Goal: Task Accomplishment & Management: Manage account settings

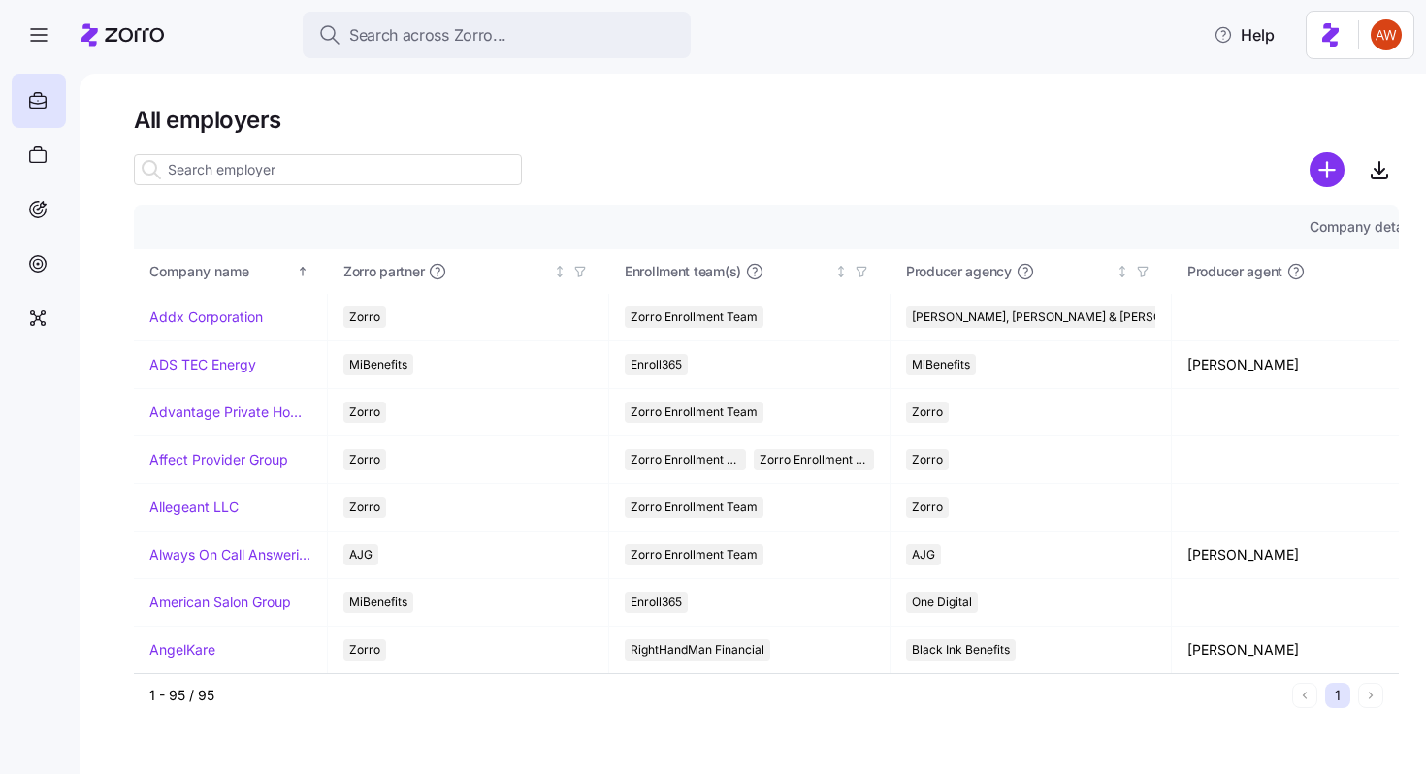
click at [418, 155] on input at bounding box center [328, 169] width 388 height 31
type input "r"
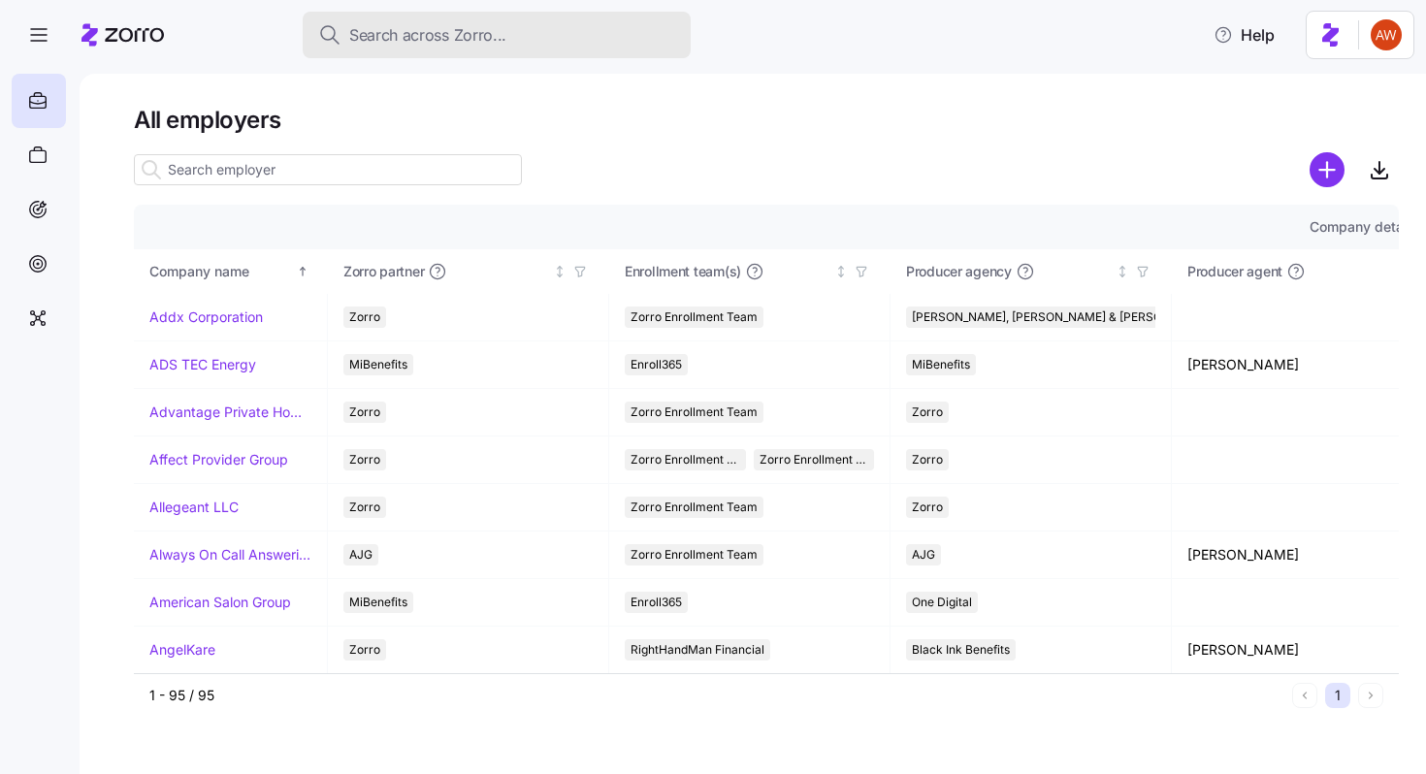
click at [374, 27] on span "Search across Zorro..." at bounding box center [427, 35] width 157 height 24
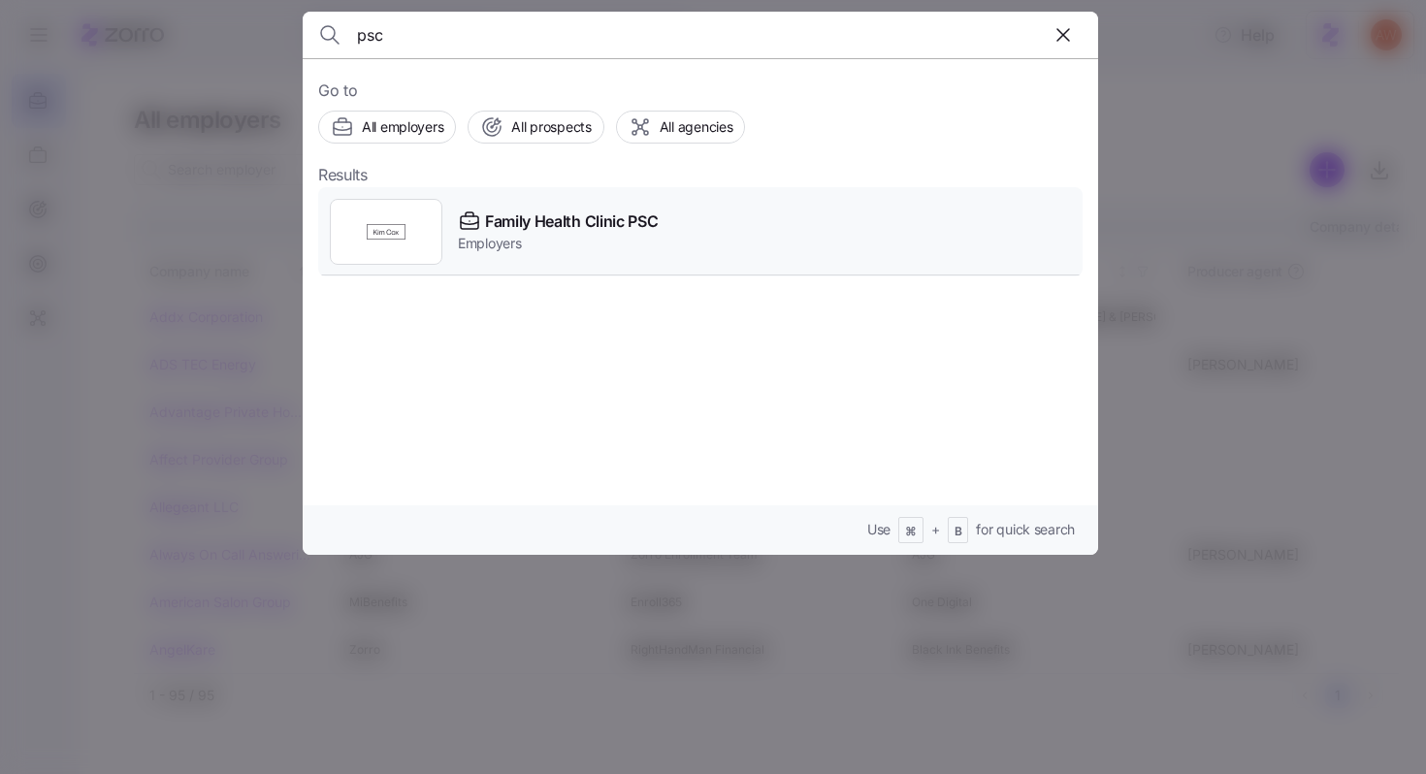
type input "psc"
click at [538, 207] on div "Family Health Clinic PSC Employers" at bounding box center [700, 231] width 765 height 89
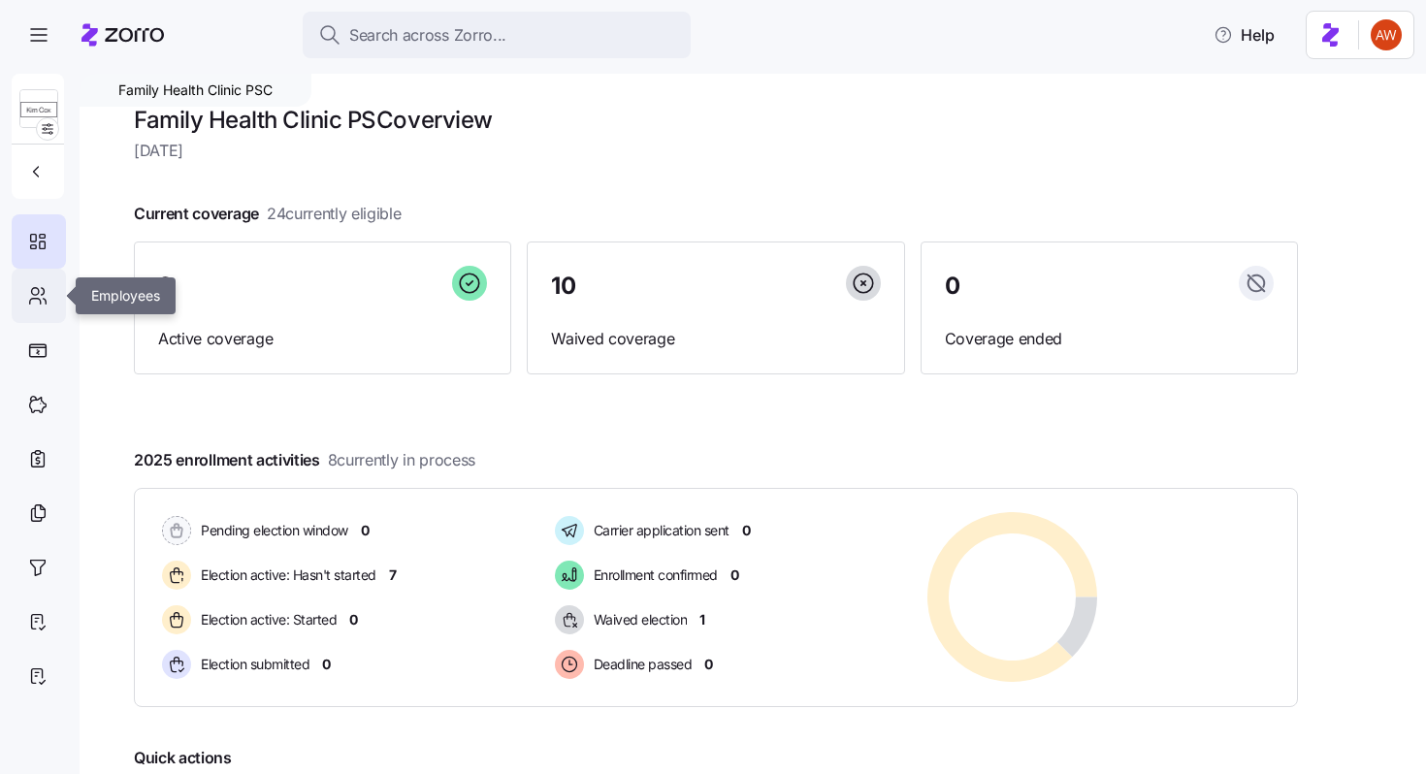
click at [45, 302] on icon at bounding box center [37, 295] width 21 height 23
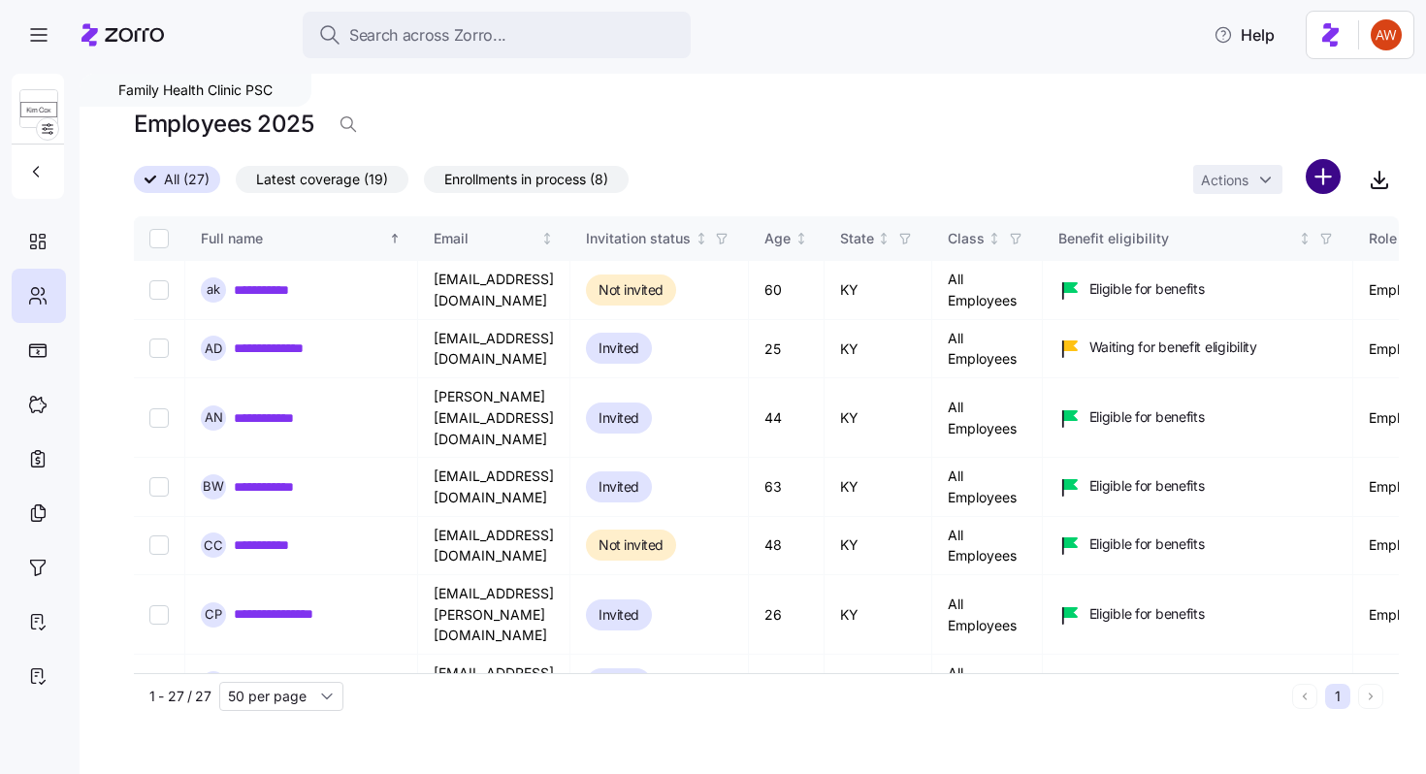
click at [1325, 180] on html "**********" at bounding box center [713, 381] width 1426 height 763
click at [872, 482] on html "**********" at bounding box center [713, 381] width 1426 height 763
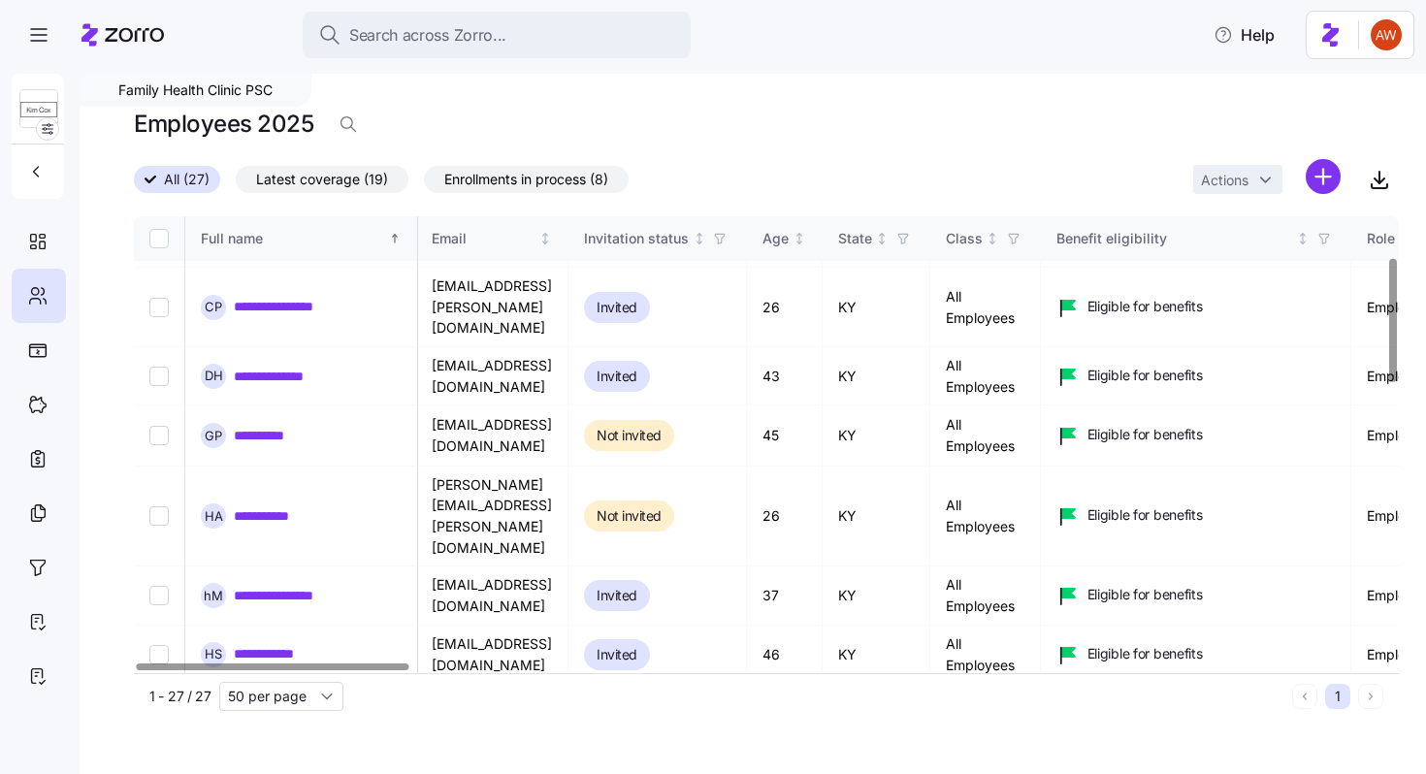
scroll to position [0, 2]
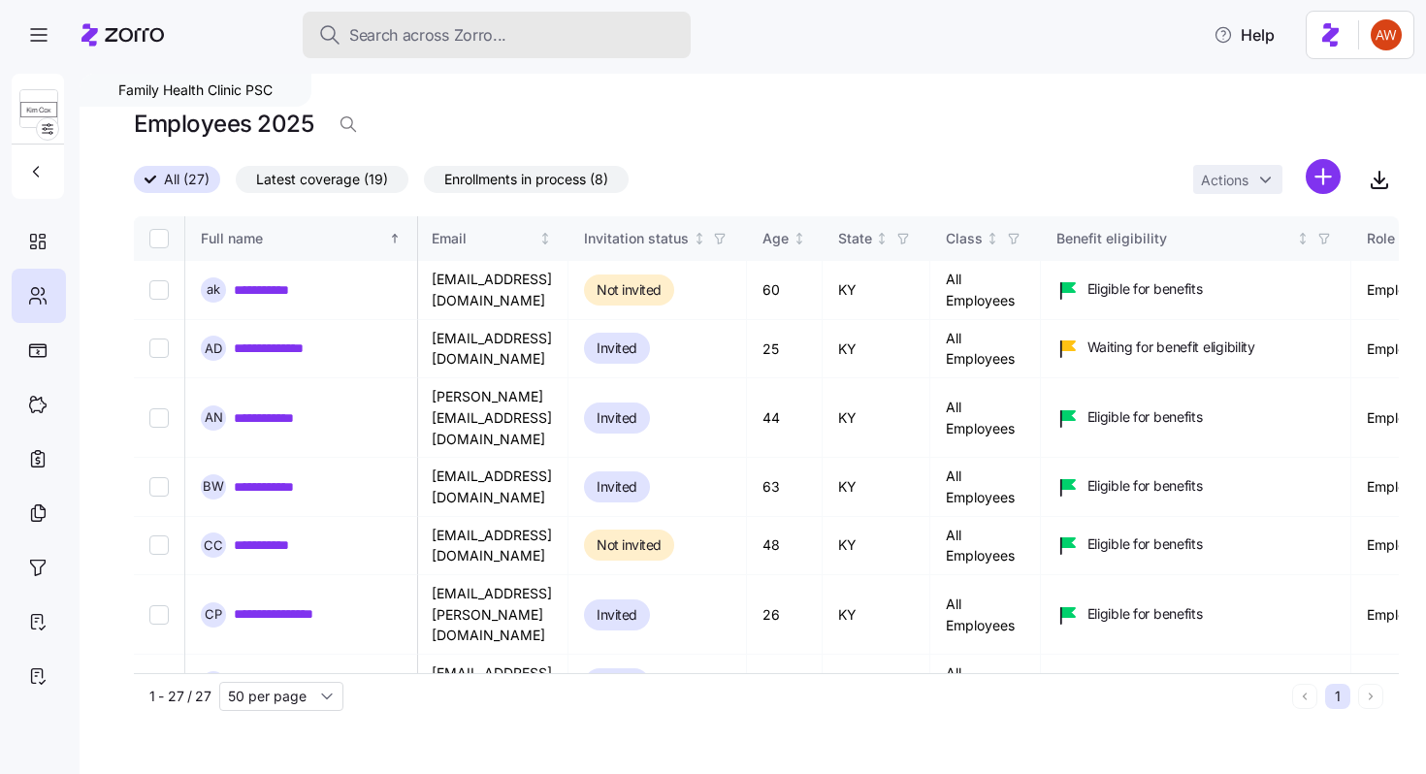
click at [394, 45] on span "Search across Zorro..." at bounding box center [427, 35] width 157 height 24
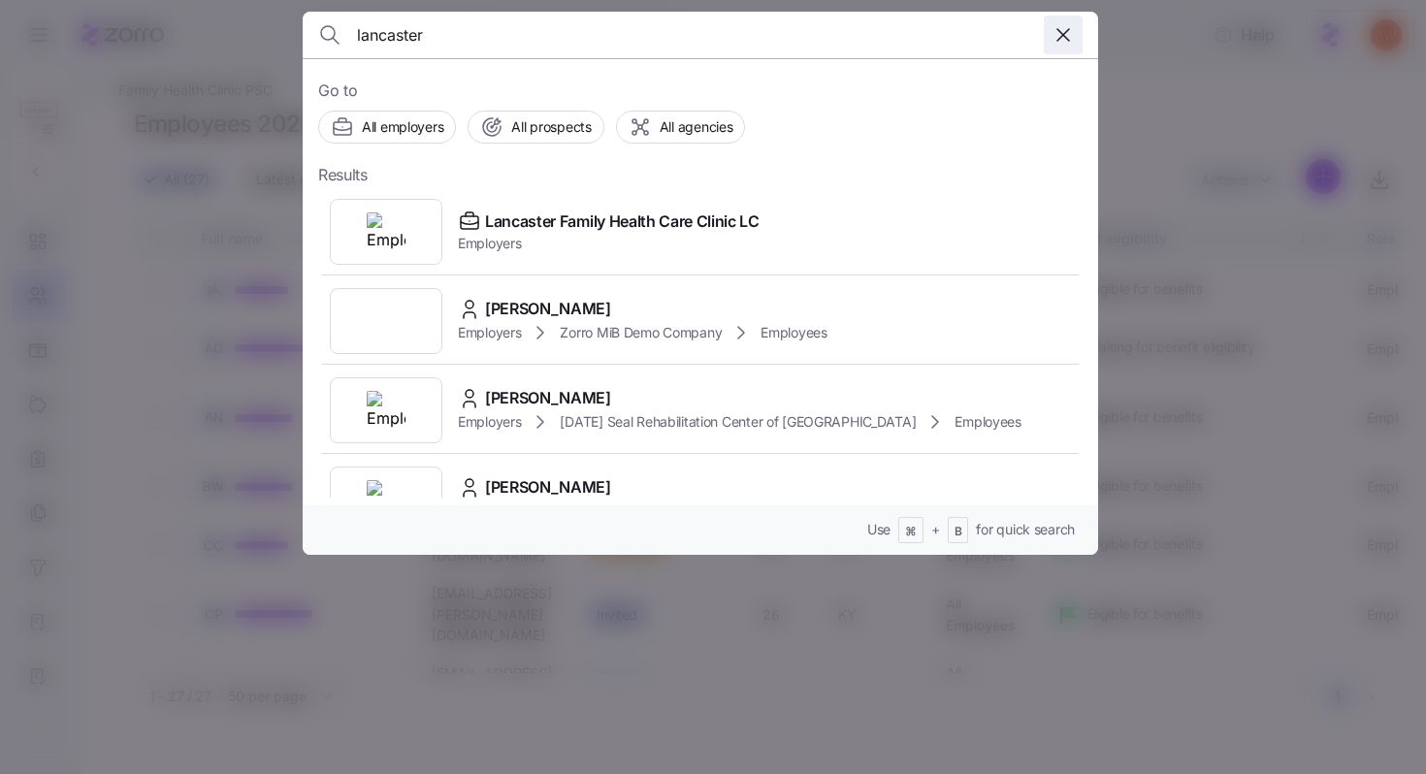
type input "lancaster"
click at [1065, 37] on icon "button" at bounding box center [1063, 34] width 23 height 23
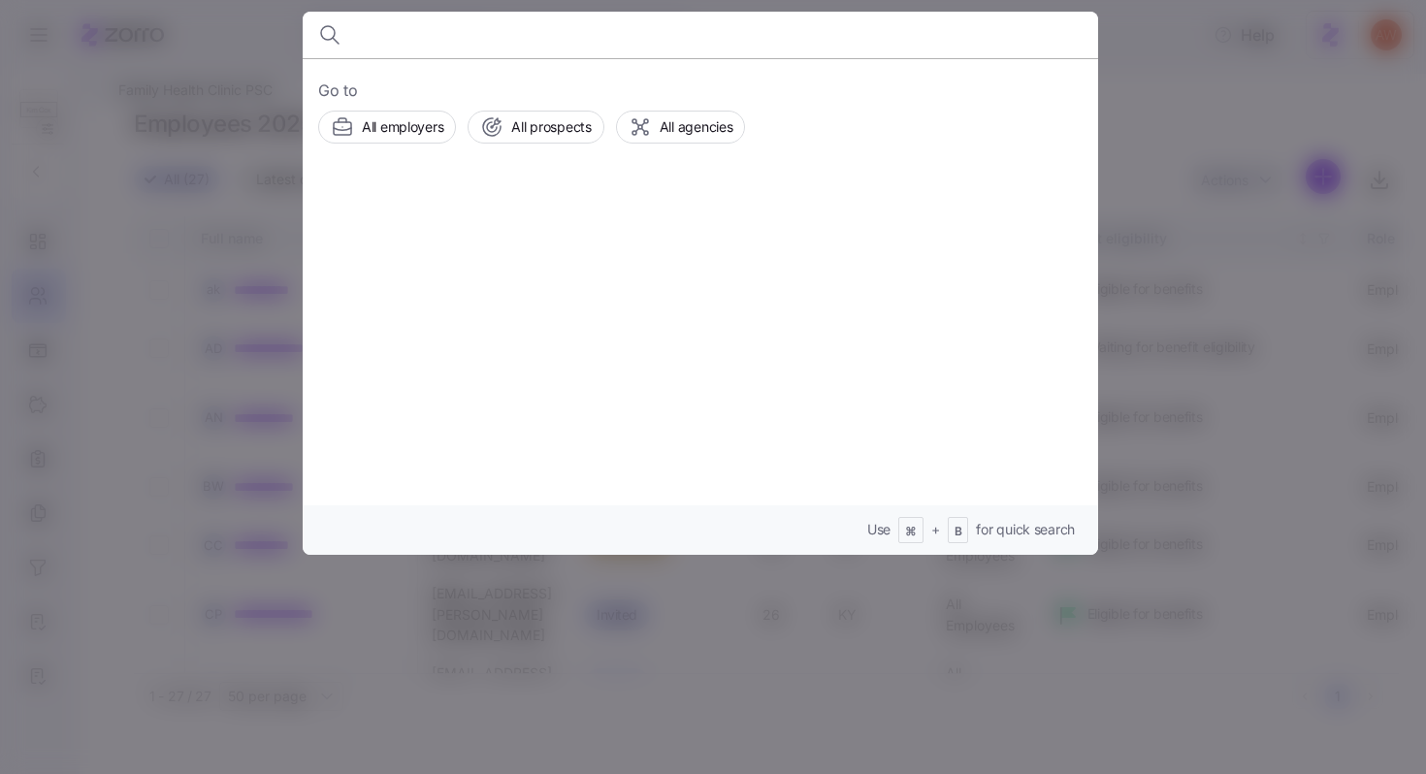
click at [1129, 77] on div at bounding box center [713, 387] width 1426 height 774
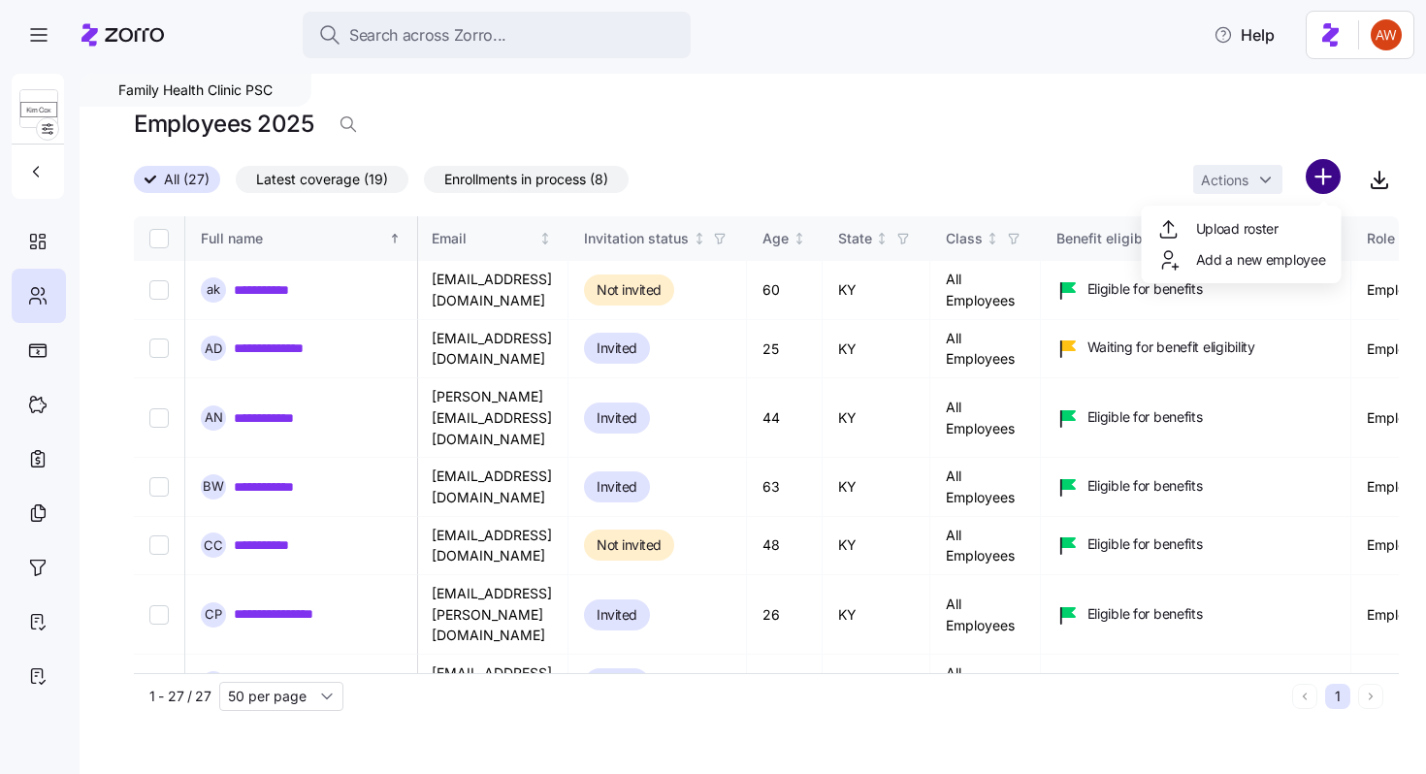
click at [1319, 178] on html "**********" at bounding box center [713, 381] width 1426 height 763
click at [1177, 259] on icon at bounding box center [1169, 259] width 23 height 23
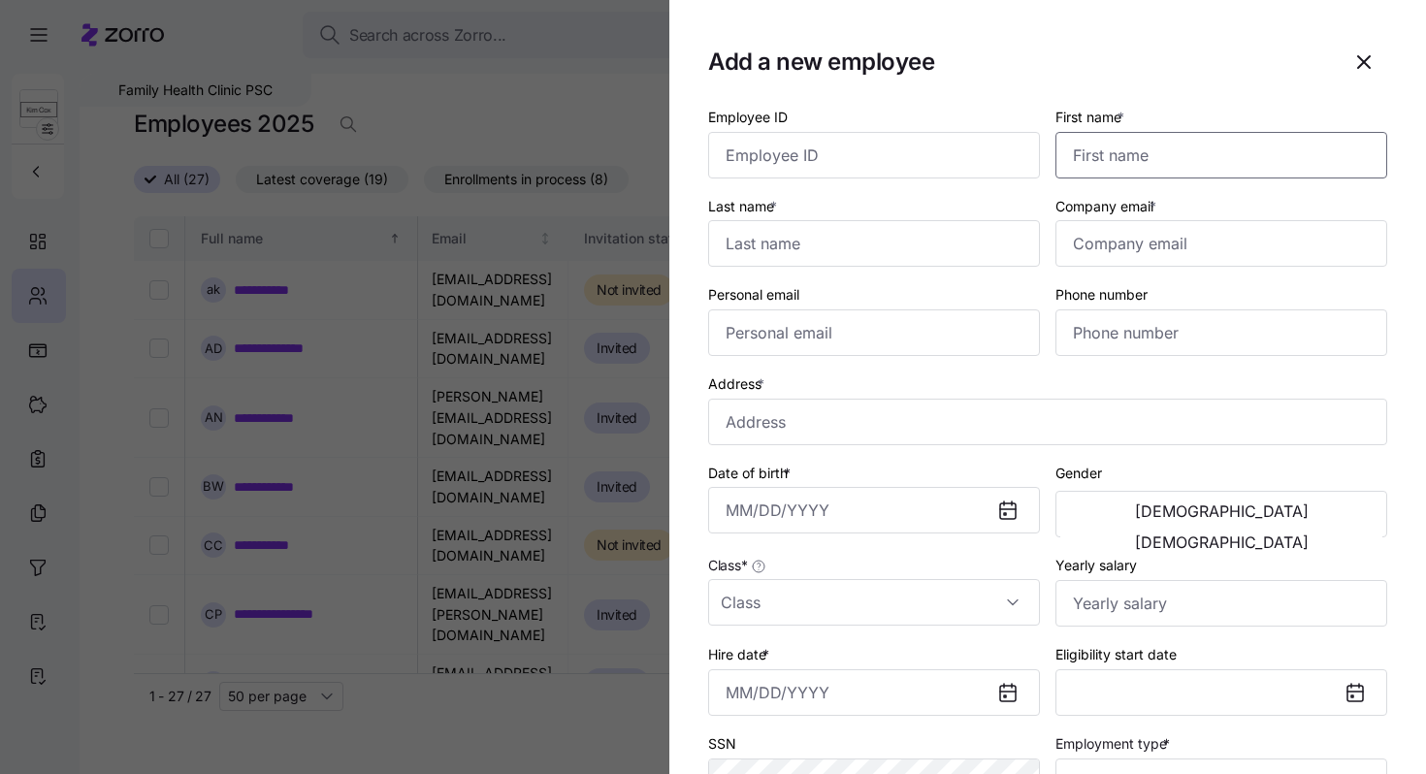
click at [1133, 151] on input "First name *" at bounding box center [1222, 155] width 332 height 47
type input "Abbey"
click at [948, 234] on input "Last name *" at bounding box center [874, 243] width 332 height 47
type input "Hotchkiss"
click at [1148, 246] on input "Company email *" at bounding box center [1222, 243] width 332 height 47
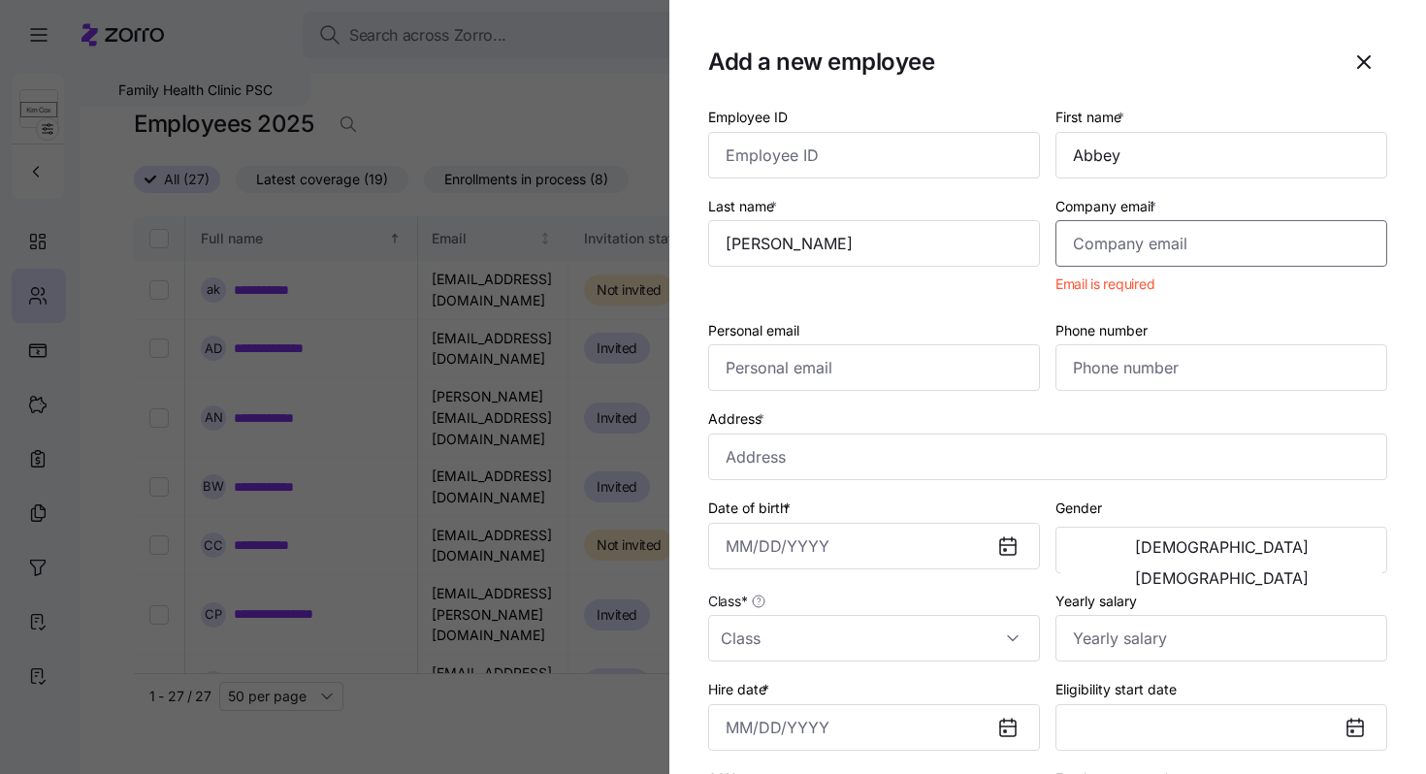
paste input "[EMAIL_ADDRESS][DOMAIN_NAME]"
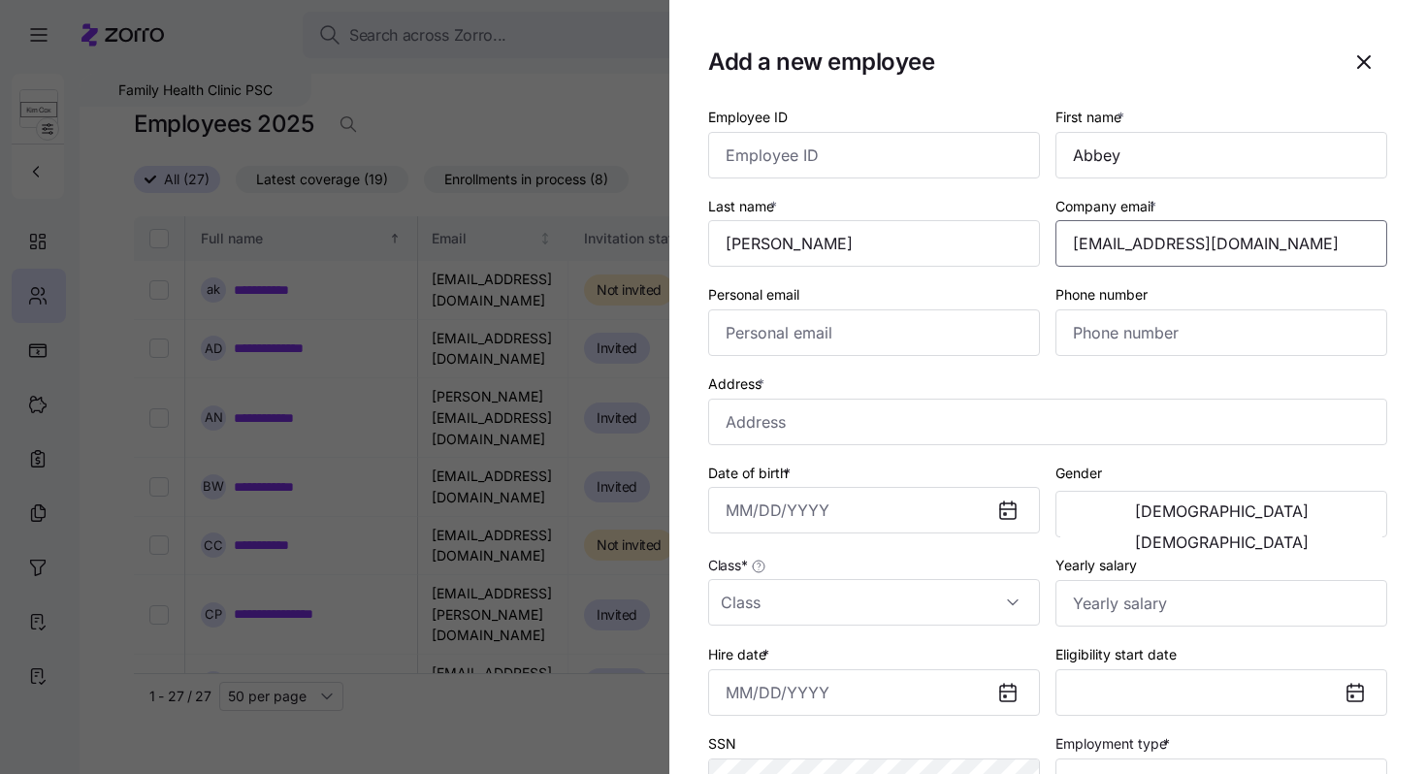
type input "[EMAIL_ADDRESS][DOMAIN_NAME]"
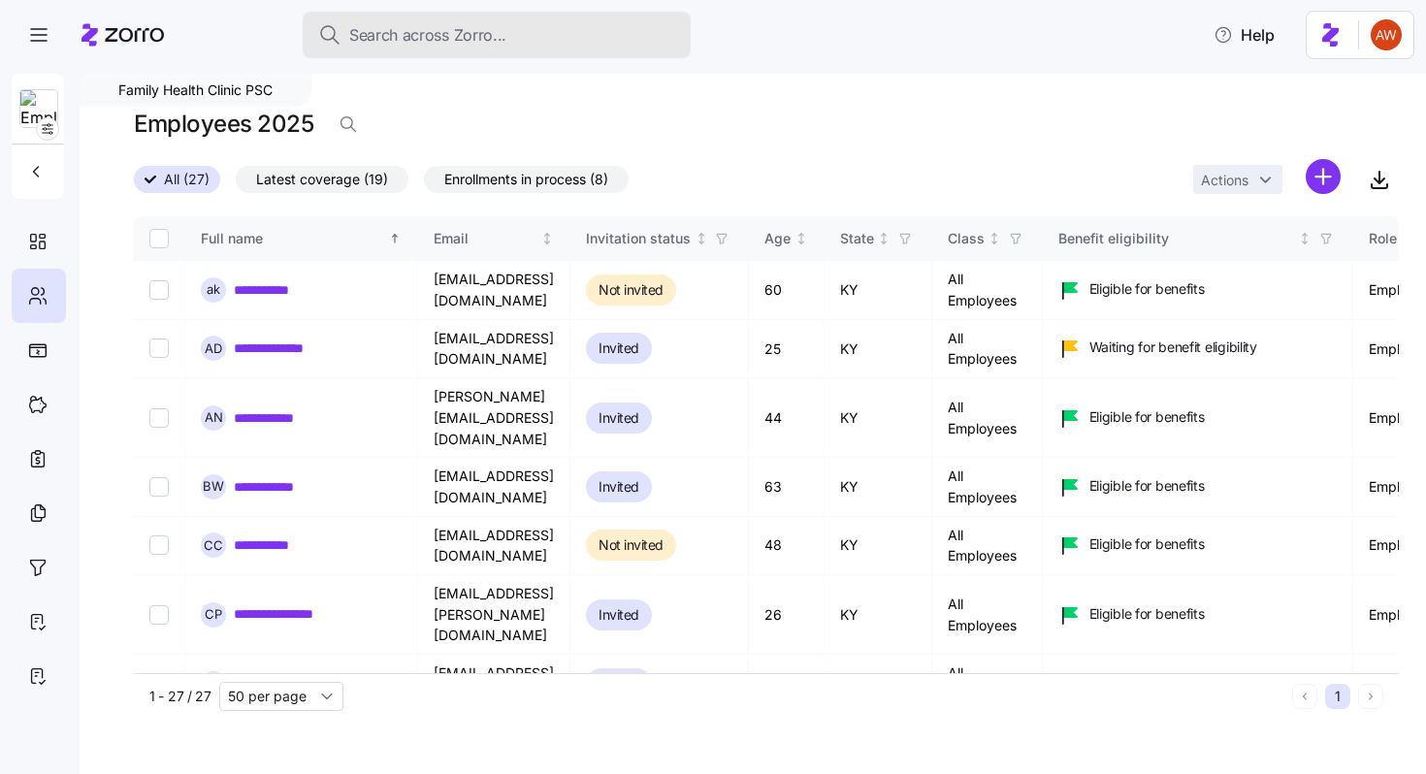
click at [389, 27] on span "Search across Zorro..." at bounding box center [427, 35] width 157 height 24
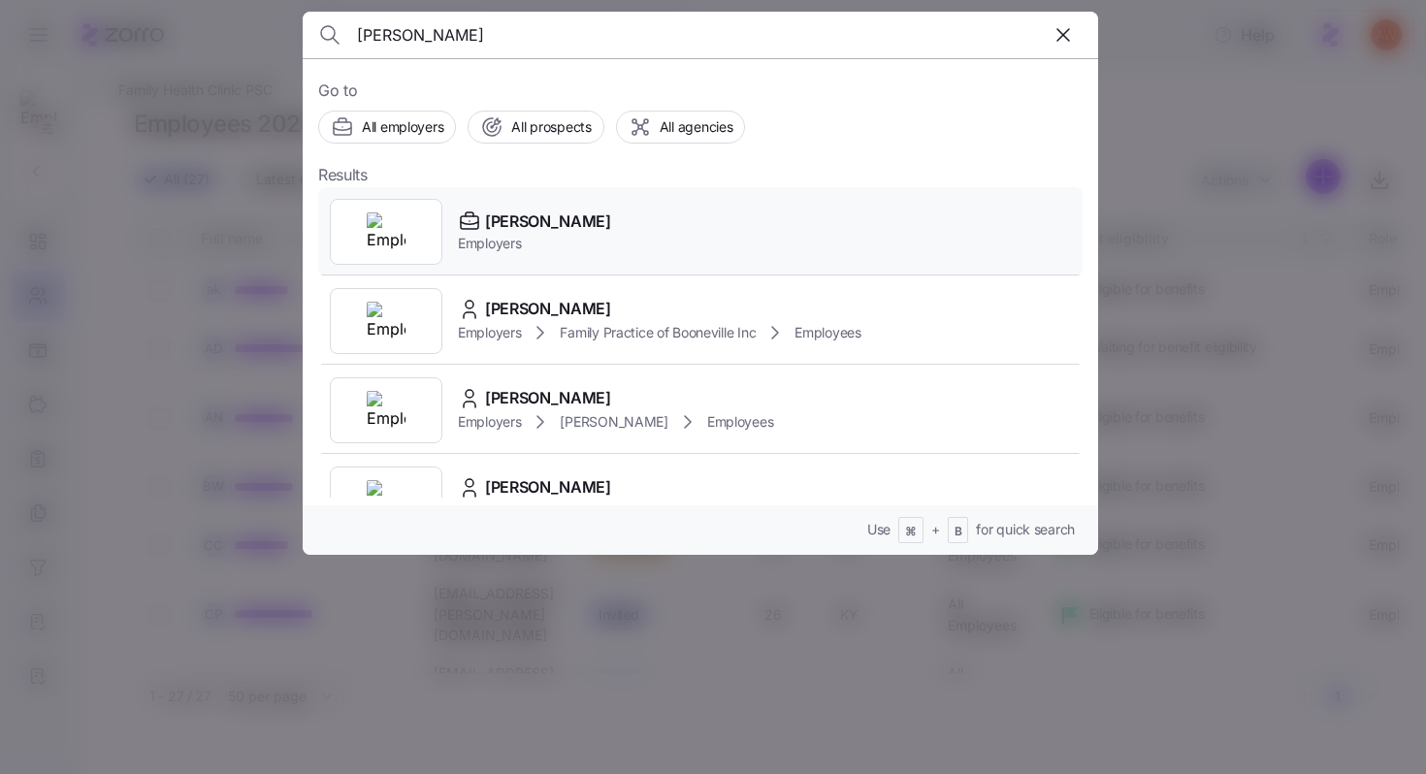
type input "kim cox"
click at [489, 223] on span "[PERSON_NAME]" at bounding box center [548, 222] width 126 height 24
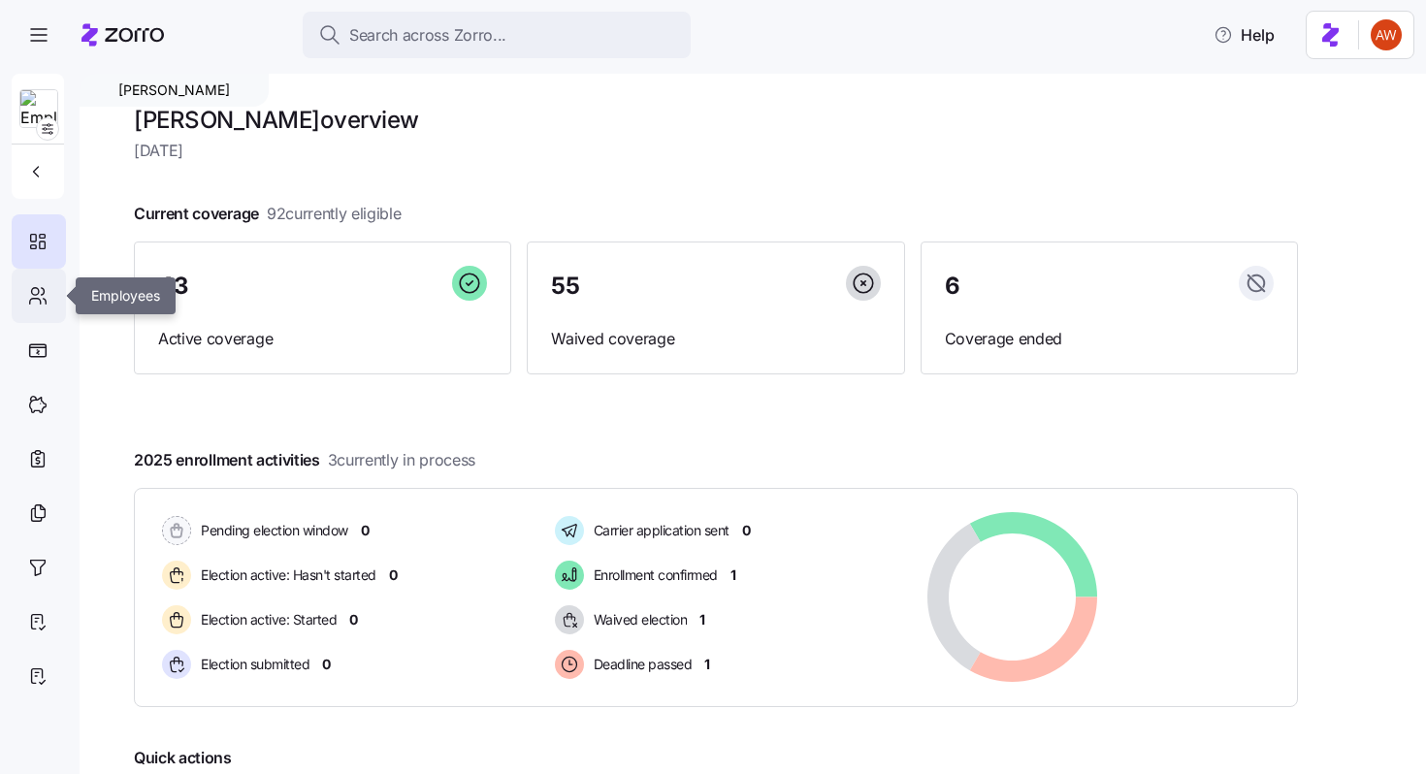
click at [43, 288] on icon at bounding box center [43, 291] width 3 height 7
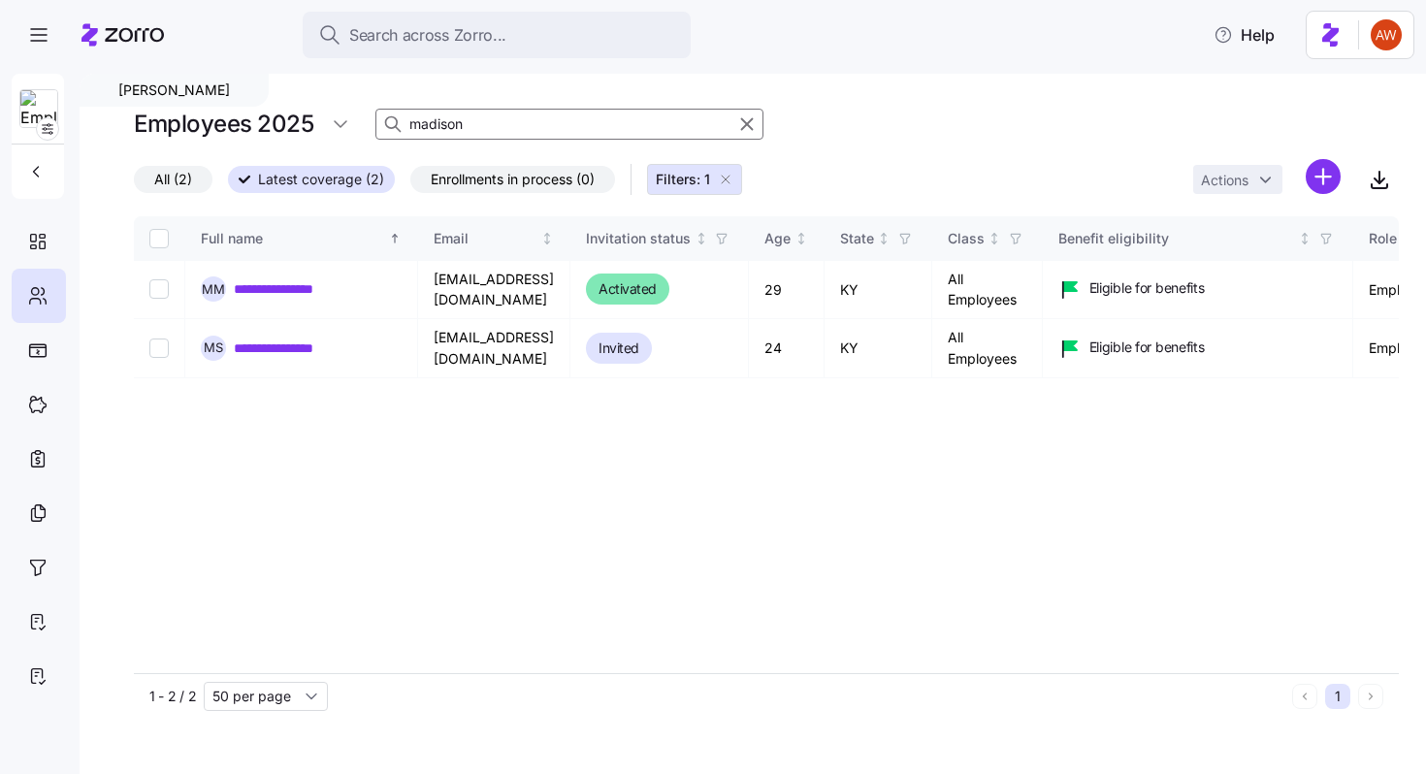
click at [446, 121] on input "madison" at bounding box center [570, 124] width 388 height 31
drag, startPoint x: 505, startPoint y: 123, endPoint x: 366, endPoint y: 122, distance: 138.8
click at [366, 122] on div "Employees 2025 madison" at bounding box center [766, 124] width 1265 height 39
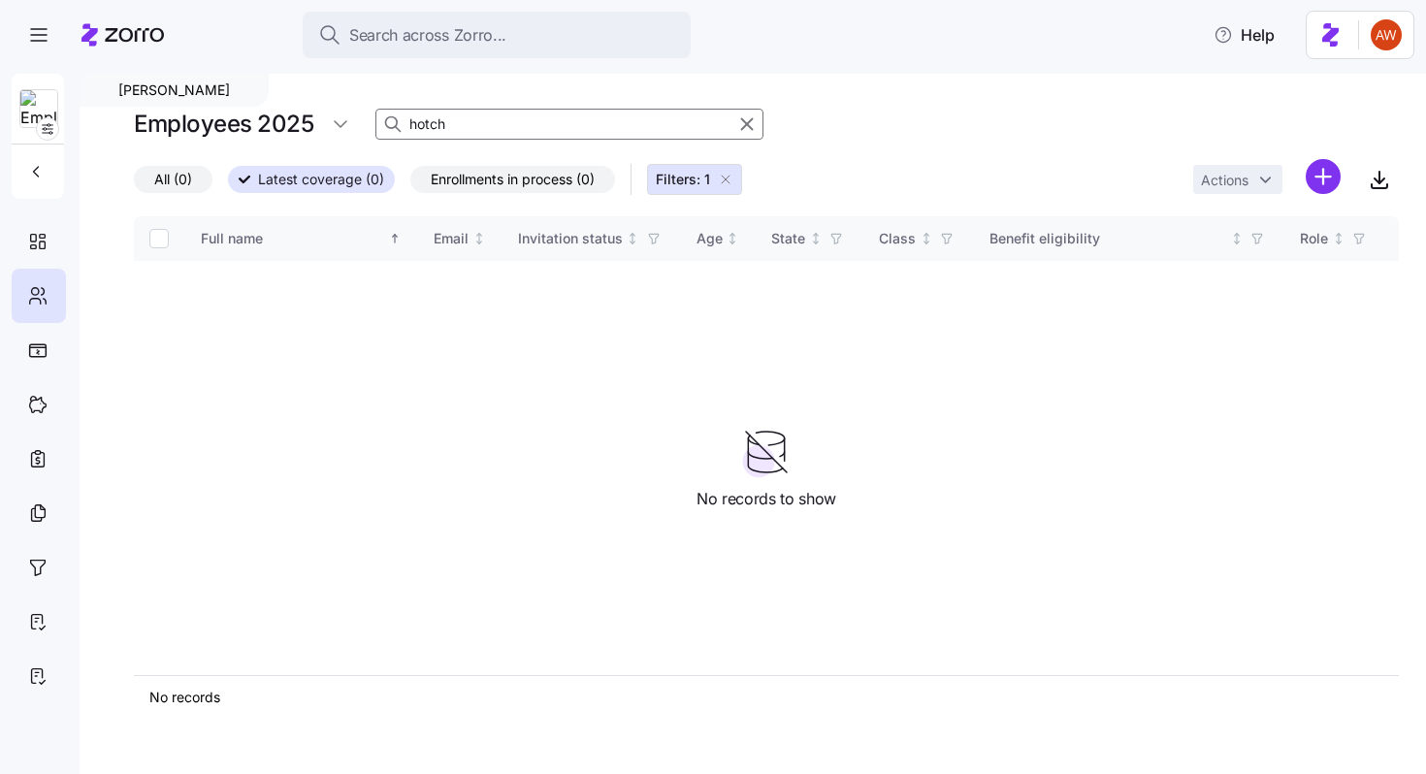
click at [430, 126] on input "hotch" at bounding box center [570, 124] width 388 height 31
click at [439, 127] on input "abbey" at bounding box center [570, 124] width 388 height 31
type input "abbey"
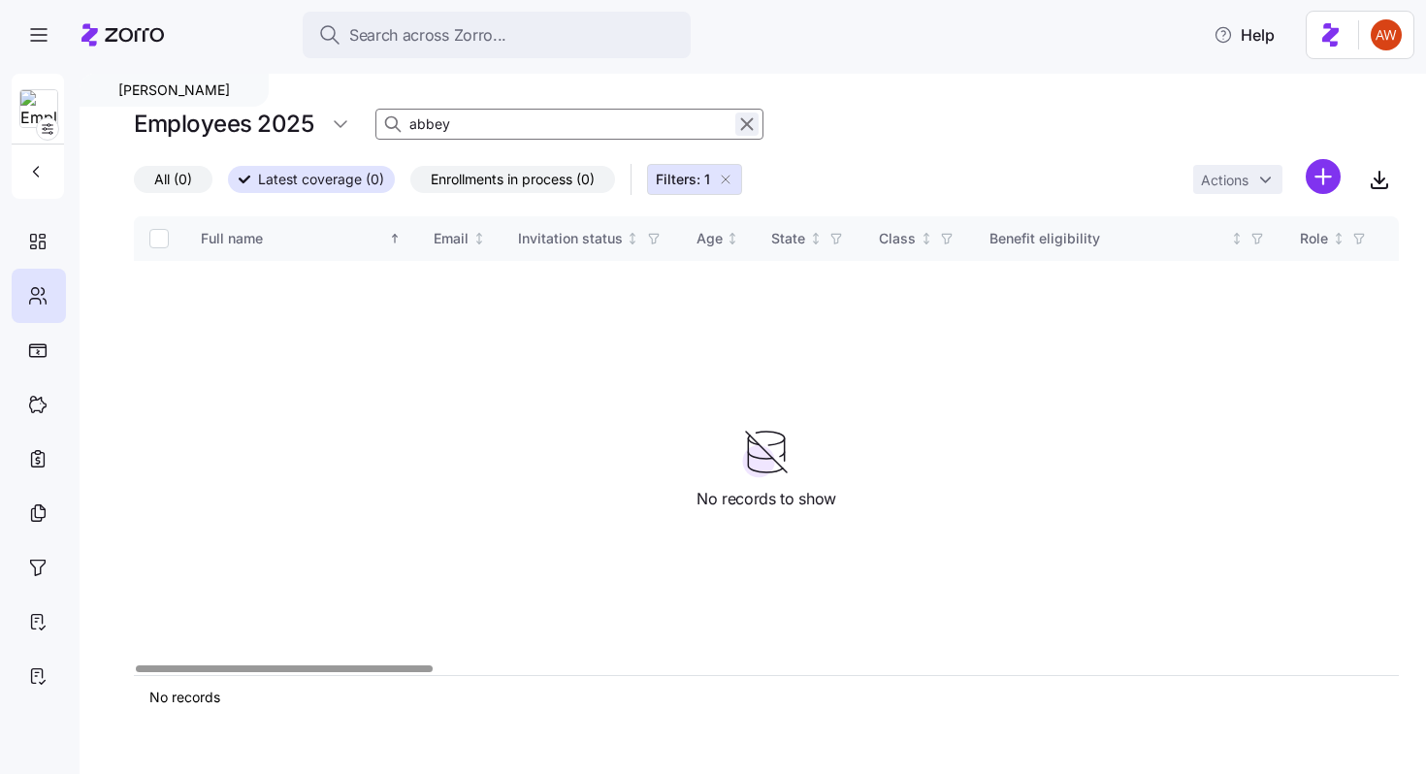
click at [748, 131] on icon "button" at bounding box center [746, 124] width 21 height 23
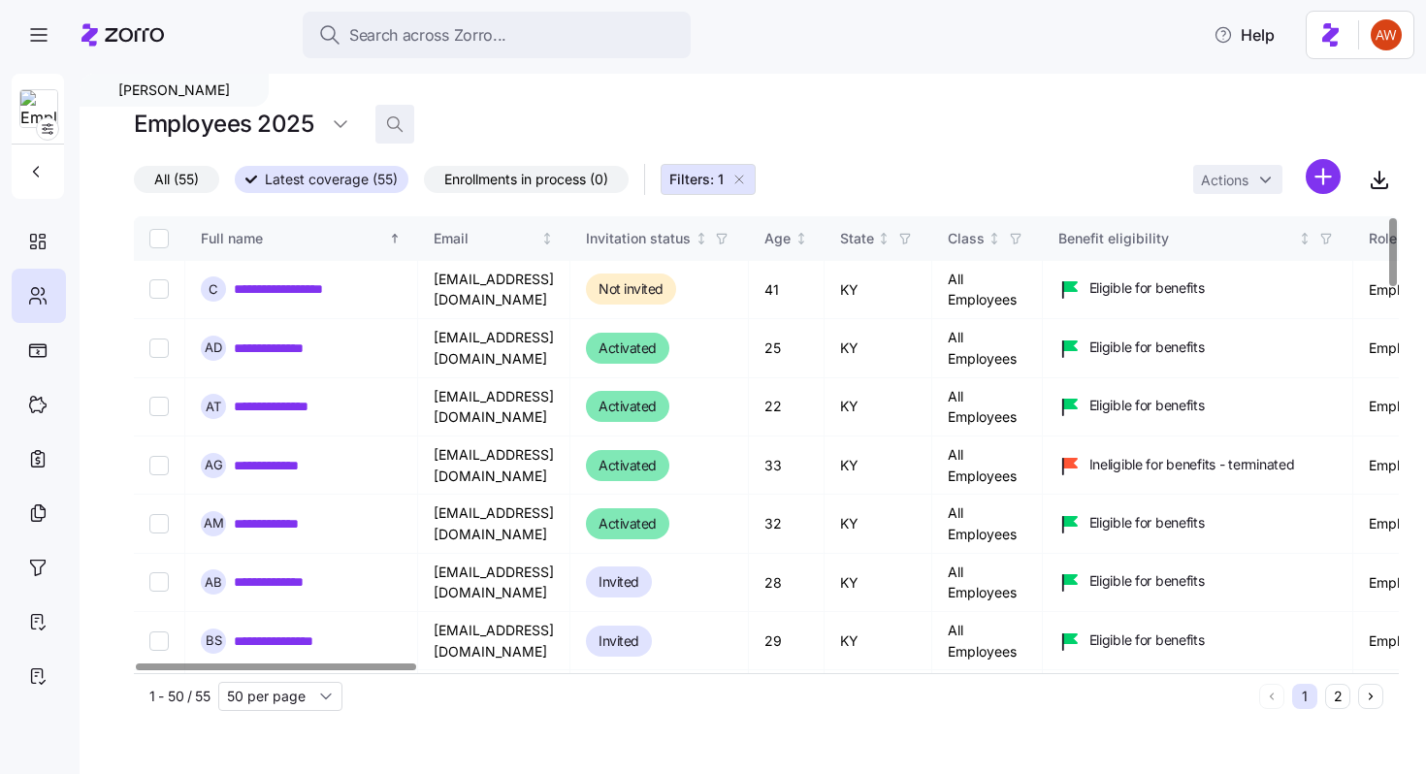
click at [389, 124] on icon "button" at bounding box center [394, 123] width 19 height 19
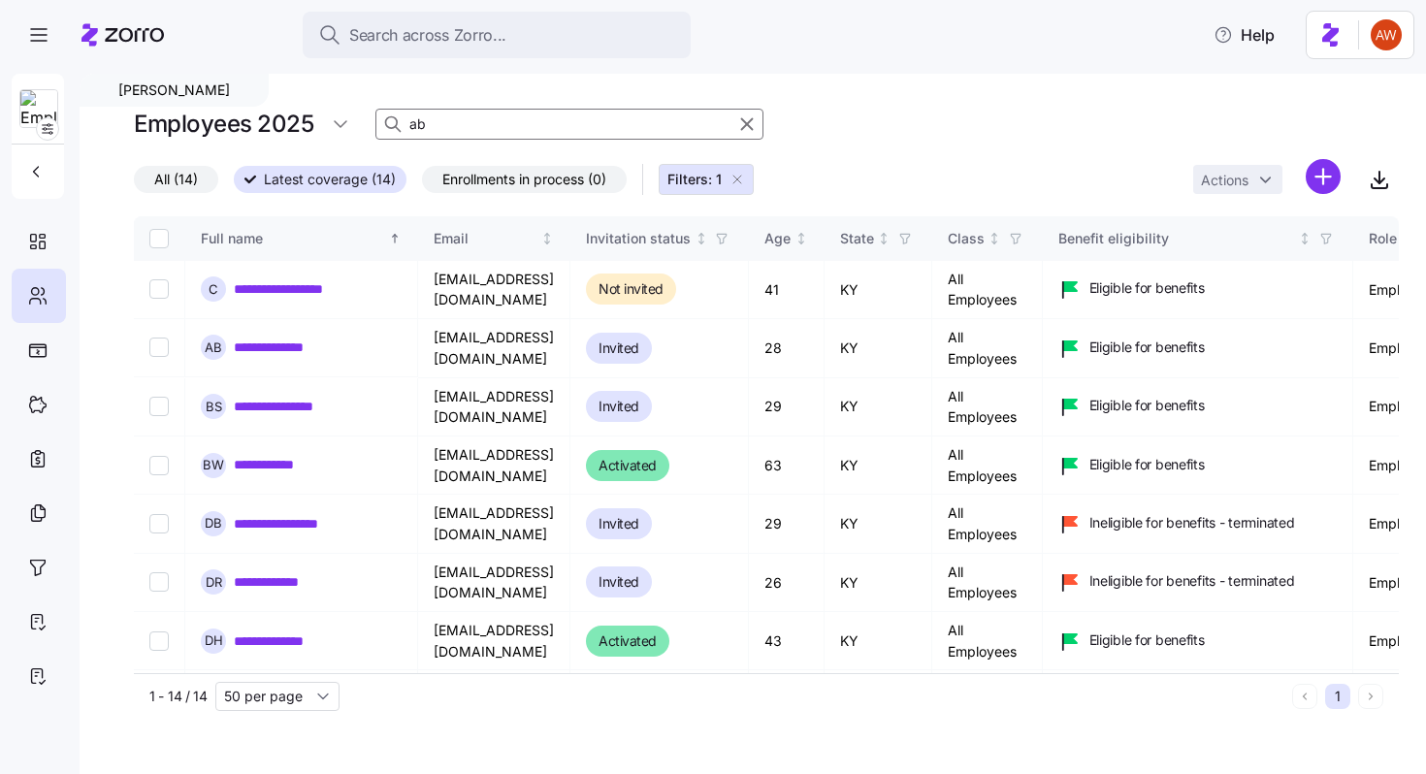
type input "a"
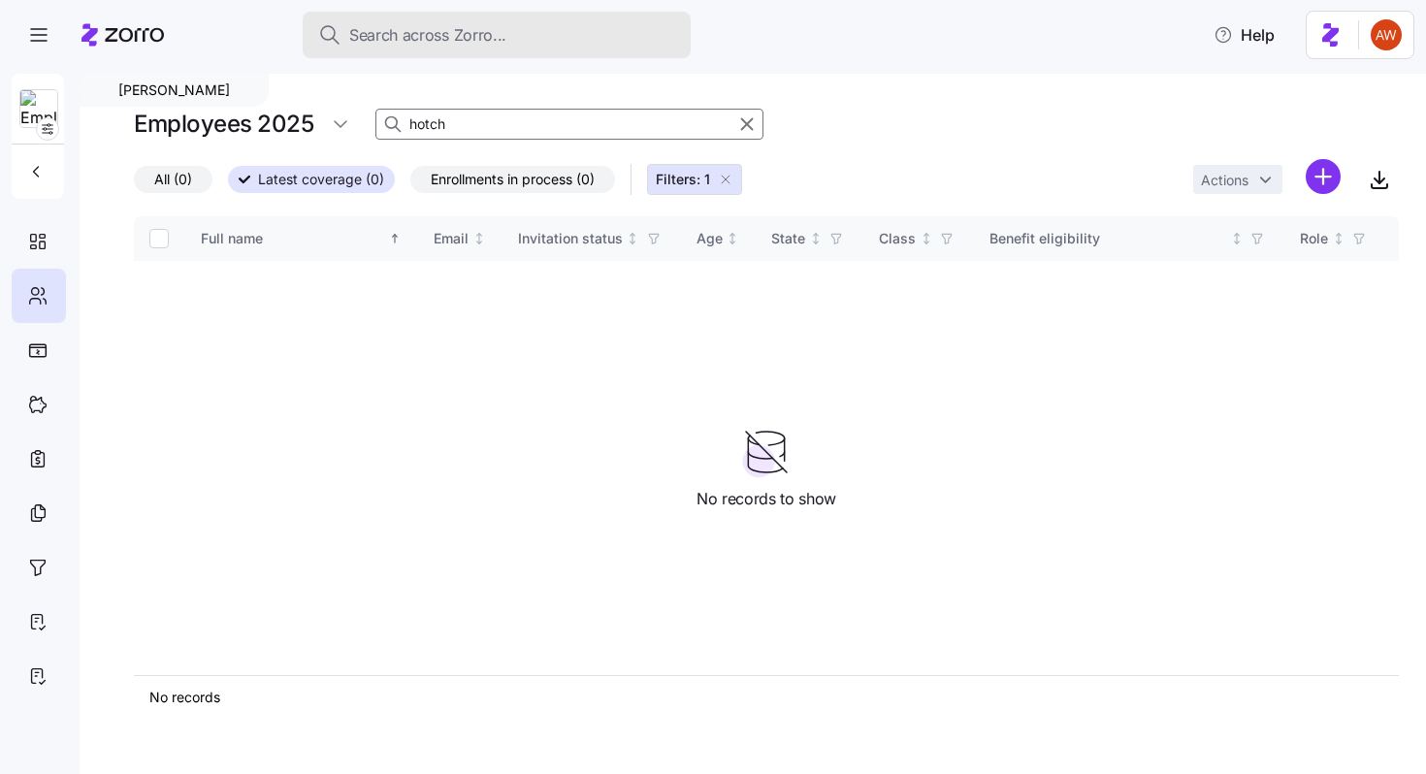
click at [440, 28] on span "Search across Zorro..." at bounding box center [427, 35] width 157 height 24
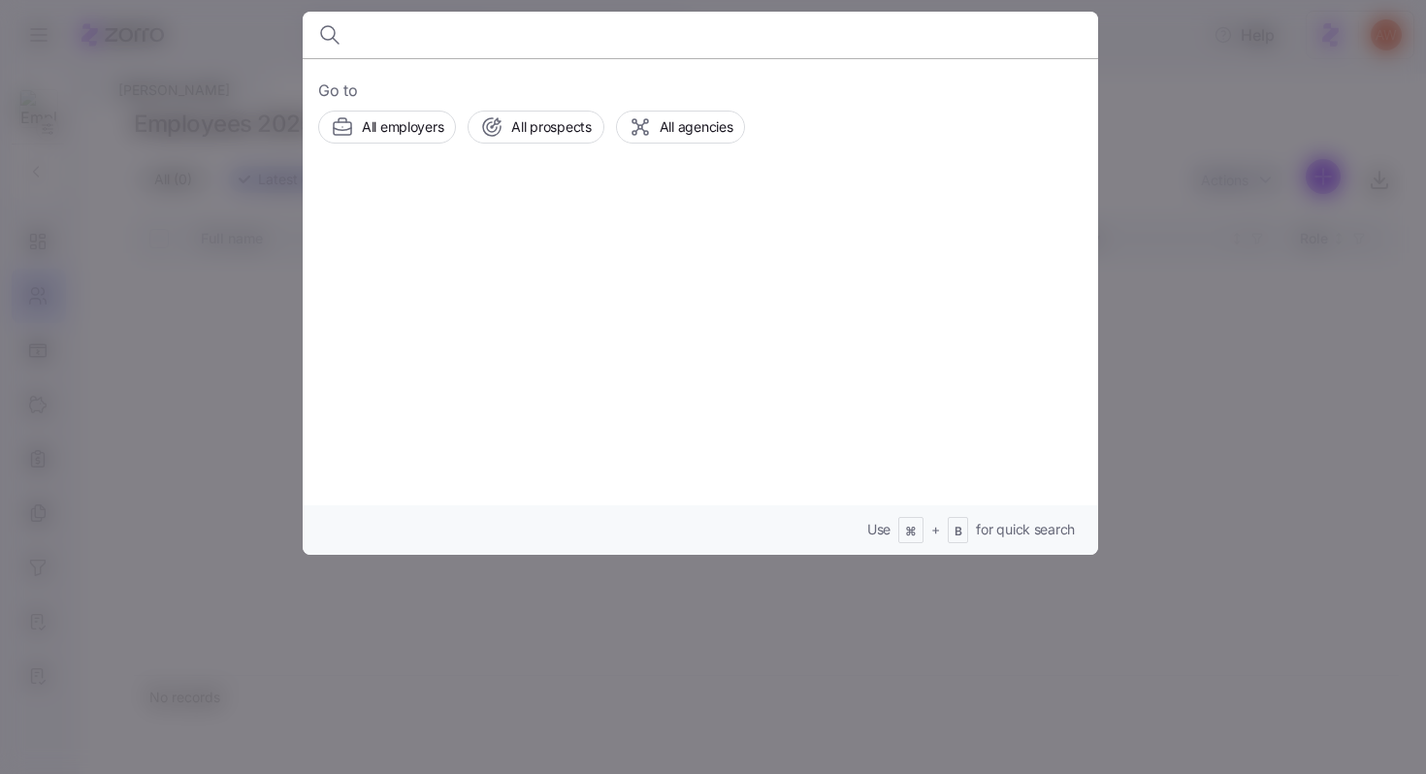
click at [203, 306] on div at bounding box center [713, 387] width 1426 height 774
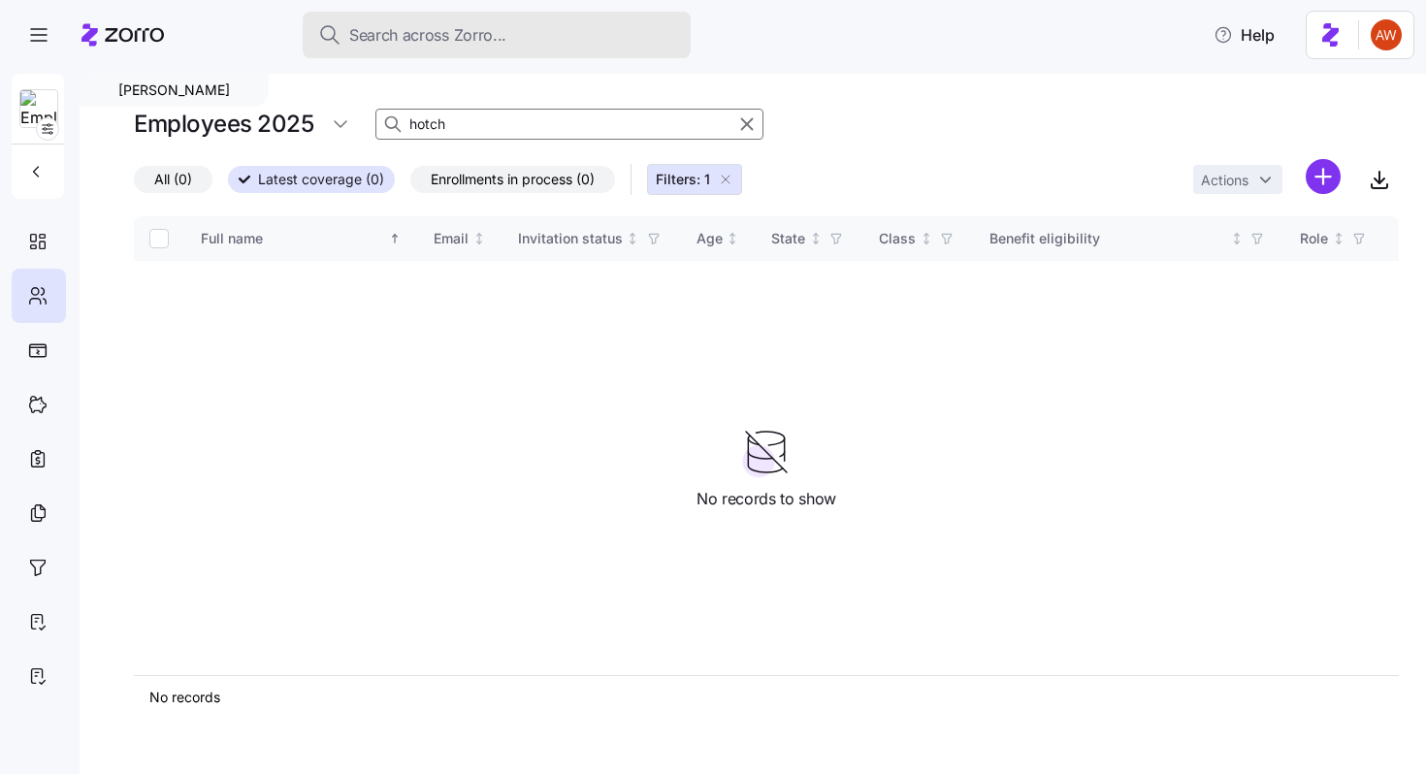
click at [434, 20] on button "Search across Zorro..." at bounding box center [497, 35] width 388 height 47
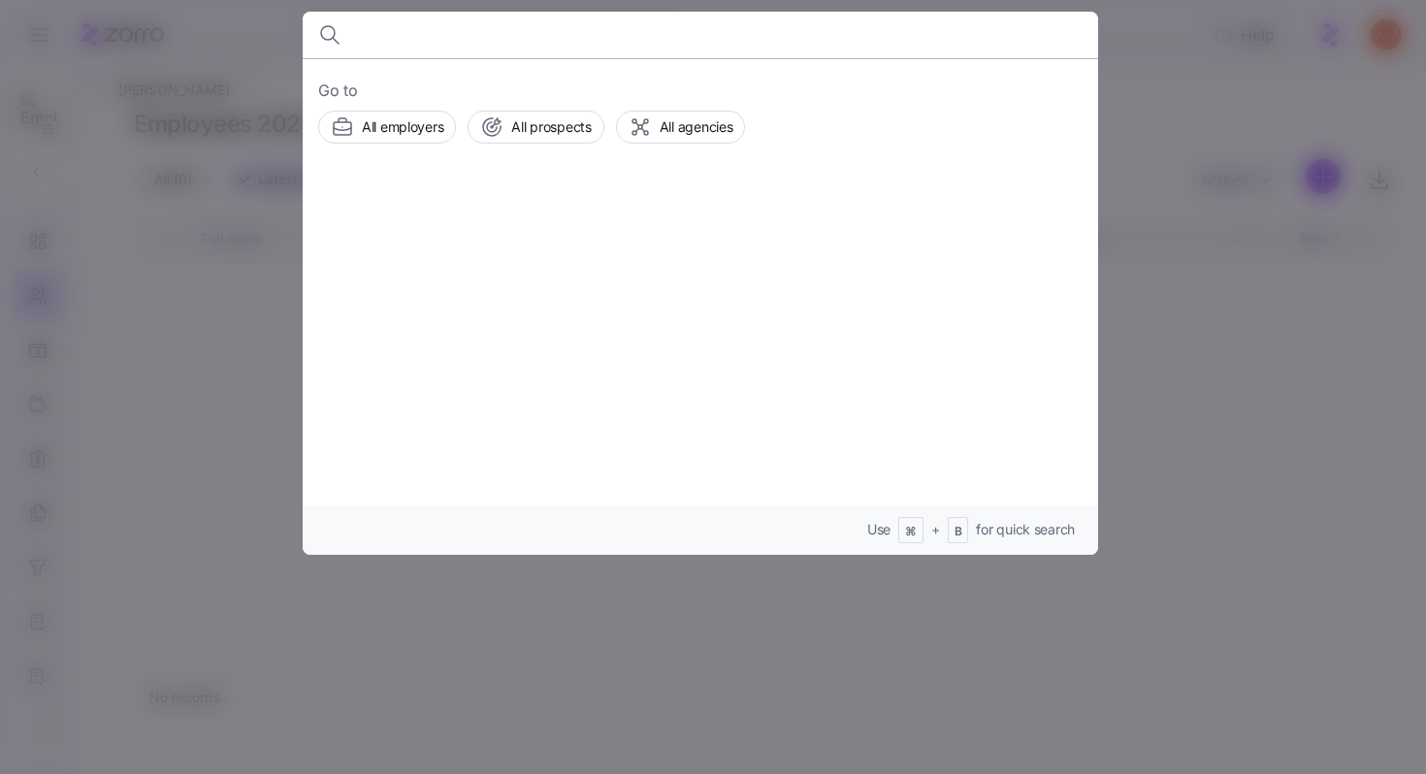
click at [200, 370] on div at bounding box center [713, 387] width 1426 height 774
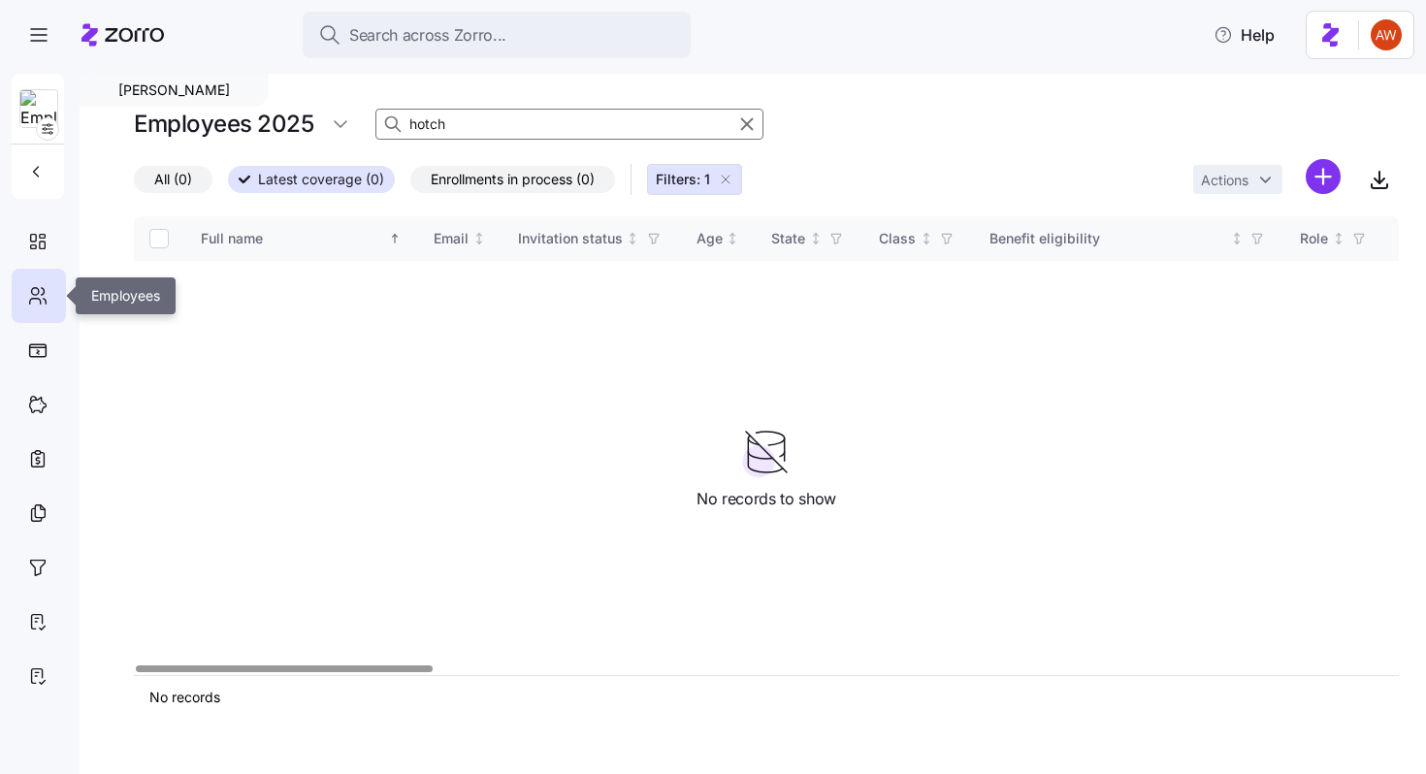
click at [48, 280] on div at bounding box center [39, 296] width 54 height 54
click at [52, 287] on div at bounding box center [39, 296] width 54 height 54
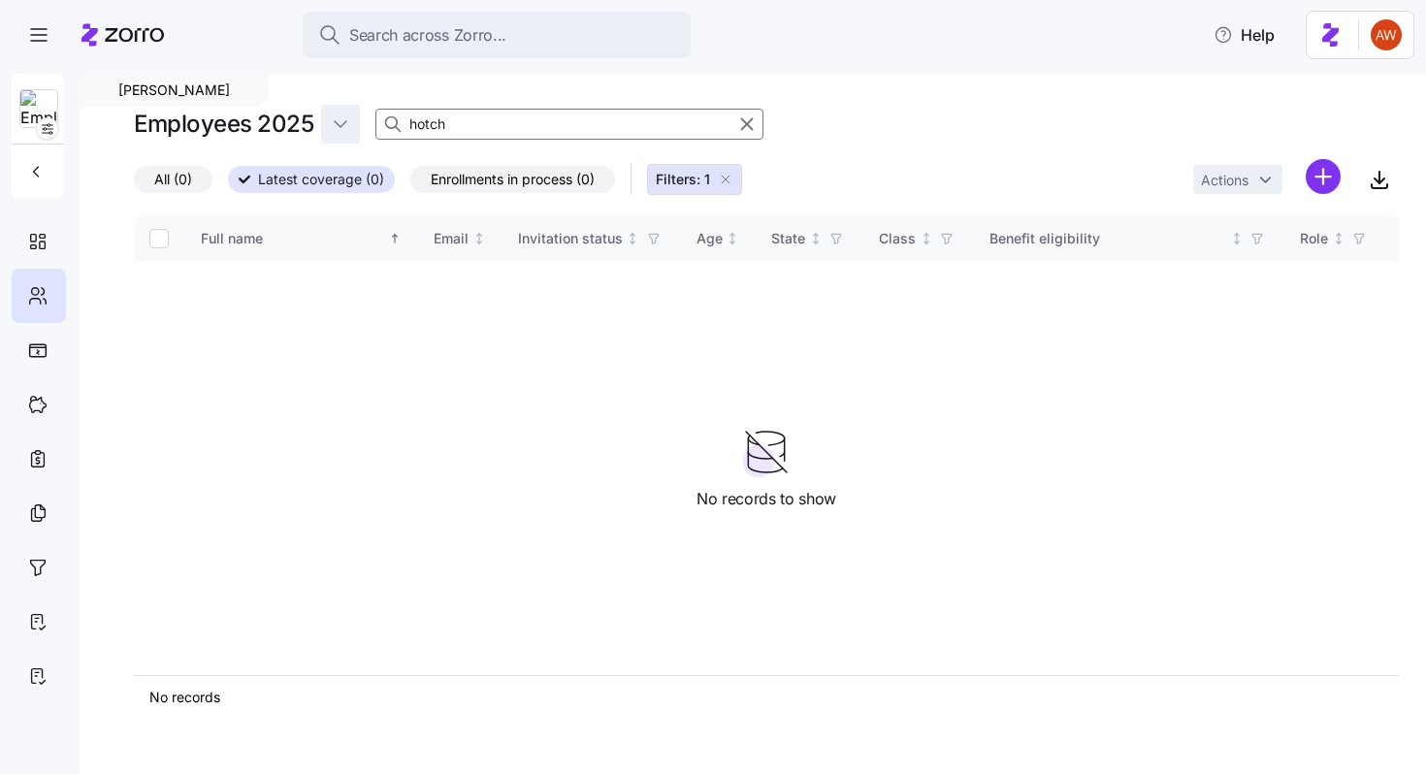
drag, startPoint x: 467, startPoint y: 128, endPoint x: 348, endPoint y: 126, distance: 118.4
click at [348, 126] on div "Employees 2025 hotch" at bounding box center [766, 124] width 1265 height 39
type input "andrea"
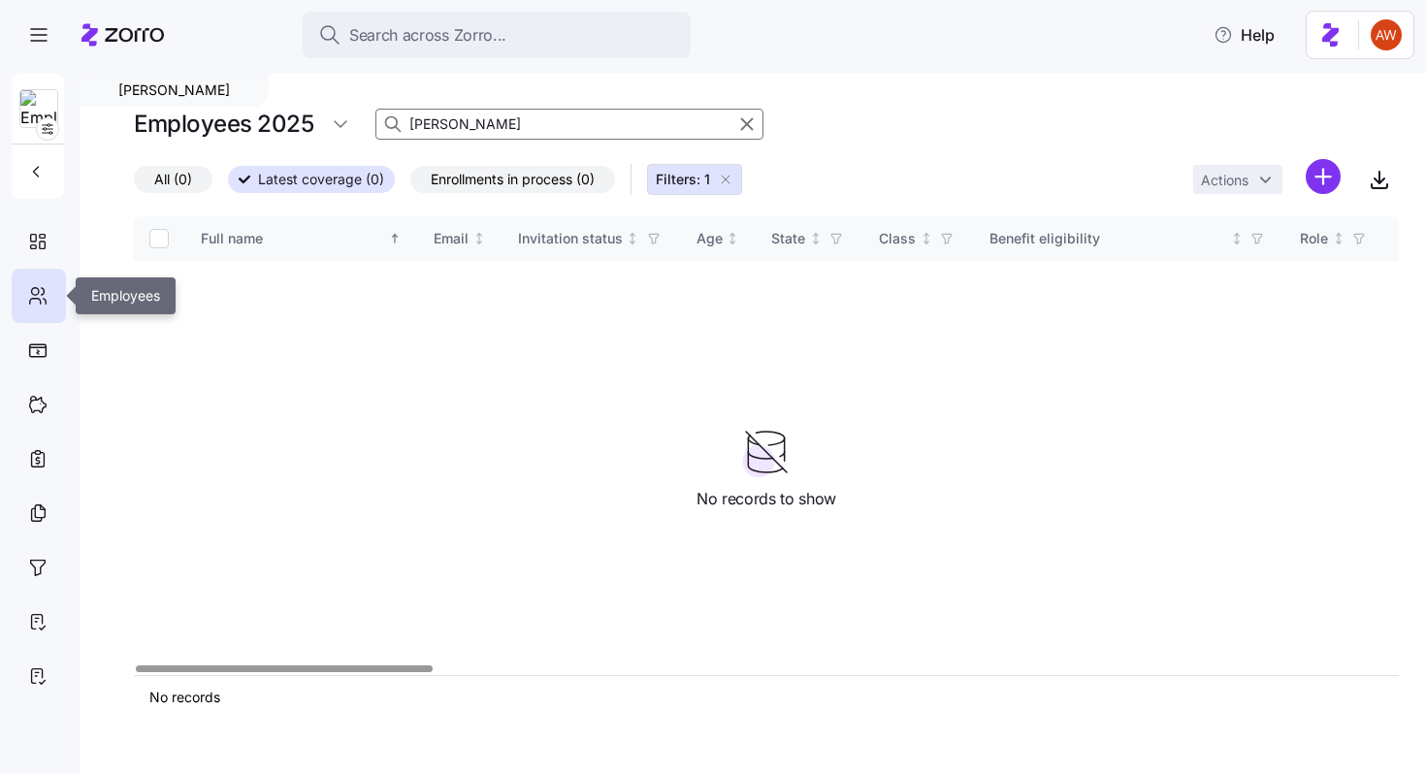
click at [52, 291] on div at bounding box center [39, 296] width 54 height 54
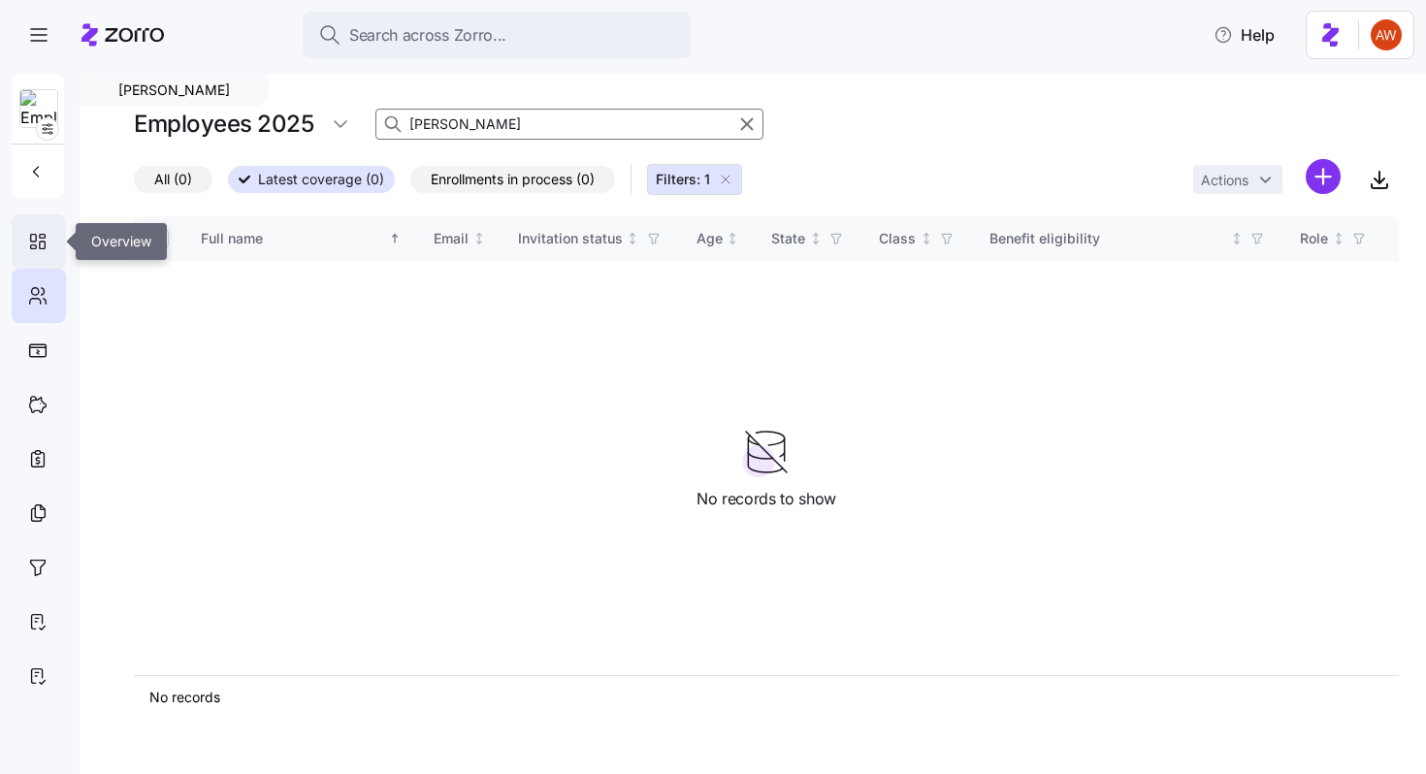
click at [43, 235] on icon at bounding box center [43, 237] width 6 height 4
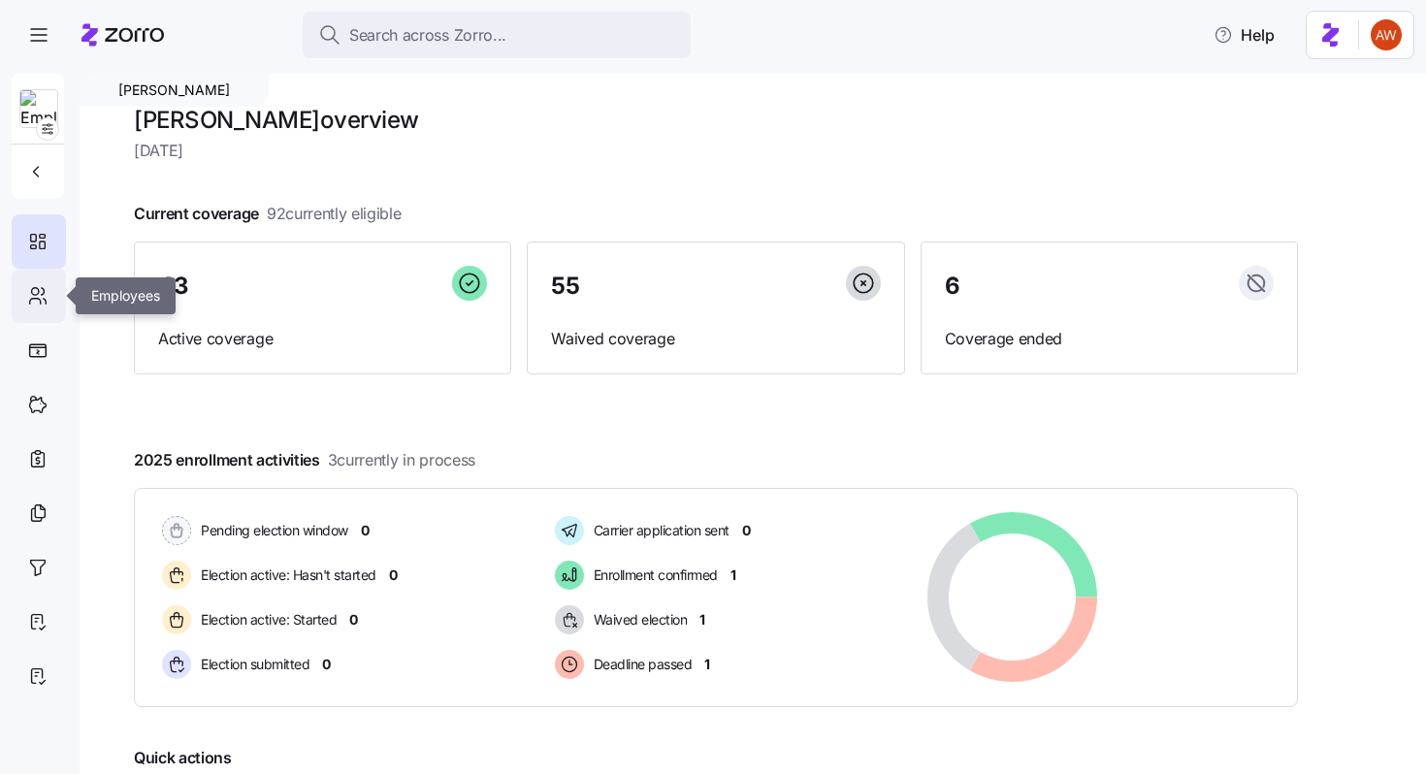
click at [39, 302] on icon at bounding box center [37, 295] width 21 height 23
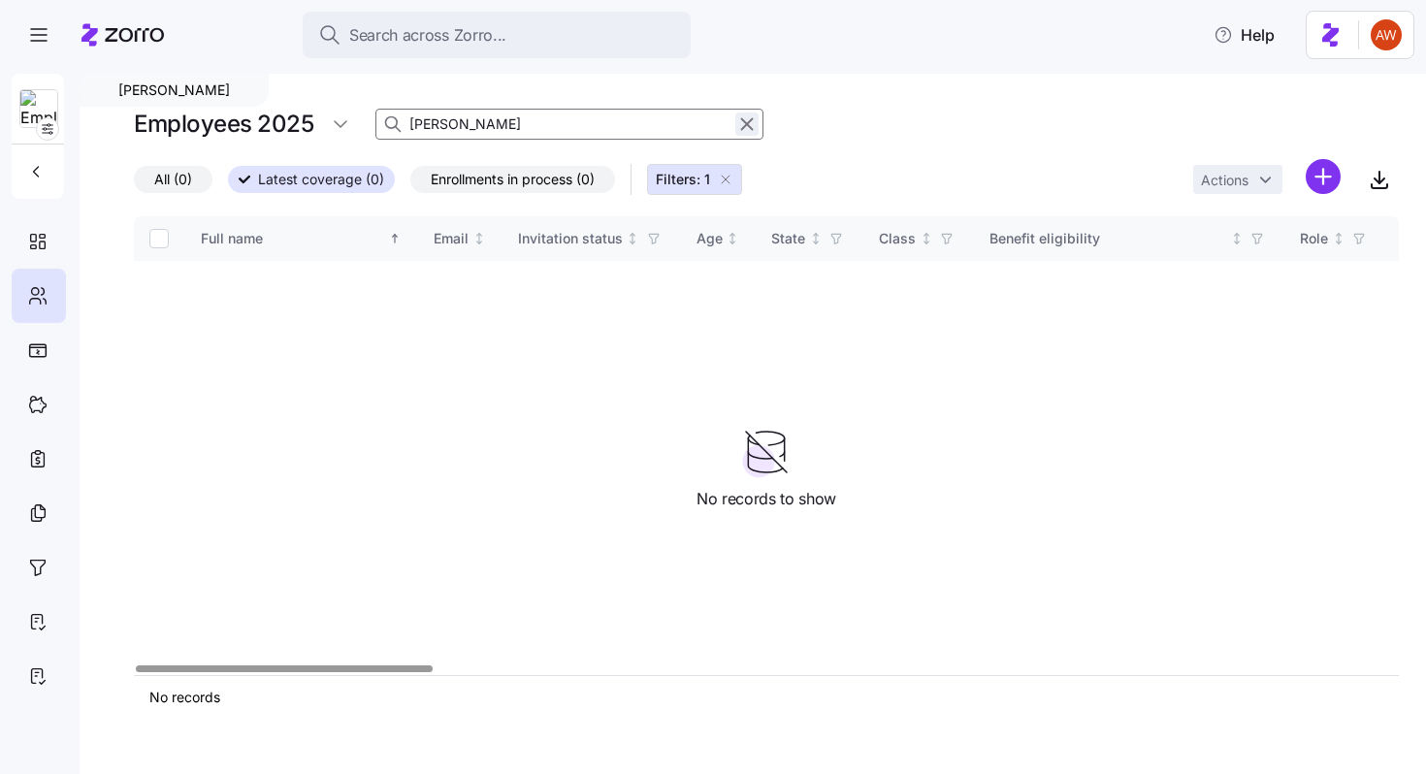
click at [747, 122] on icon "button" at bounding box center [746, 124] width 21 height 23
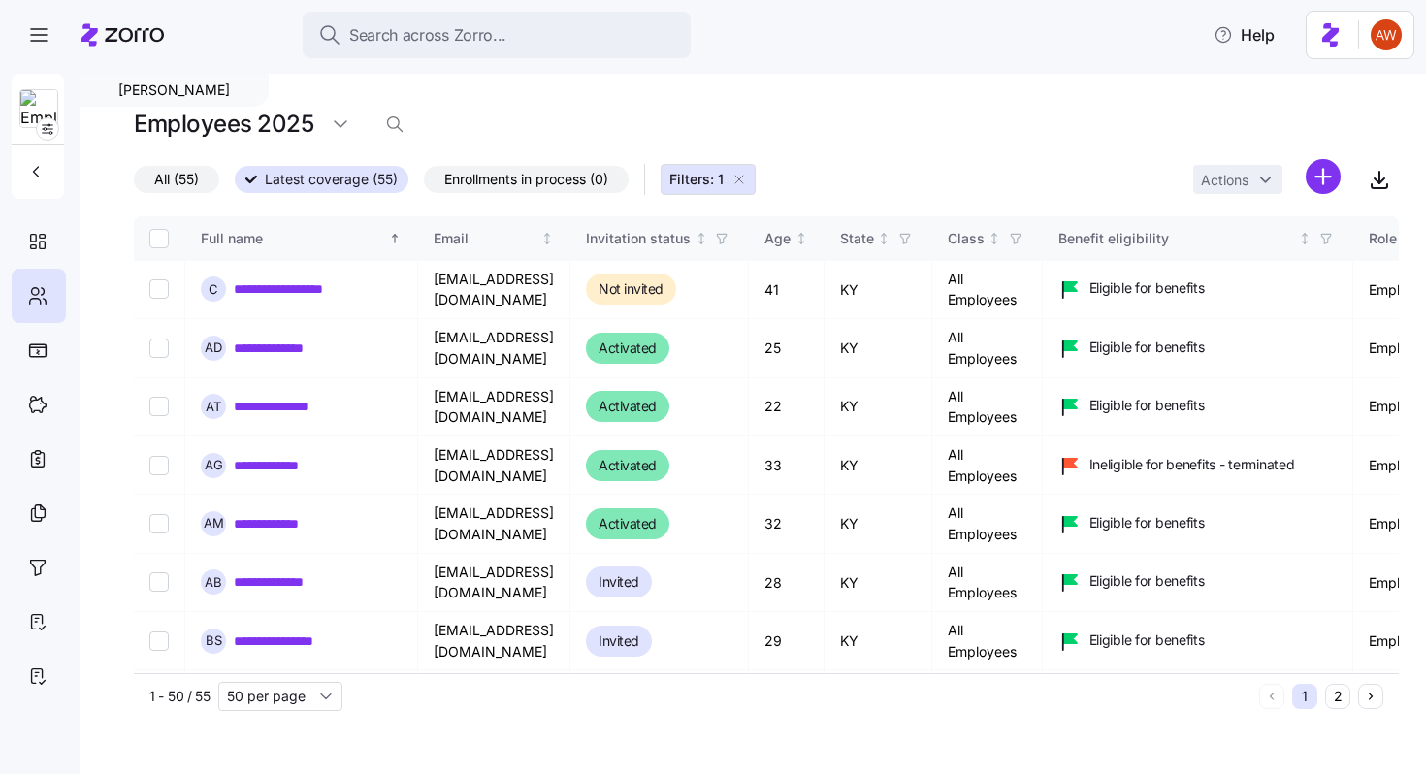
click at [747, 176] on icon "button" at bounding box center [740, 180] width 16 height 16
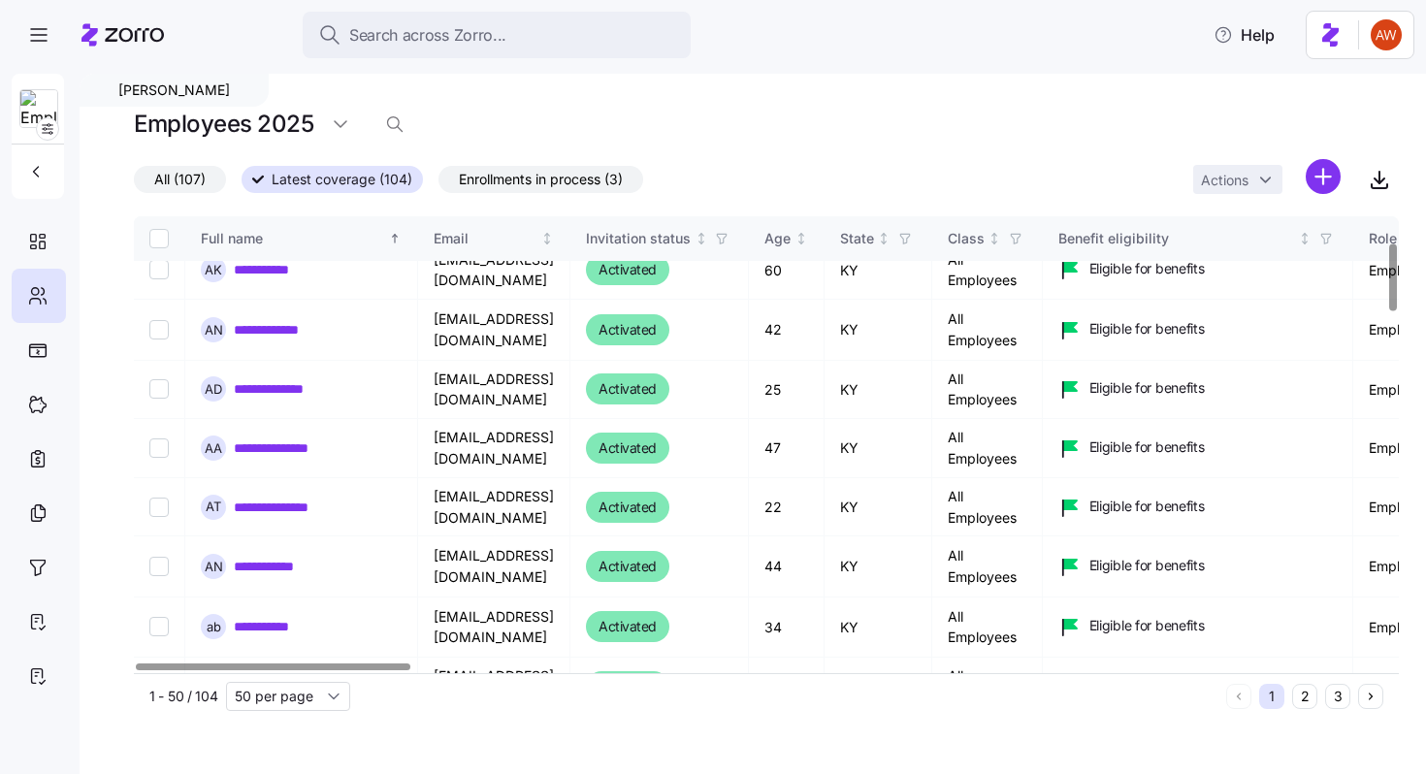
scroll to position [194, 0]
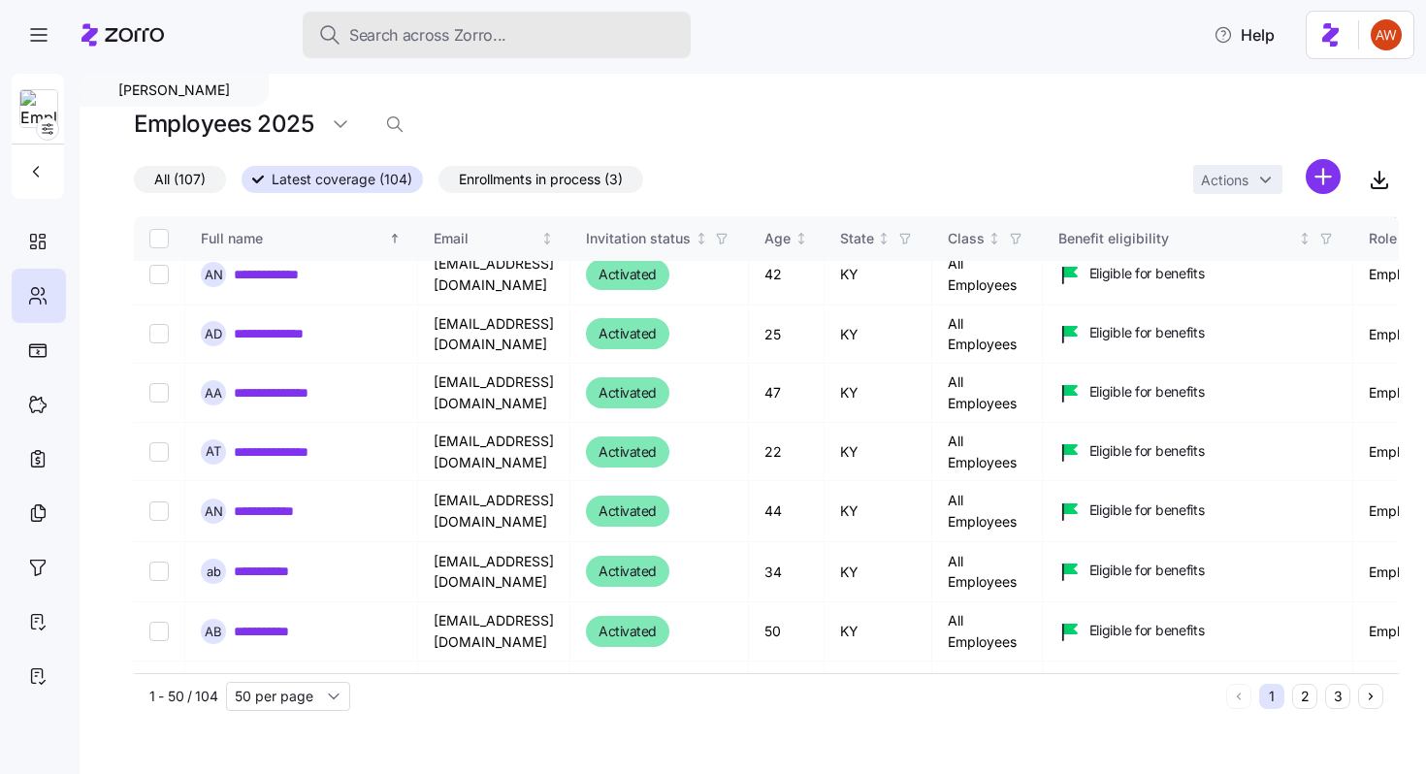
click at [513, 35] on div "Search across Zorro..." at bounding box center [496, 35] width 357 height 24
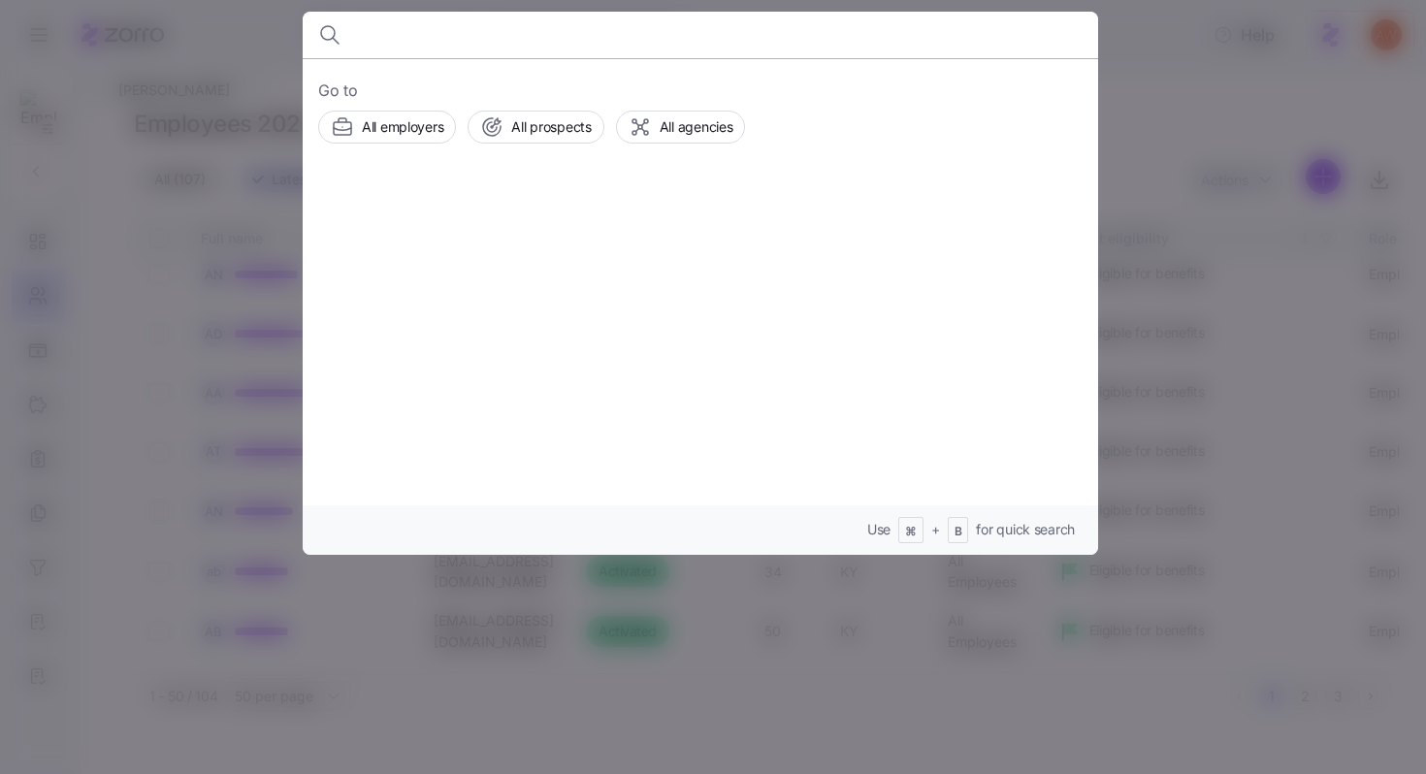
click at [1138, 95] on div at bounding box center [713, 387] width 1426 height 774
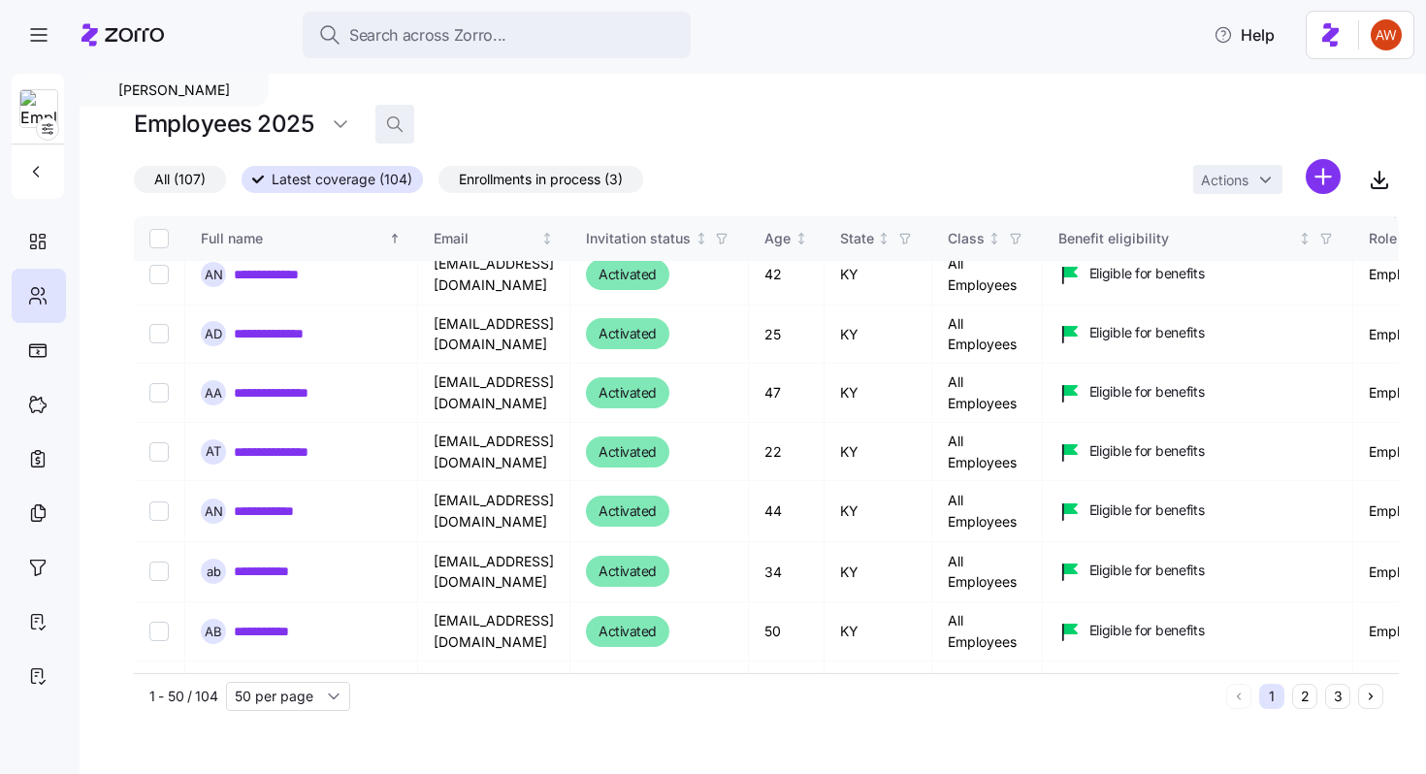
click at [398, 119] on icon "button" at bounding box center [394, 123] width 19 height 19
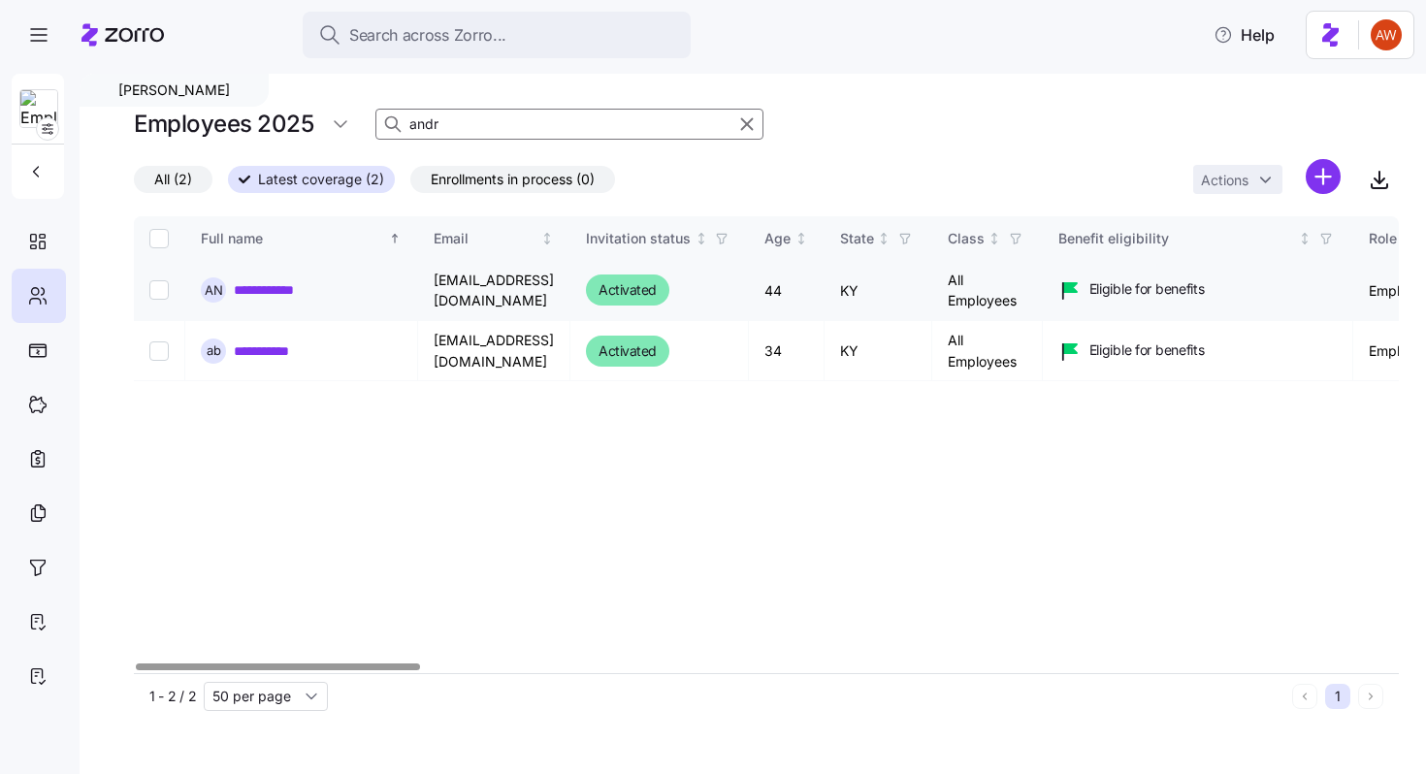
type input "andr"
click at [289, 288] on link "**********" at bounding box center [280, 289] width 92 height 19
click at [746, 115] on icon "button" at bounding box center [746, 124] width 21 height 23
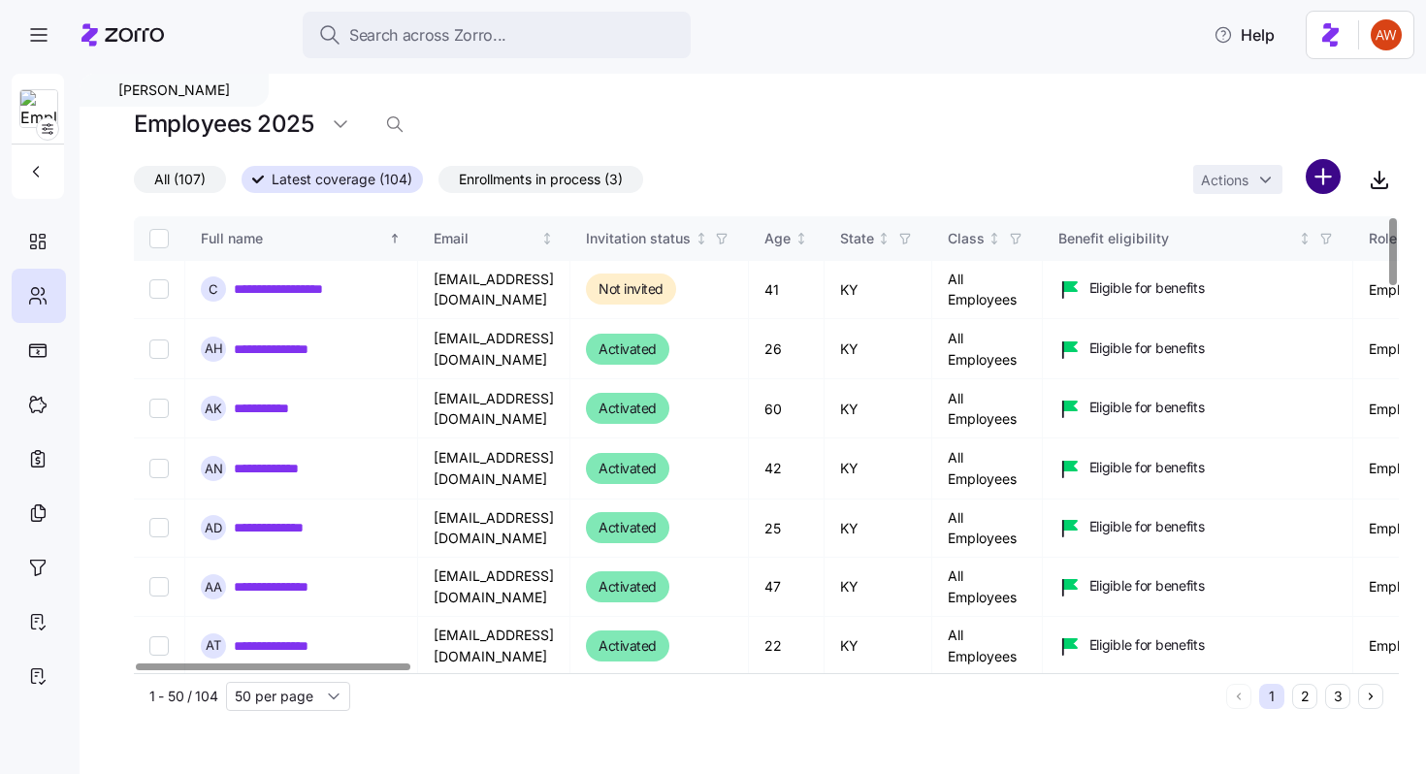
click at [1325, 174] on html "**********" at bounding box center [713, 381] width 1426 height 763
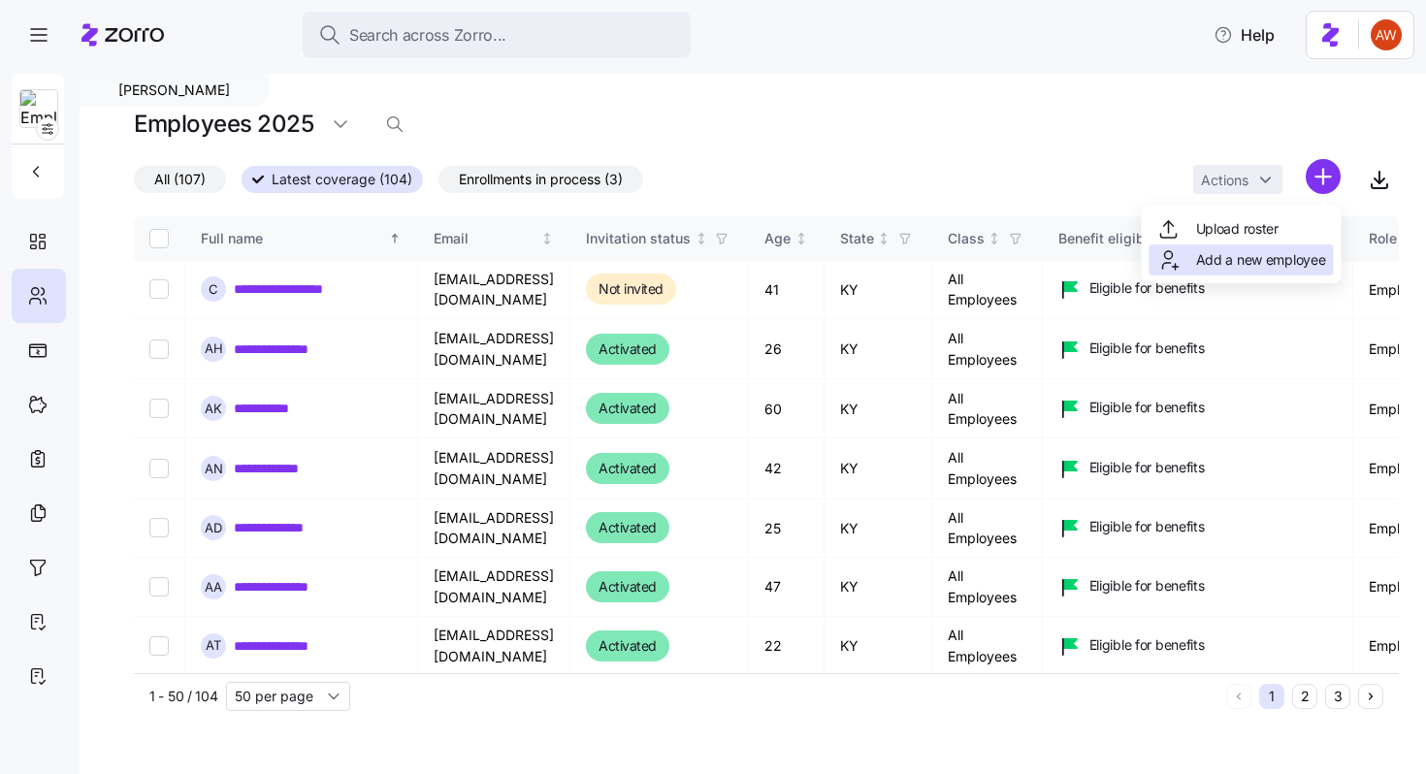
click at [1268, 257] on span "Add a new employee" at bounding box center [1261, 259] width 130 height 19
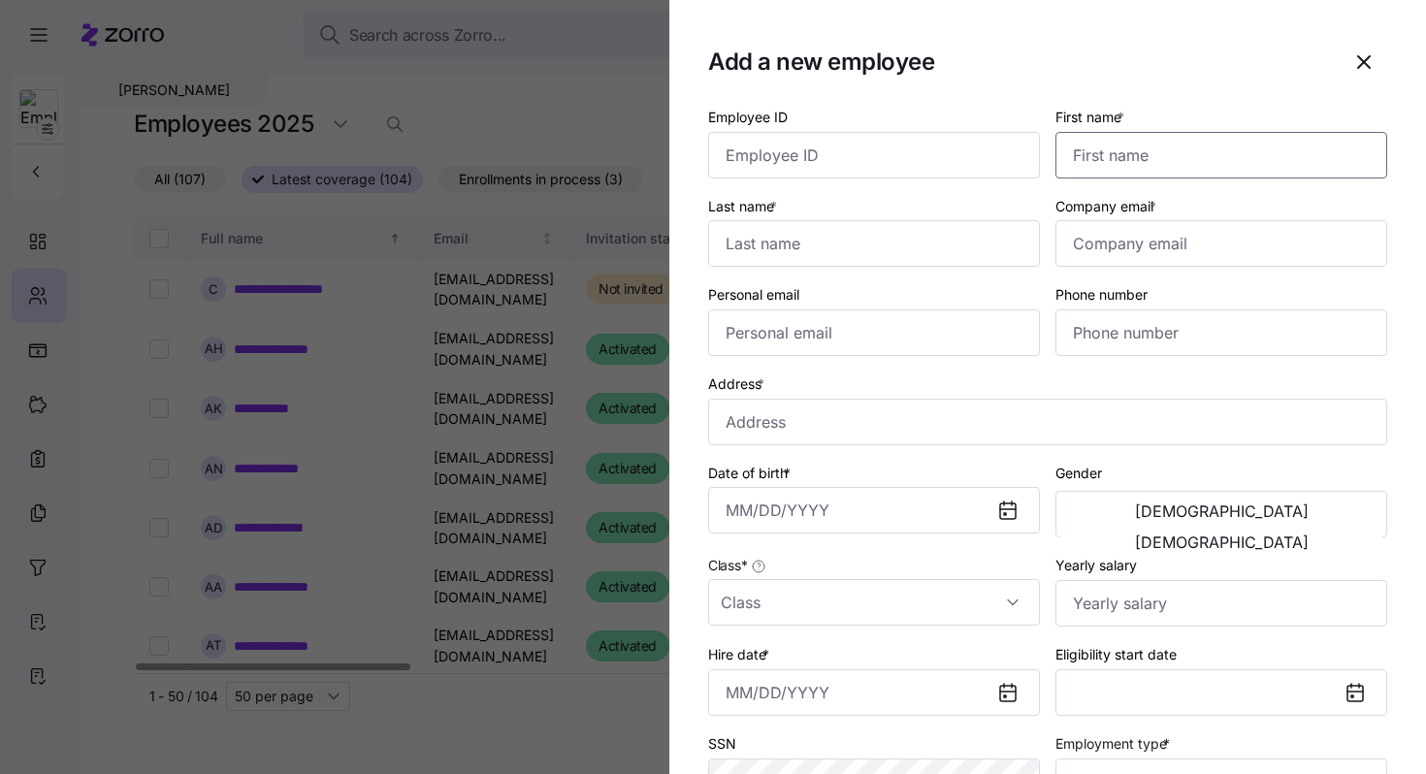
click at [1161, 160] on input "First name *" at bounding box center [1222, 155] width 332 height 47
type input "Abbey"
click at [826, 237] on input "Last name *" at bounding box center [874, 243] width 332 height 47
type input "Hotchkiss"
click at [1109, 245] on input "Company email *" at bounding box center [1222, 243] width 332 height 47
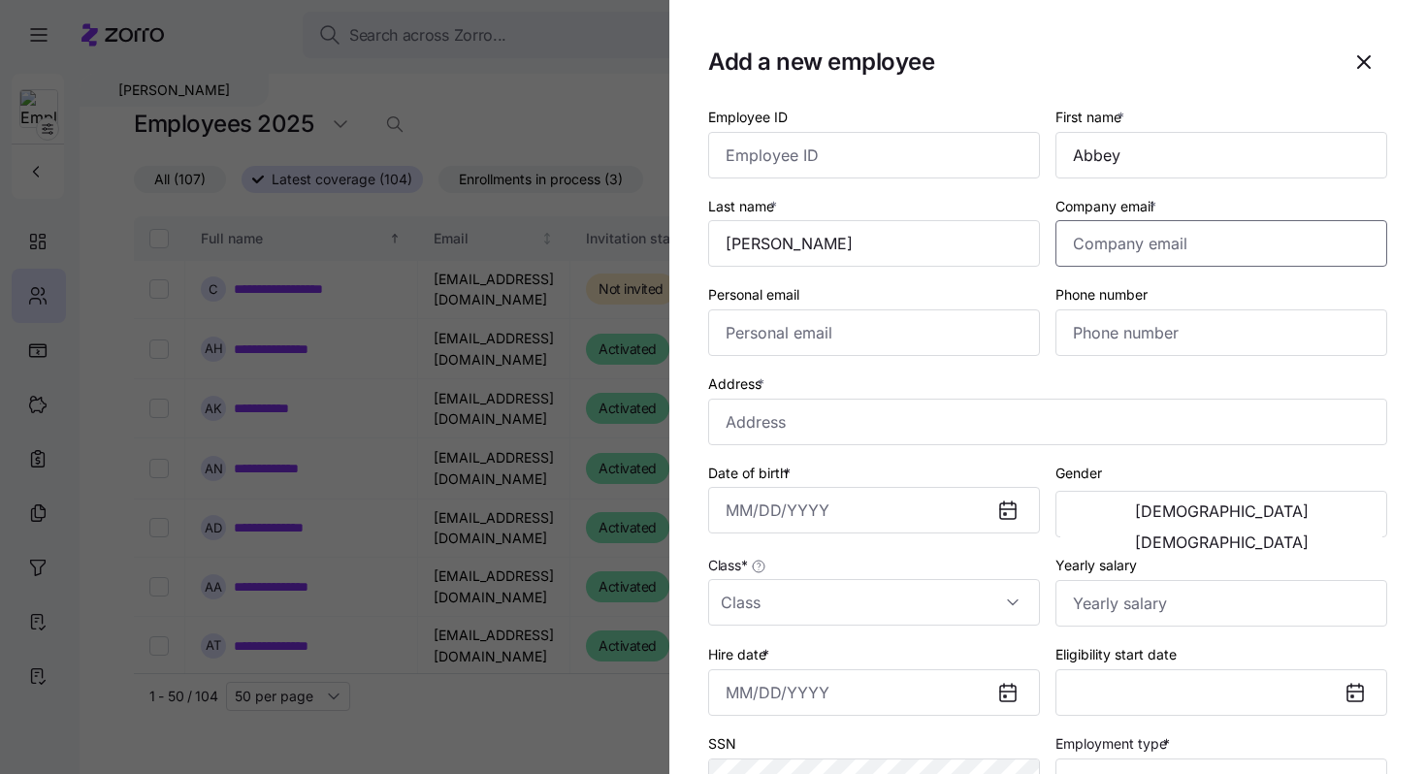
paste input "abbeyhotchkiss23@gmail.com"
type input "abbeyhotchkiss23@gmail.com"
click at [1087, 337] on input "Phone number" at bounding box center [1222, 333] width 332 height 47
paste input "(859) 358-1802"
type input "(859) 358-1802"
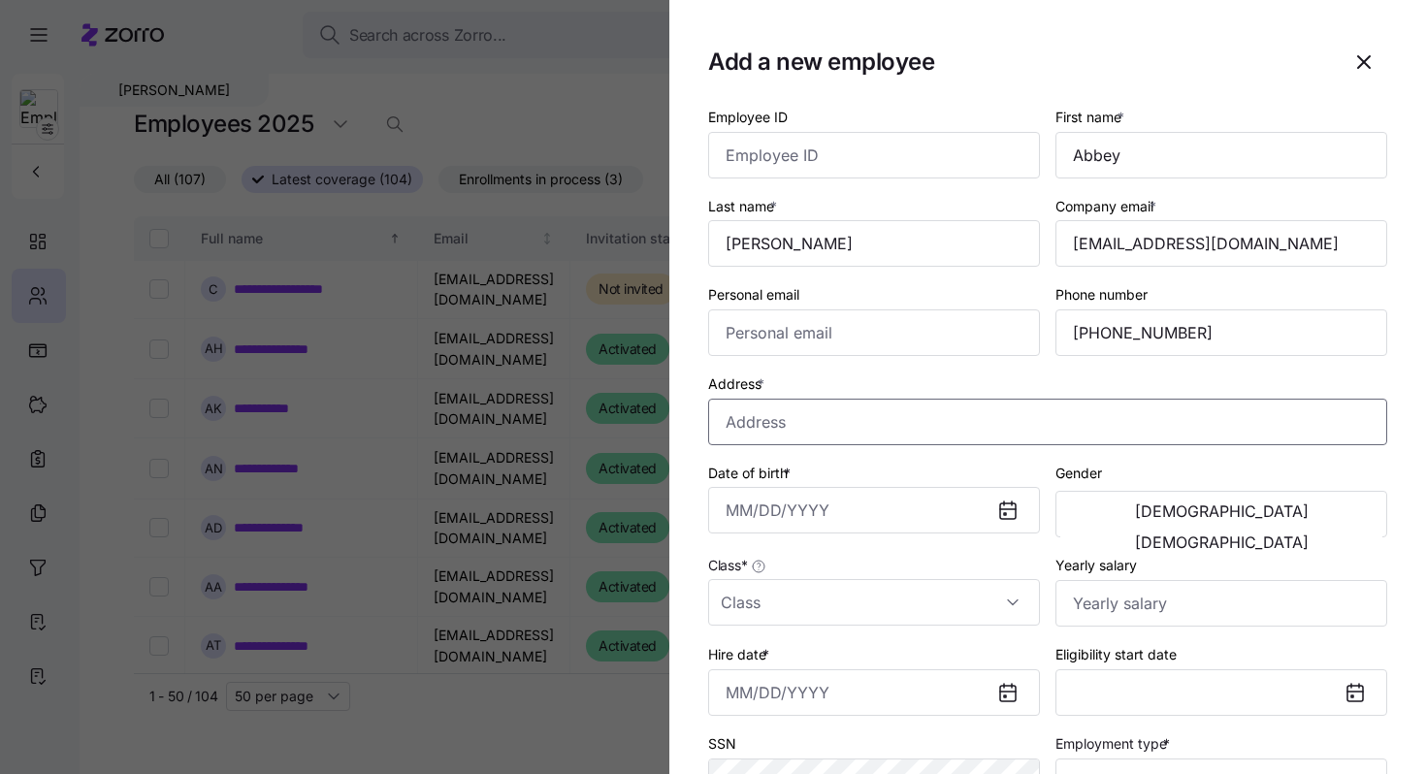
click at [739, 424] on input "Address *" at bounding box center [1047, 422] width 679 height 47
paste input "1252 Marlena Lane, Lexington, KY 40511-9232, USA"
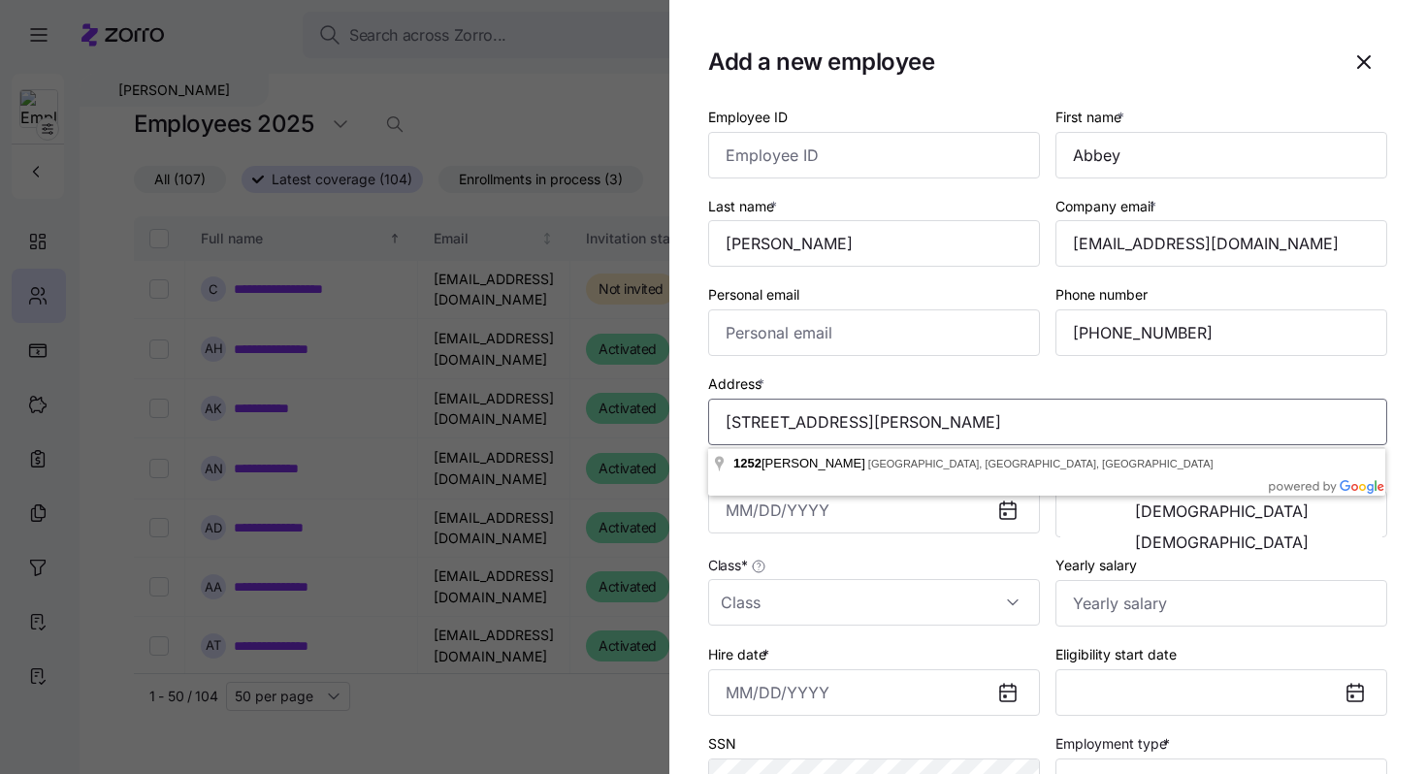
type input "1252 Marlena Lane, Lexington, KY 40511-9232, USA"
click at [765, 383] on span "*" at bounding box center [761, 384] width 7 height 16
click at [766, 399] on input "1252 Marlena Lane, Lexington, KY 40511-9232, USA" at bounding box center [1047, 422] width 679 height 47
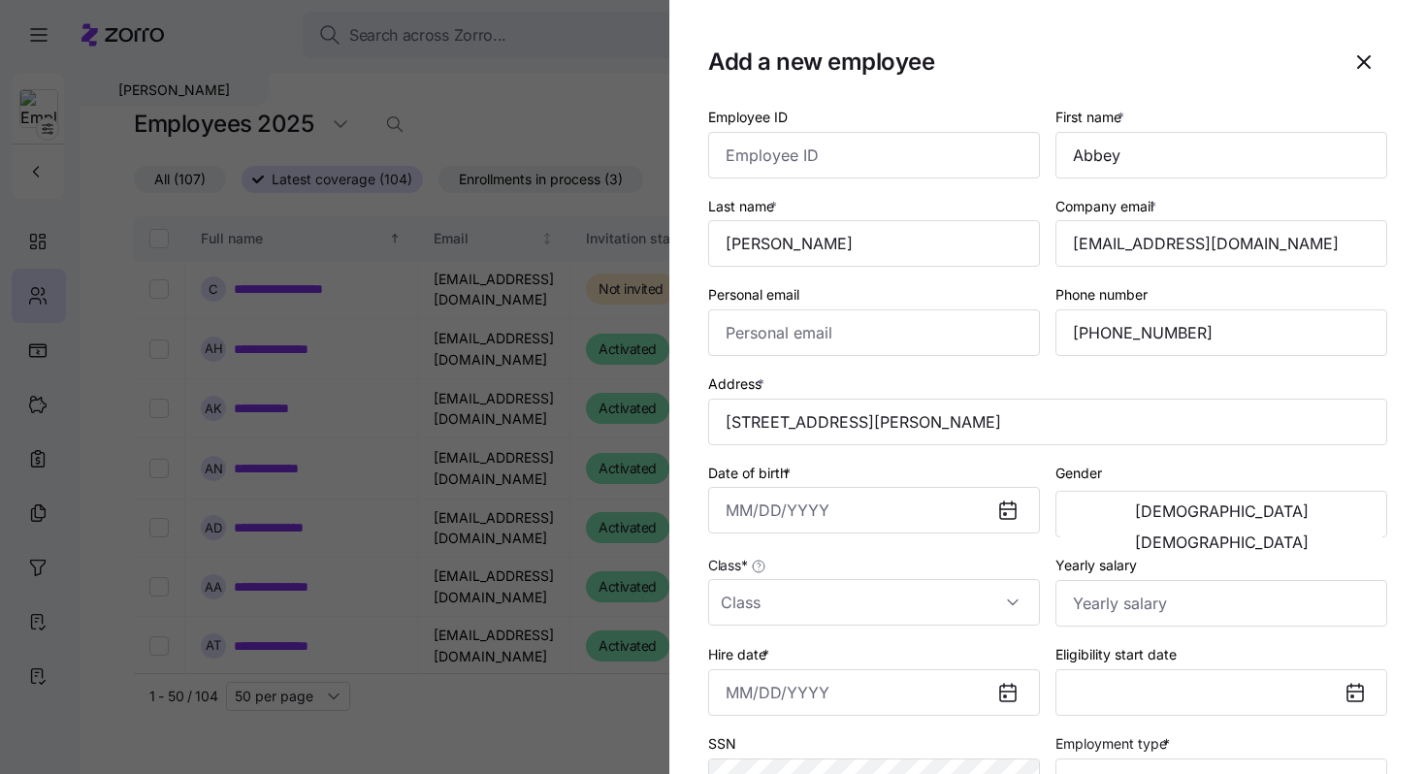
click at [831, 382] on div "Address * 1252 Marlena Lane, Lexington, KY 40511-9232, USA" at bounding box center [1047, 409] width 679 height 74
click at [1284, 535] on span "Female" at bounding box center [1222, 543] width 174 height 16
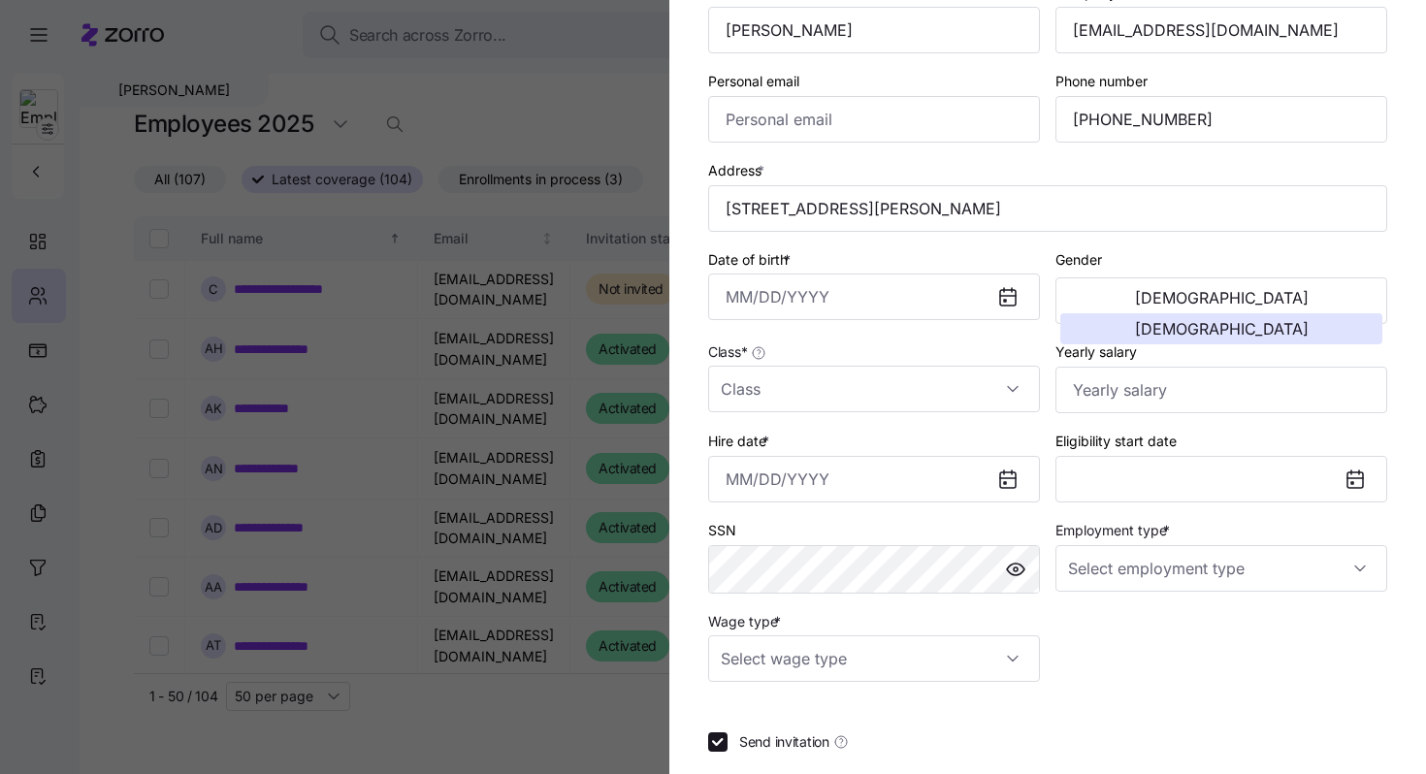
scroll to position [234, 0]
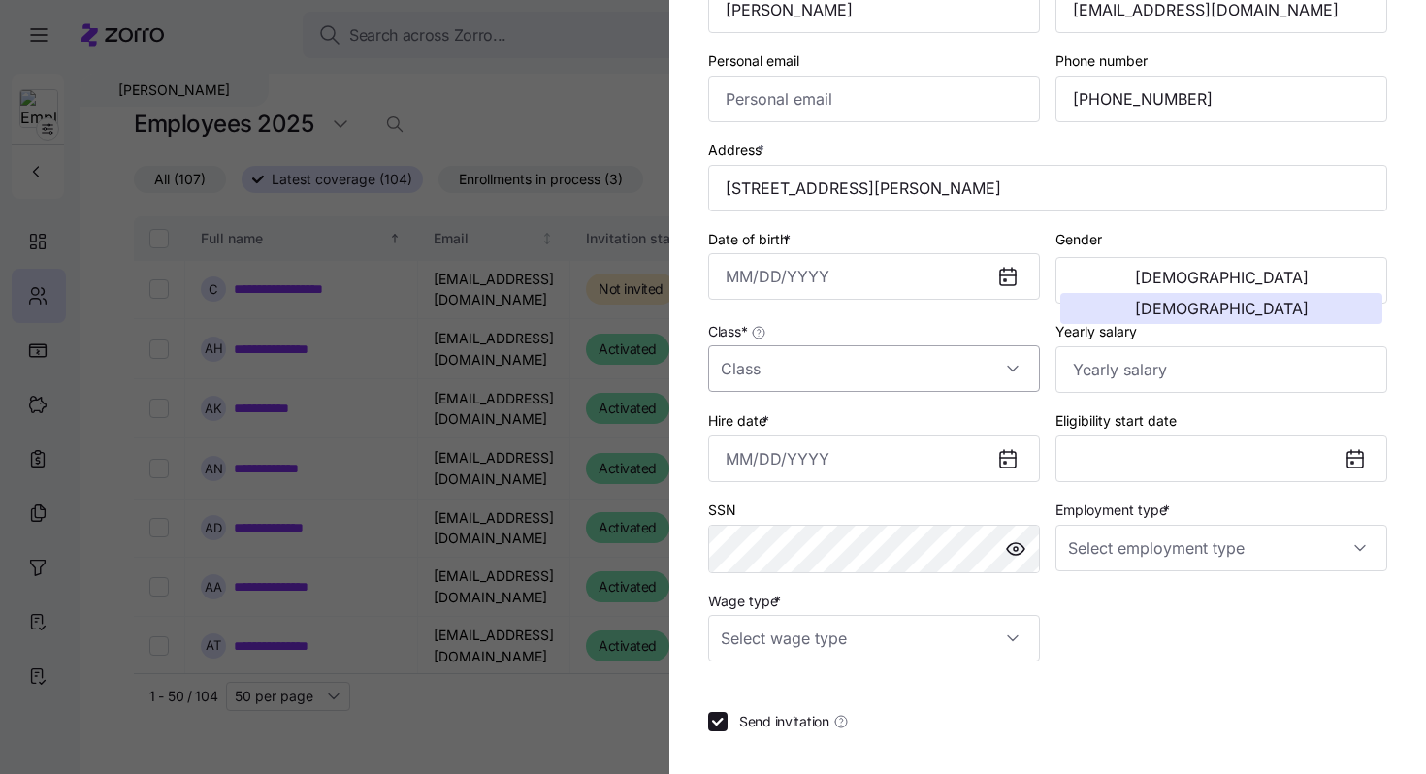
click at [811, 384] on input "Class *" at bounding box center [874, 368] width 332 height 47
click at [820, 436] on span "All Employees" at bounding box center [776, 430] width 88 height 21
type input "All Employees"
click at [1131, 362] on input "Yearly salary" at bounding box center [1222, 369] width 332 height 47
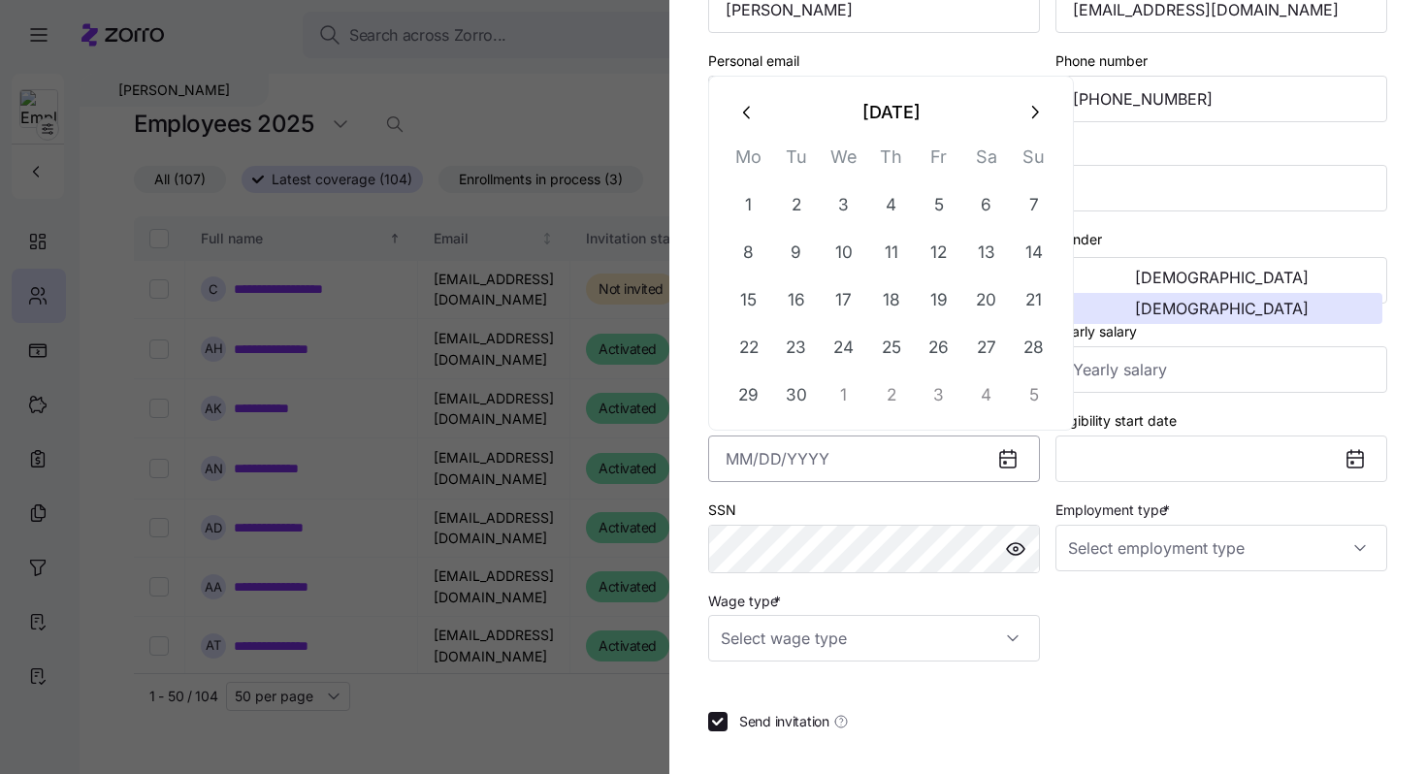
click at [728, 466] on input "Hire date *" at bounding box center [874, 459] width 332 height 47
paste input "11/17/1998"
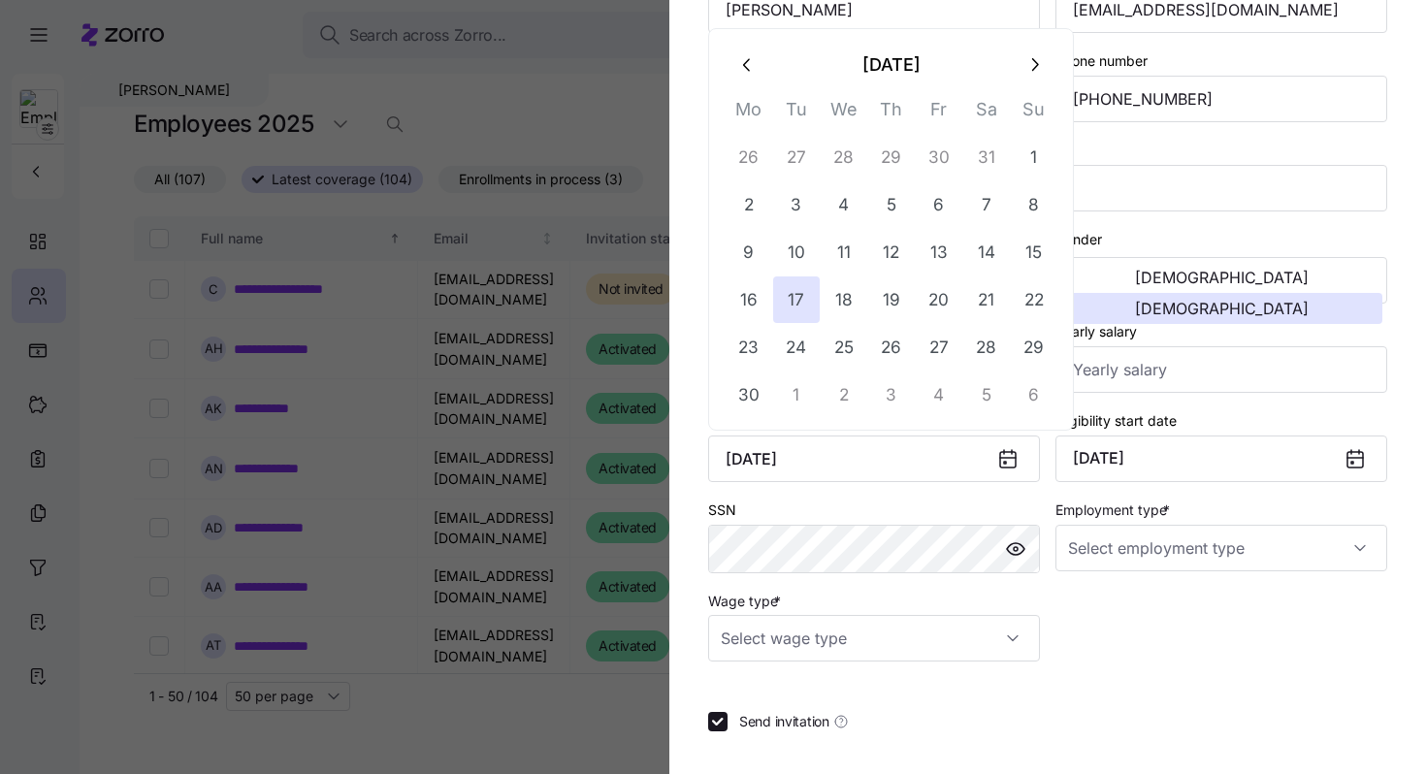
type input "November 17, 1998"
click at [831, 500] on div "SSN" at bounding box center [874, 535] width 347 height 91
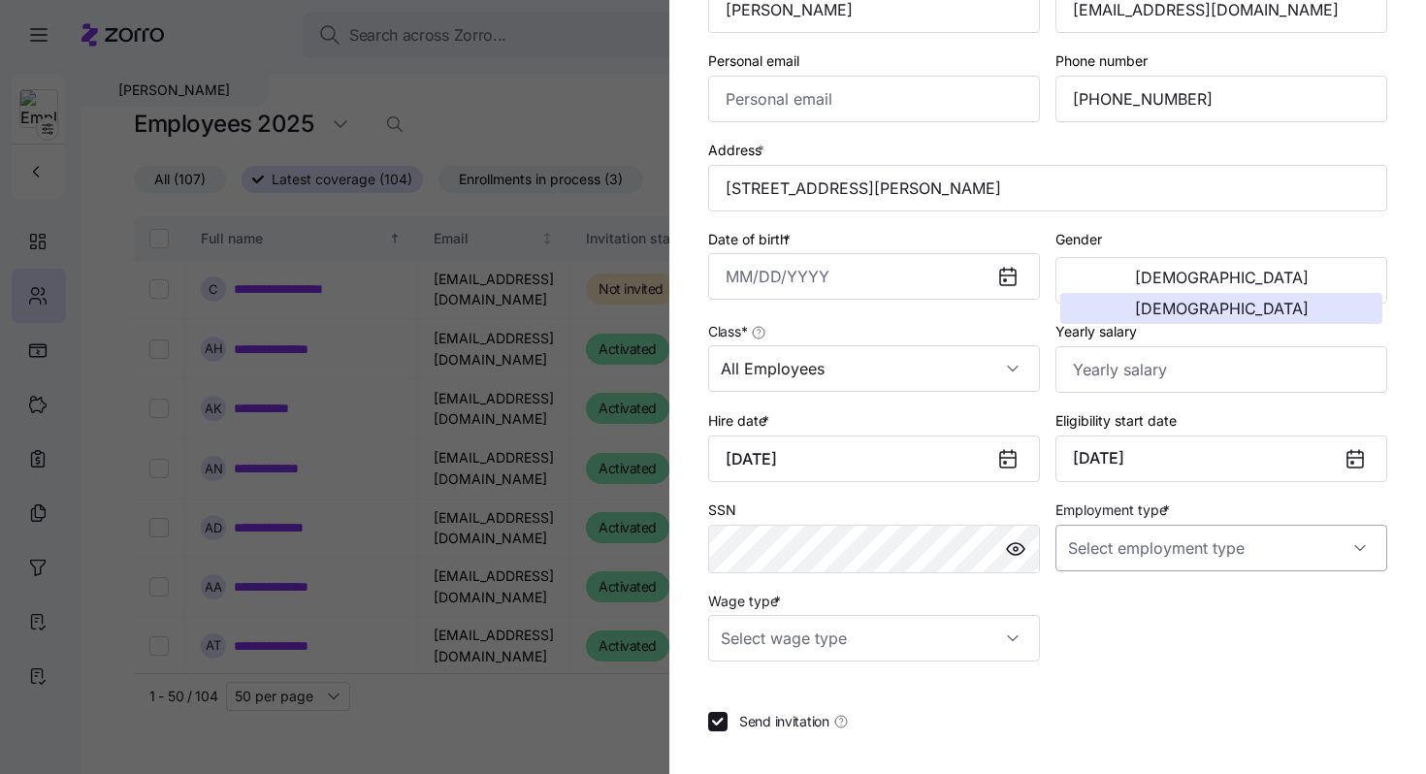
click at [1169, 548] on input "Employment type *" at bounding box center [1222, 548] width 332 height 47
click at [1142, 606] on div "Full Time" at bounding box center [1221, 611] width 316 height 41
type input "Full Time"
click at [991, 653] on input "Wage type *" at bounding box center [874, 638] width 332 height 47
click at [860, 737] on div "Hourly" at bounding box center [874, 742] width 316 height 41
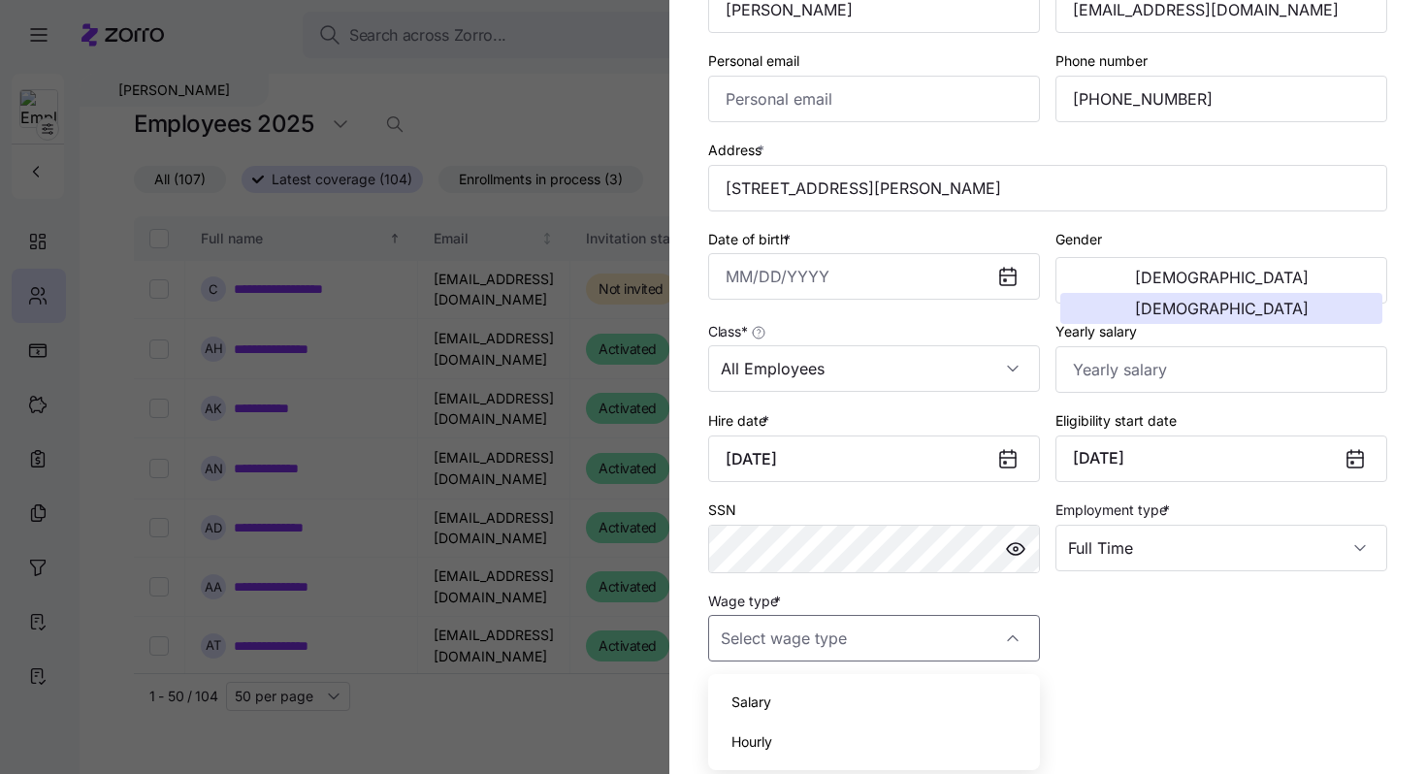
type input "Hourly"
click at [749, 732] on span "Send invitation" at bounding box center [784, 721] width 90 height 19
click at [728, 732] on input "Send invitation" at bounding box center [717, 721] width 19 height 19
checkbox input "false"
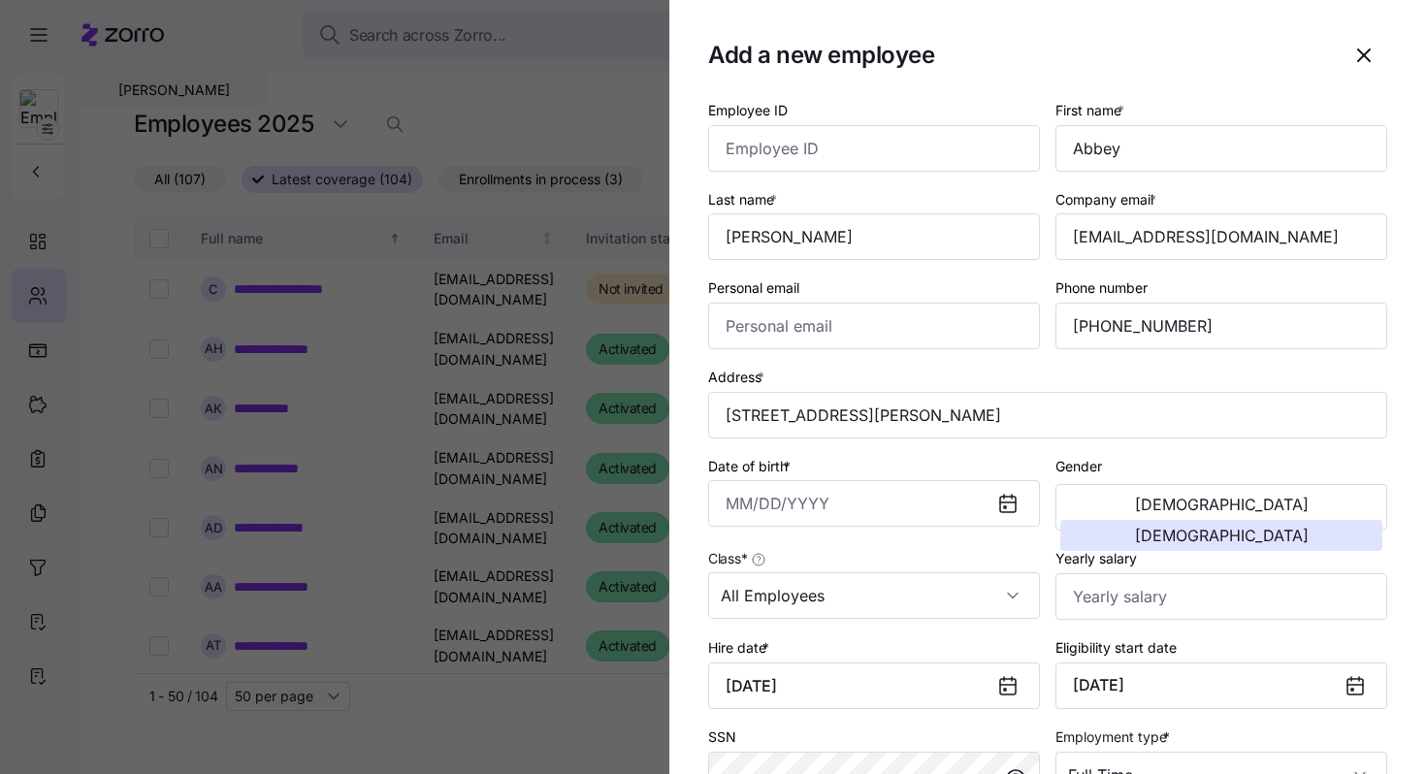
scroll to position [14, 0]
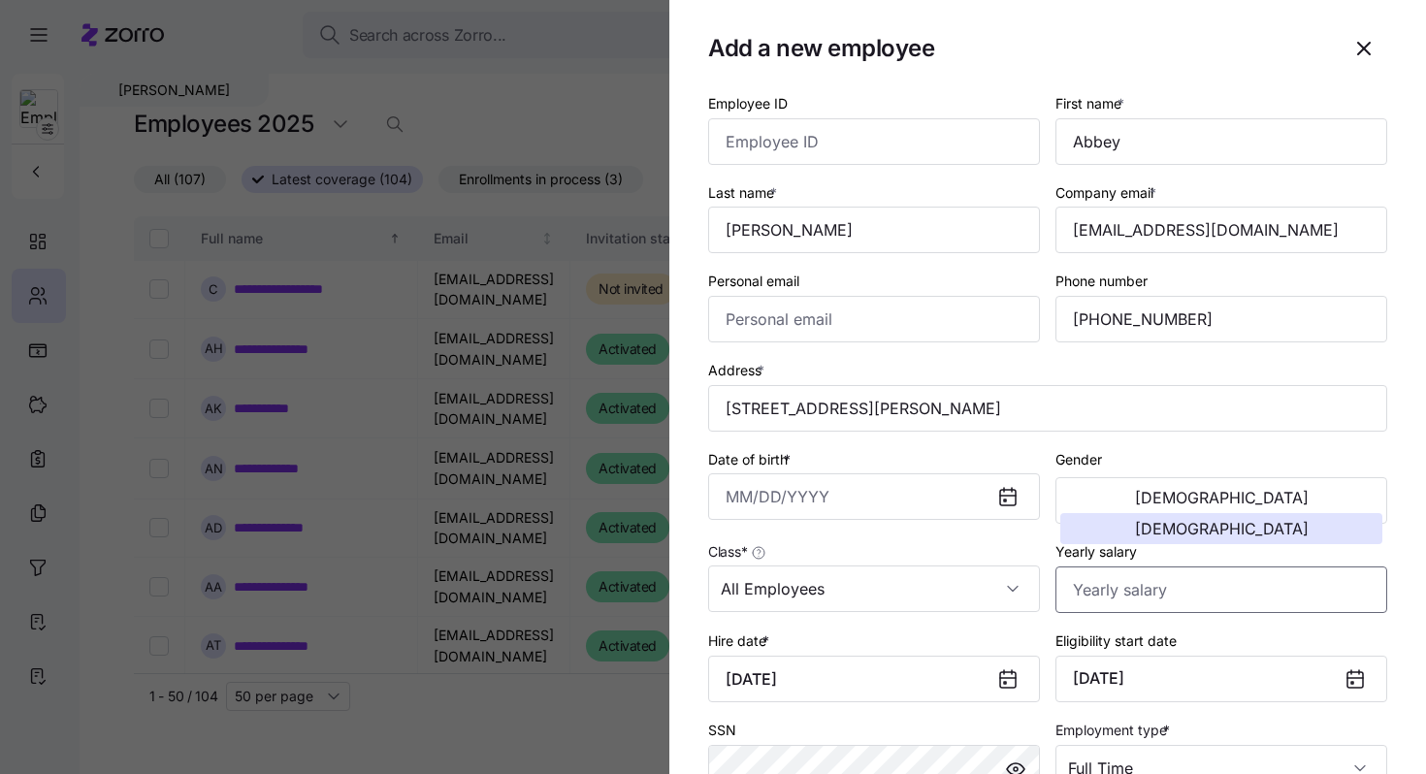
click at [1086, 589] on input "Yearly salary" at bounding box center [1222, 590] width 332 height 47
paste input "$64,584"
type input "$64,584"
click at [740, 501] on input "Date of birth *" at bounding box center [874, 496] width 332 height 47
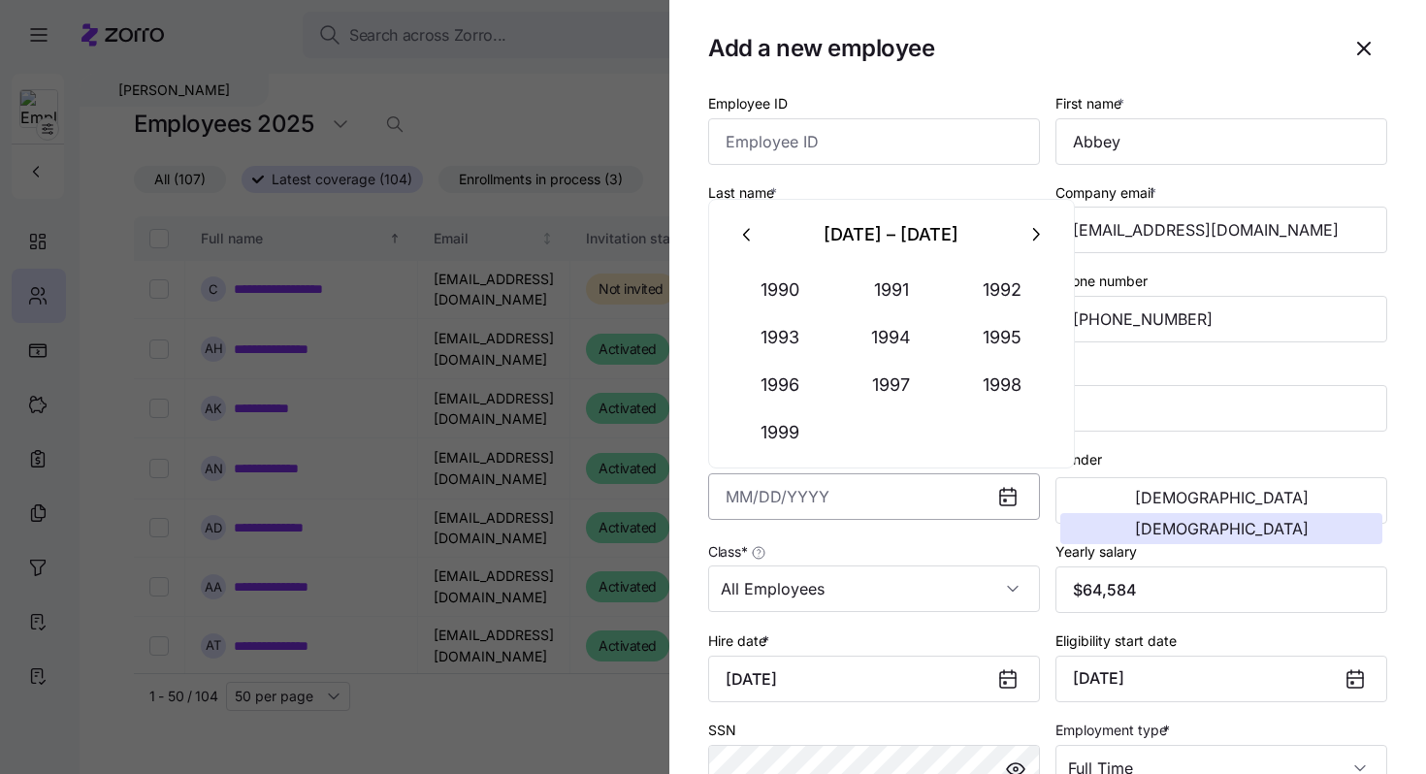
paste input "2024"
click at [833, 544] on div "Class * All Employees" at bounding box center [874, 575] width 332 height 73
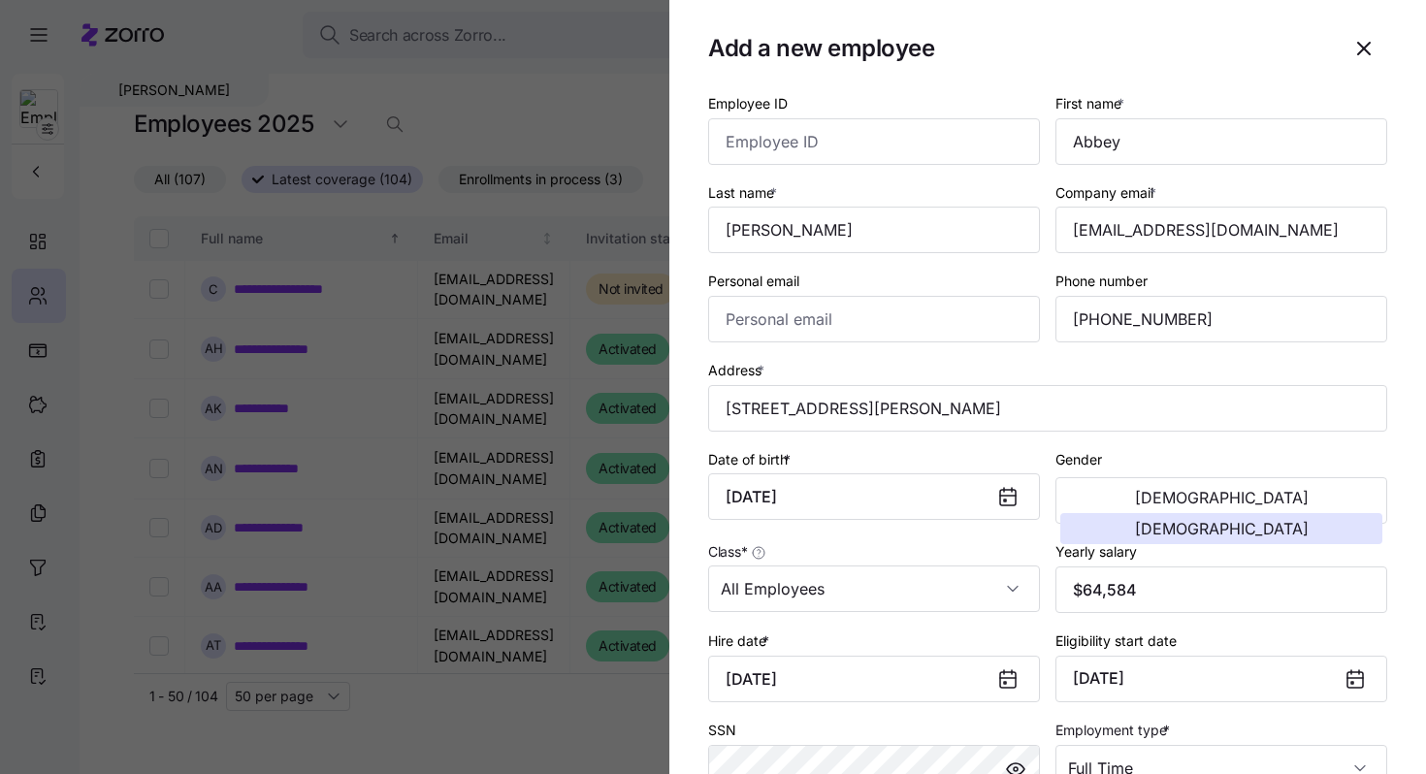
scroll to position [94, 0]
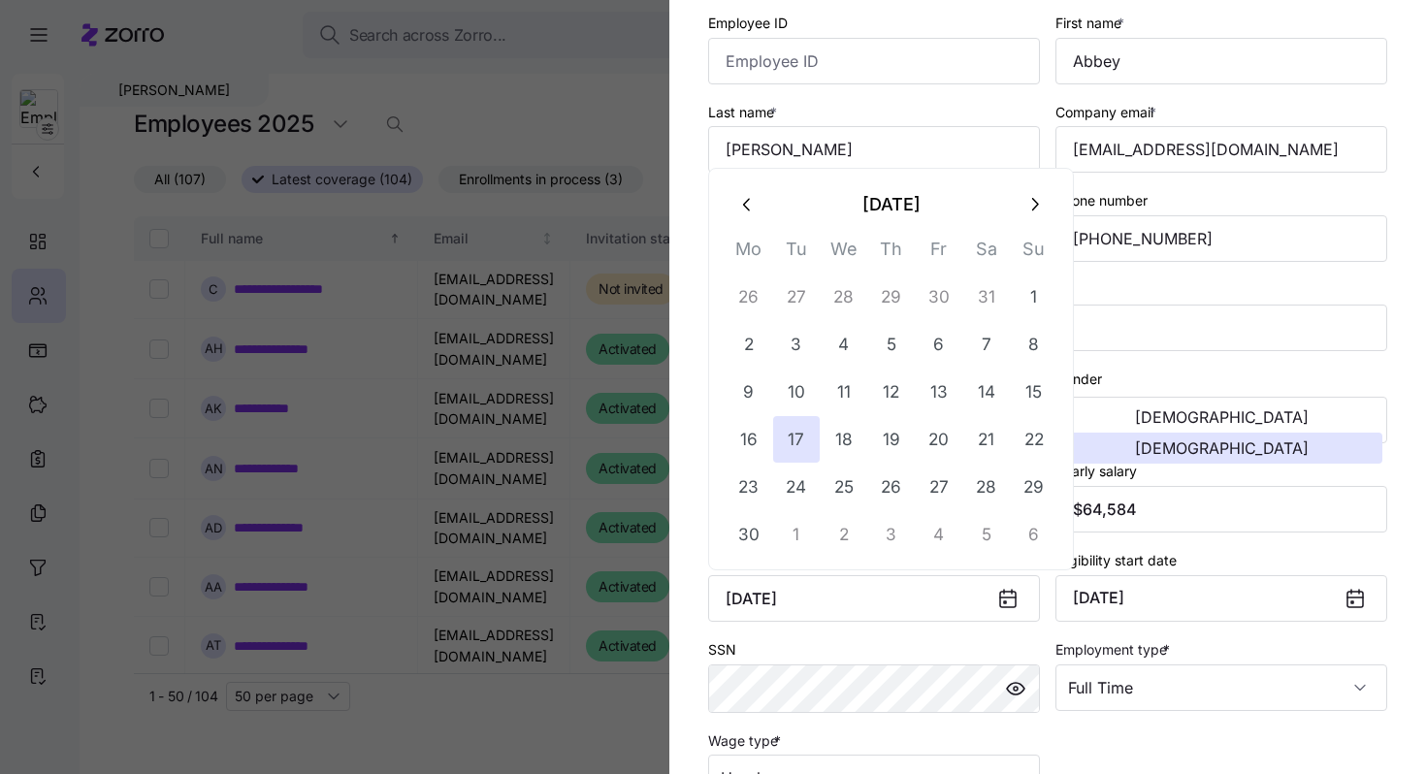
drag, startPoint x: 886, startPoint y: 604, endPoint x: 674, endPoint y: 603, distance: 211.5
click at [674, 603] on section "Add a new employee Employee ID First name * Abbey Last name * Hotchkiss Company…" at bounding box center [1047, 387] width 757 height 774
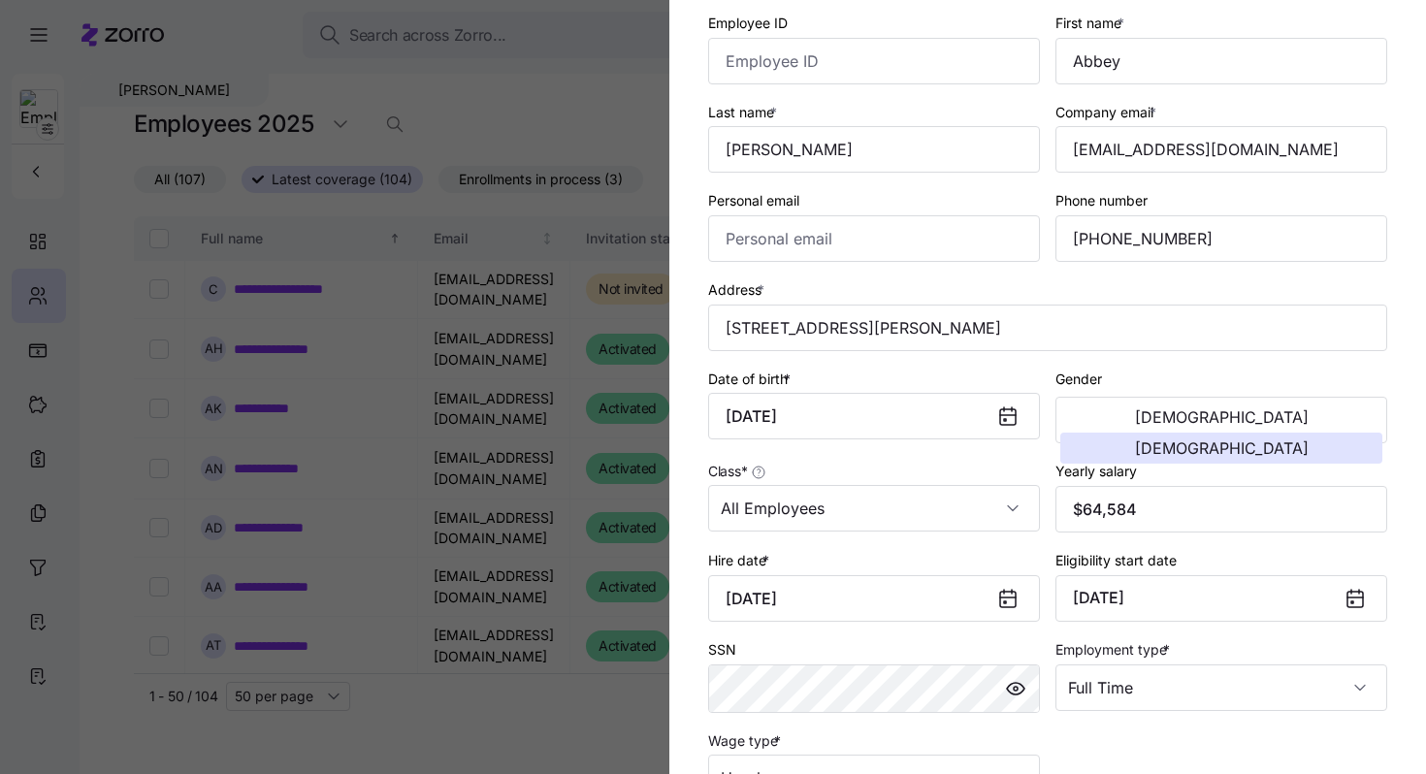
click at [740, 649] on div "SSN" at bounding box center [874, 675] width 332 height 76
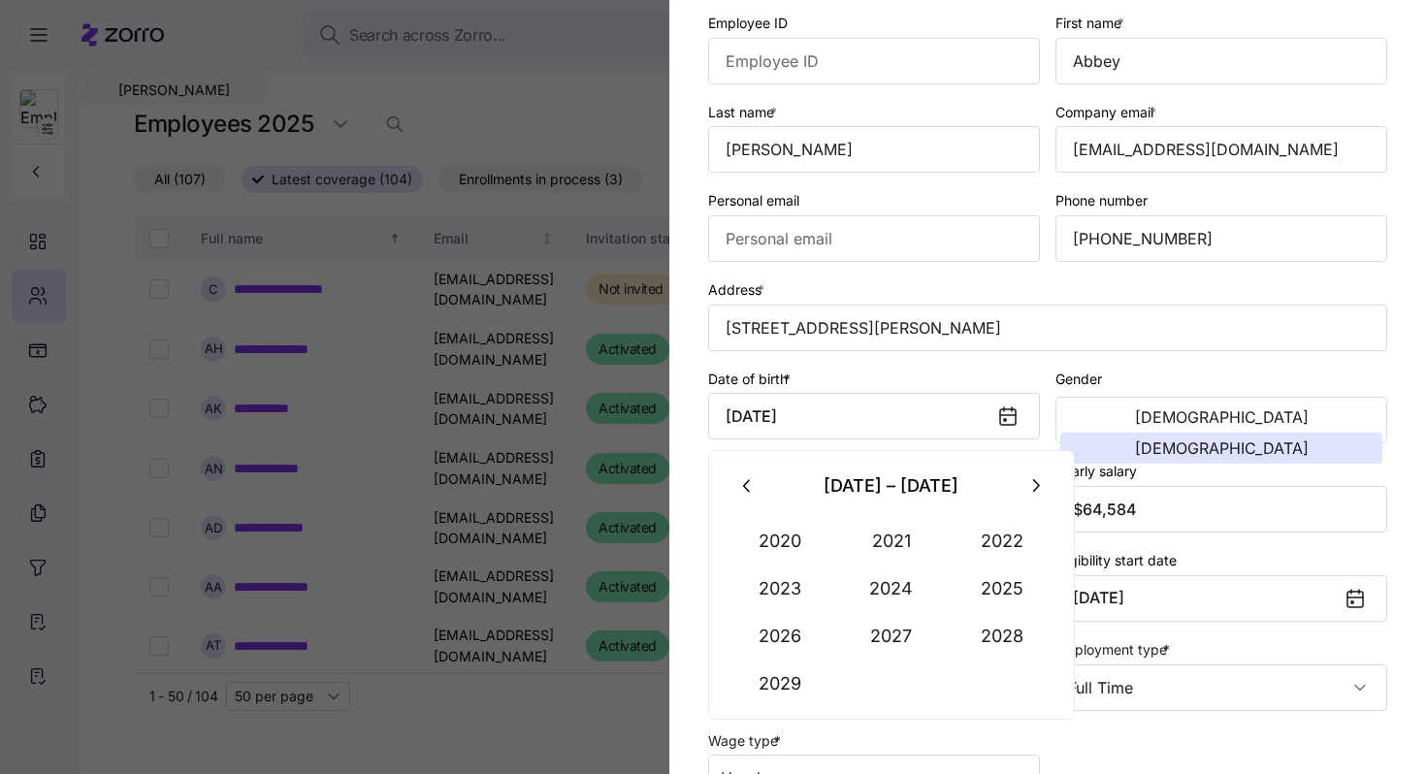
drag, startPoint x: 901, startPoint y: 410, endPoint x: 686, endPoint y: 408, distance: 215.4
click at [686, 408] on section "Add a new employee Employee ID First name * Abbey Last name * Hotchkiss Company…" at bounding box center [1047, 387] width 757 height 774
paste input "November 17, 1998"
type input "November 17, 1998"
click at [811, 359] on div "Address * 1252 Marlena Lane, Lexington, KY 40511-9232, USA" at bounding box center [1048, 314] width 695 height 89
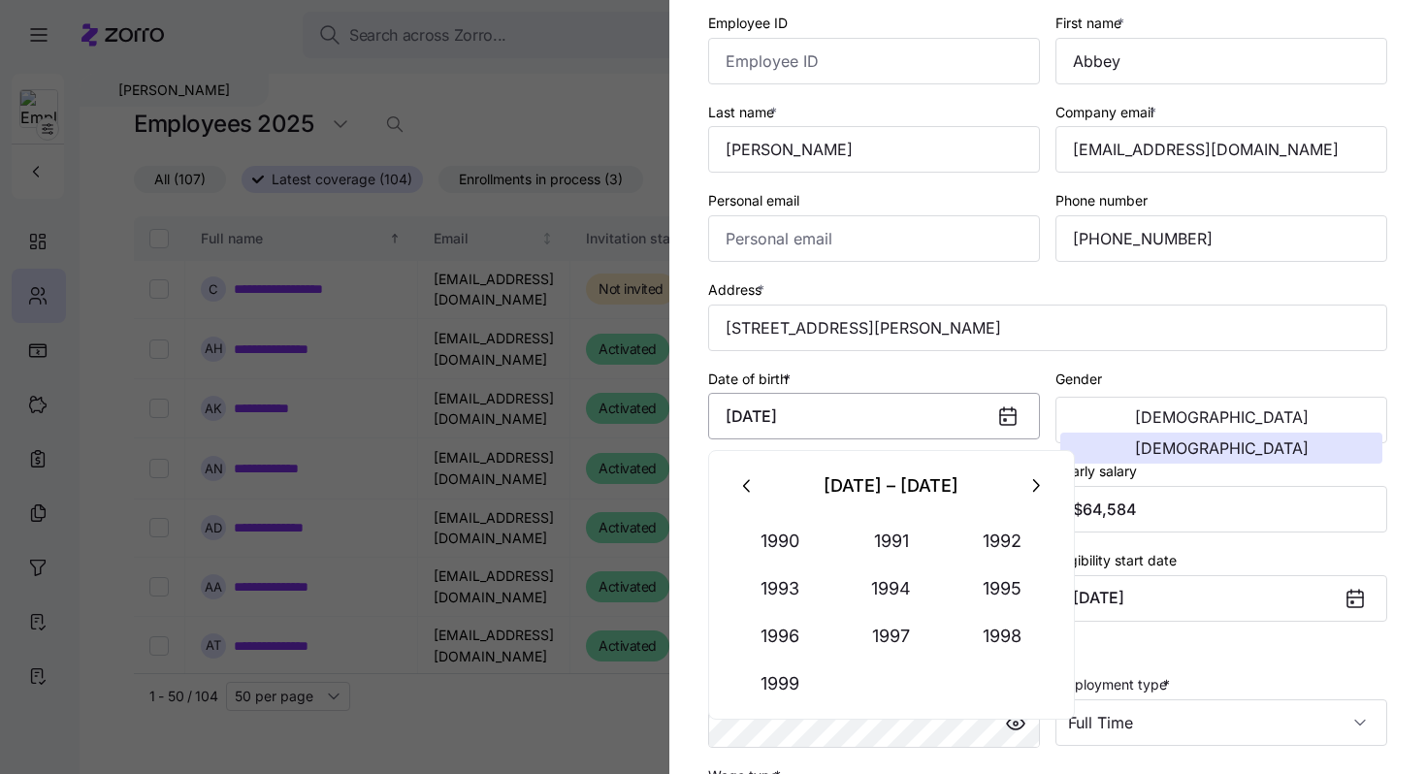
drag, startPoint x: 891, startPoint y: 437, endPoint x: 735, endPoint y: 437, distance: 155.2
click at [735, 437] on input "November 17, 1998" at bounding box center [874, 416] width 332 height 47
click at [846, 376] on div "Date of birth * November 17, 1998" at bounding box center [874, 404] width 332 height 74
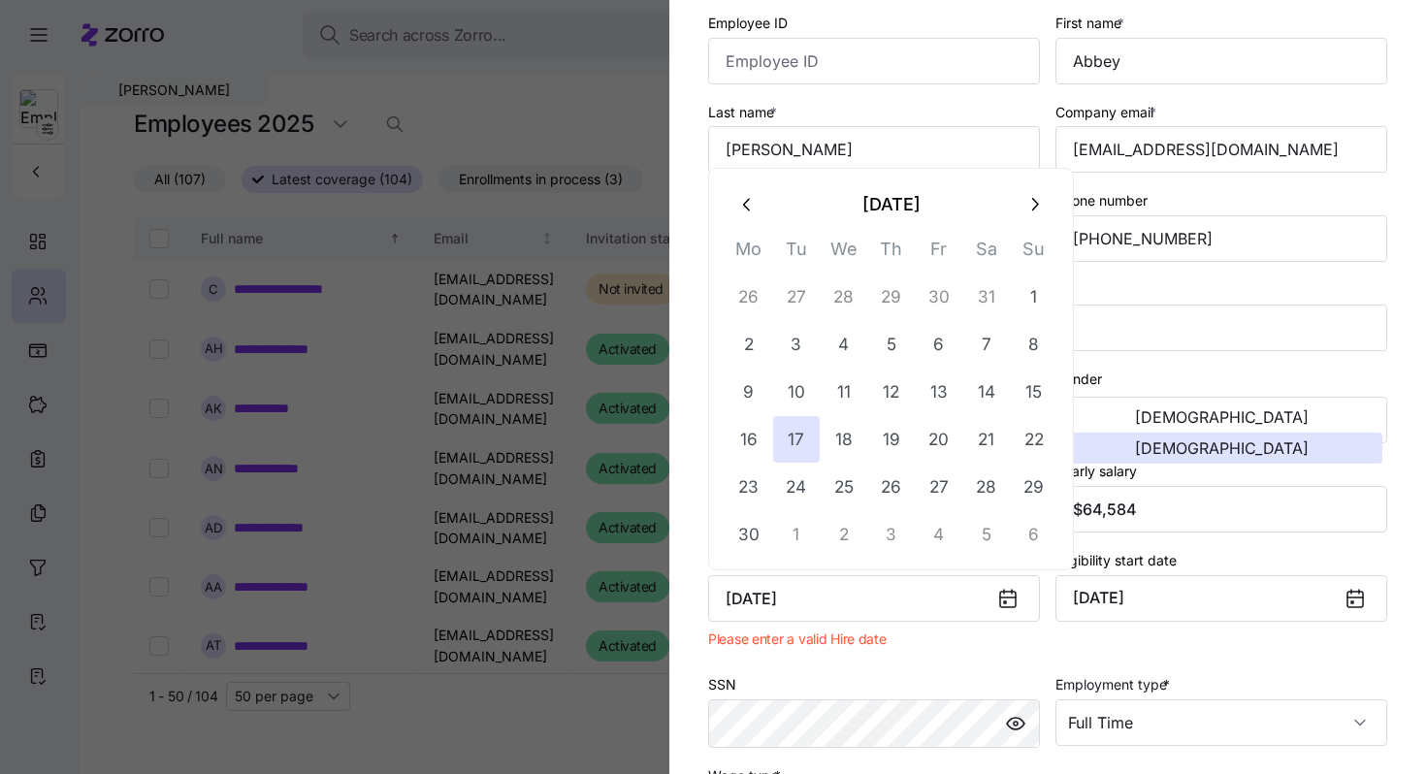
drag, startPoint x: 871, startPoint y: 600, endPoint x: 613, endPoint y: 600, distance: 258.1
click at [613, 763] on div "Add a new employee Employee ID First name * Abbey Last name * Hotchkiss Company…" at bounding box center [713, 763] width 1426 height 0
paste input "9/18/2024"
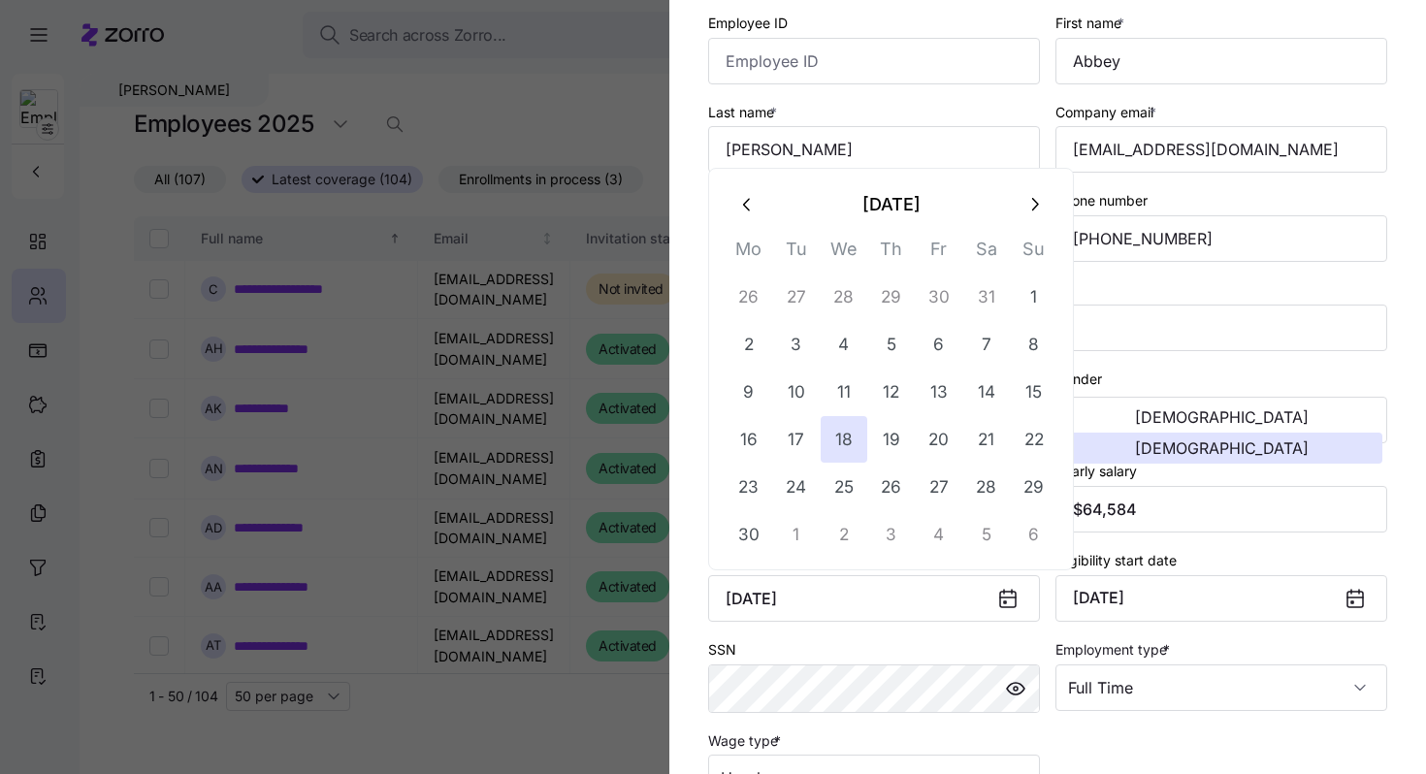
type input "September 18, 2024"
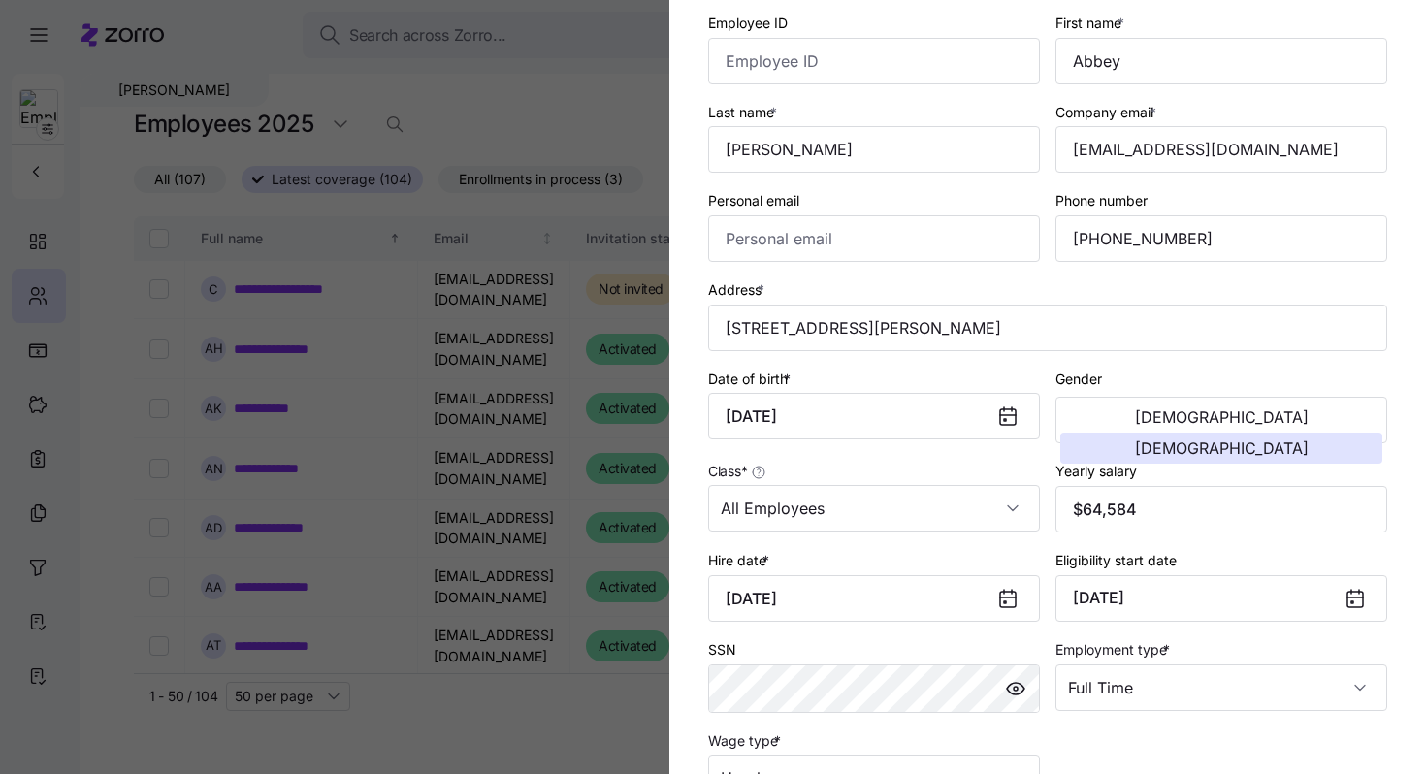
click at [846, 646] on div "SSN" at bounding box center [874, 675] width 332 height 76
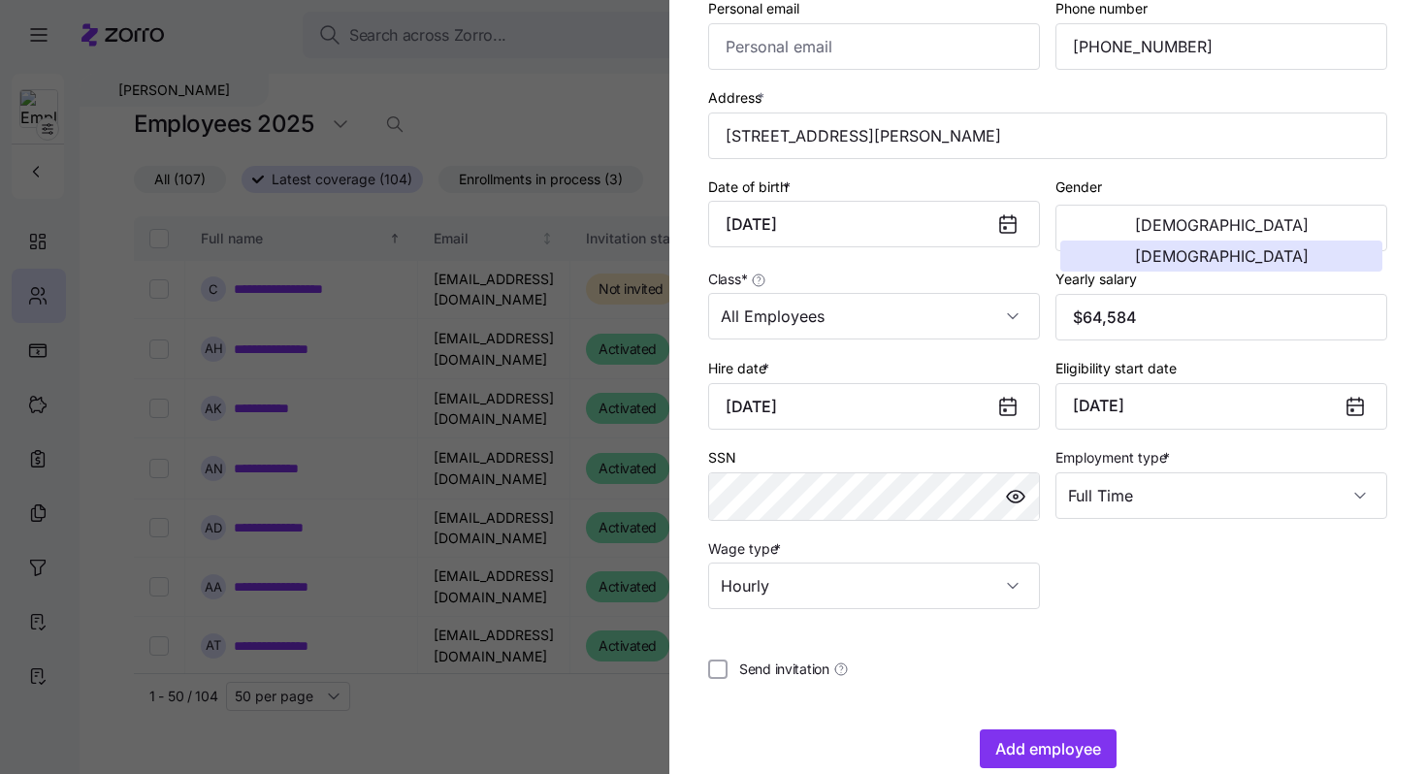
scroll to position [324, 0]
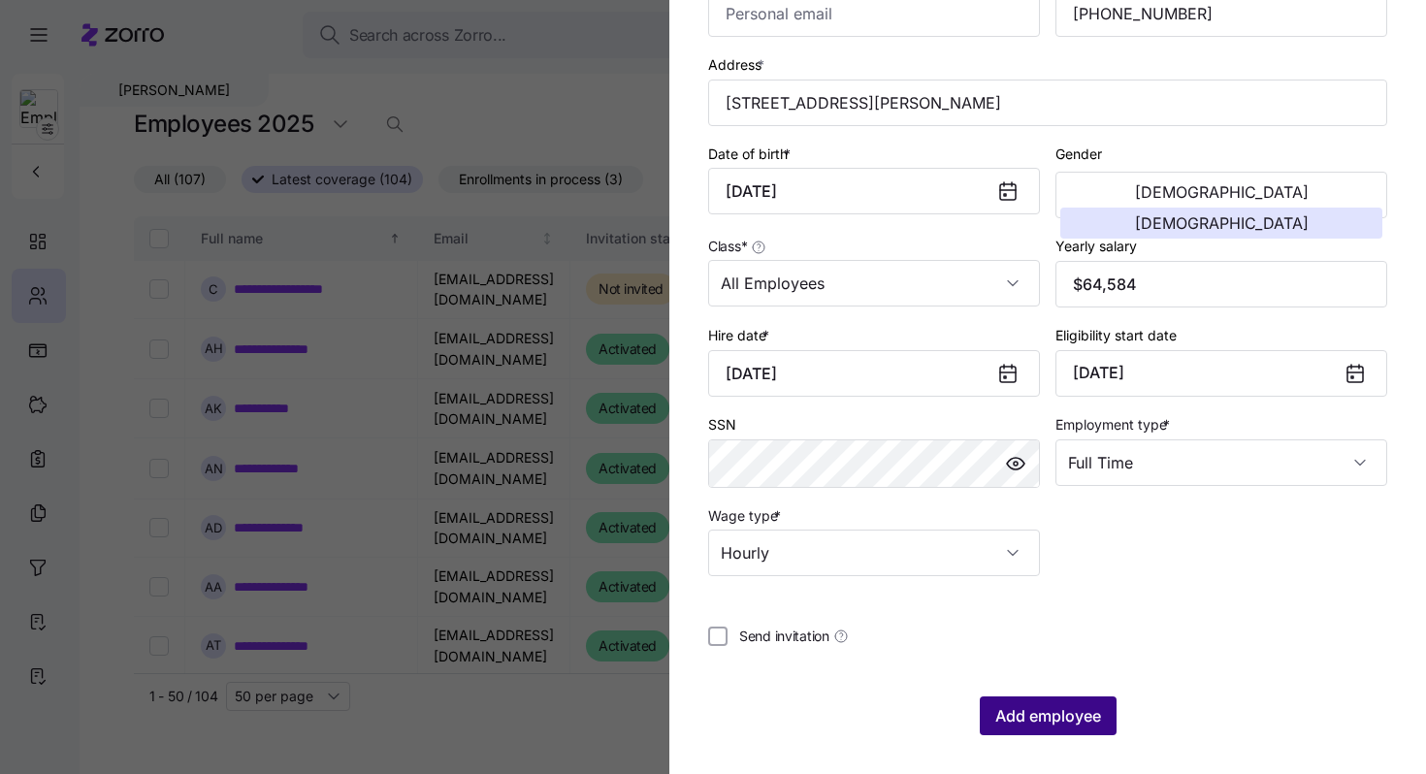
click at [1055, 725] on span "Add employee" at bounding box center [1049, 715] width 106 height 23
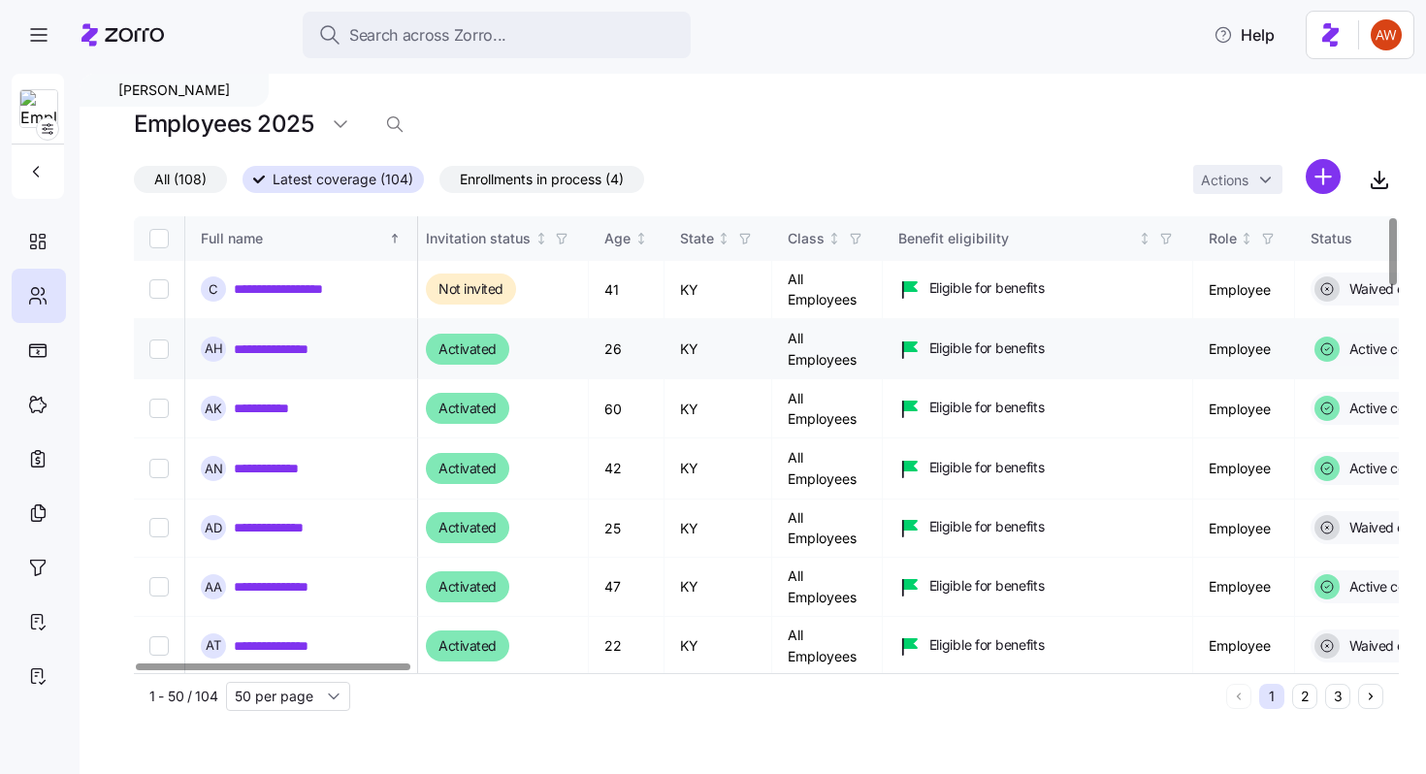
scroll to position [0, 0]
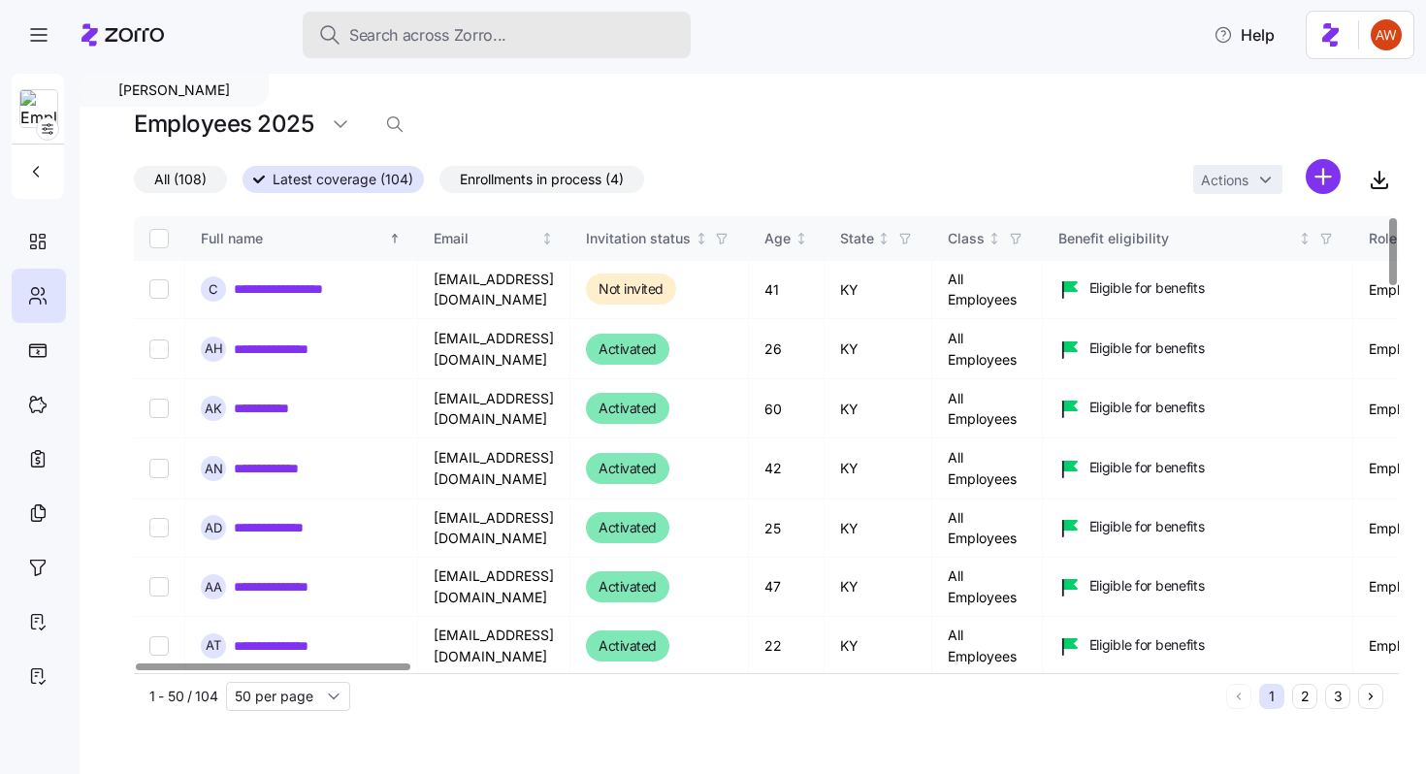
click at [586, 26] on div "Search across Zorro..." at bounding box center [496, 35] width 357 height 24
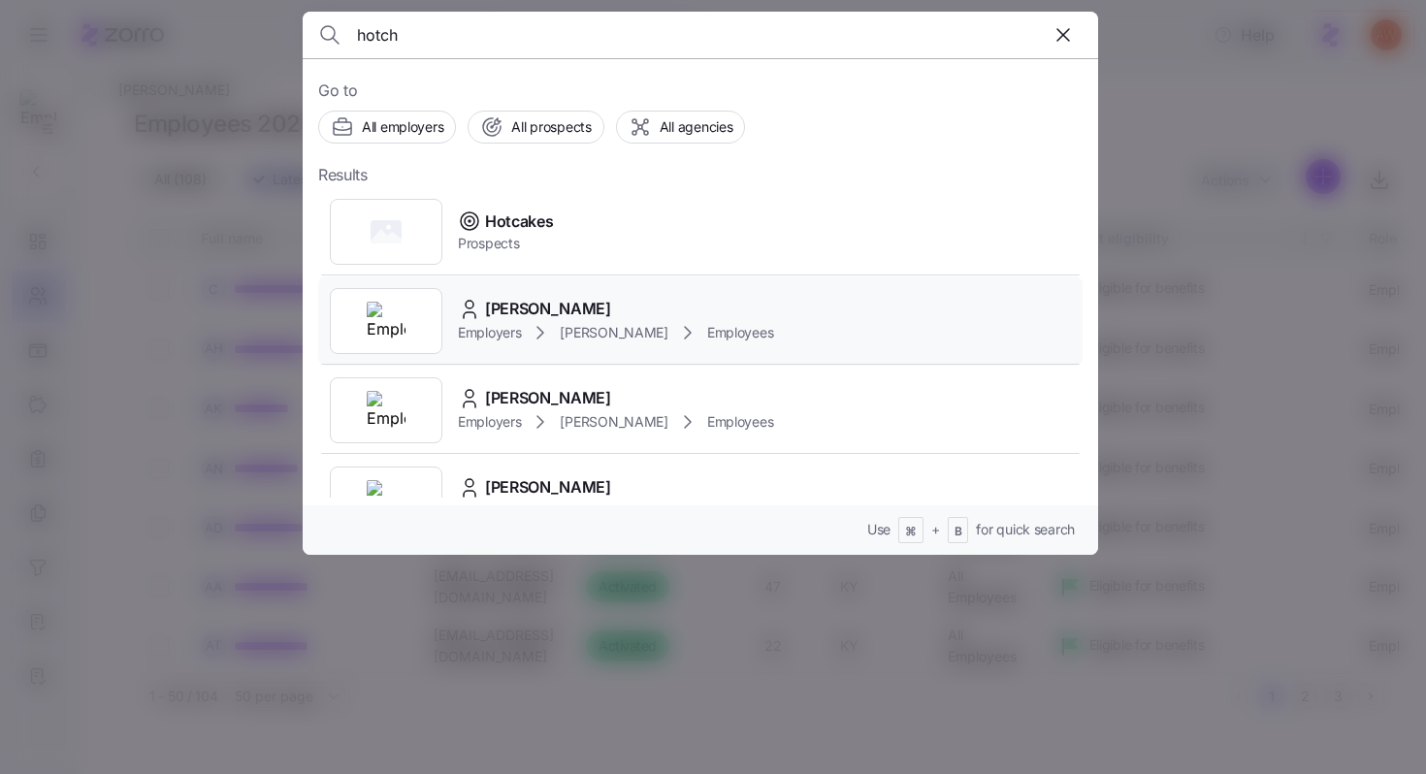
type input "hotch"
click at [566, 305] on span "Abbey Hotchkiss" at bounding box center [548, 309] width 126 height 24
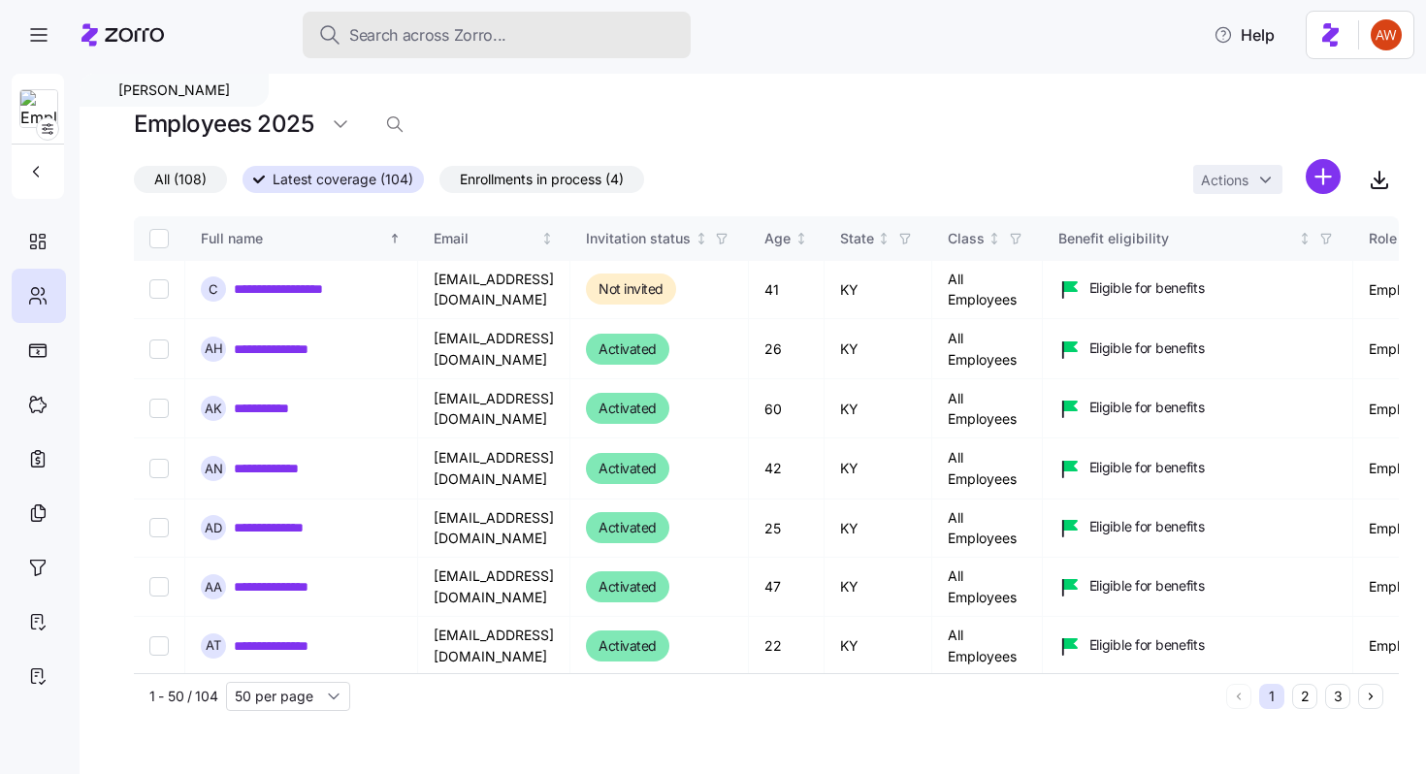
click at [412, 31] on span "Search across Zorro..." at bounding box center [427, 35] width 157 height 24
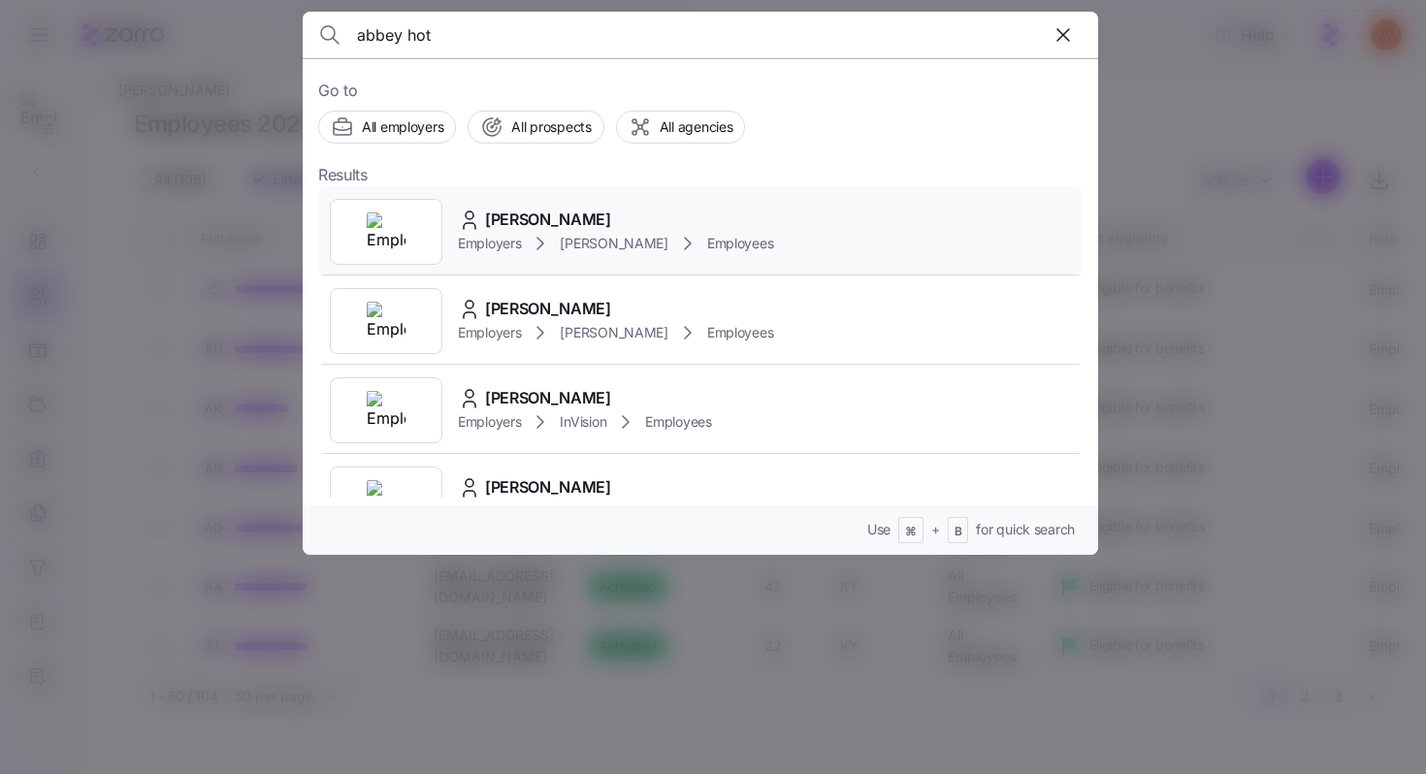
type input "abbey hot"
click at [551, 214] on span "Abbey Hotchkiss" at bounding box center [548, 220] width 126 height 24
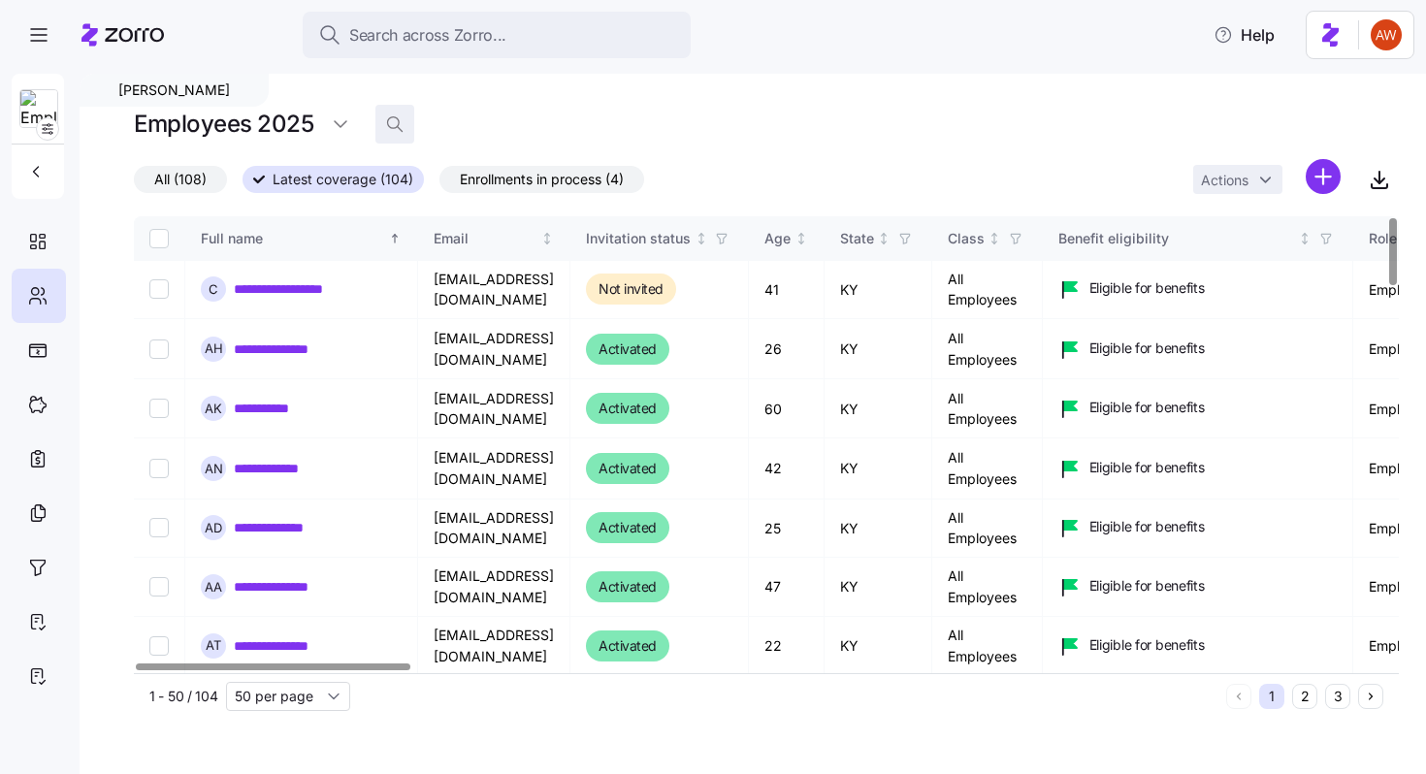
click at [401, 119] on icon "button" at bounding box center [394, 123] width 19 height 19
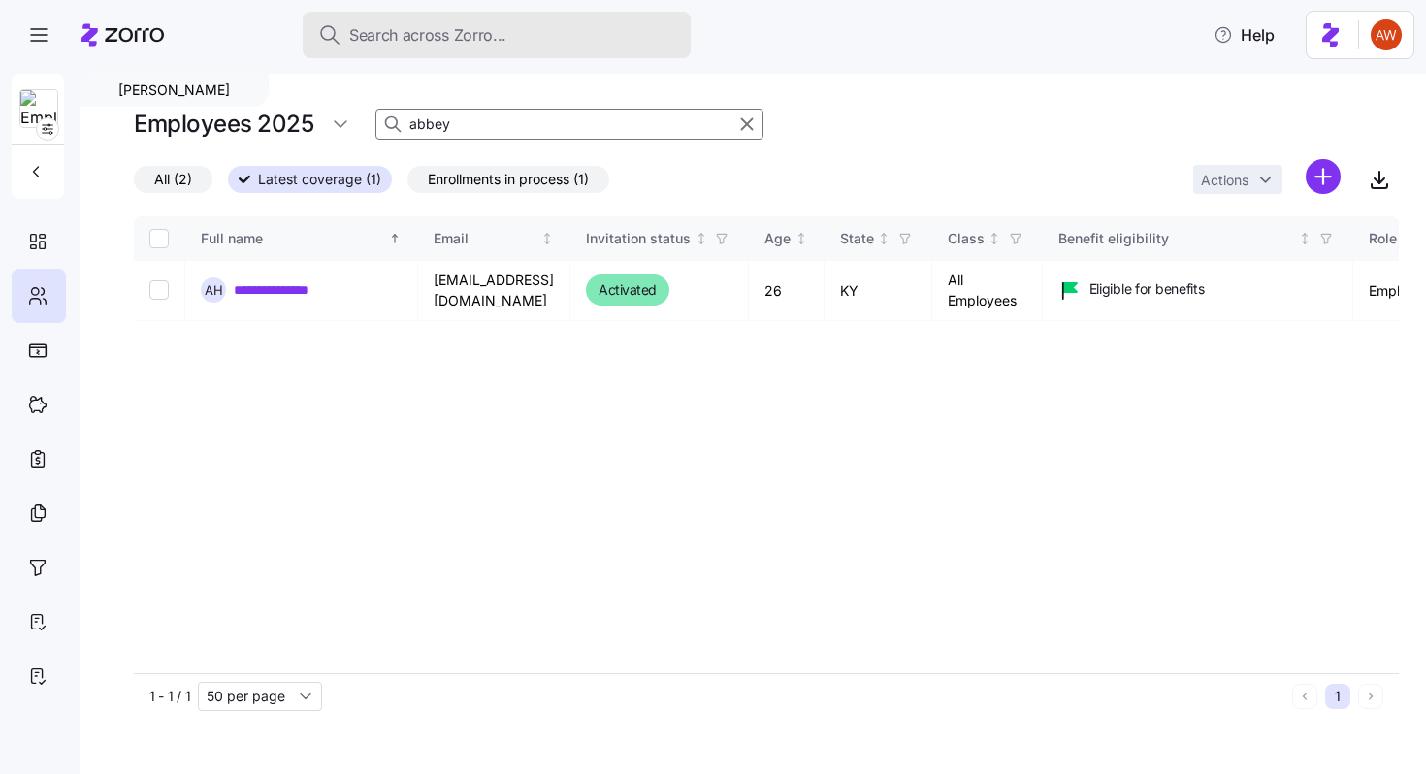
type input "abbey"
click at [426, 37] on span "Search across Zorro..." at bounding box center [427, 35] width 157 height 24
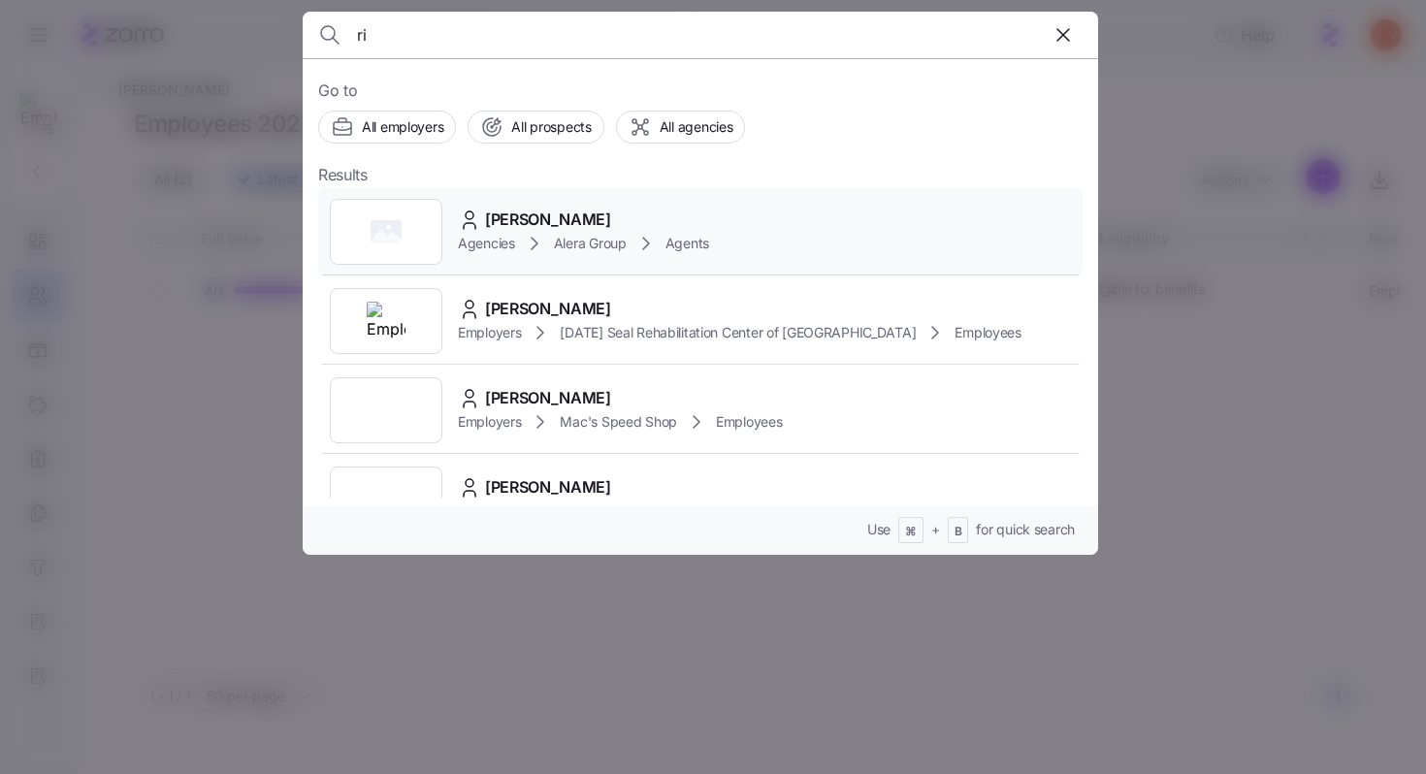
type input "r"
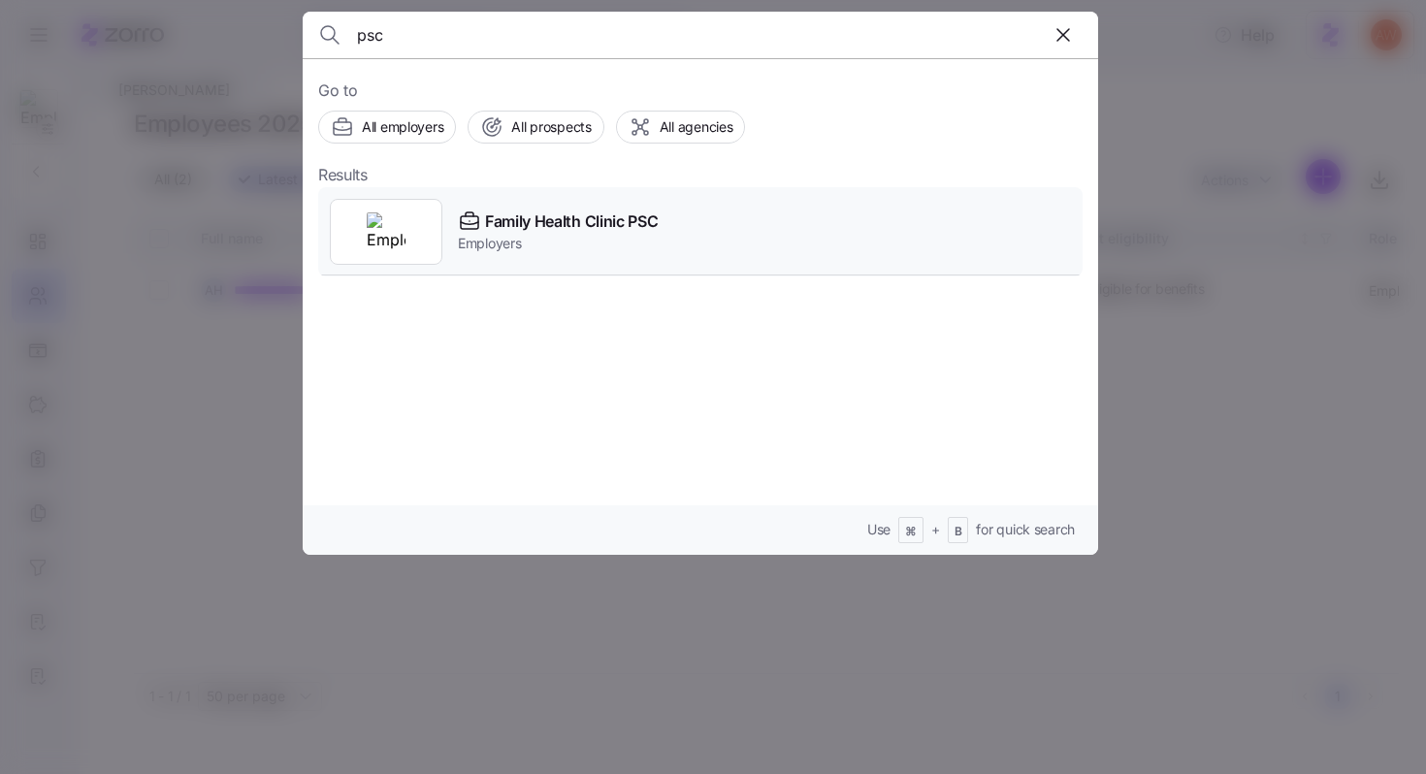
type input "psc"
click at [539, 236] on span "Employers" at bounding box center [558, 243] width 200 height 19
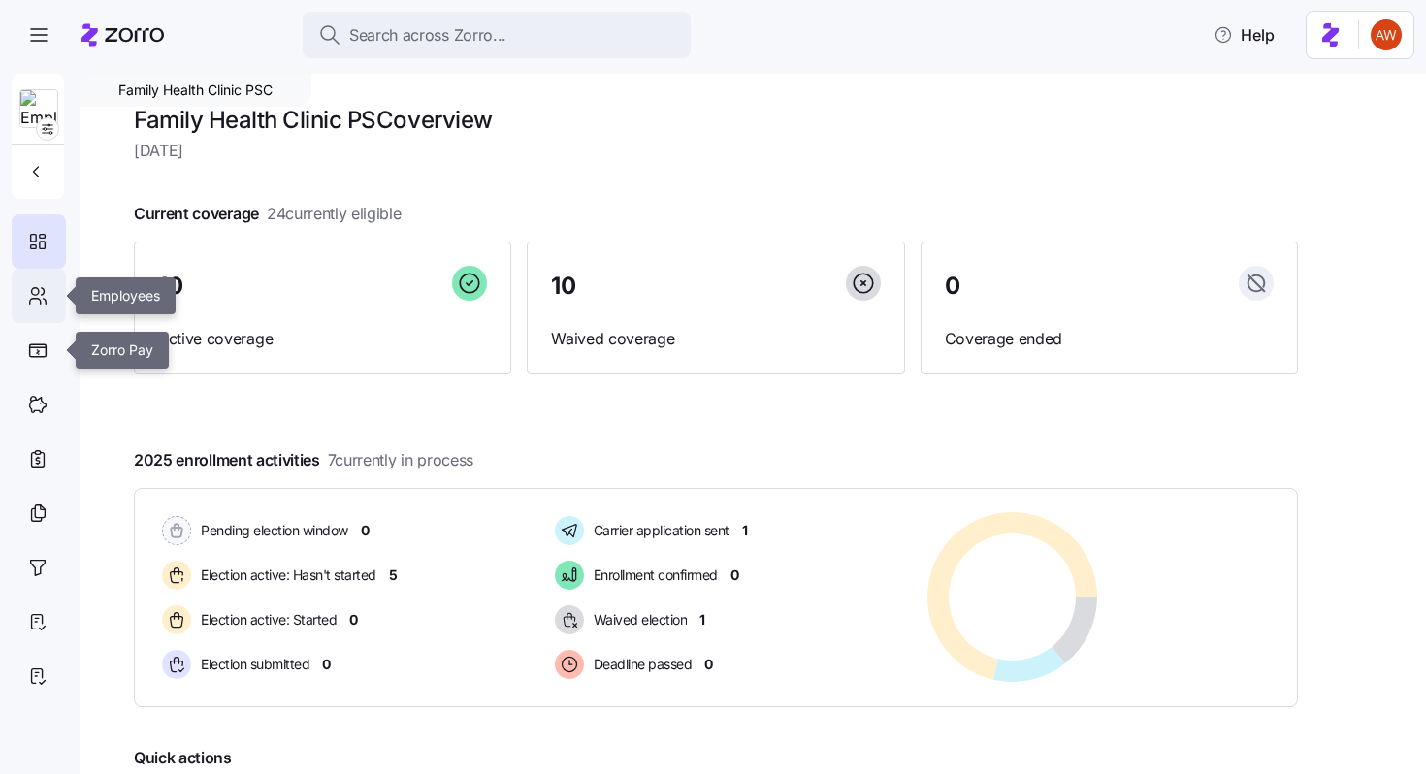
click at [42, 286] on icon at bounding box center [37, 295] width 21 height 23
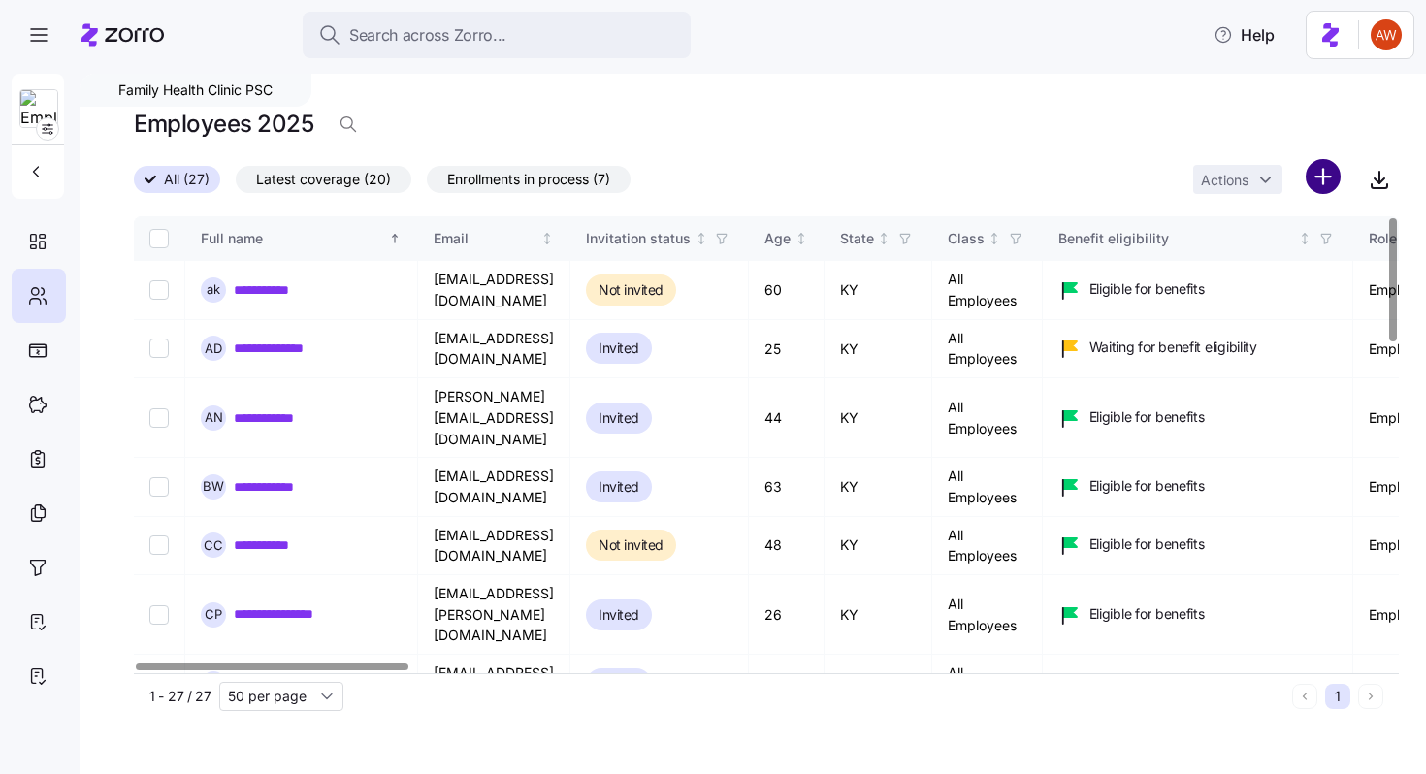
click at [1322, 169] on html "**********" at bounding box center [713, 381] width 1426 height 763
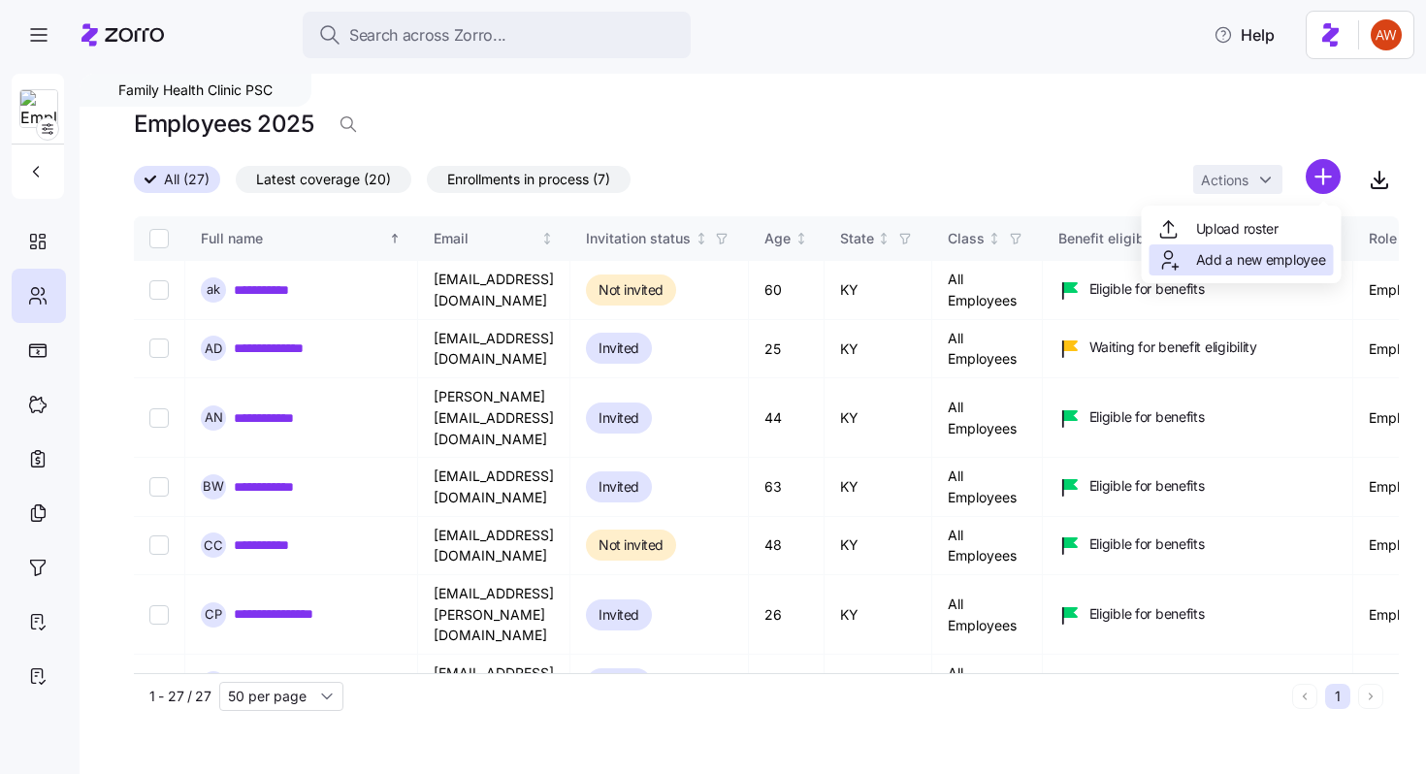
click at [1252, 251] on span "Add a new employee" at bounding box center [1261, 259] width 130 height 19
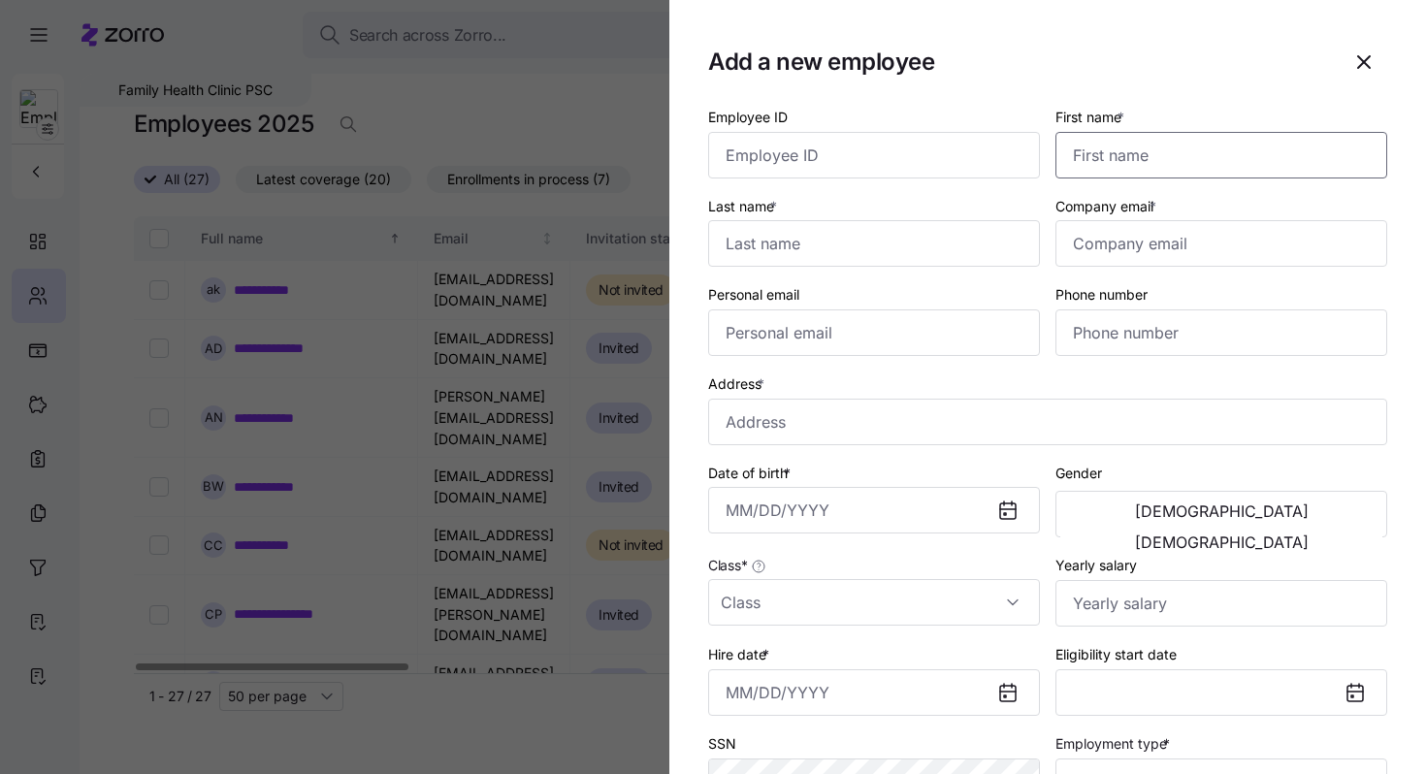
click at [1168, 146] on input "First name *" at bounding box center [1222, 155] width 332 height 47
type input "Abbey"
click at [936, 245] on input "Last name *" at bounding box center [874, 243] width 332 height 47
type input "Hotchkiss"
click at [1129, 258] on input "Company email *" at bounding box center [1222, 243] width 332 height 47
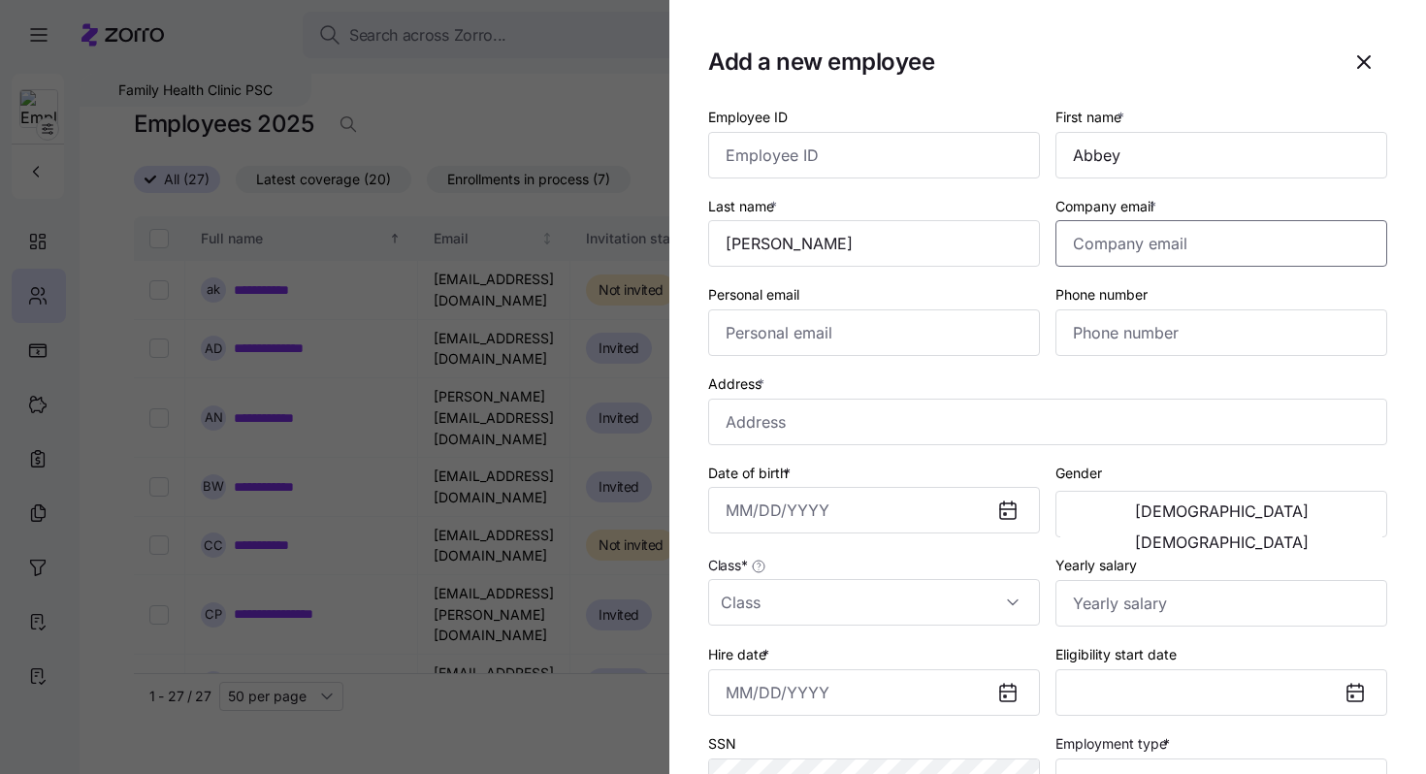
paste input "abbeyhotchkiss23@gmail.com"
type input "abbeyhotchkiss23@gmail.com"
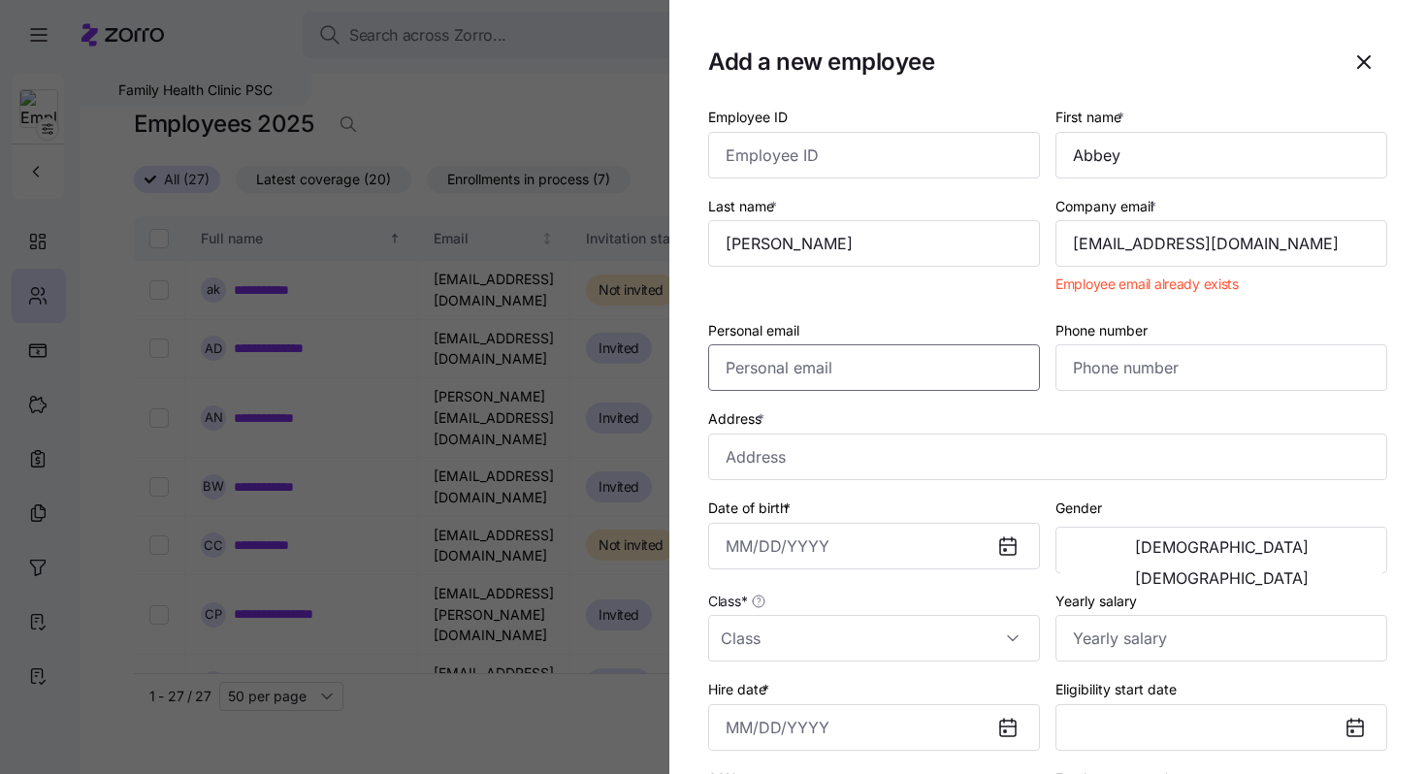
click at [938, 319] on div "Personal email" at bounding box center [874, 355] width 332 height 74
paste input "abbeyhotchkiss23@gmail.com"
type input "abbeyhotchkiss23@gmail.com"
click at [1073, 246] on input "abbeyhotchkiss23@gmail.com" at bounding box center [1222, 243] width 332 height 47
drag, startPoint x: 1297, startPoint y: 253, endPoint x: 942, endPoint y: 250, distance: 355.1
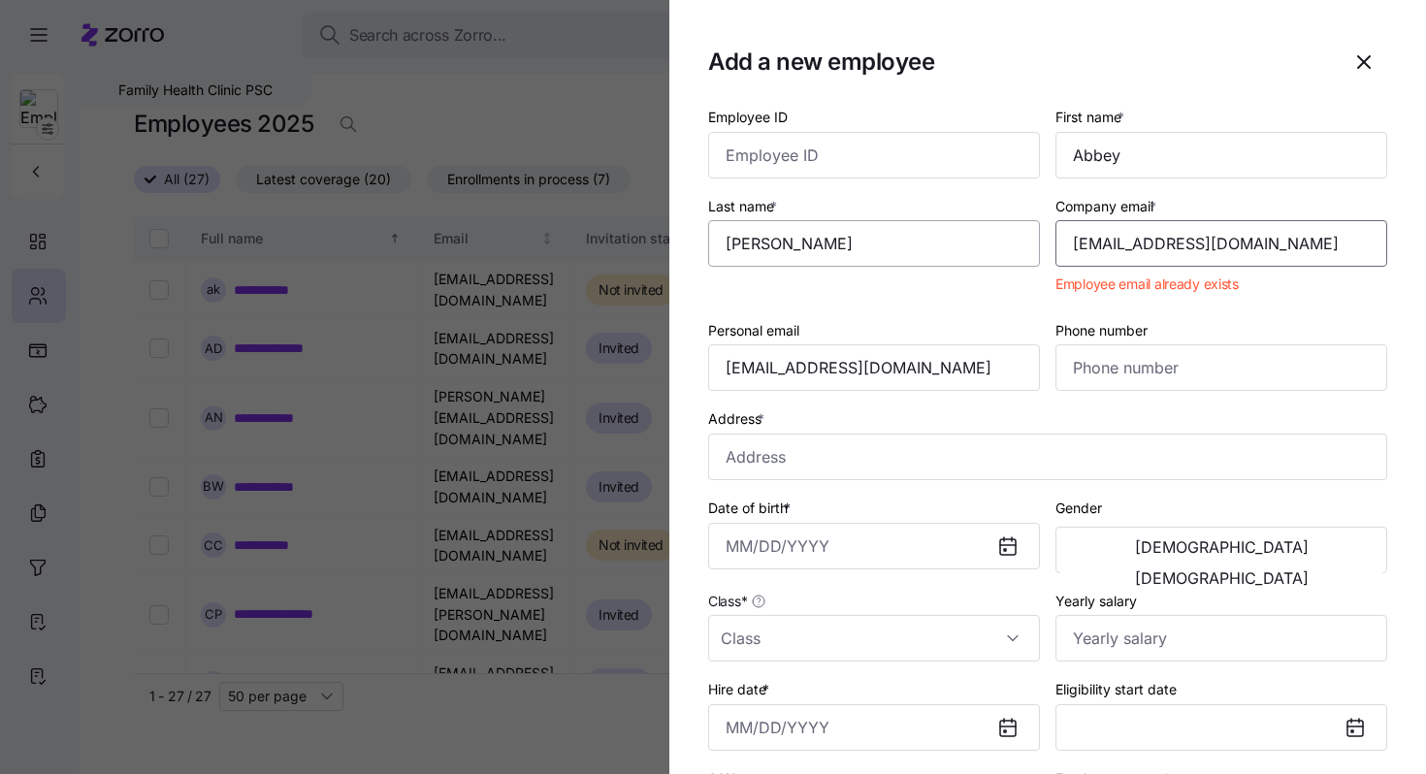
click at [942, 250] on div "Employee ID First name * Abbey Last name * Hotchkiss Company email * abbeyhotch…" at bounding box center [1048, 517] width 695 height 841
paste input "abbeyhotchkiss23@gmail.com"
type input "abbeyhotchkiss23@gmail.com"
click at [1175, 247] on input "abbeyhotchkiss23@gmail.com" at bounding box center [1222, 243] width 332 height 47
click at [1362, 63] on icon "button" at bounding box center [1364, 62] width 12 height 12
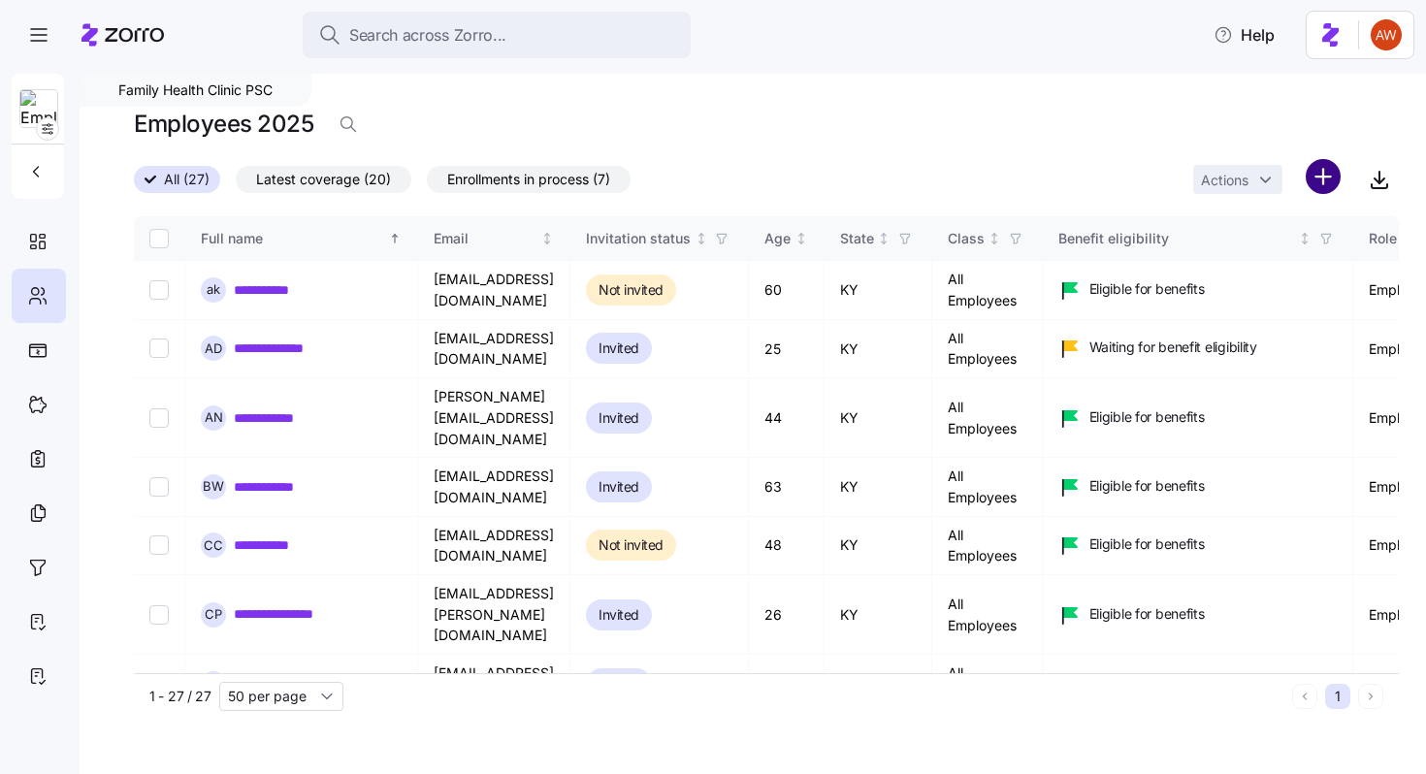
click at [1324, 168] on html "**********" at bounding box center [713, 381] width 1426 height 763
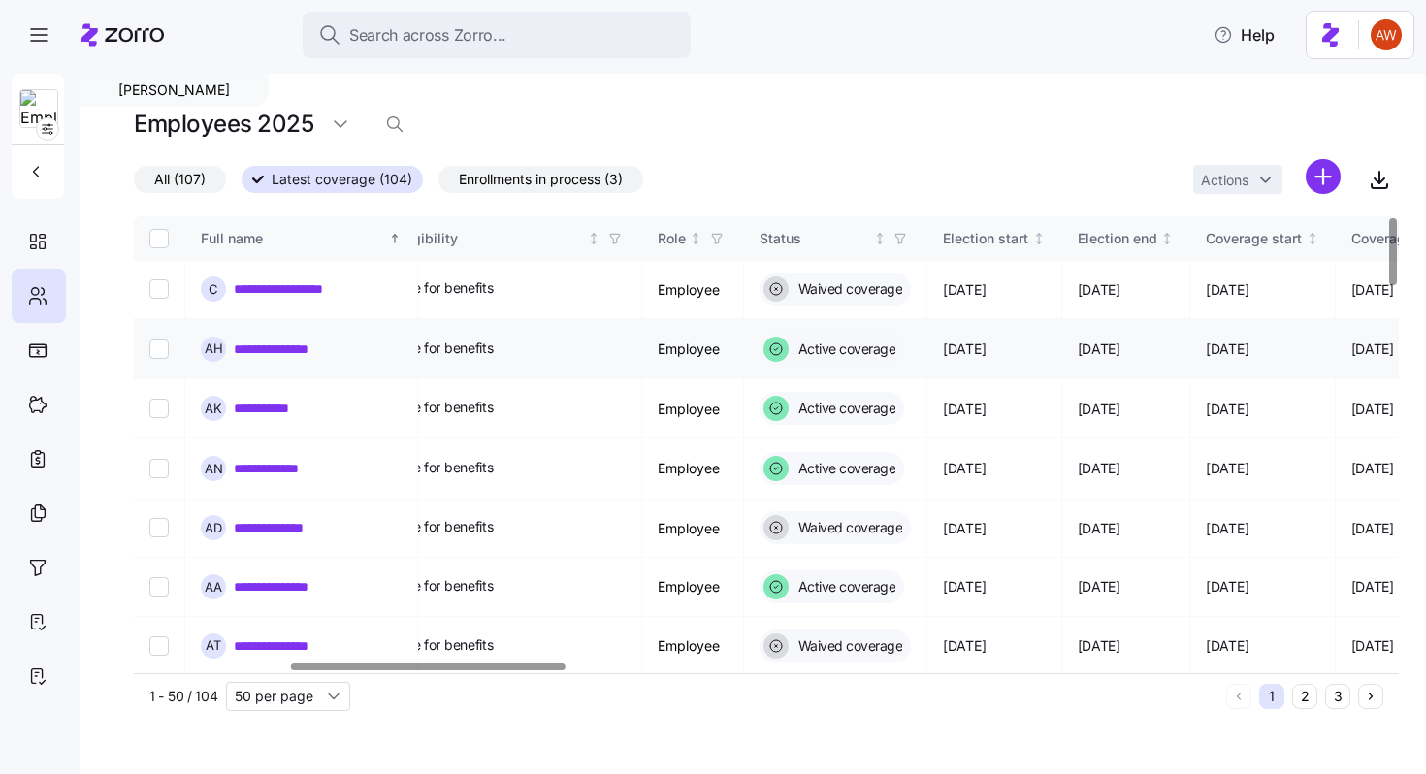
scroll to position [0, 714]
click at [275, 355] on link "**********" at bounding box center [288, 349] width 109 height 19
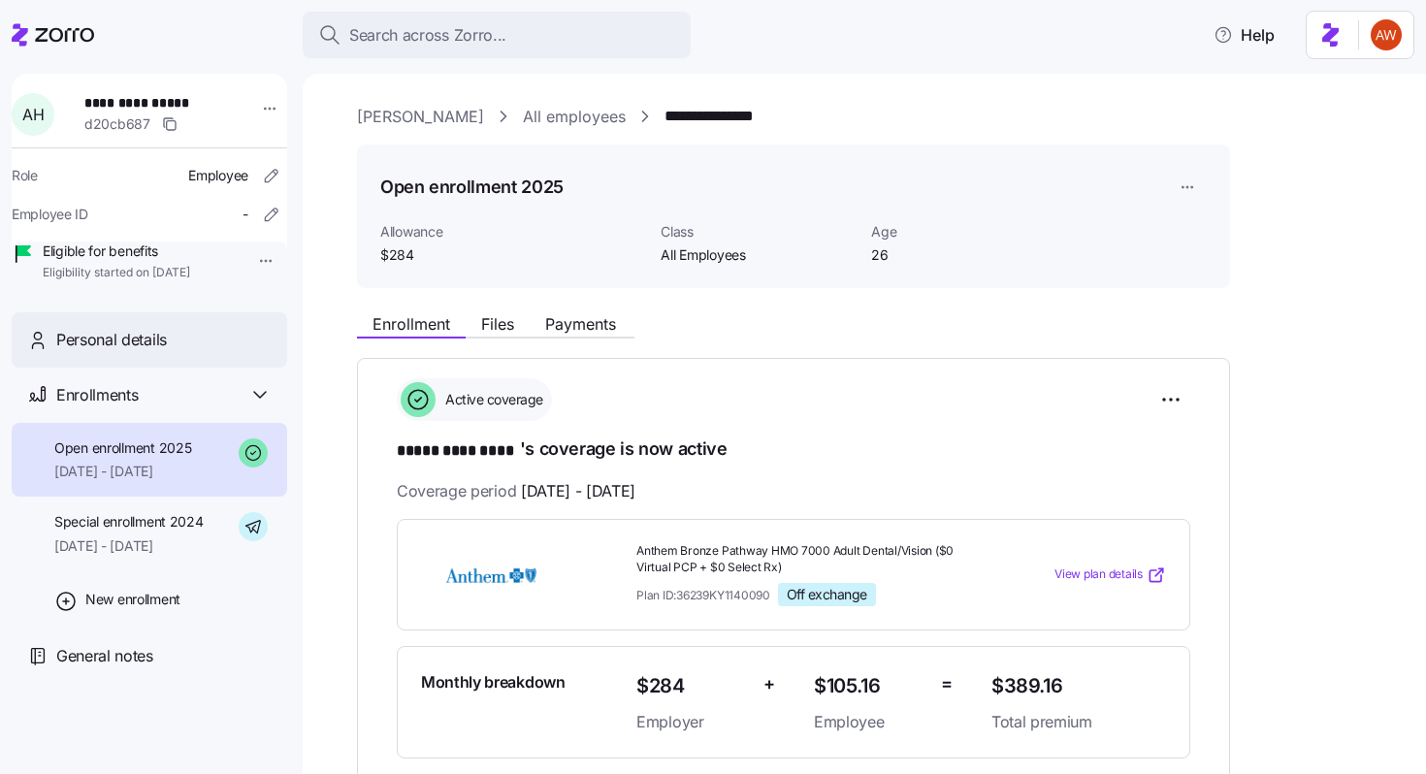
click at [192, 352] on div "Personal details" at bounding box center [163, 340] width 215 height 24
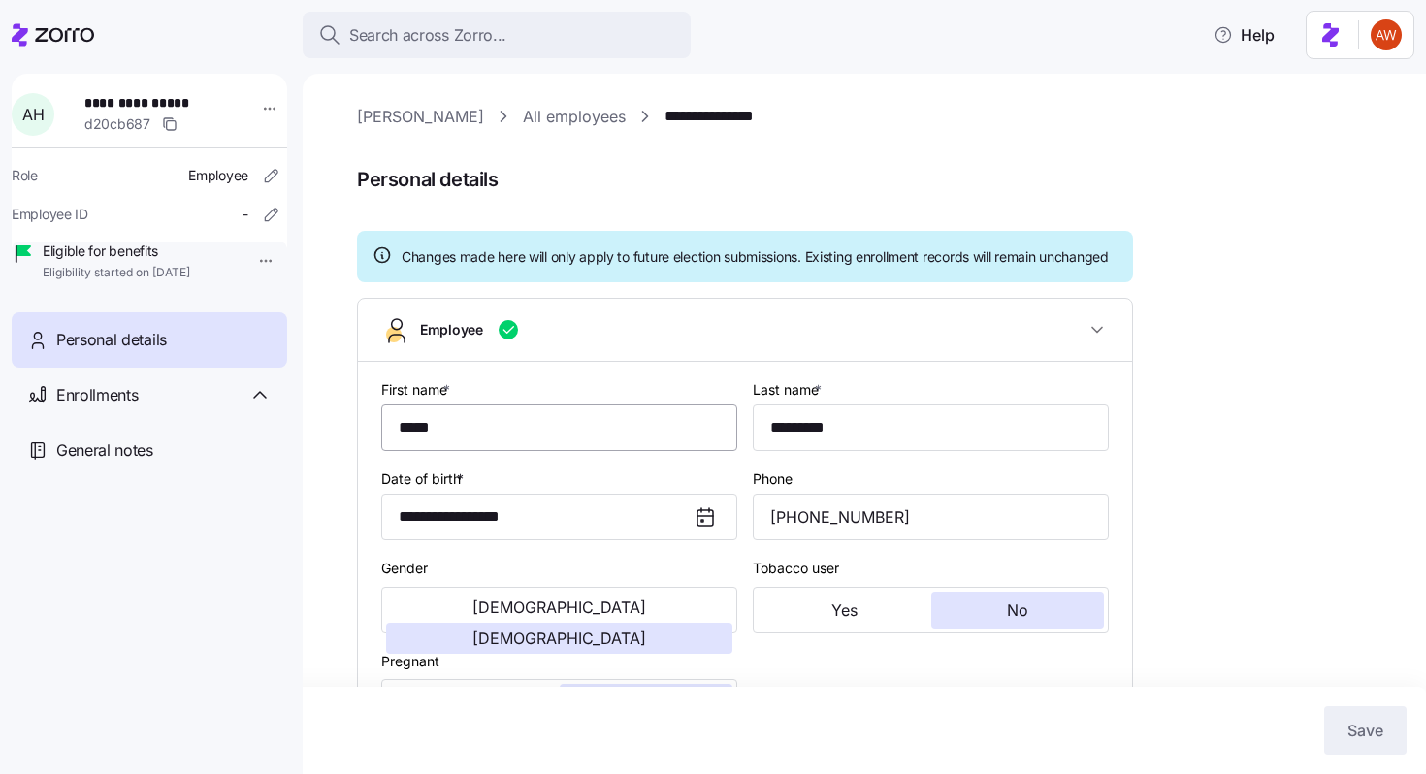
type input "All Employees"
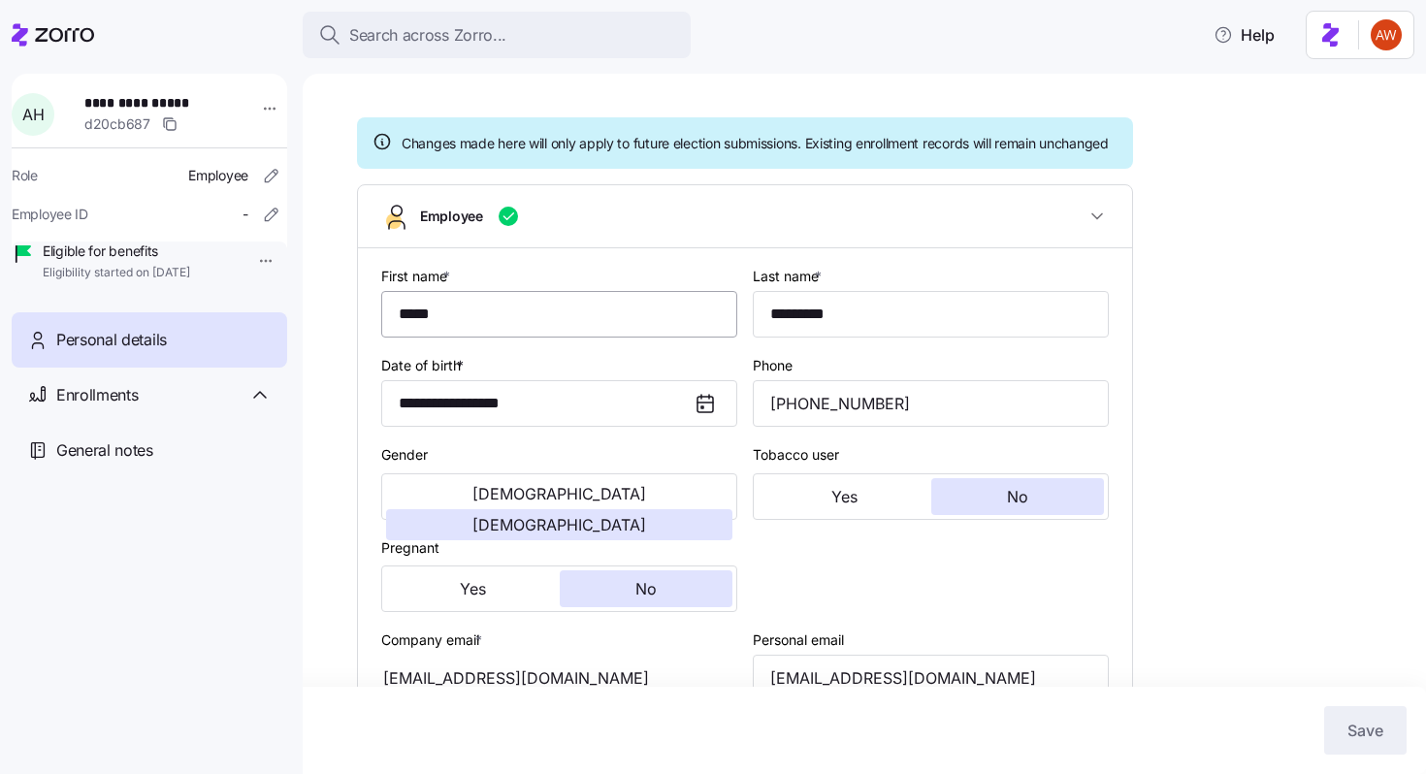
scroll to position [115, 0]
drag, startPoint x: 939, startPoint y: 428, endPoint x: 759, endPoint y: 426, distance: 180.5
click at [759, 425] on input "[PHONE_NUMBER]" at bounding box center [931, 401] width 356 height 47
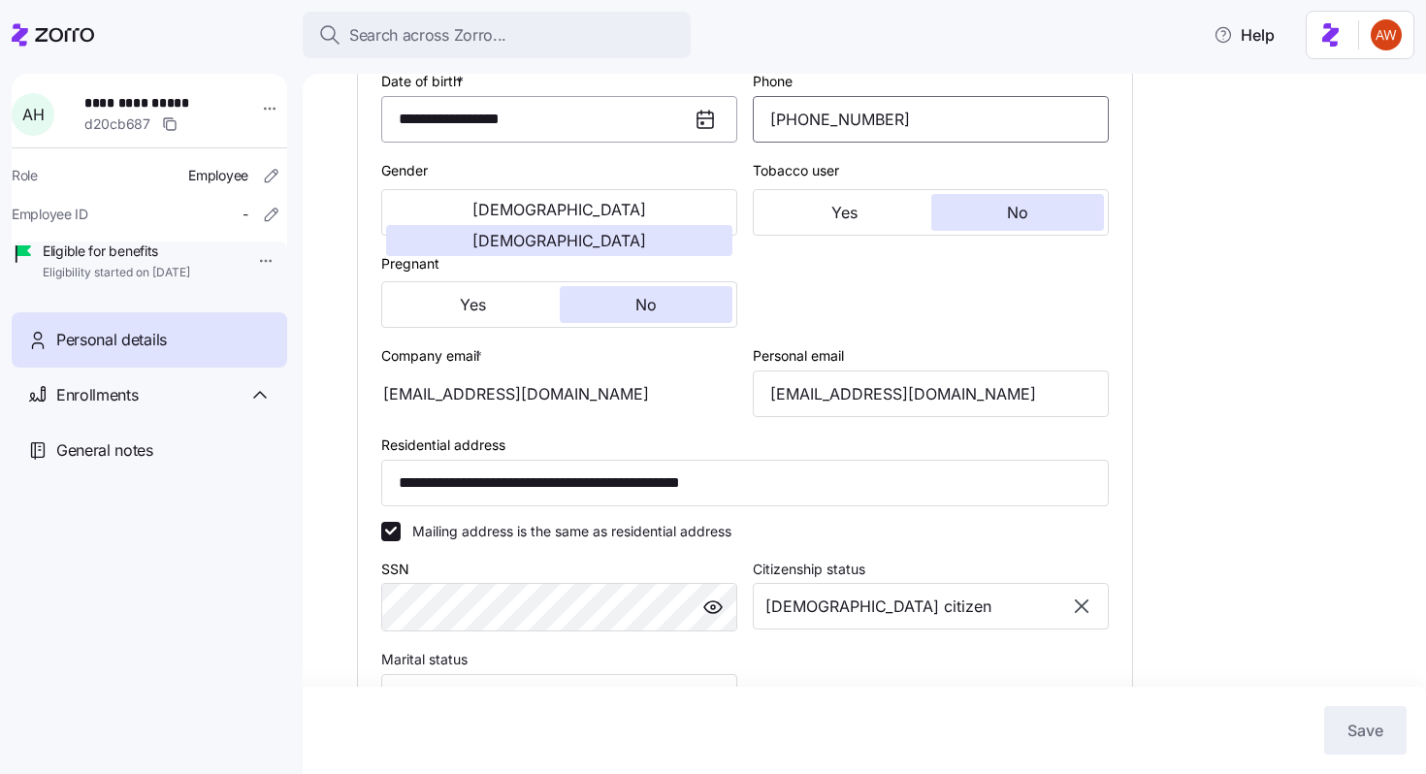
scroll to position [427, 0]
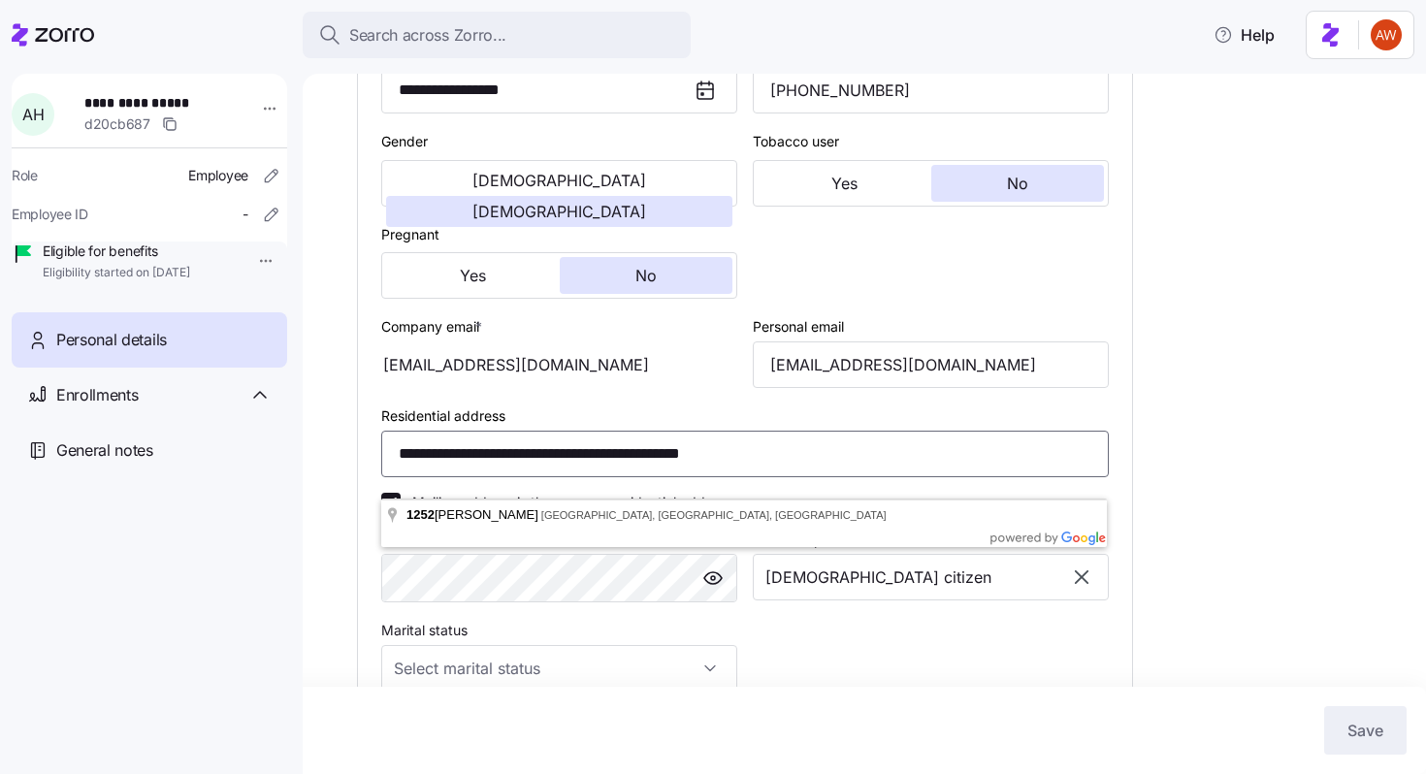
drag, startPoint x: 859, startPoint y: 471, endPoint x: 324, endPoint y: 470, distance: 534.6
click at [324, 470] on div "**********" at bounding box center [865, 424] width 1124 height 701
click at [536, 388] on div "abbeyhotchkiss231@gmail.com" at bounding box center [559, 365] width 356 height 47
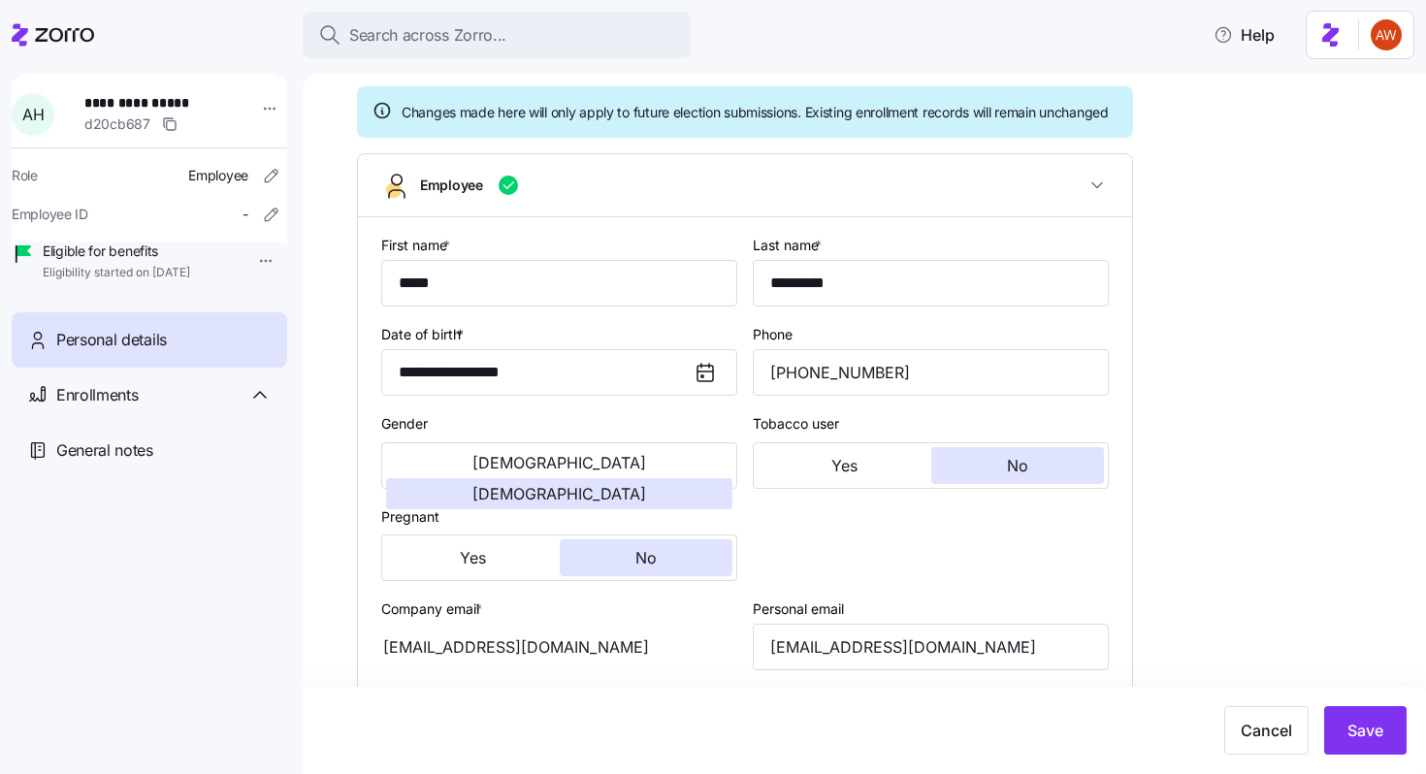
scroll to position [0, 0]
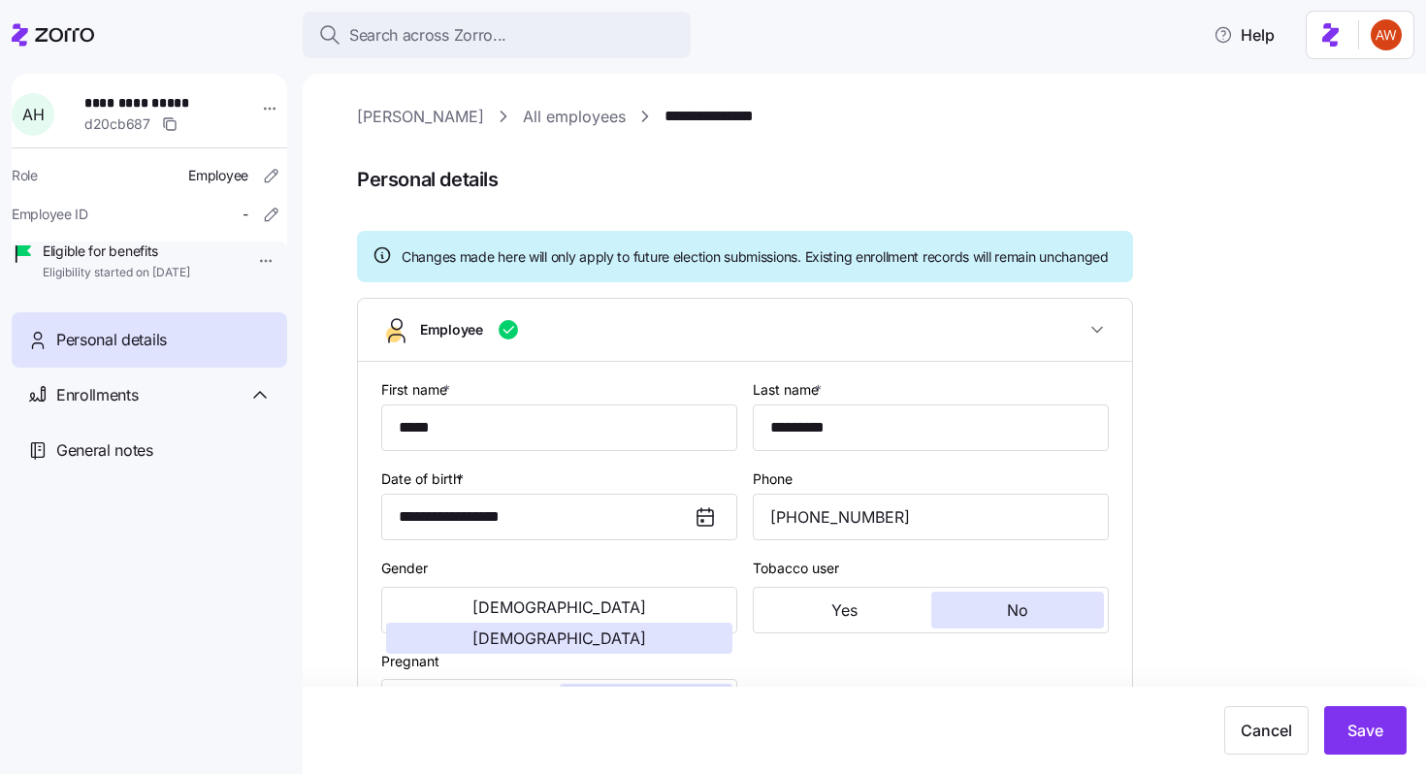
click at [1247, 725] on span "Cancel" at bounding box center [1266, 730] width 51 height 23
click at [72, 352] on span "Personal details" at bounding box center [111, 340] width 111 height 24
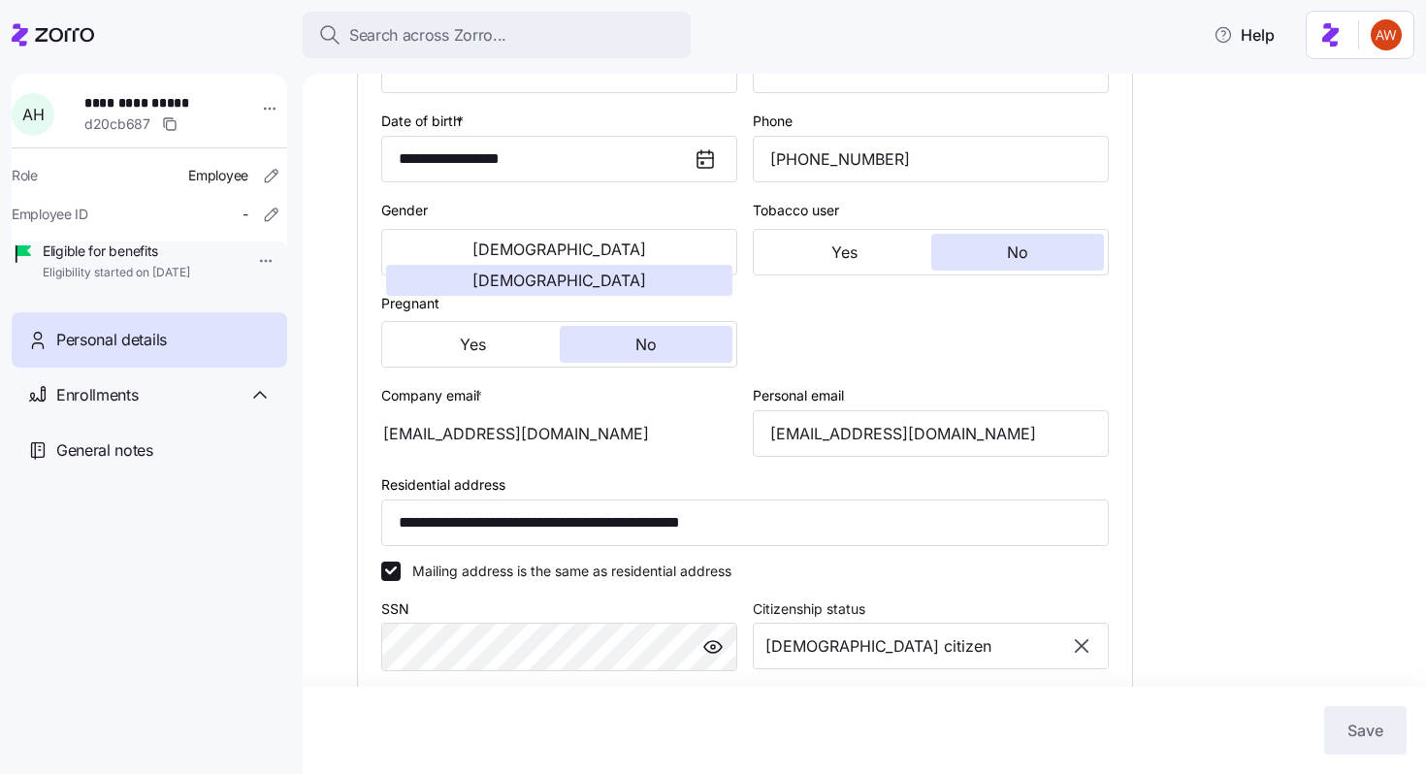
scroll to position [426, 0]
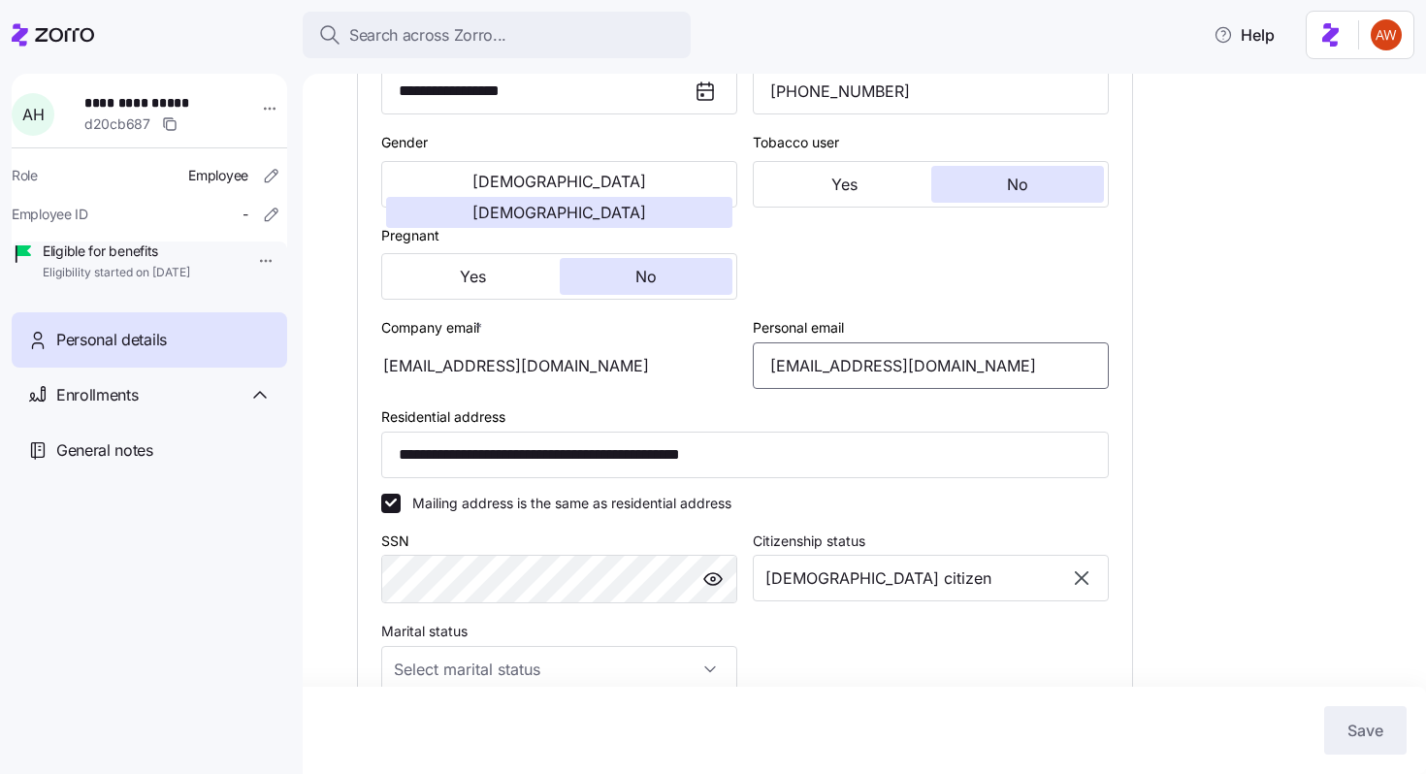
click at [911, 388] on input "abbeyhotchkiss231@gmail.com" at bounding box center [931, 366] width 356 height 47
type input "[EMAIL_ADDRESS][DOMAIN_NAME]"
click at [1374, 725] on span "Save" at bounding box center [1366, 730] width 36 height 23
click at [175, 352] on div "Personal details" at bounding box center [163, 340] width 215 height 24
click at [258, 108] on html "**********" at bounding box center [713, 381] width 1426 height 763
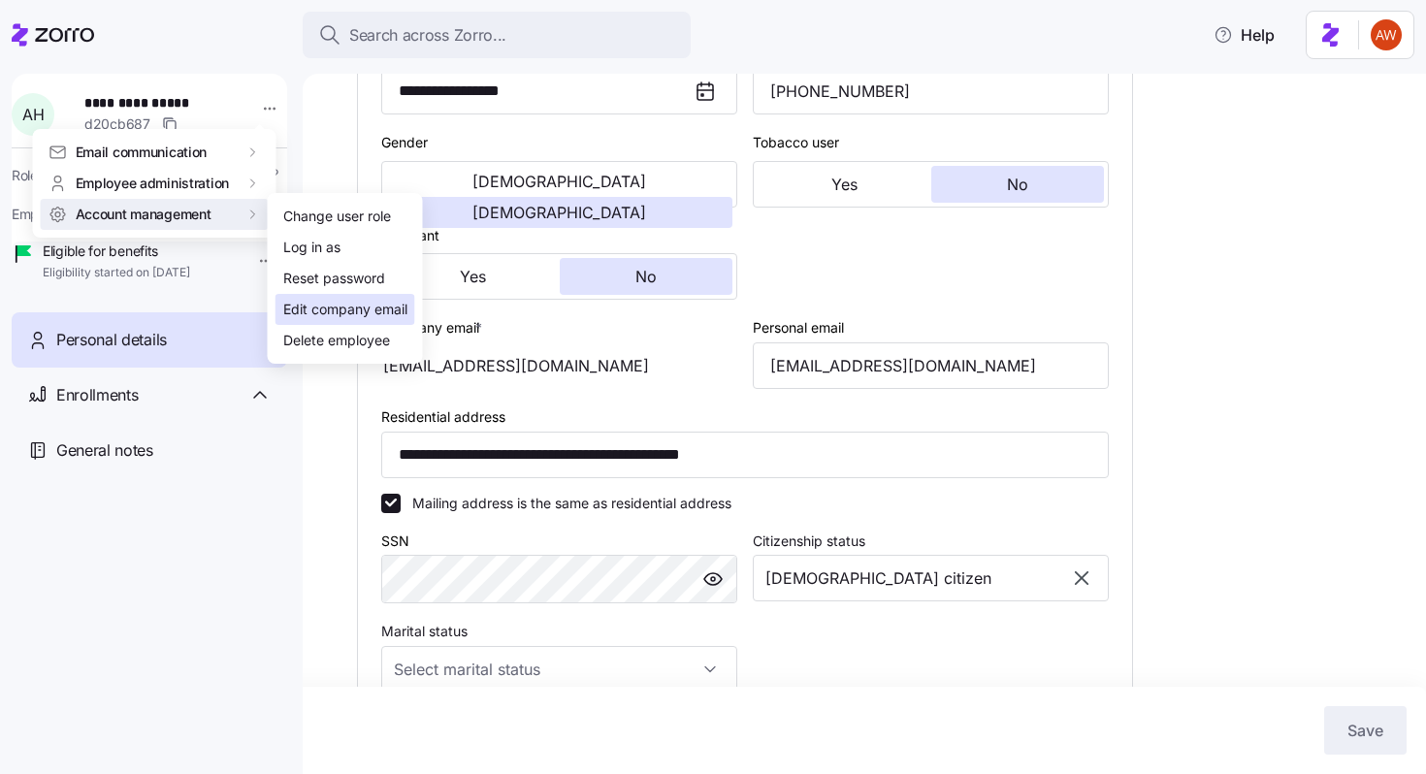
click at [317, 312] on div "Edit company email" at bounding box center [345, 309] width 124 height 21
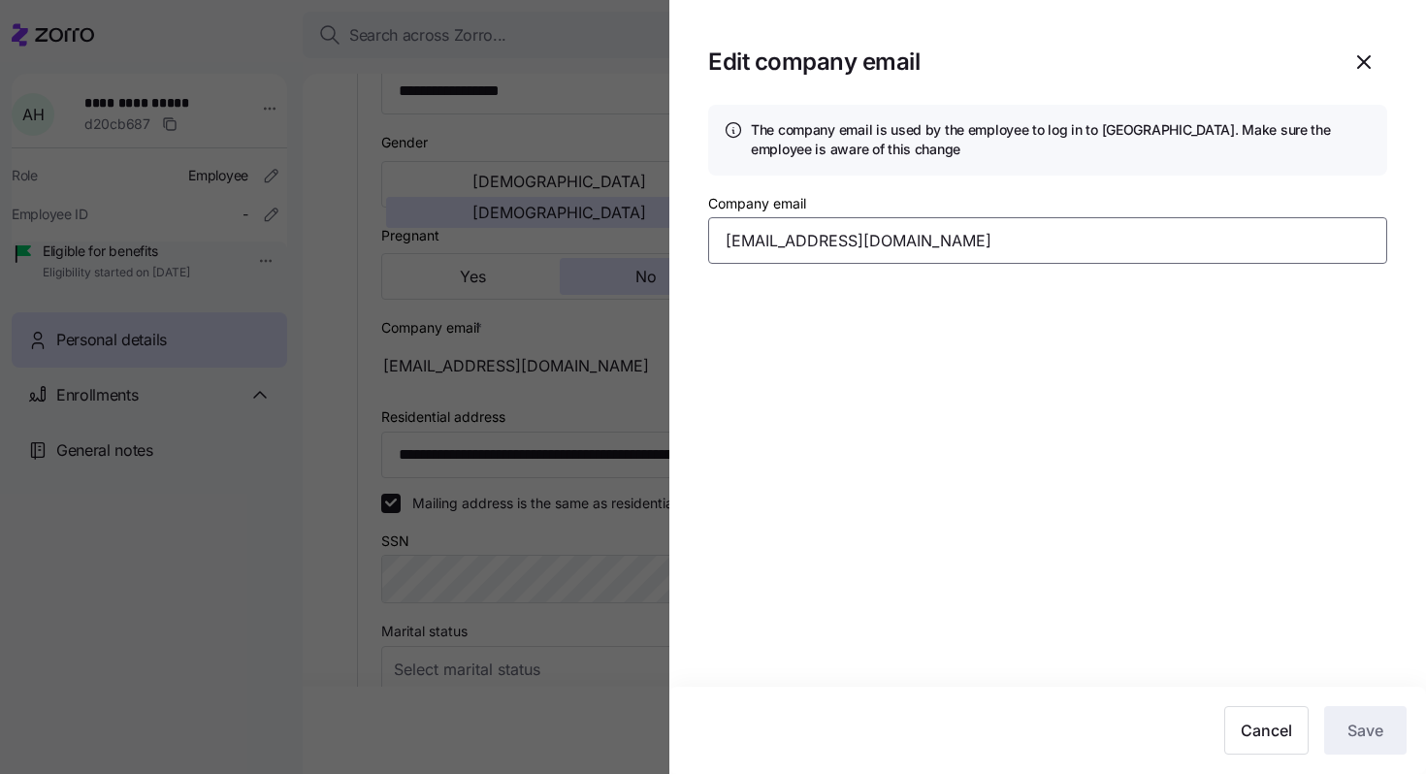
click at [867, 245] on input "abbeyhotchkiss231@gmail.com" at bounding box center [1047, 240] width 679 height 47
type input "[EMAIL_ADDRESS][DOMAIN_NAME]"
click at [1363, 734] on span "Save" at bounding box center [1366, 730] width 36 height 23
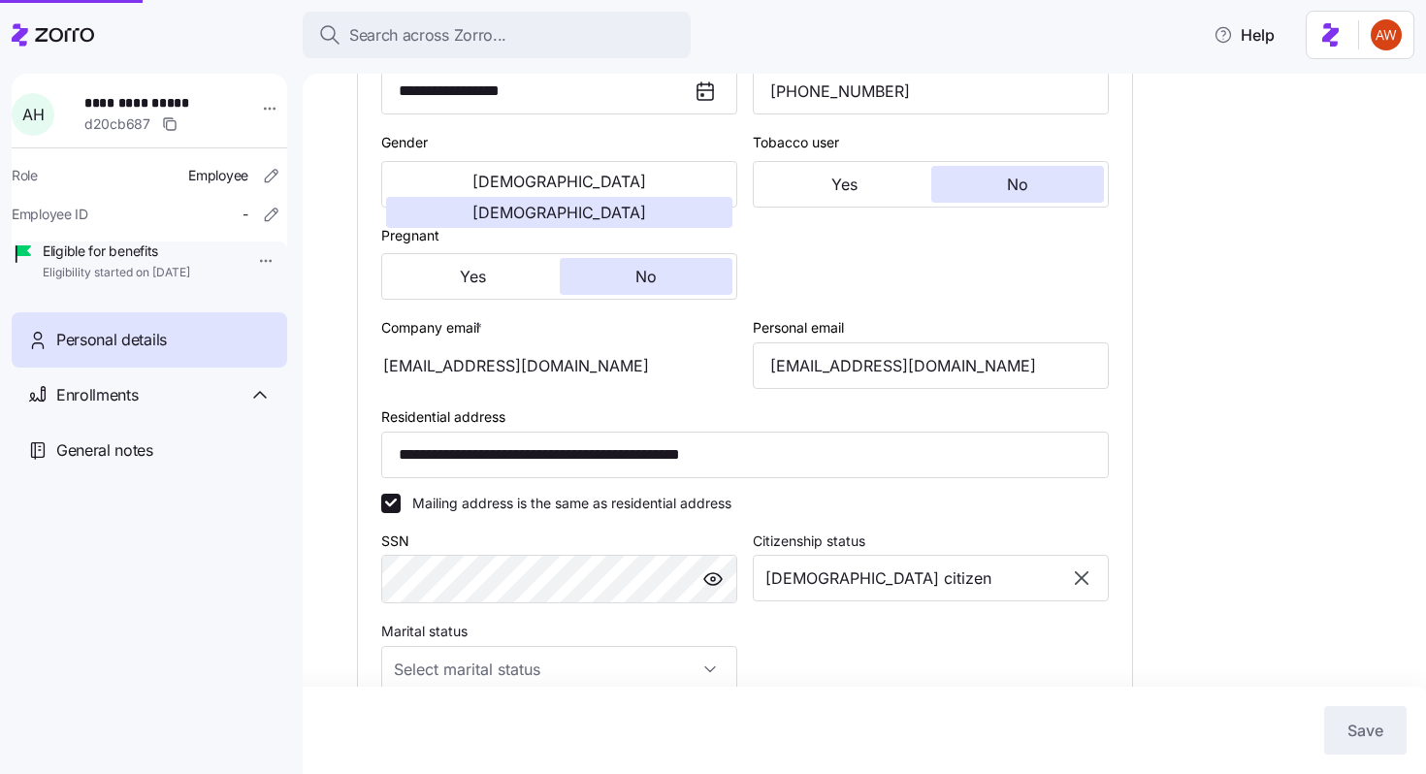
type input "[EMAIL_ADDRESS][DOMAIN_NAME]"
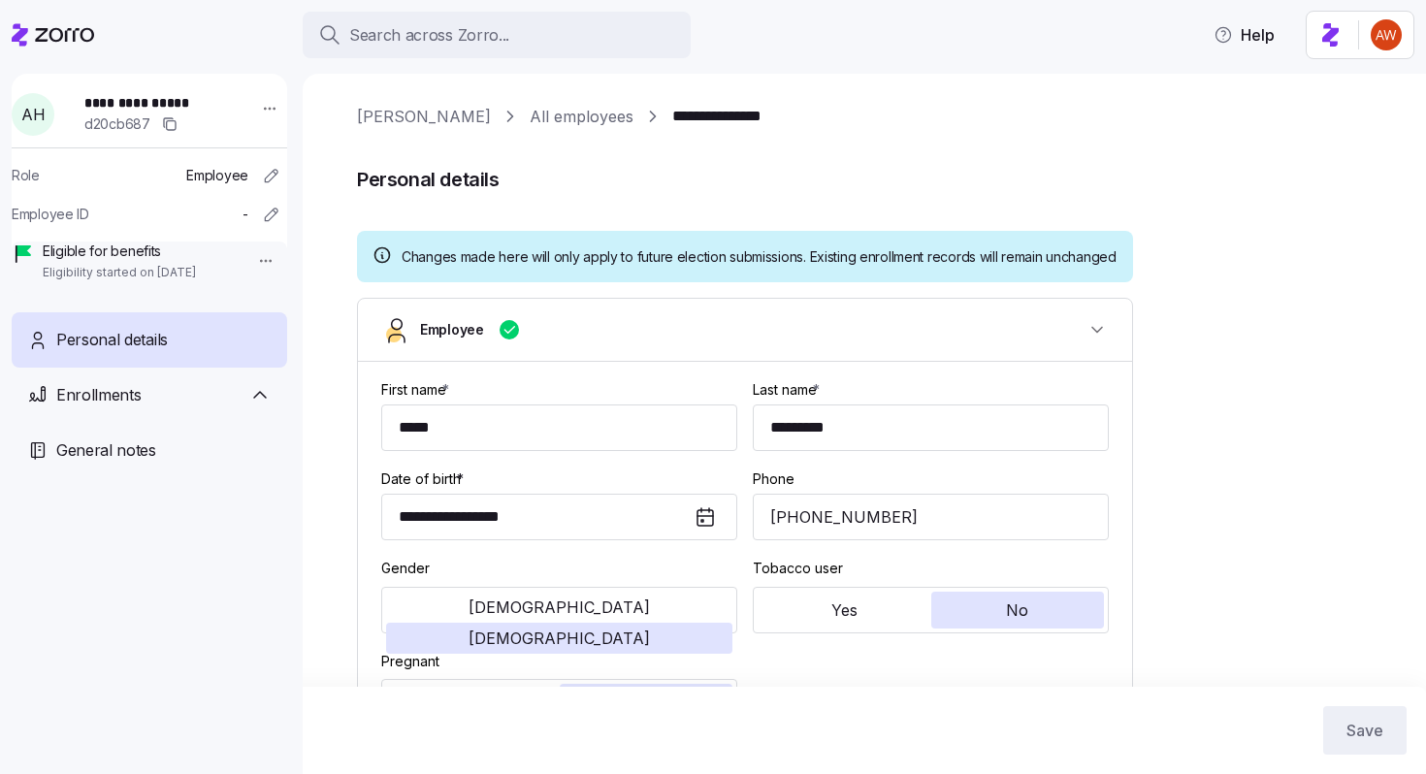
type input "All Employees"
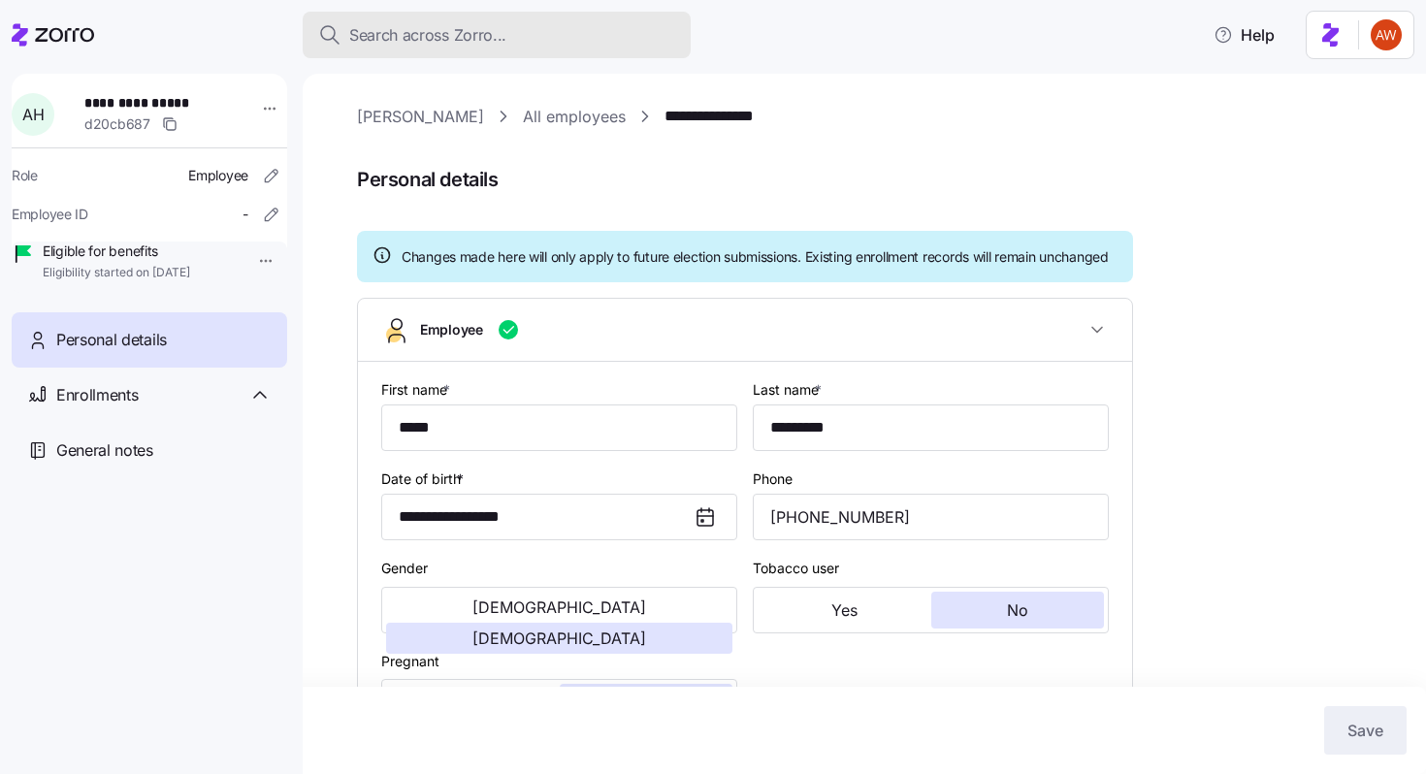
click at [420, 50] on button "Search across Zorro..." at bounding box center [497, 35] width 388 height 47
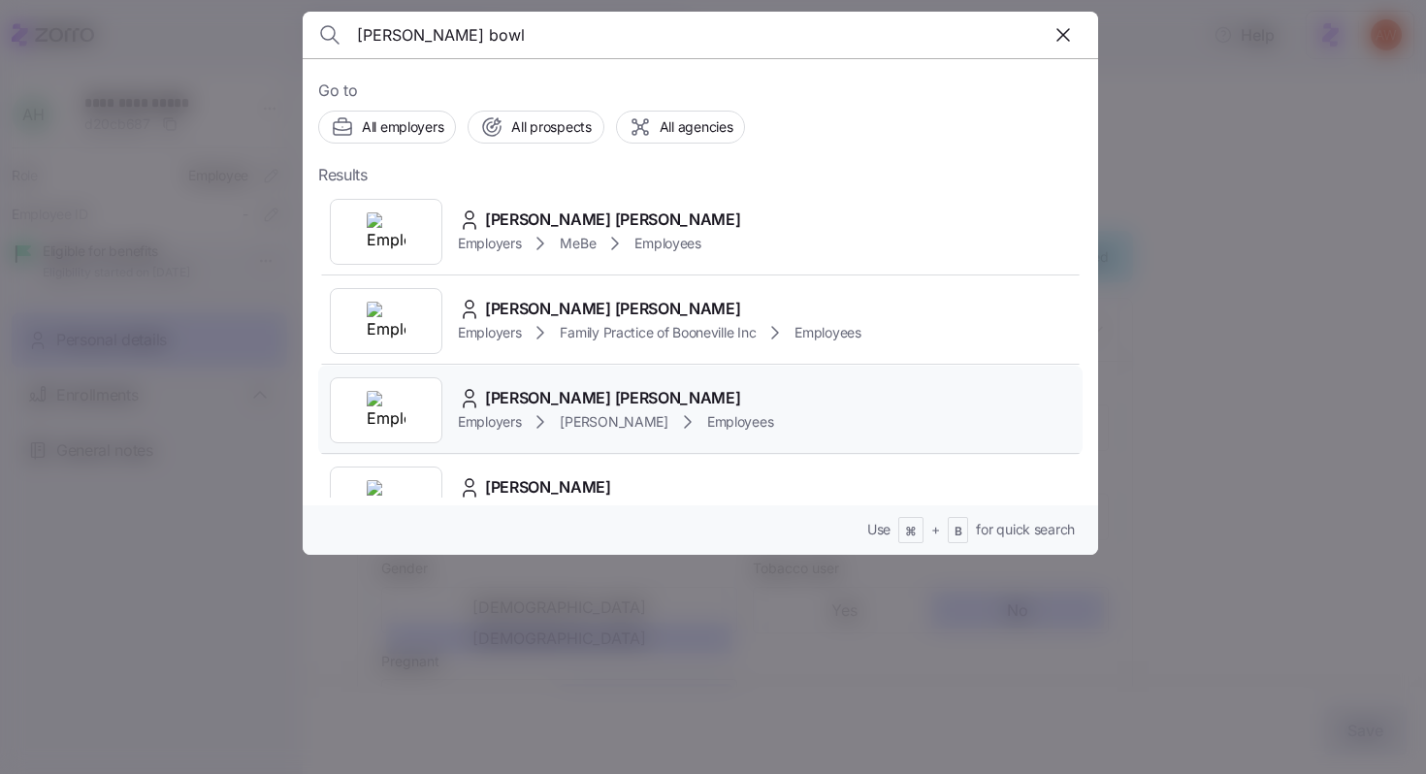
type input "[PERSON_NAME] bowl"
click at [491, 386] on span "[PERSON_NAME] [PERSON_NAME]" at bounding box center [612, 398] width 255 height 24
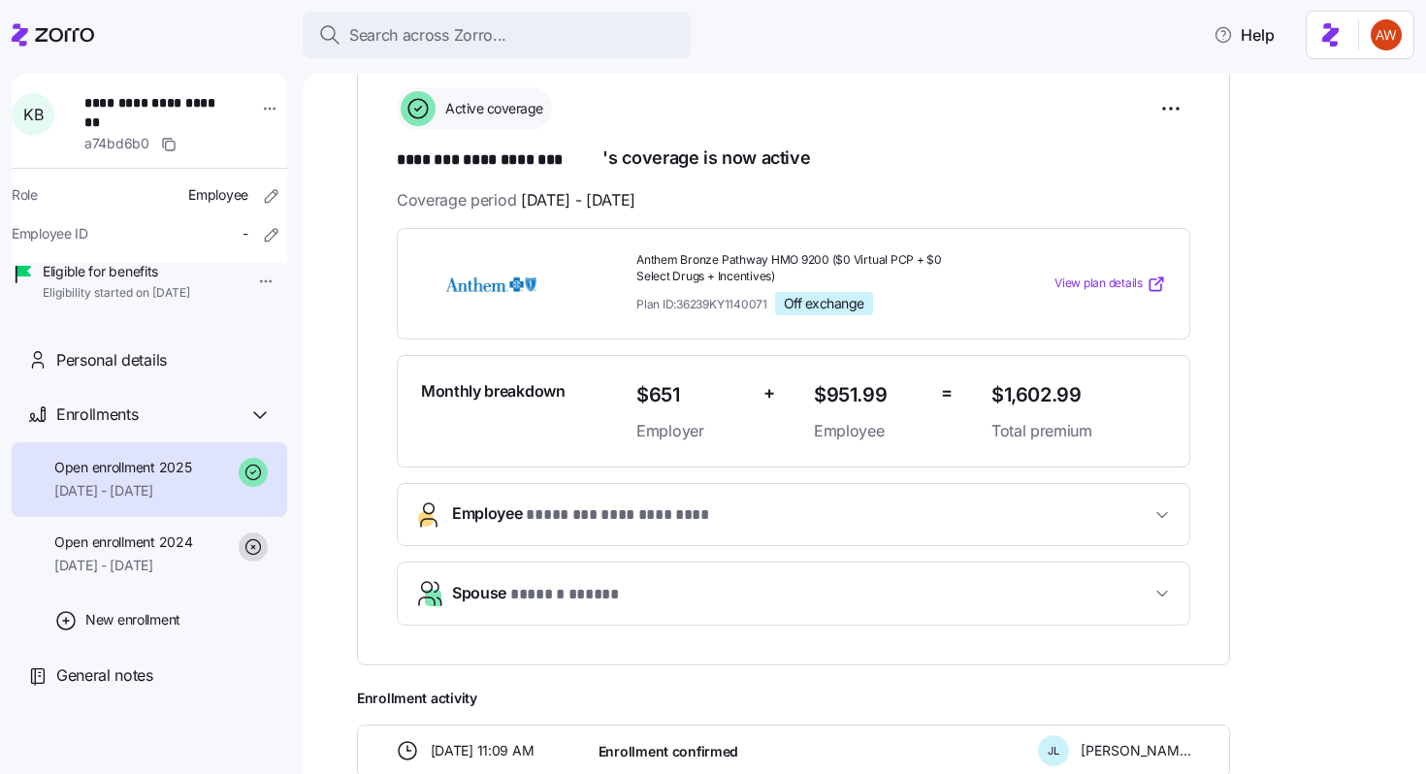
scroll to position [218, 0]
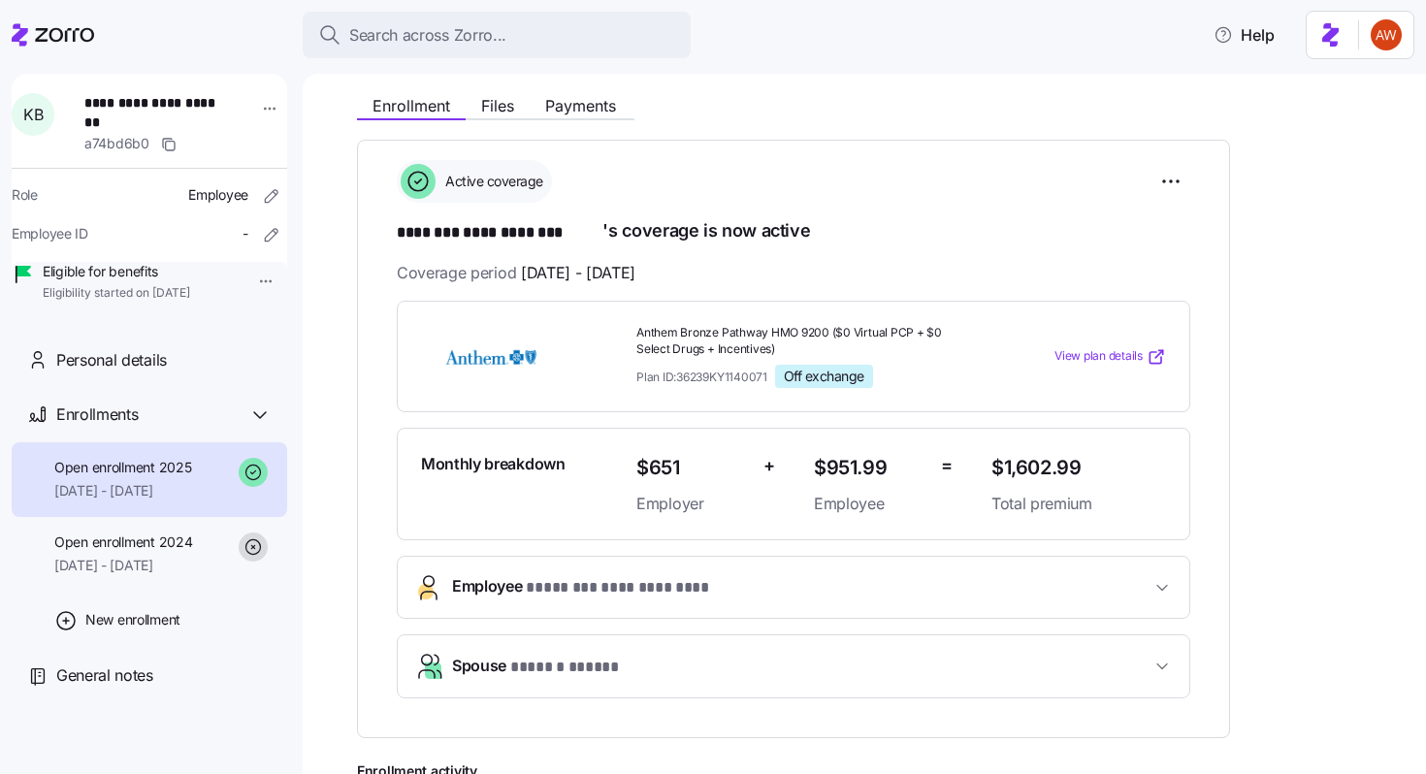
click at [501, 673] on span "Spouse * ****** ***** *" at bounding box center [543, 667] width 183 height 26
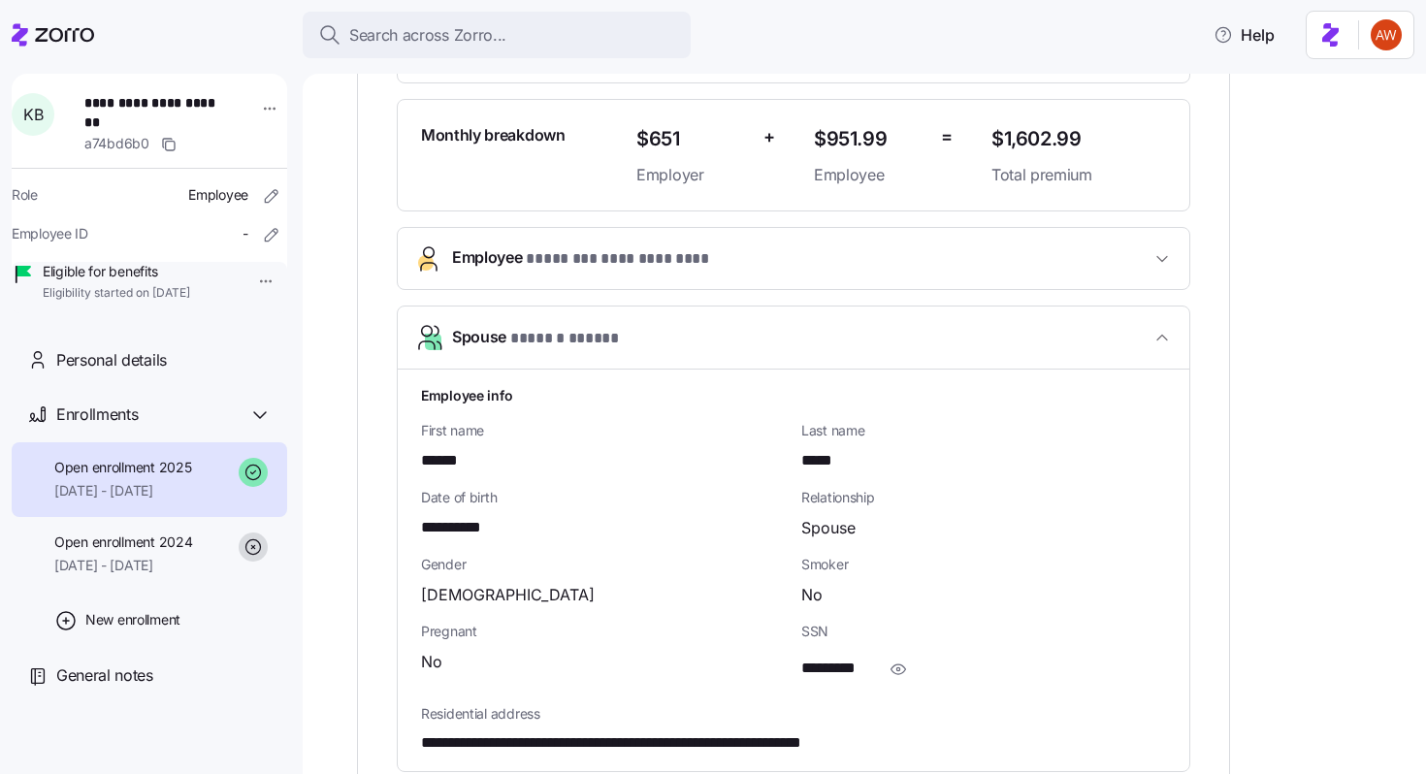
scroll to position [468, 0]
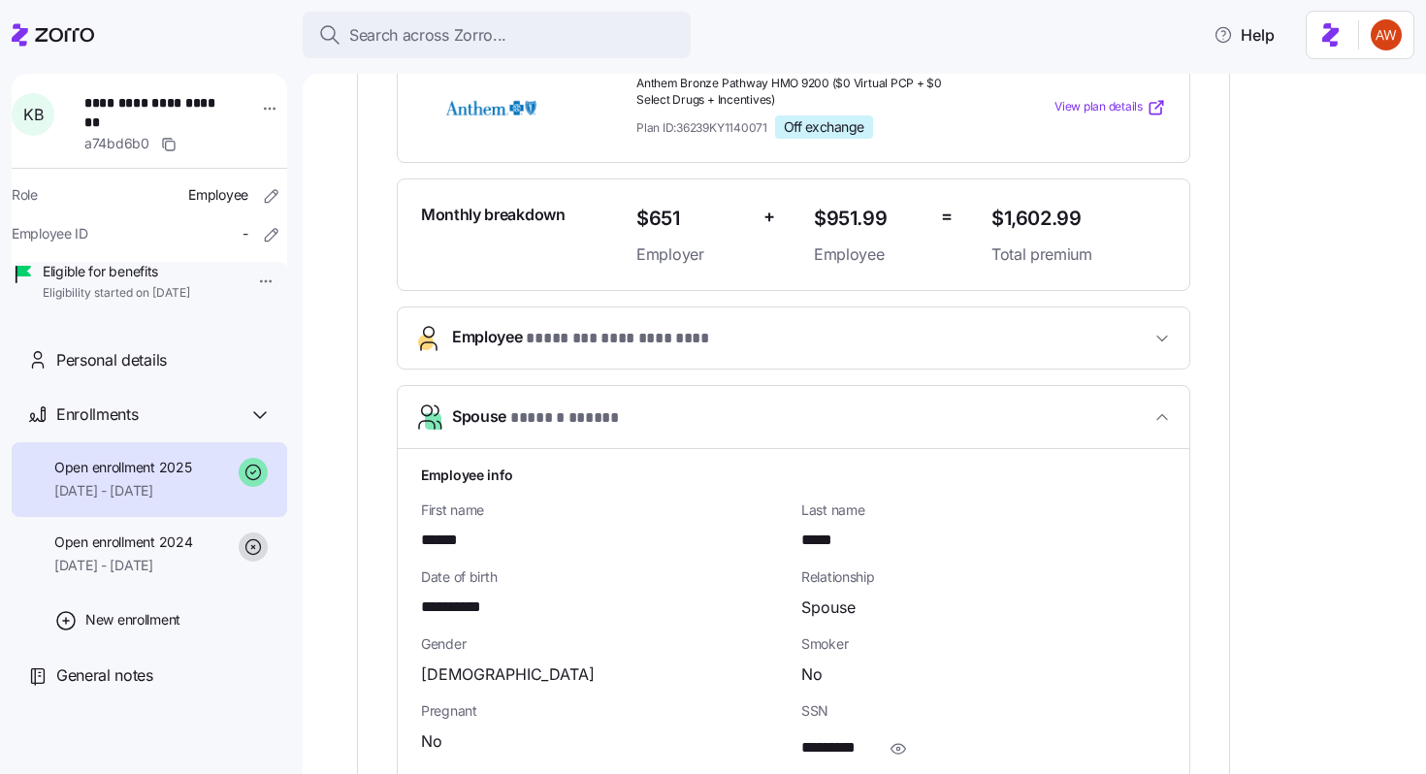
click at [569, 334] on span "**********" at bounding box center [633, 339] width 215 height 24
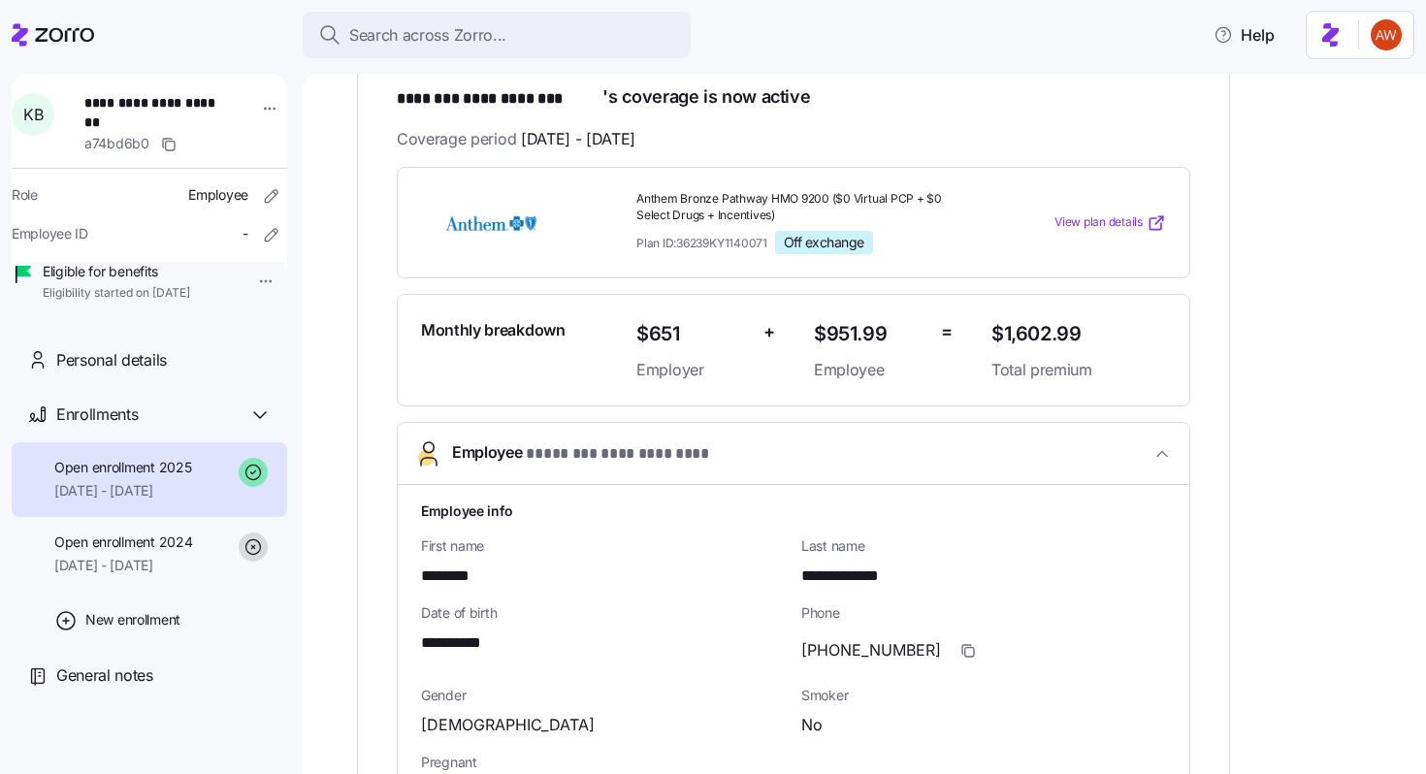
scroll to position [0, 0]
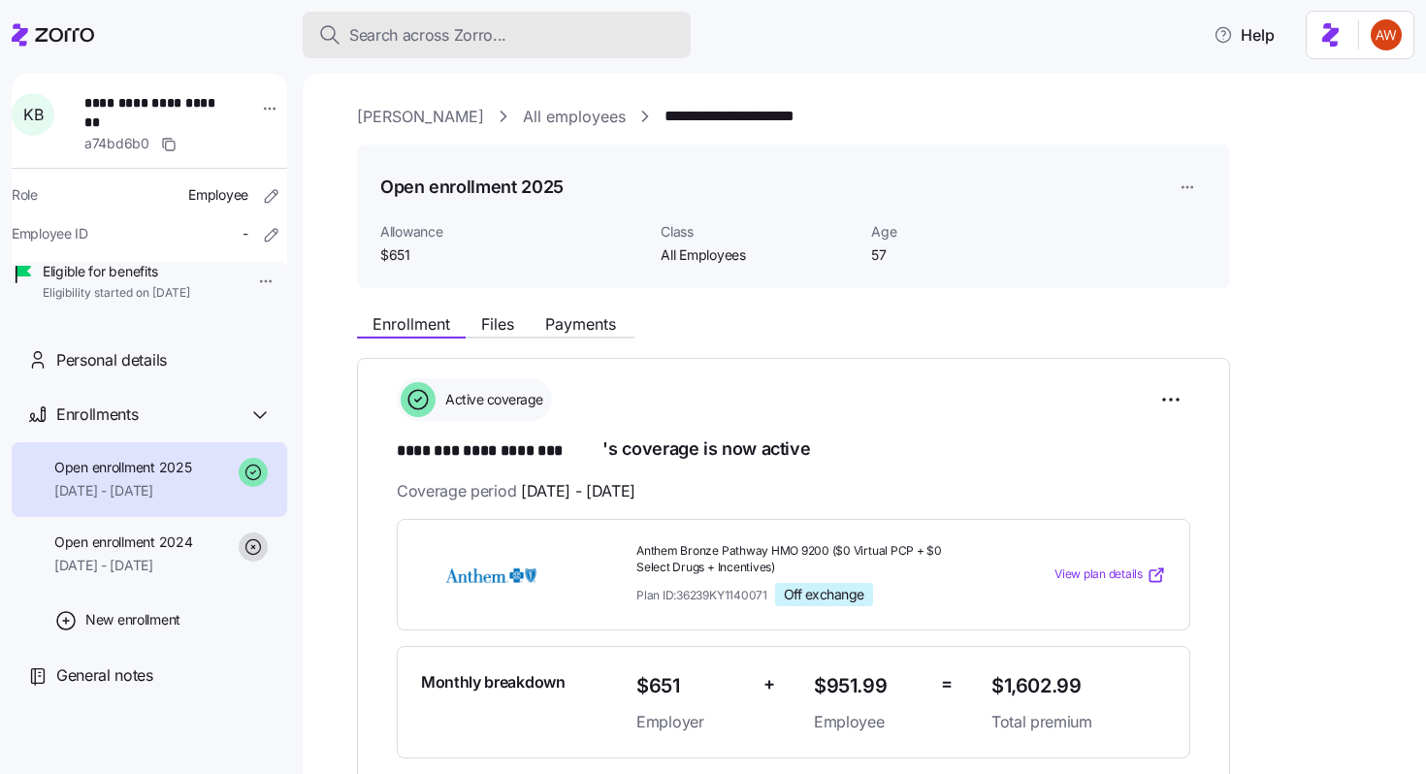
click at [465, 38] on span "Search across Zorro..." at bounding box center [427, 35] width 157 height 24
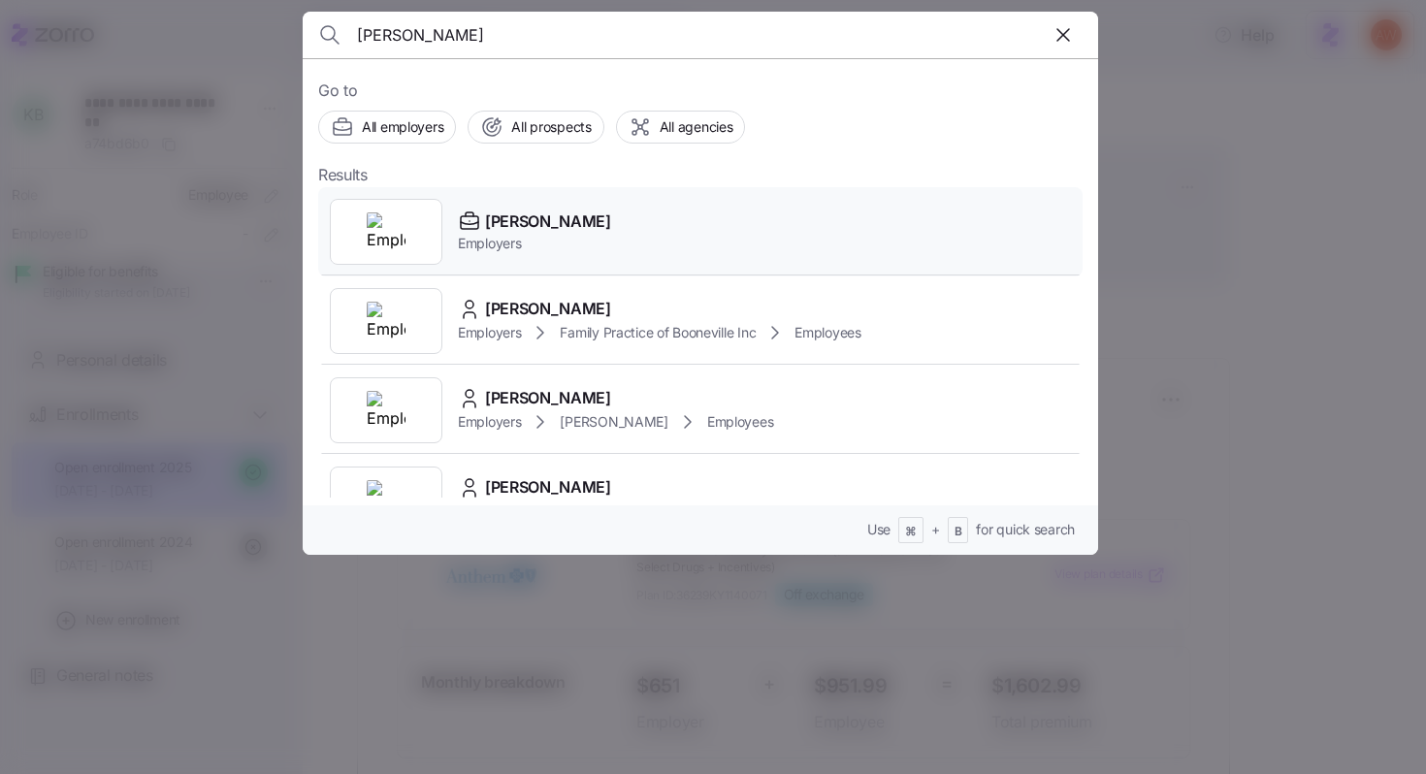
type input "[PERSON_NAME]"
click at [543, 219] on span "[PERSON_NAME]" at bounding box center [548, 222] width 126 height 24
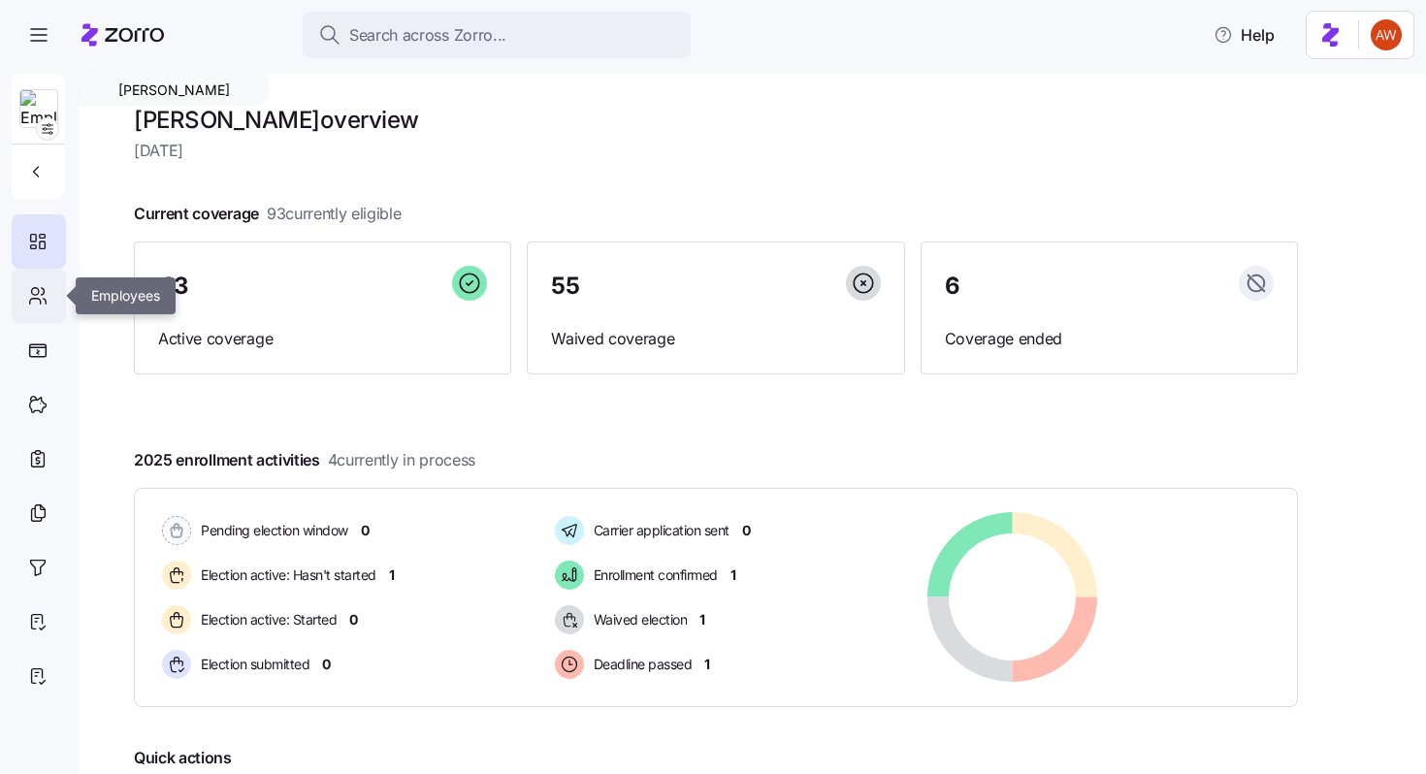
click at [36, 310] on div at bounding box center [39, 296] width 54 height 54
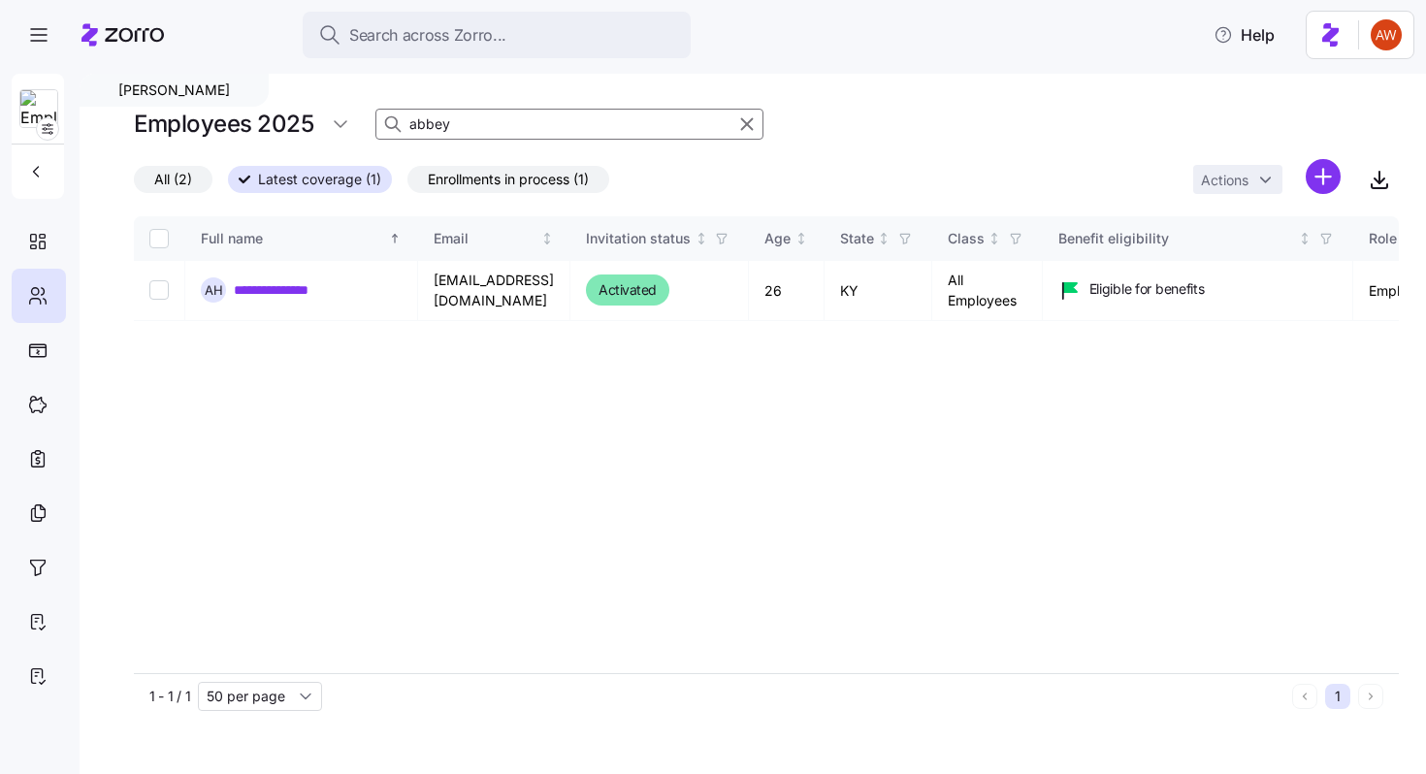
drag, startPoint x: 481, startPoint y: 130, endPoint x: 368, endPoint y: 130, distance: 113.5
click at [368, 130] on div "Employees 2025 abbey" at bounding box center [766, 124] width 1265 height 39
type input "angela"
click at [315, 284] on link "**********" at bounding box center [286, 289] width 104 height 19
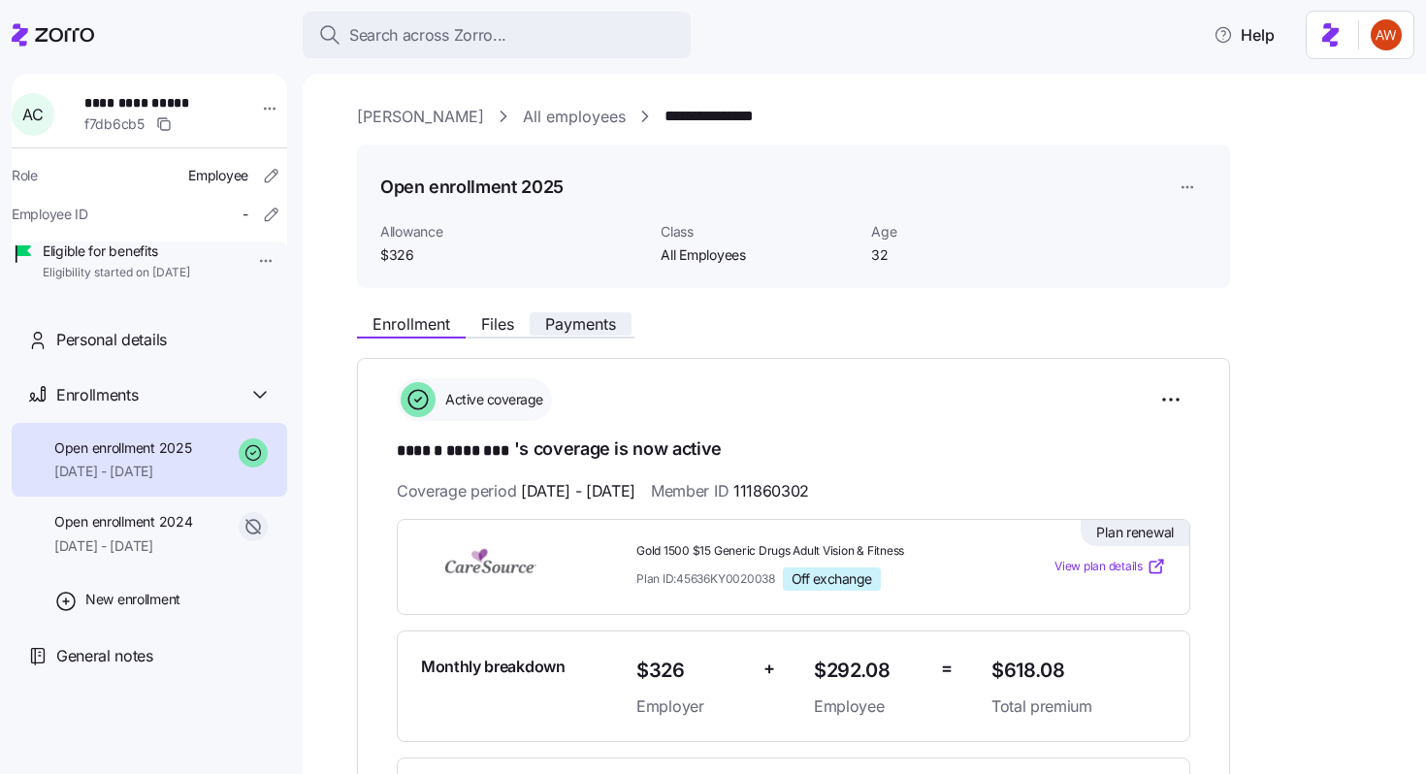
click at [585, 328] on span "Payments" at bounding box center [580, 324] width 71 height 16
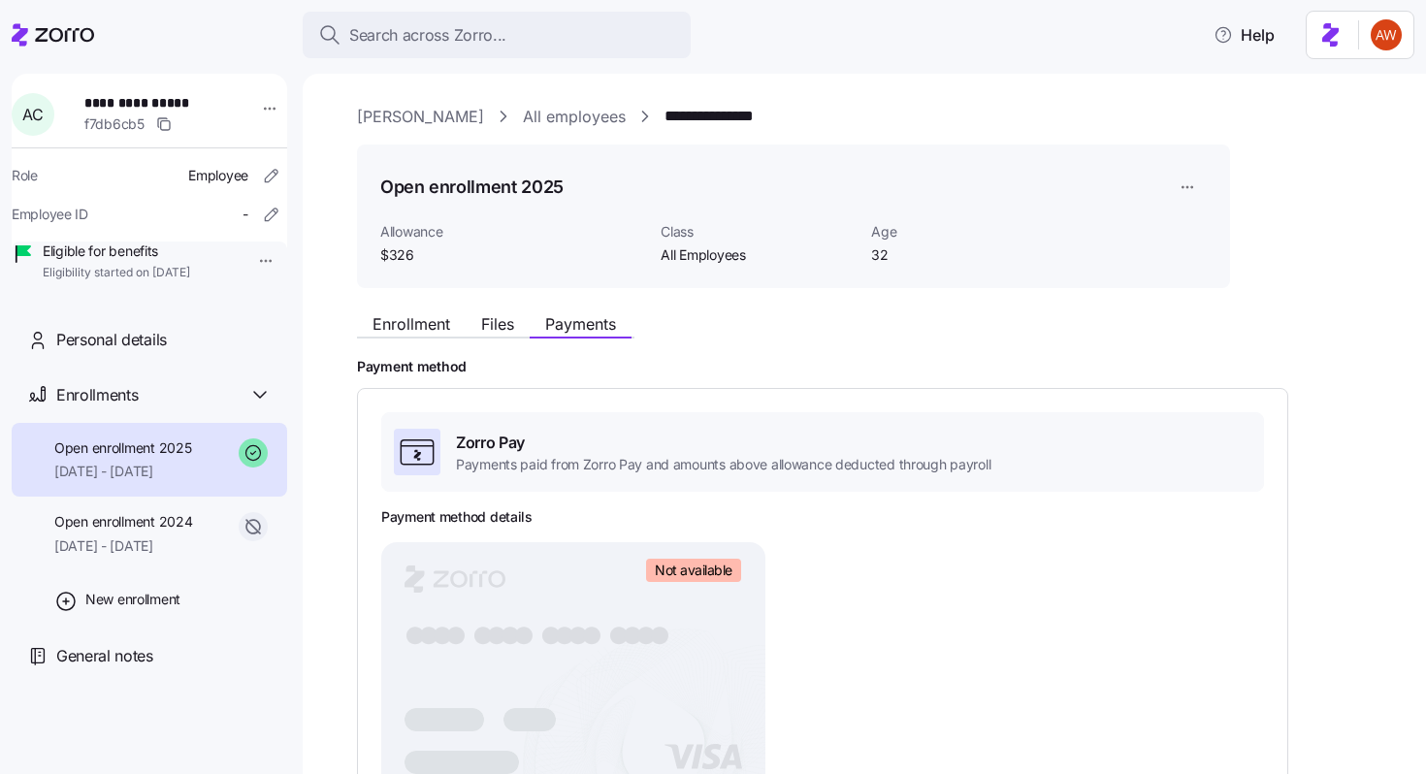
scroll to position [104, 0]
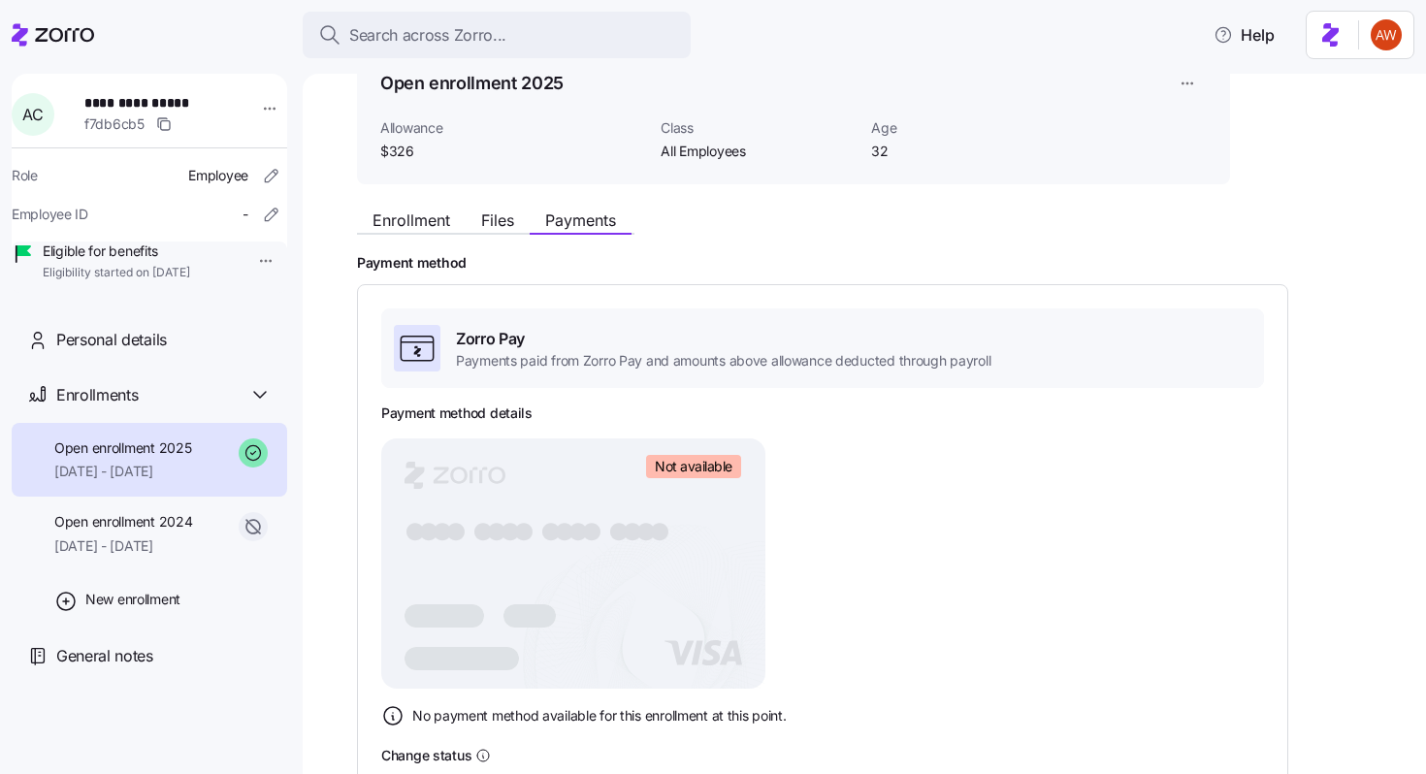
click at [520, 344] on span "Zorro Pay" at bounding box center [723, 339] width 535 height 24
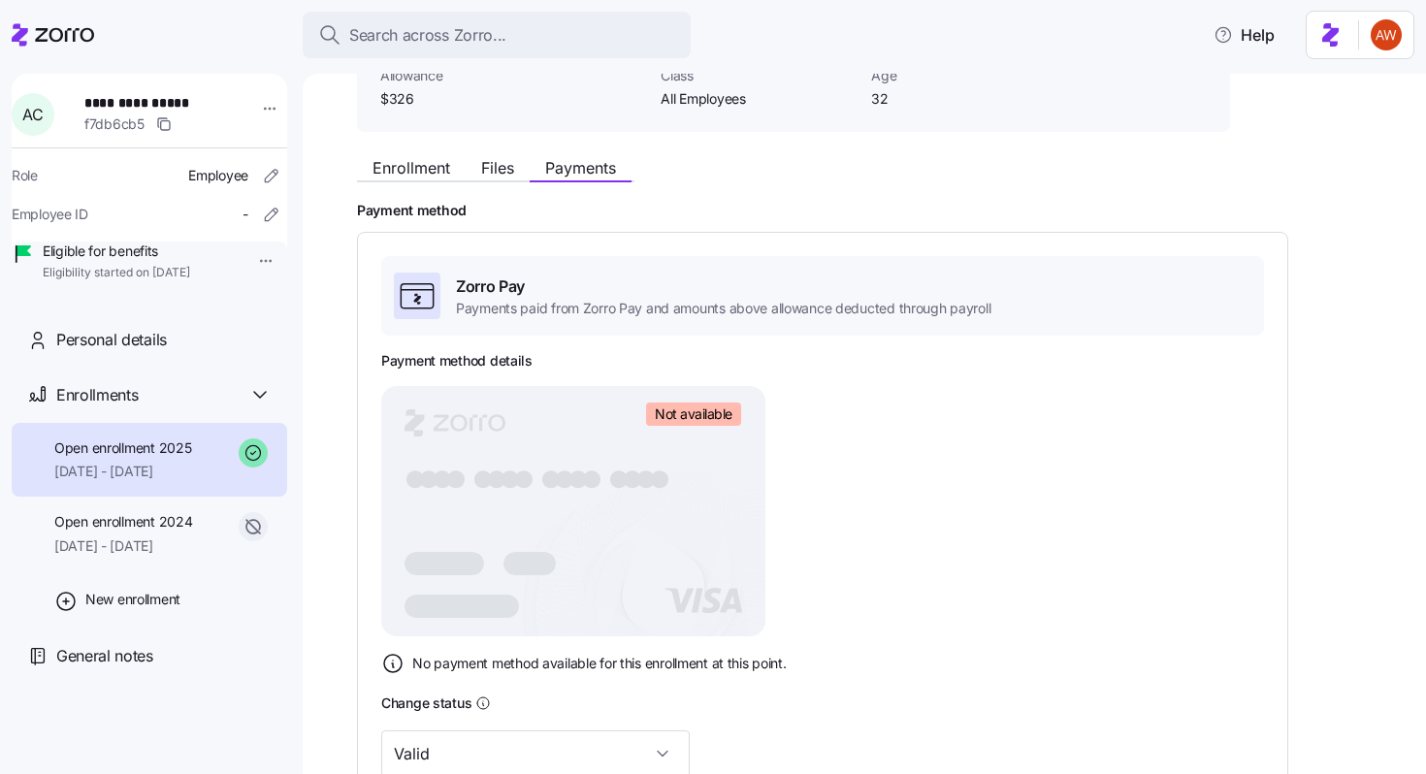
scroll to position [0, 0]
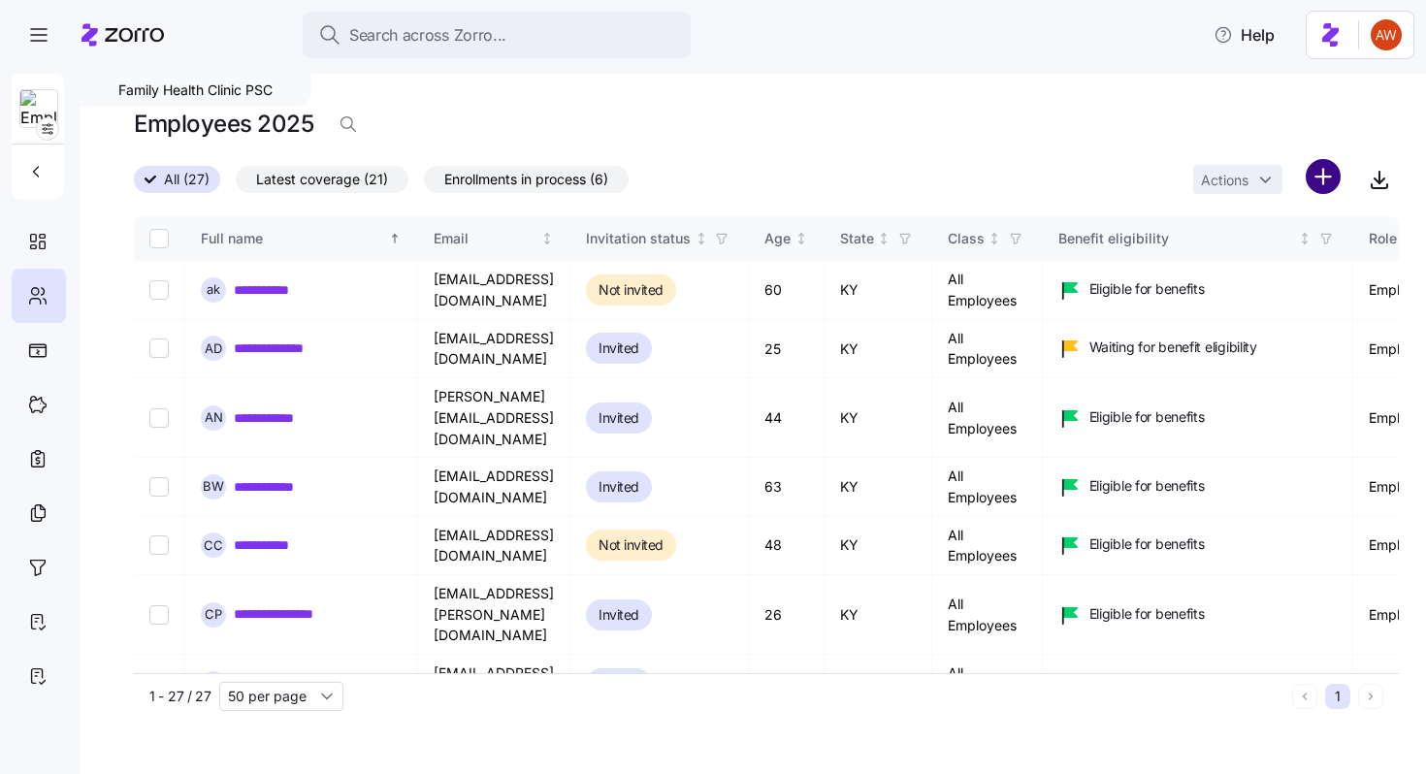
click at [1316, 174] on html "**********" at bounding box center [713, 381] width 1426 height 763
click at [1257, 256] on span "Add a new employee" at bounding box center [1261, 259] width 130 height 19
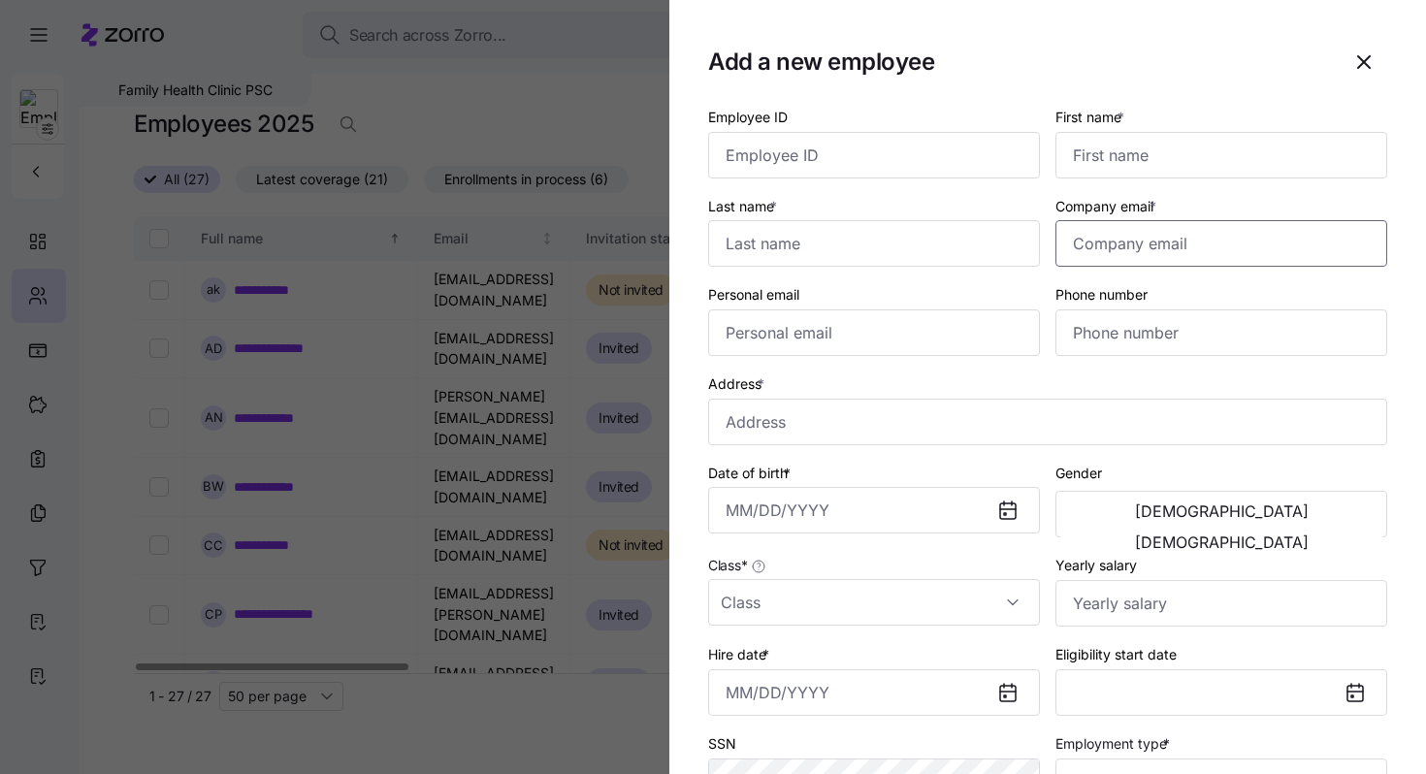
click at [1168, 253] on input "Company email *" at bounding box center [1222, 243] width 332 height 47
paste input "abbeyhotchkiss23@gmail.com"
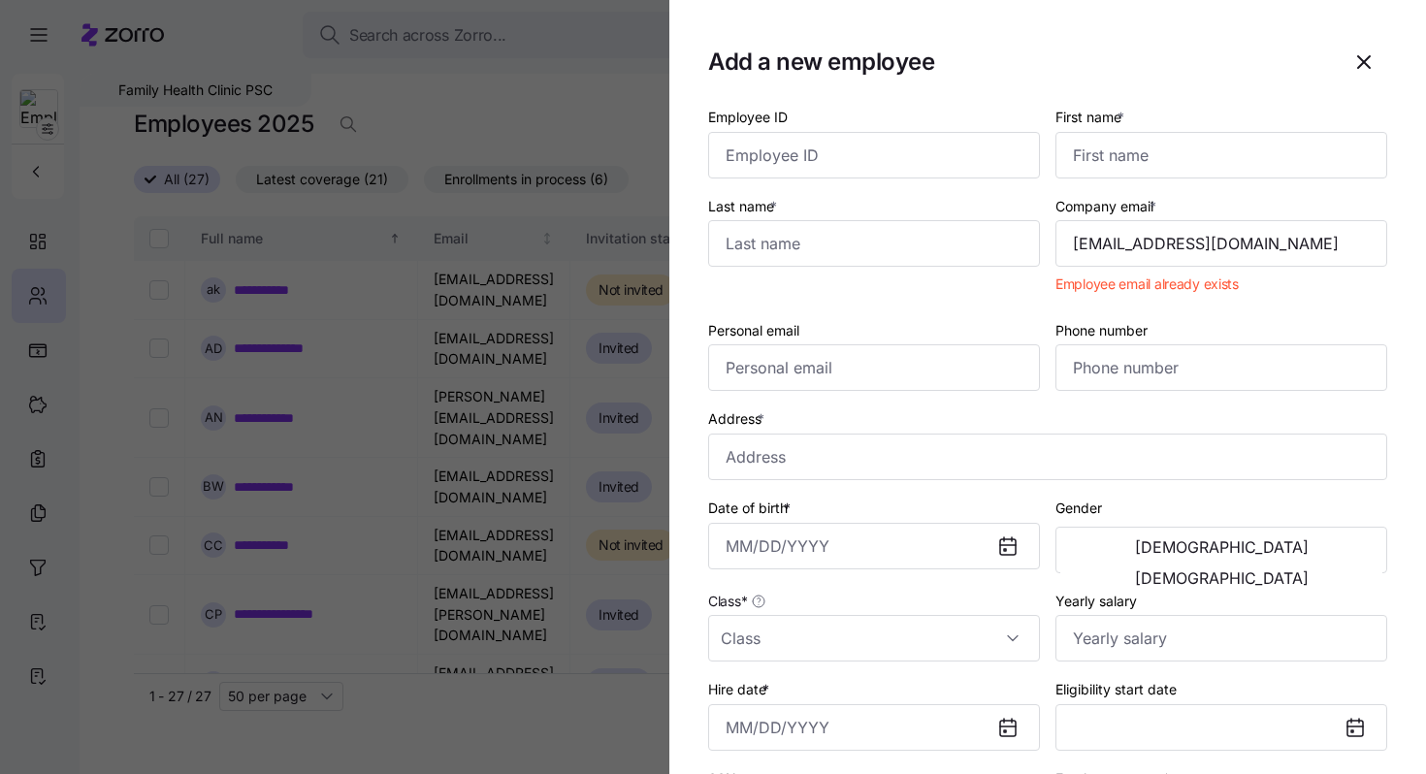
click at [944, 342] on div "Personal email" at bounding box center [874, 355] width 332 height 74
drag, startPoint x: 1305, startPoint y: 246, endPoint x: 1093, endPoint y: 245, distance: 212.5
click at [1093, 245] on input "abbeyhotchkiss23@gmail.com" at bounding box center [1222, 243] width 332 height 47
type input "a"
paste input "abbeyhotchkiss23@gmail.com"
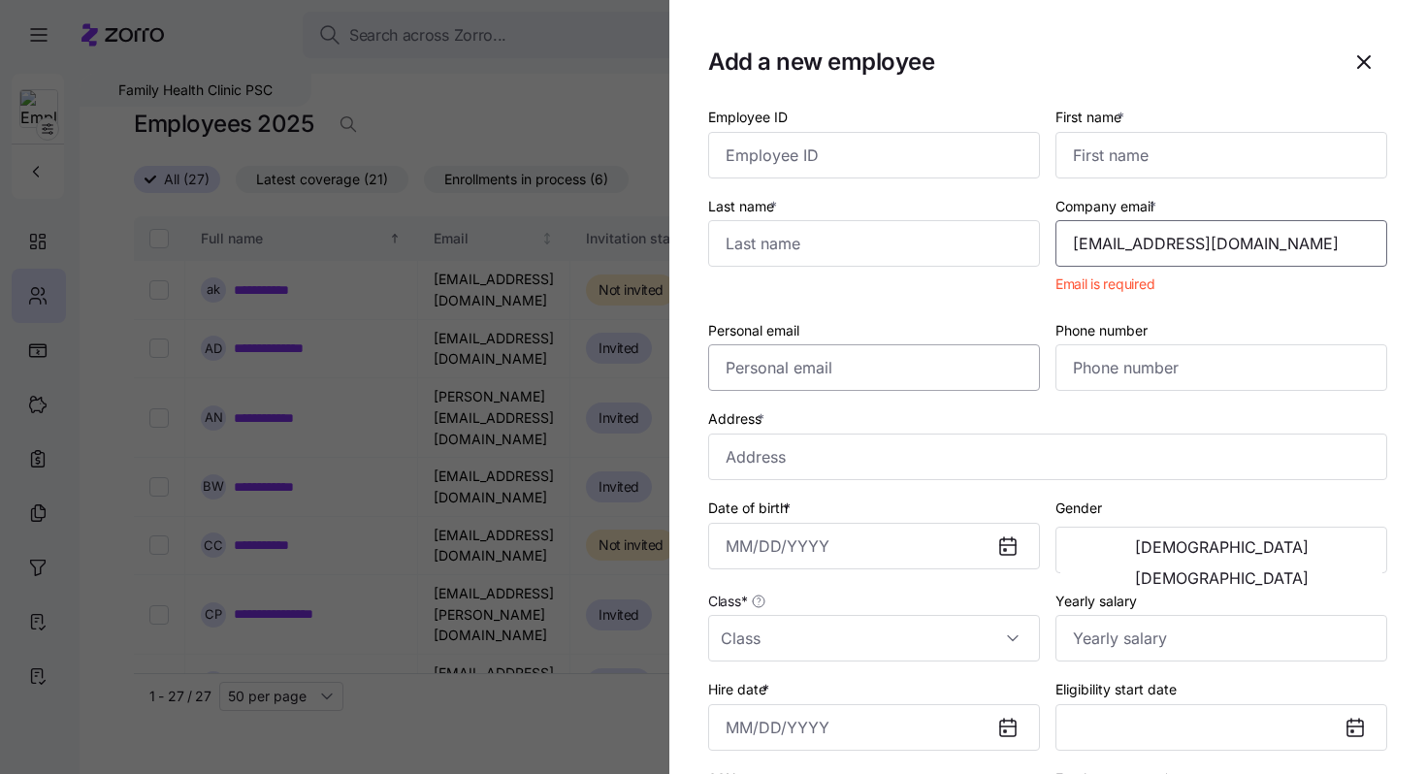
type input "abbeyhotchkiss23@gmail.com"
click at [945, 363] on input "Personal email" at bounding box center [874, 367] width 332 height 47
paste input "abbeyhotchkiss23@gmail.com"
type input "abbeyhotchkiss23@gmail.com"
click at [1008, 299] on div "Last name *" at bounding box center [874, 248] width 347 height 124
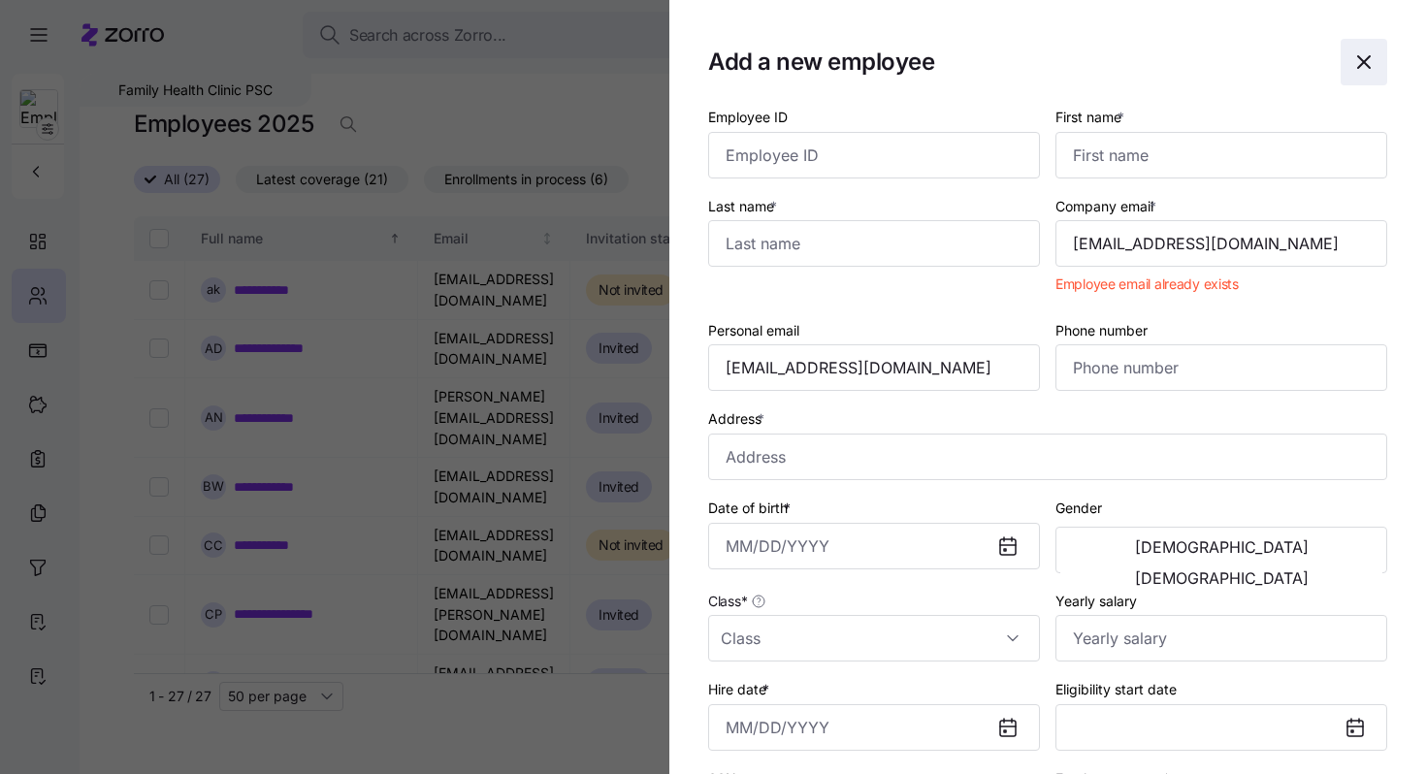
click at [1365, 52] on icon "button" at bounding box center [1364, 61] width 23 height 23
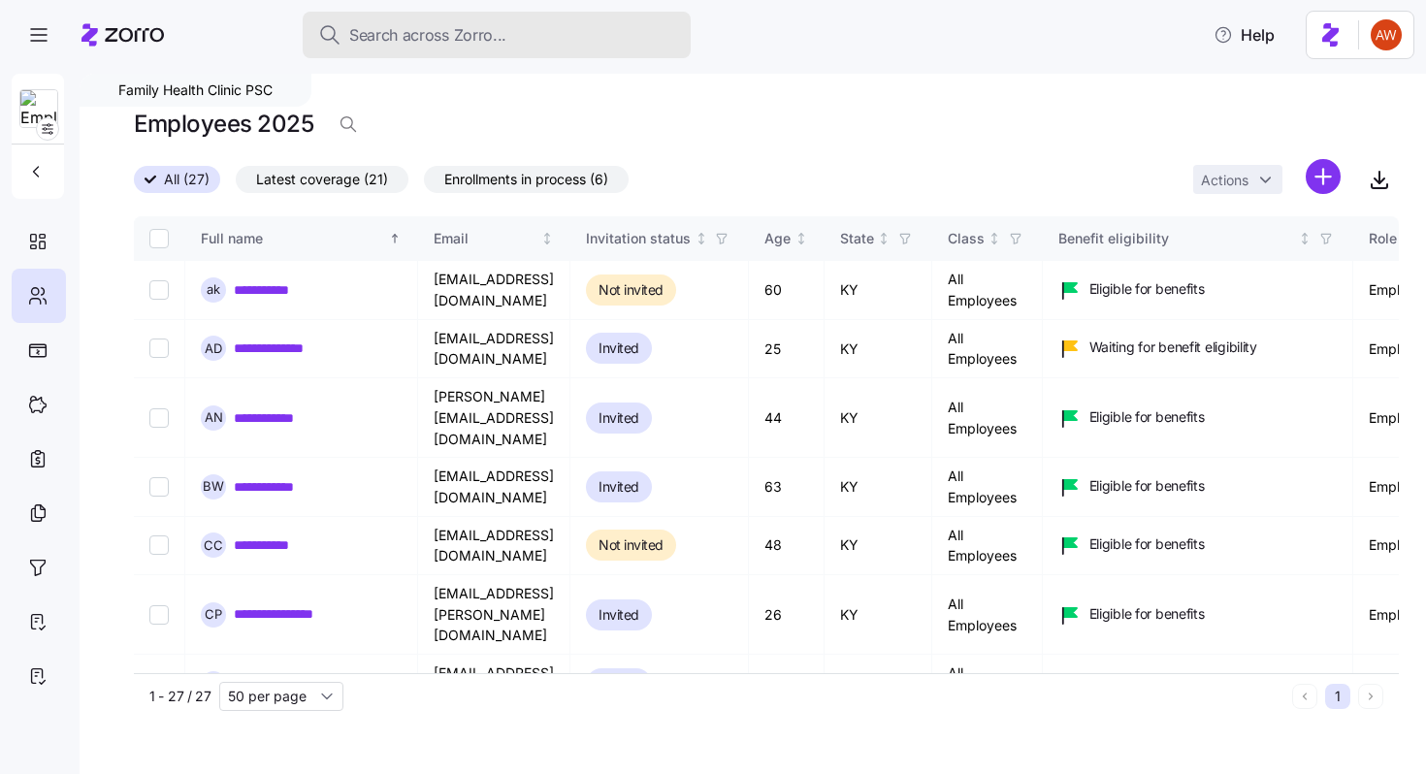
click at [410, 42] on span "Search across Zorro..." at bounding box center [427, 35] width 157 height 24
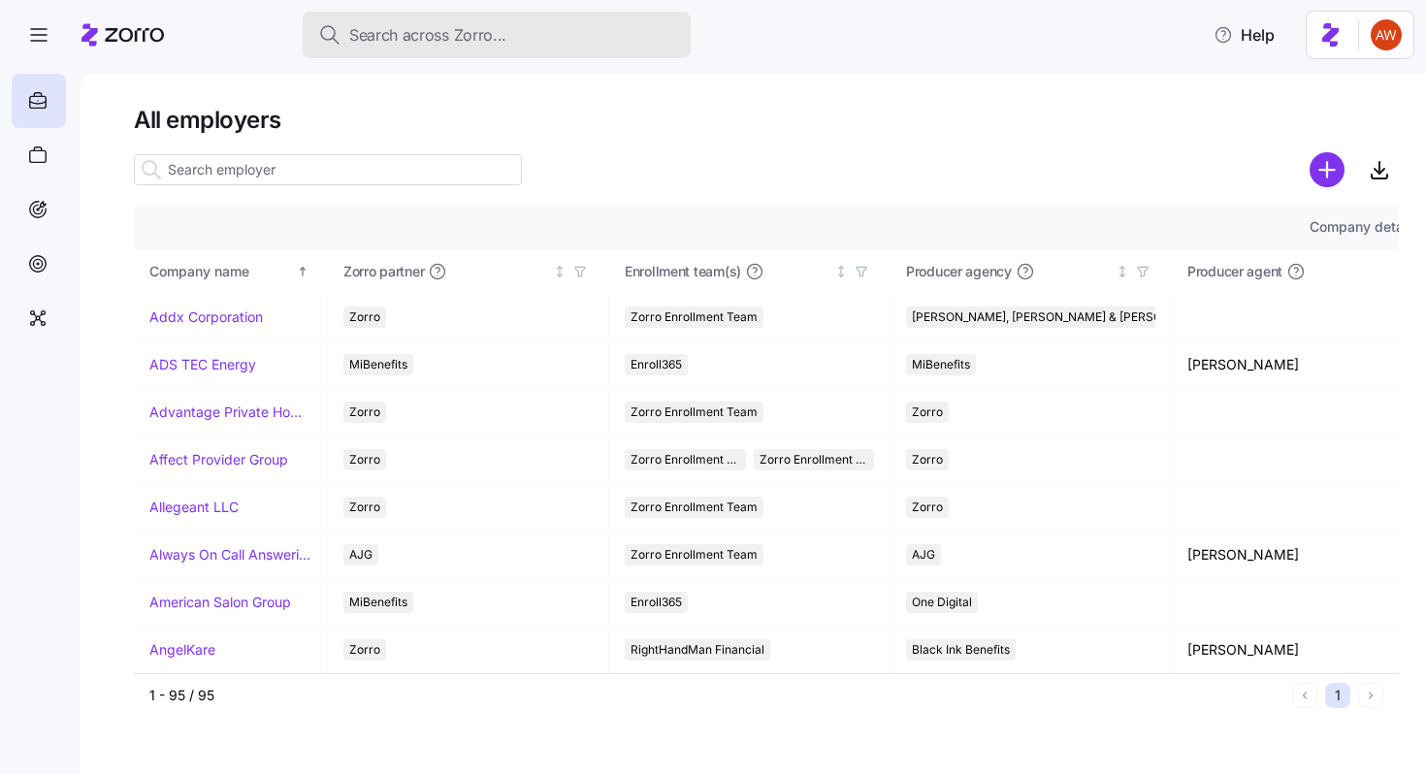
click at [428, 37] on span "Search across Zorro..." at bounding box center [427, 35] width 157 height 24
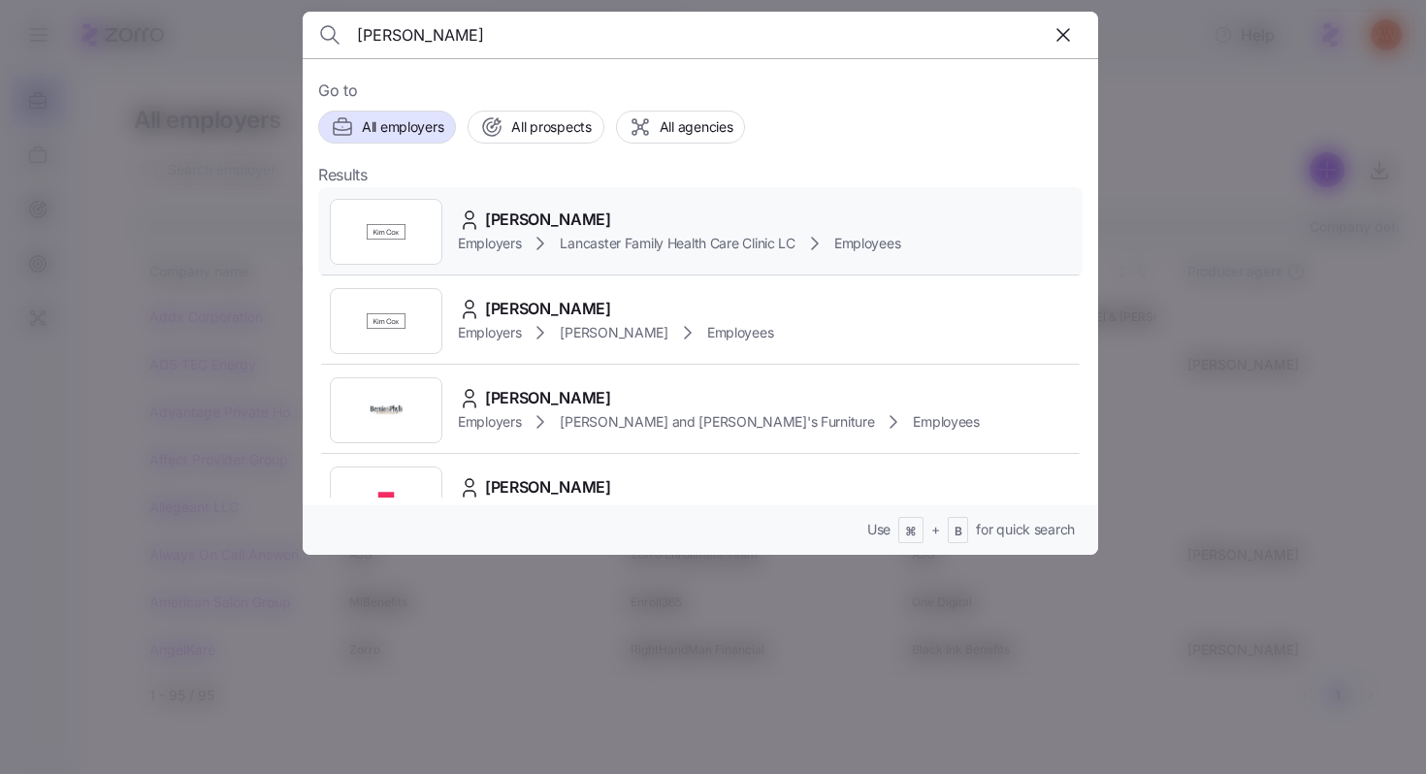
type input "[PERSON_NAME]"
click at [480, 212] on icon at bounding box center [469, 220] width 23 height 23
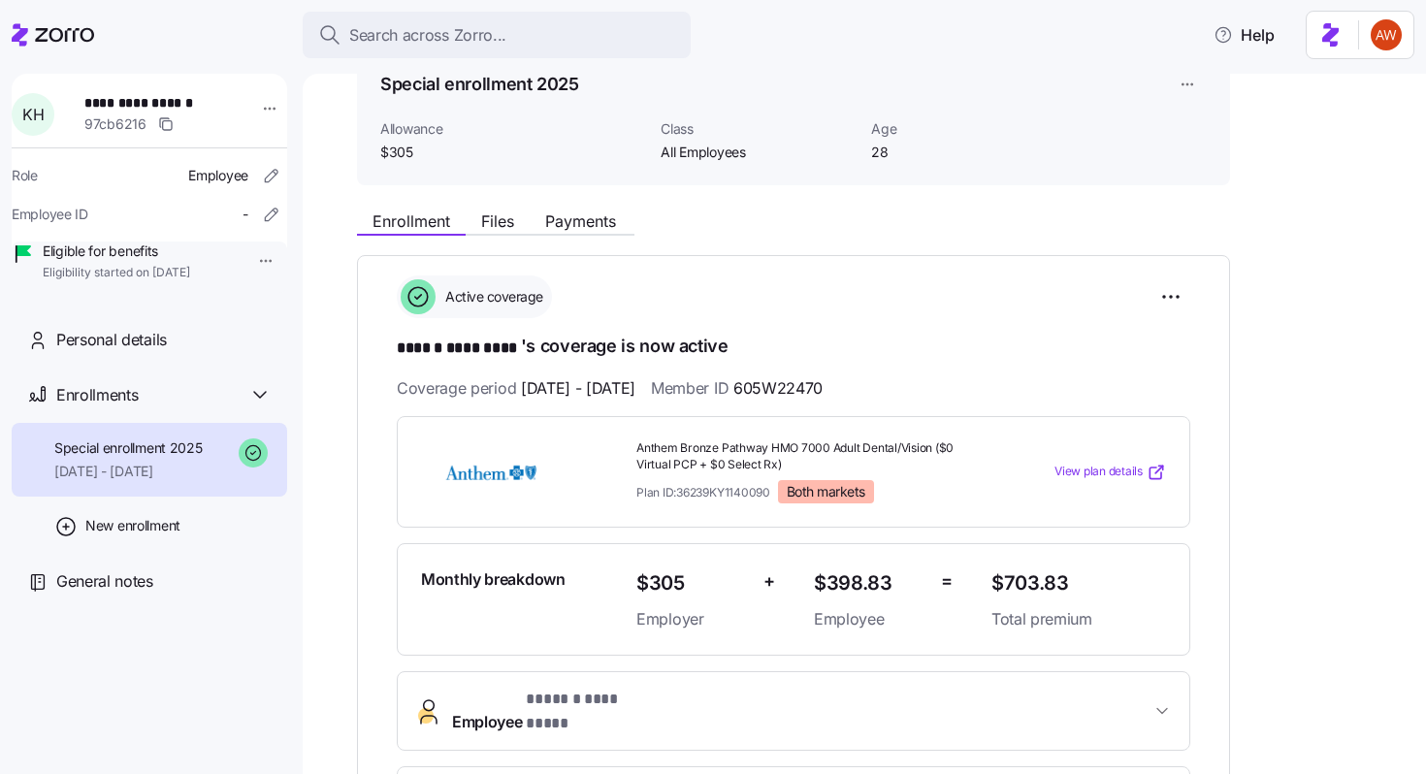
scroll to position [127, 0]
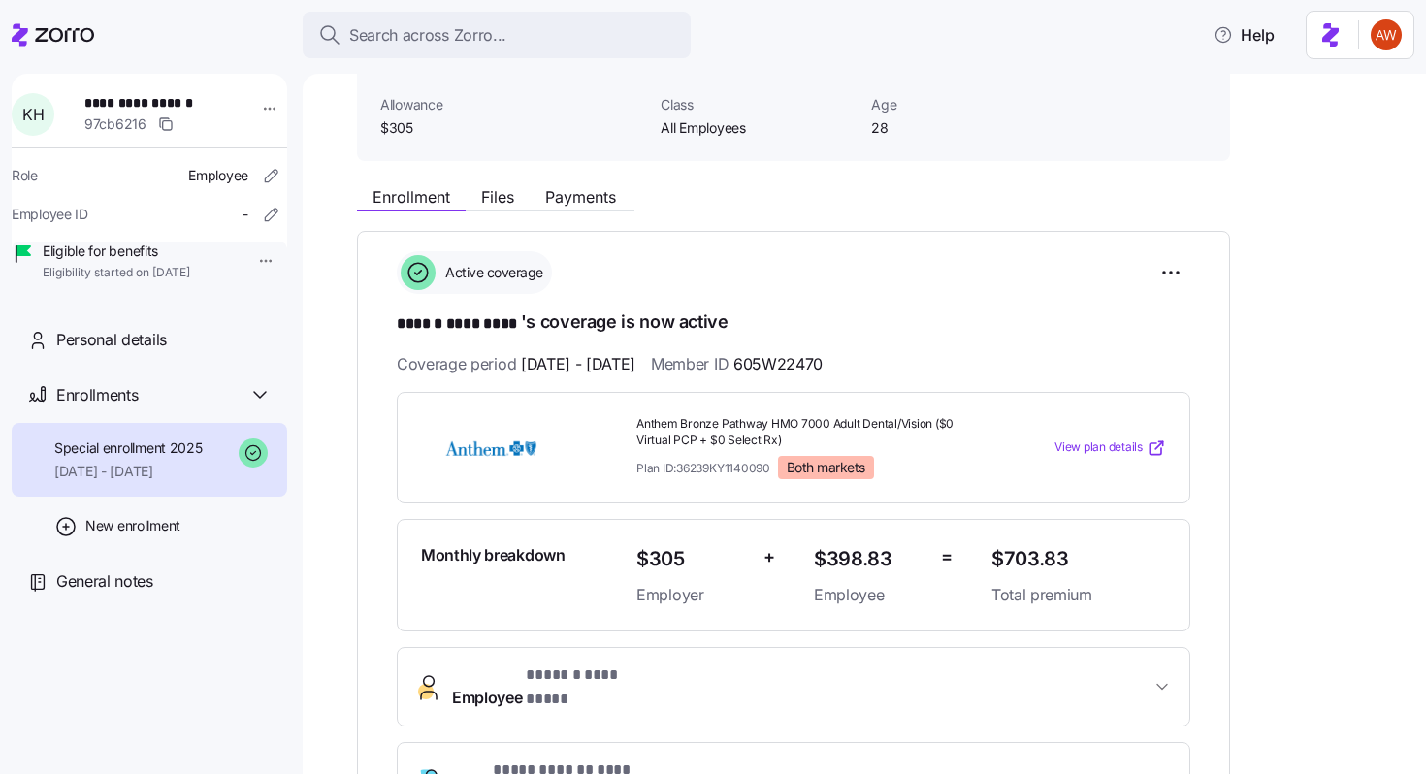
click at [1058, 441] on span "View plan details" at bounding box center [1099, 448] width 88 height 18
click at [835, 467] on span "Both markets" at bounding box center [826, 467] width 79 height 17
click at [804, 462] on span "Both markets" at bounding box center [826, 467] width 79 height 17
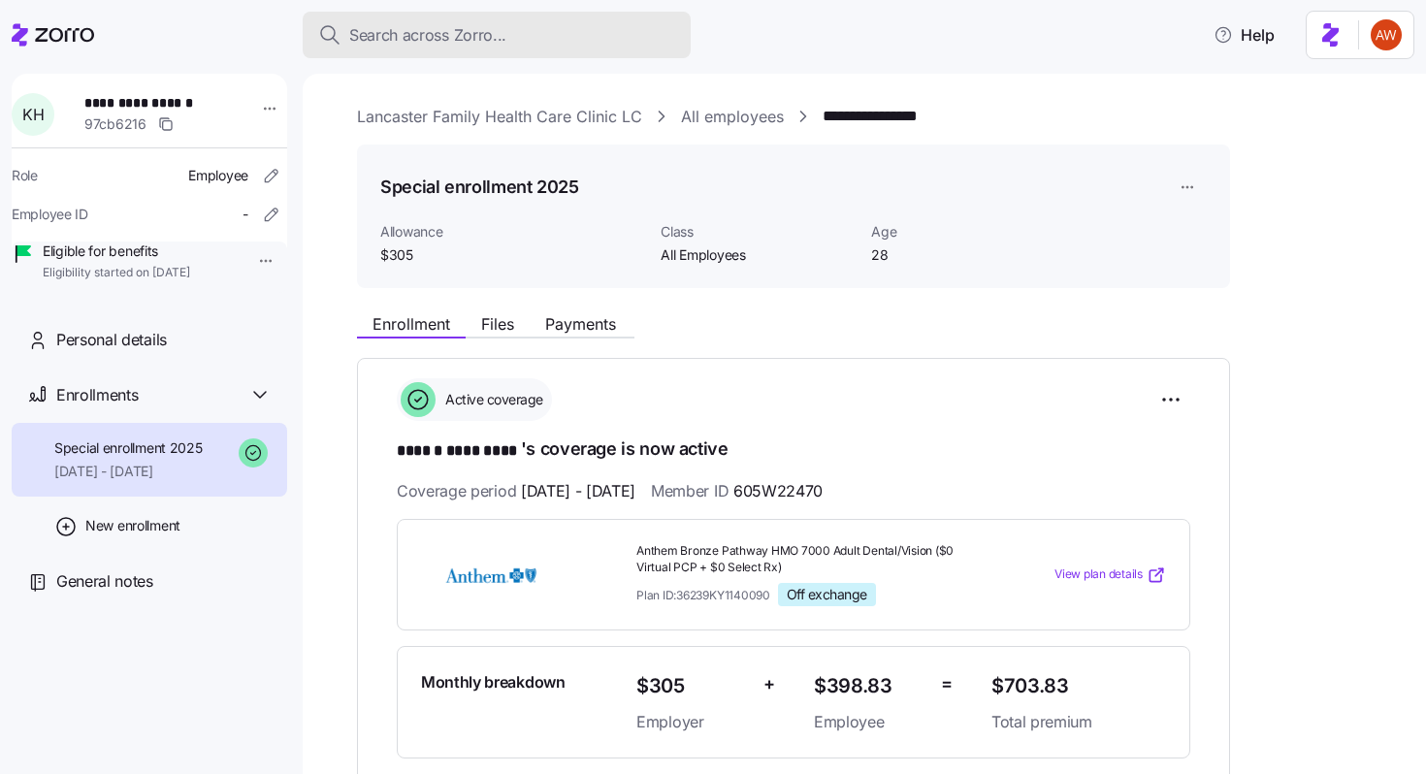
click at [393, 30] on span "Search across Zorro..." at bounding box center [427, 35] width 157 height 24
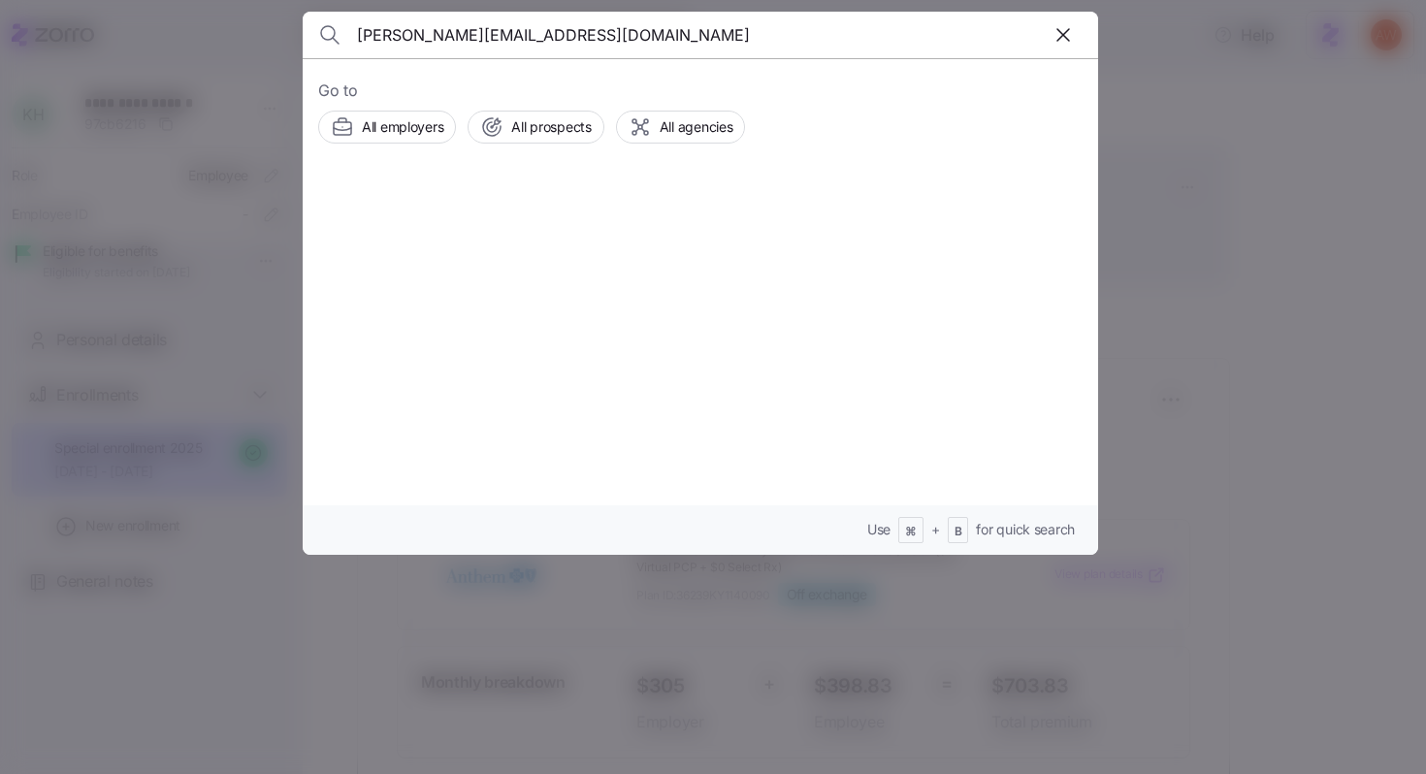
type input "matthew.tighe88@gmail.com"
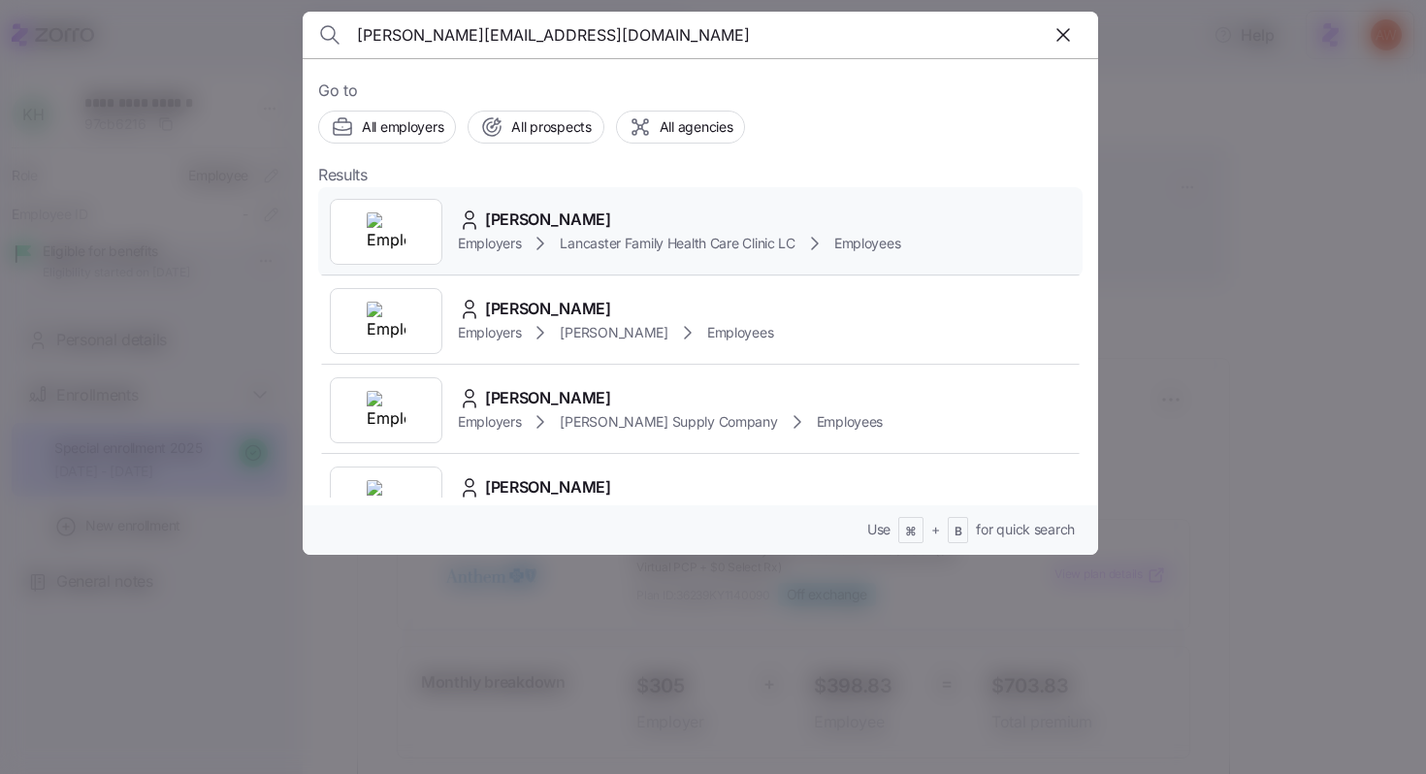
click at [497, 219] on span "Matthew Tighe" at bounding box center [548, 220] width 126 height 24
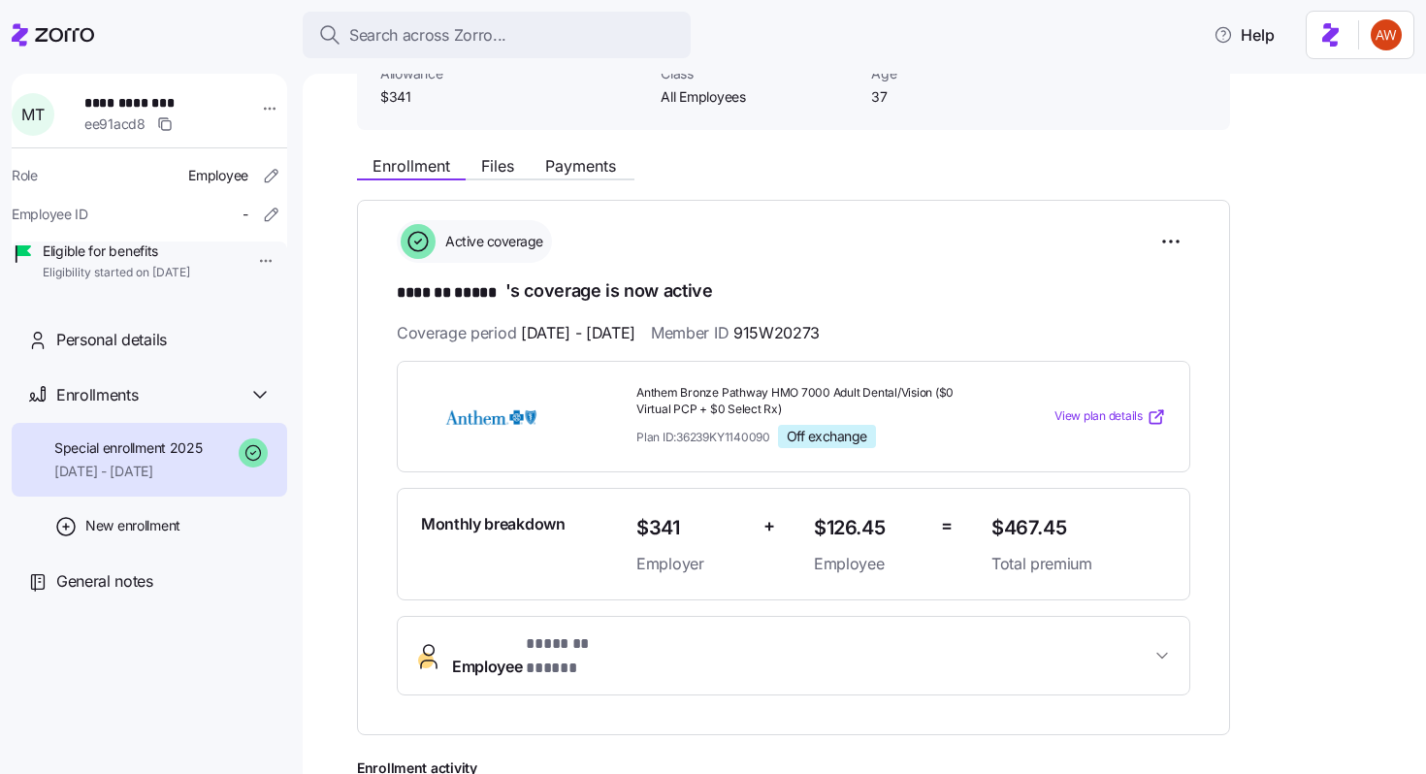
scroll to position [171, 0]
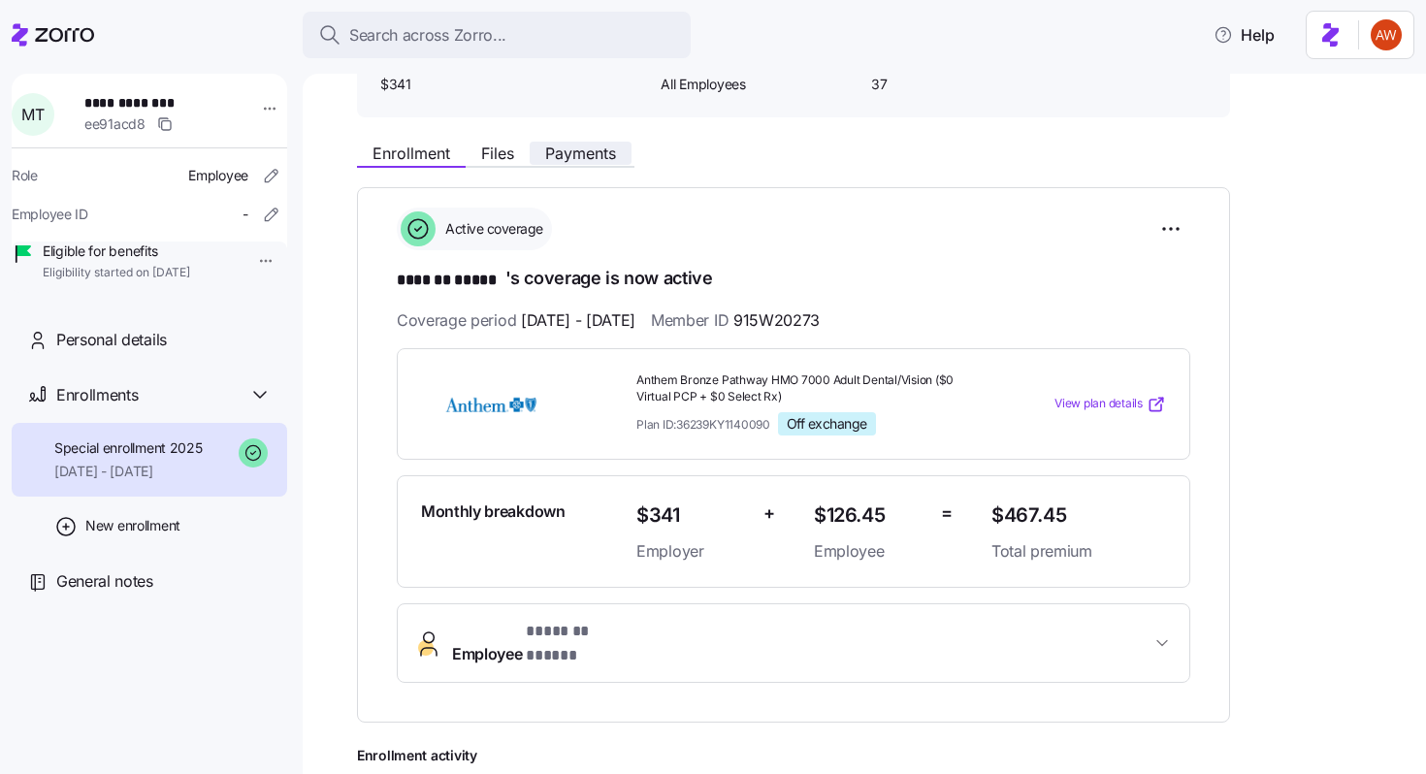
click at [563, 154] on span "Payments" at bounding box center [580, 154] width 71 height 16
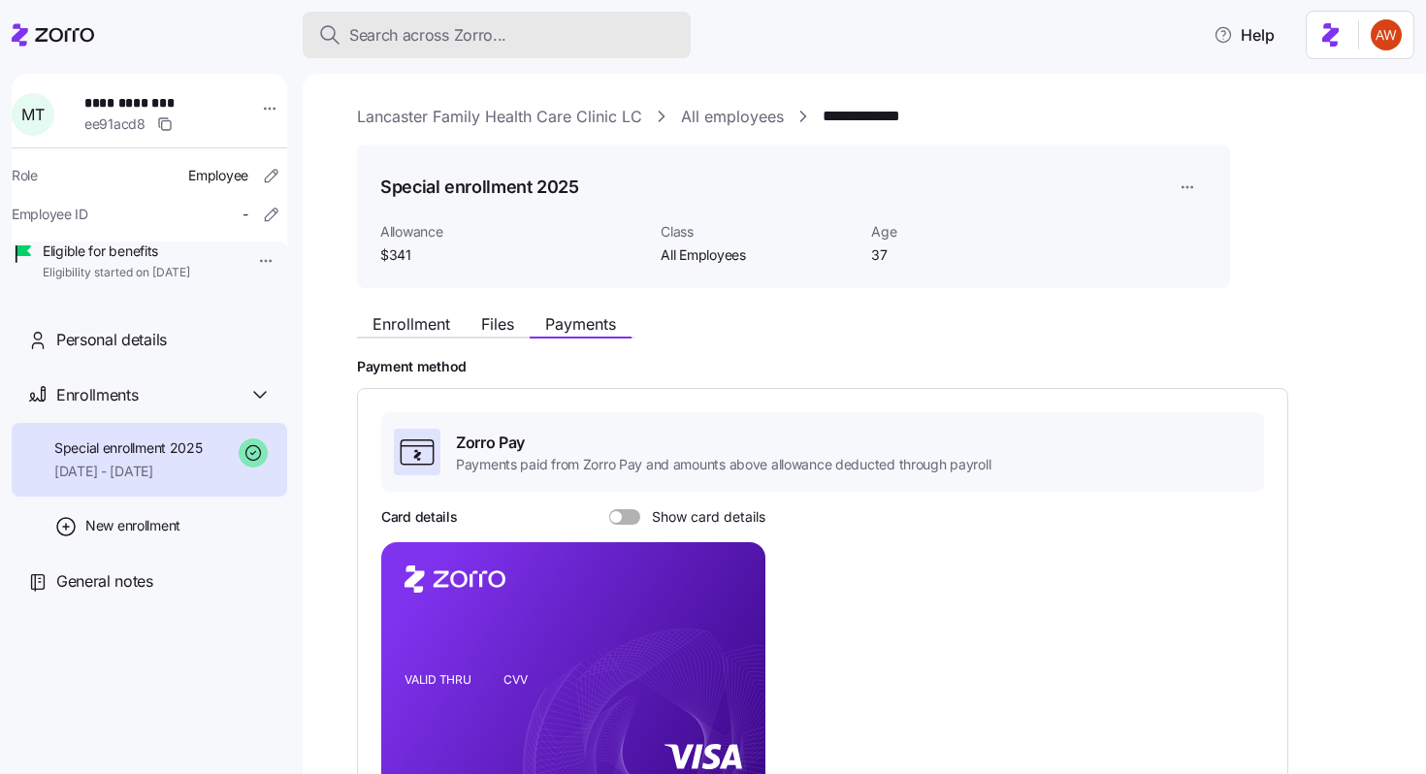
click at [396, 40] on span "Search across Zorro..." at bounding box center [427, 35] width 157 height 24
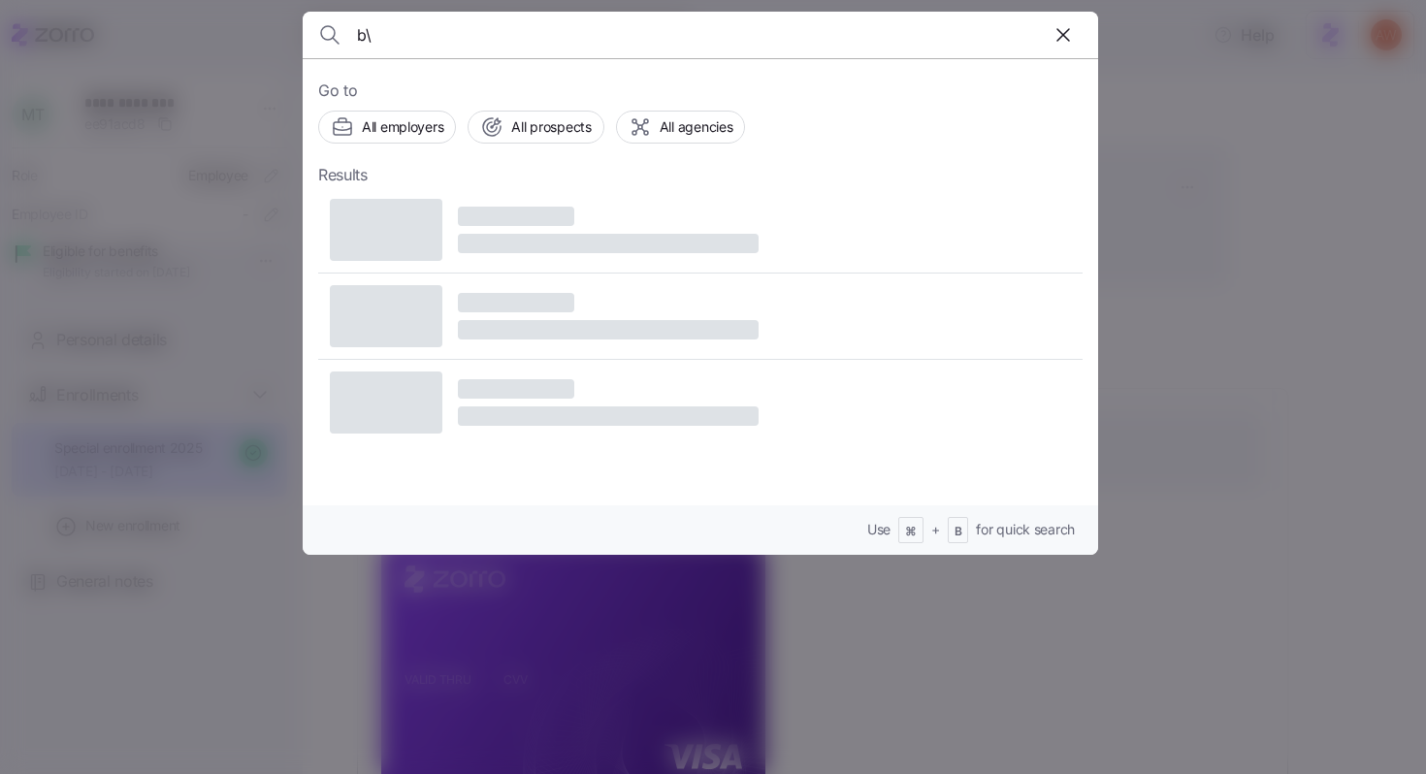
type input "b"
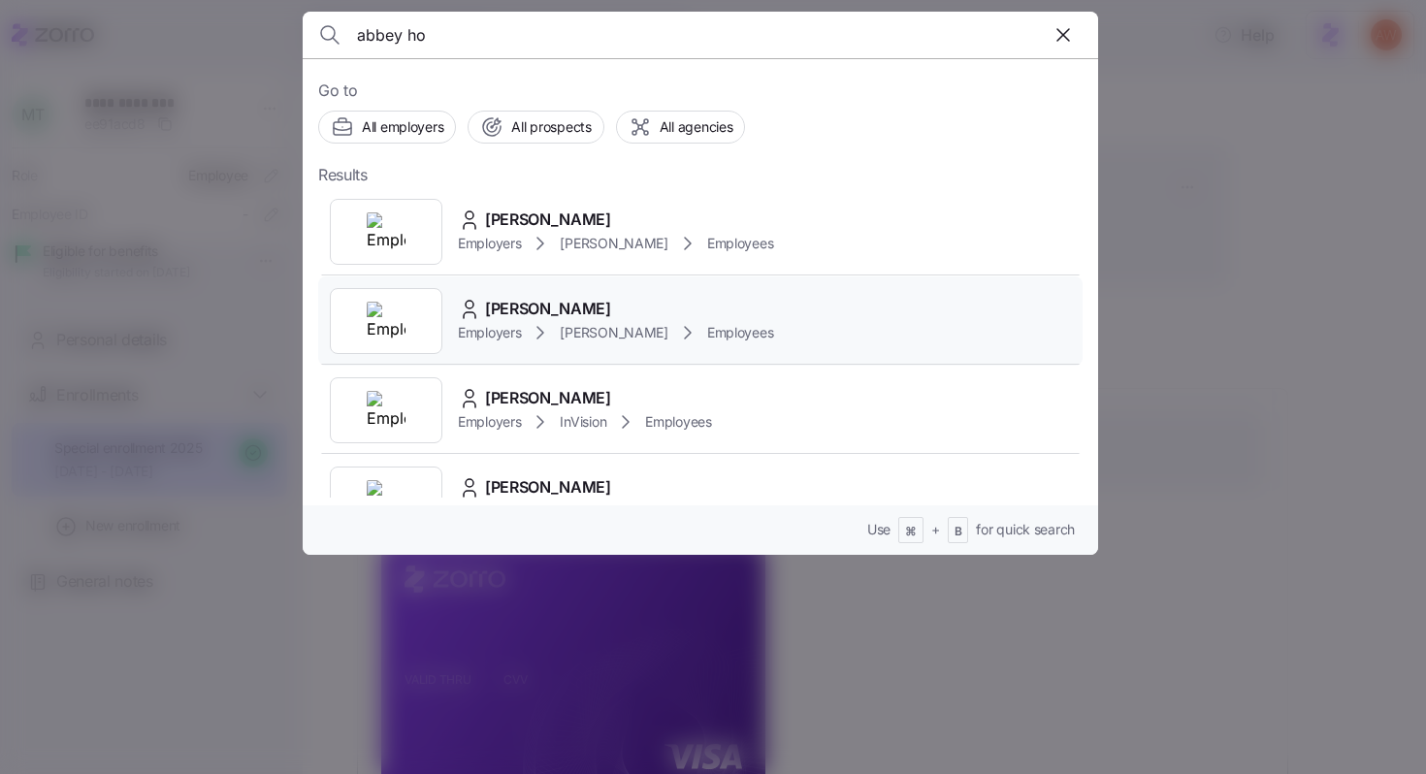
type input "abbey ho"
click at [637, 291] on div "Abbey Hotchkiss Employers Kim Cox Employees" at bounding box center [700, 321] width 765 height 89
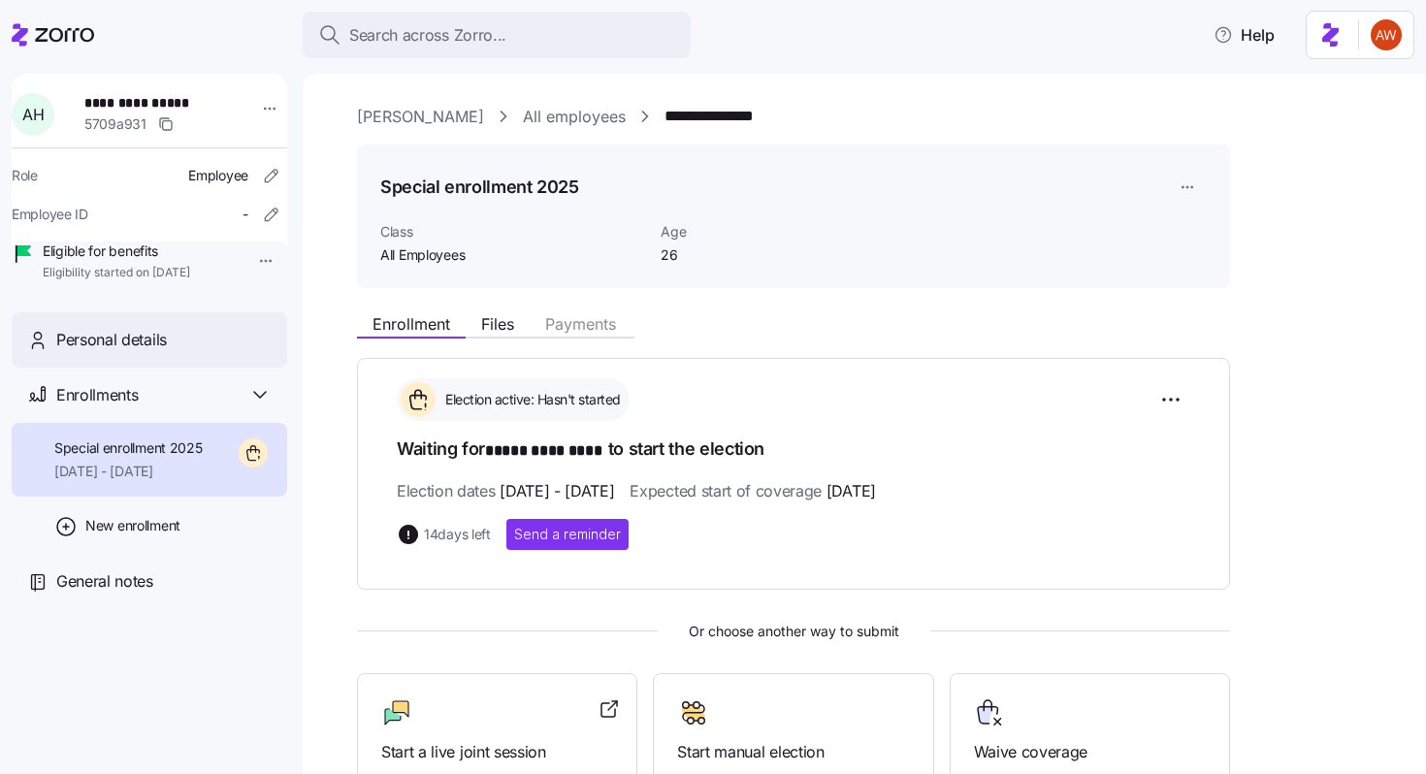
click at [182, 352] on div "Personal details" at bounding box center [163, 340] width 215 height 24
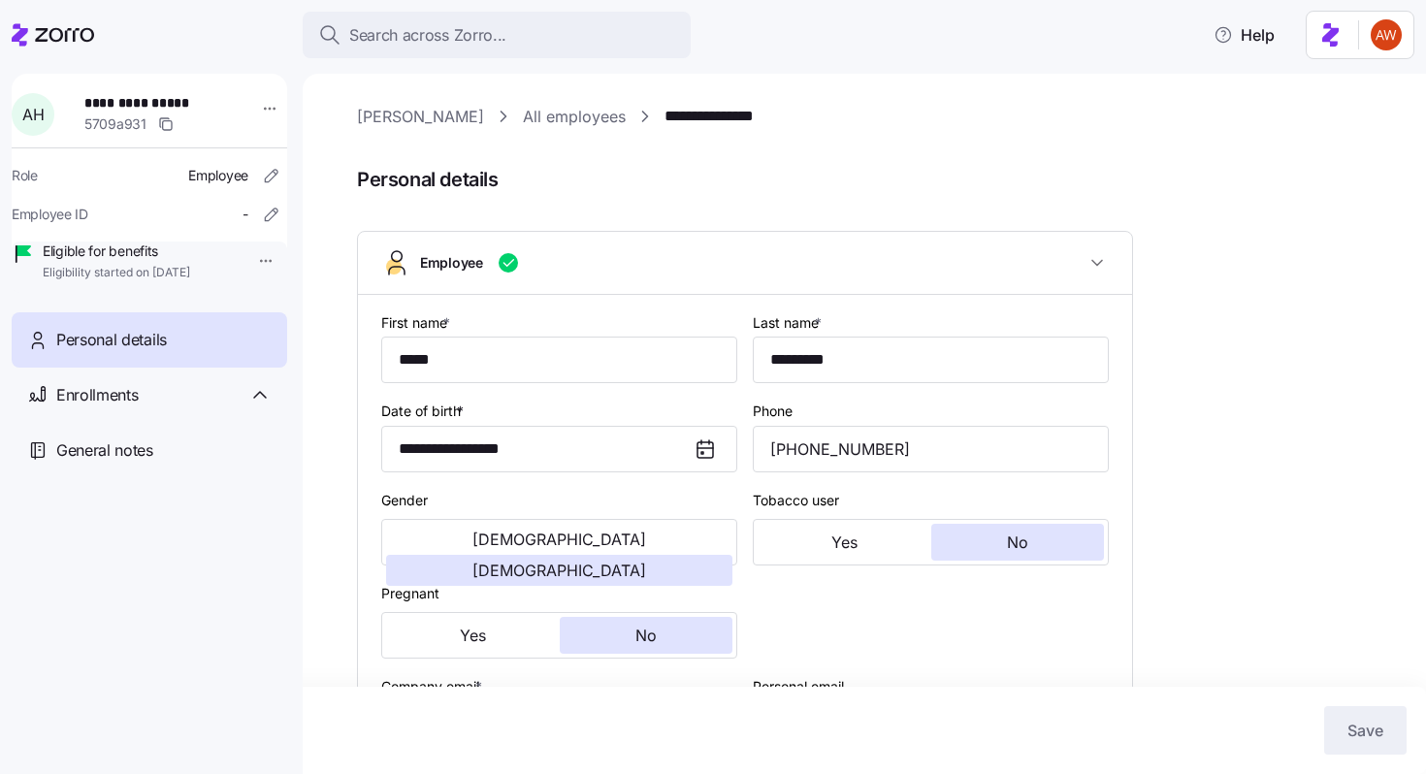
type input "All Employees"
click at [559, 363] on input "*****" at bounding box center [559, 360] width 356 height 47
type input "******"
click at [1386, 732] on button "Save" at bounding box center [1365, 730] width 82 height 49
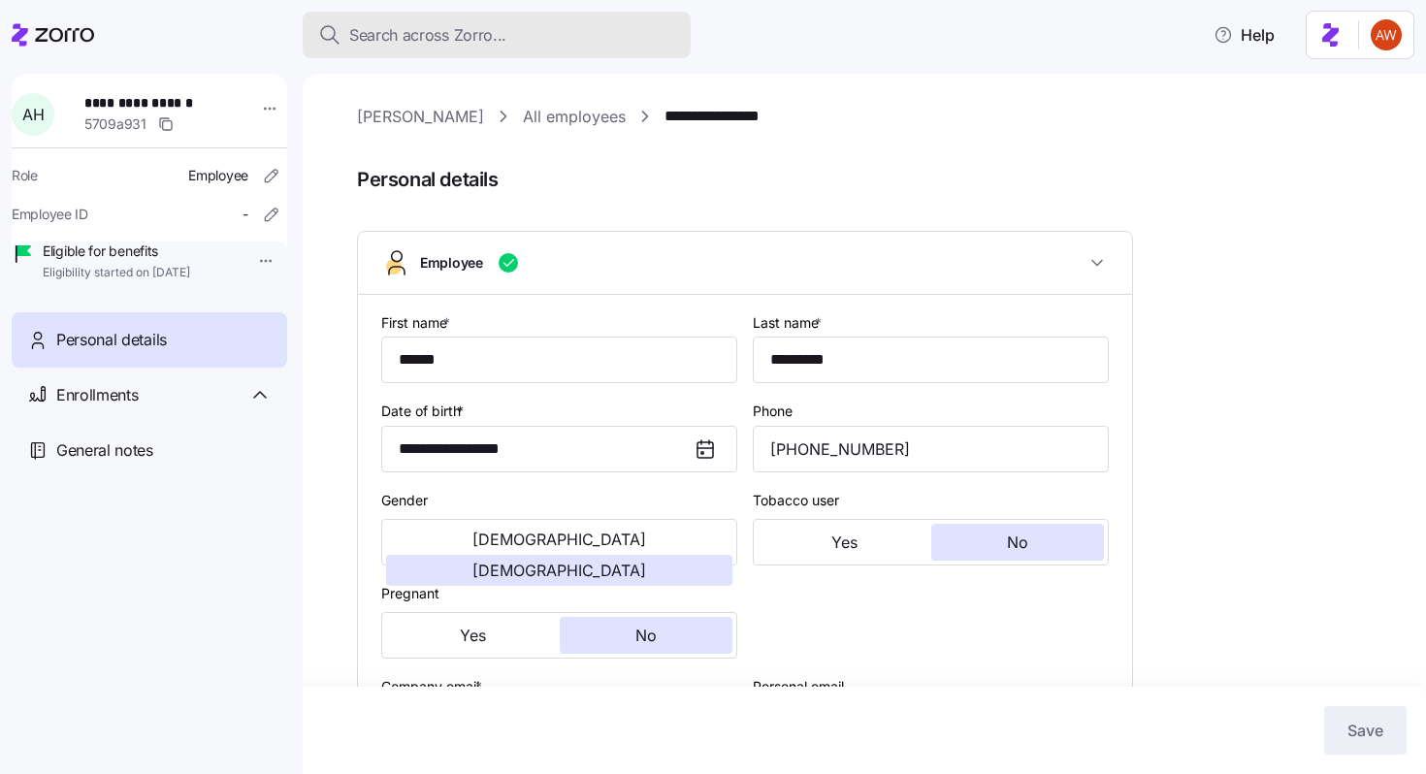
click at [627, 15] on button "Search across Zorro..." at bounding box center [497, 35] width 388 height 47
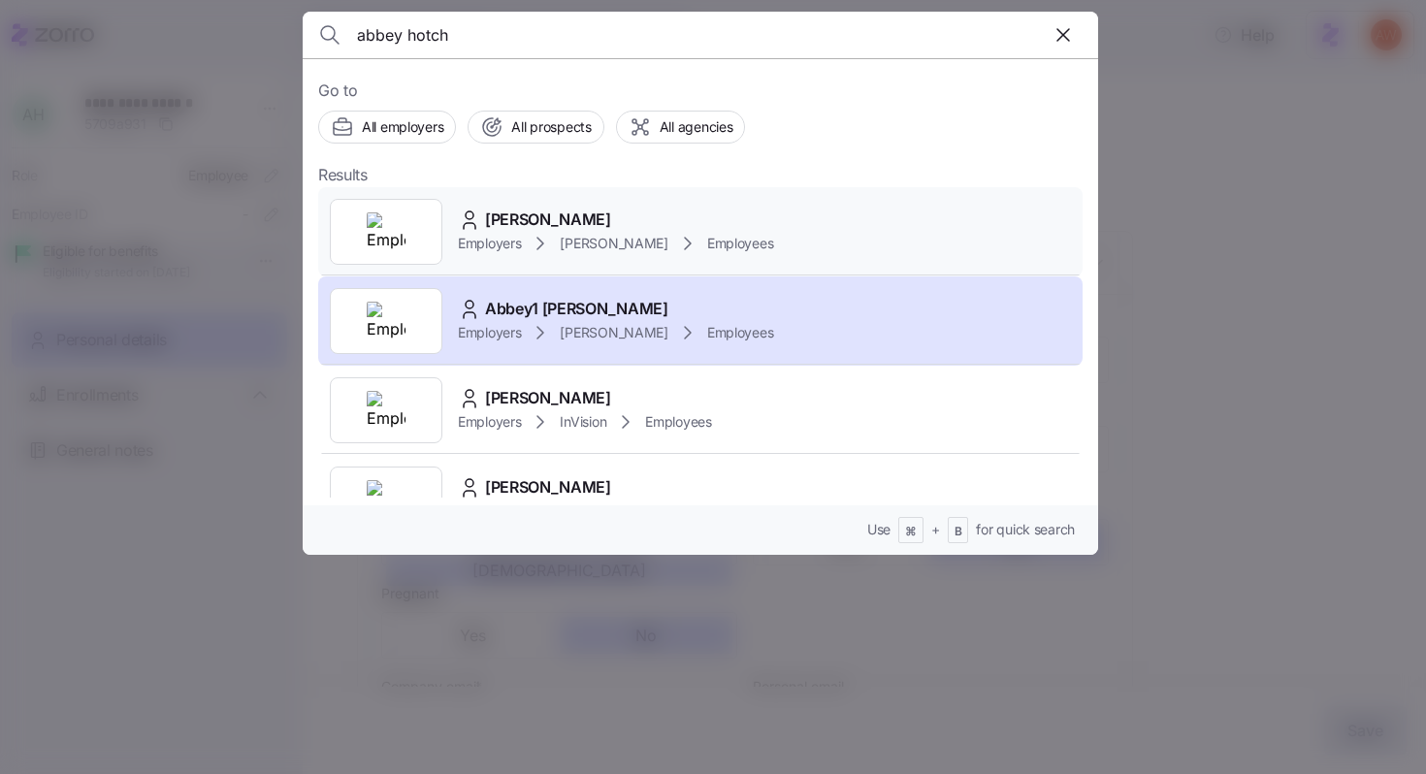
type input "abbey hotch"
click at [571, 211] on span "Abbey Hotchkiss" at bounding box center [548, 220] width 126 height 24
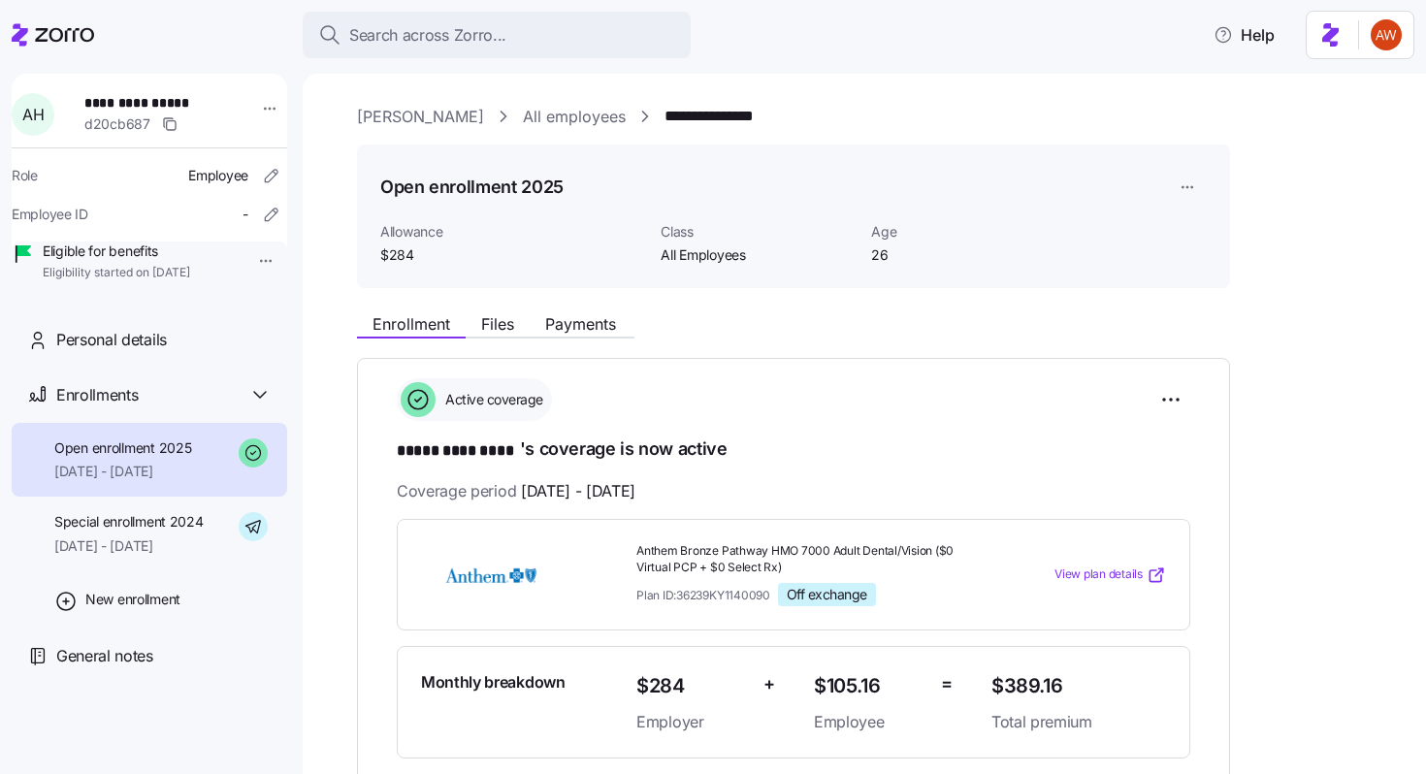
scroll to position [104, 0]
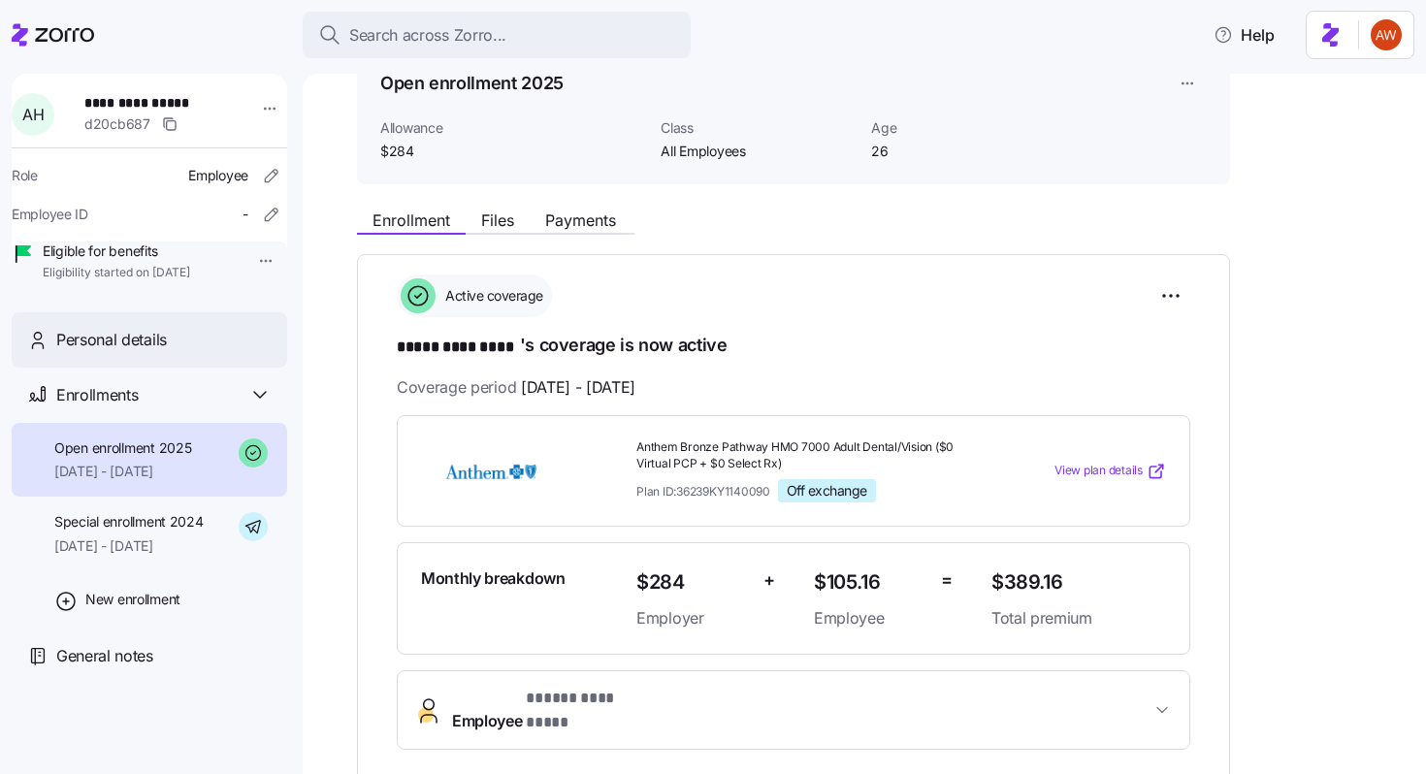
click at [206, 352] on div "Personal details" at bounding box center [163, 340] width 215 height 24
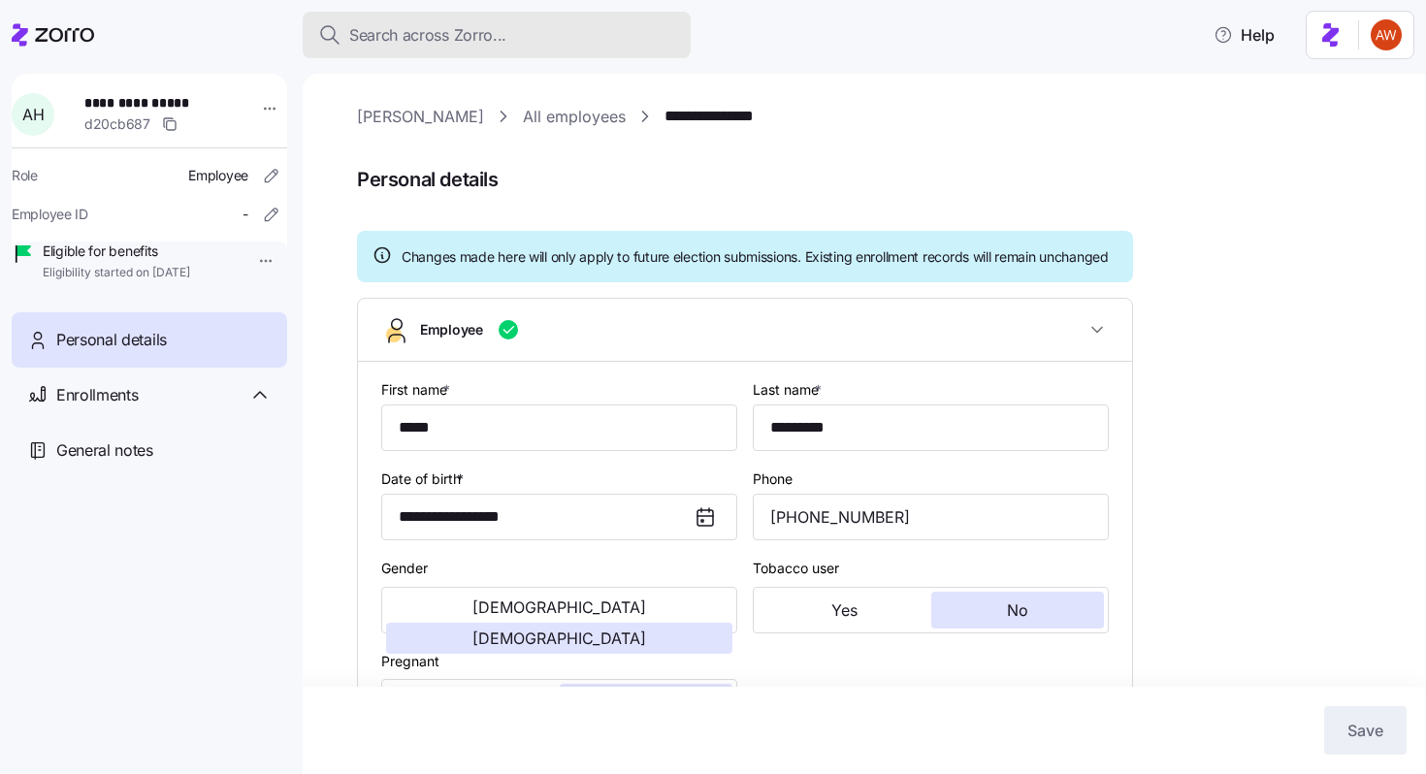
click at [519, 38] on div "Search across Zorro..." at bounding box center [496, 35] width 357 height 24
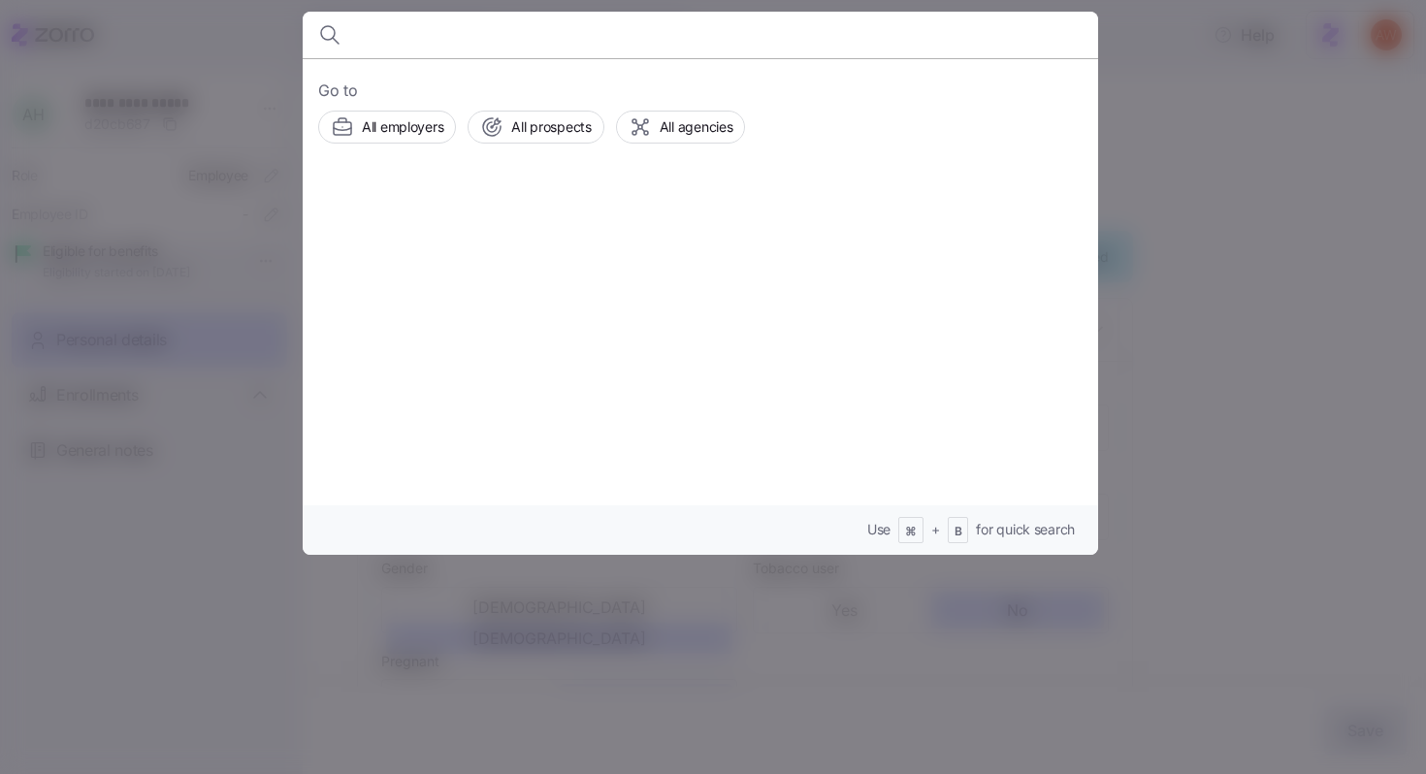
click at [258, 49] on div at bounding box center [713, 387] width 1426 height 774
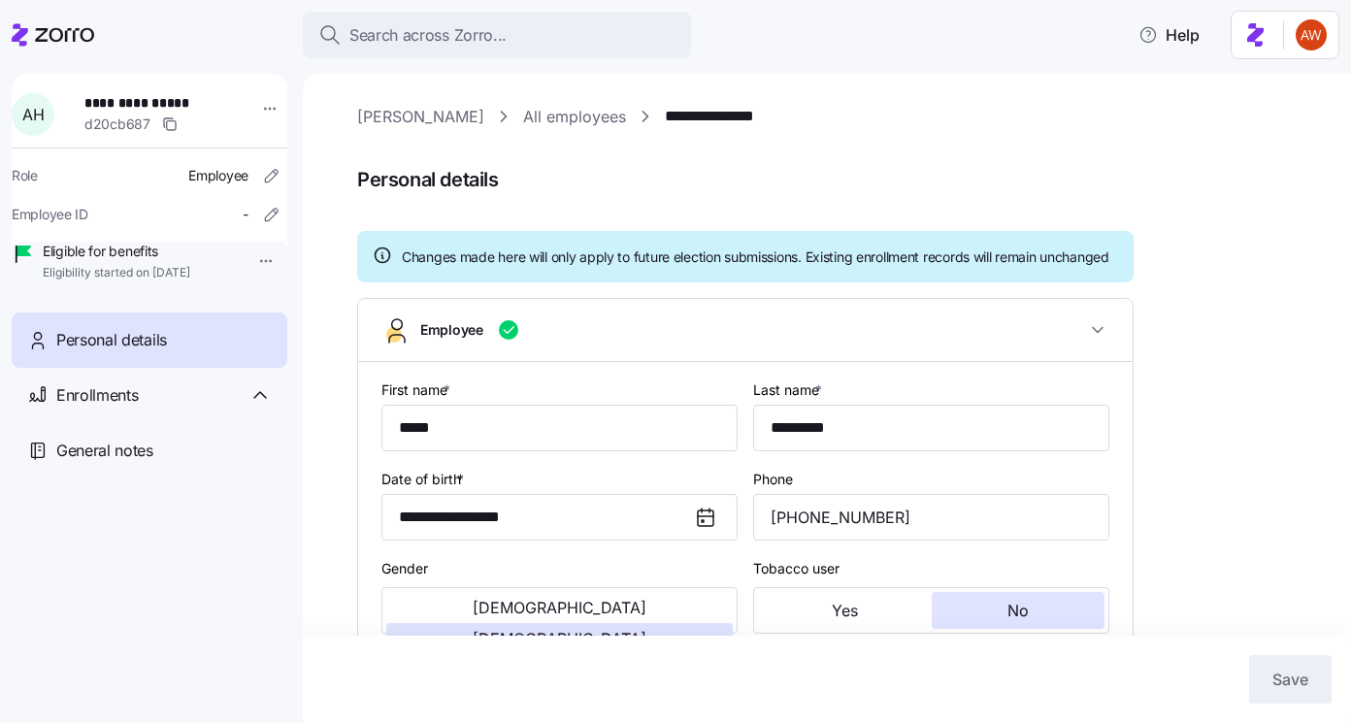
click at [402, 116] on link "[PERSON_NAME]" at bounding box center [420, 117] width 127 height 24
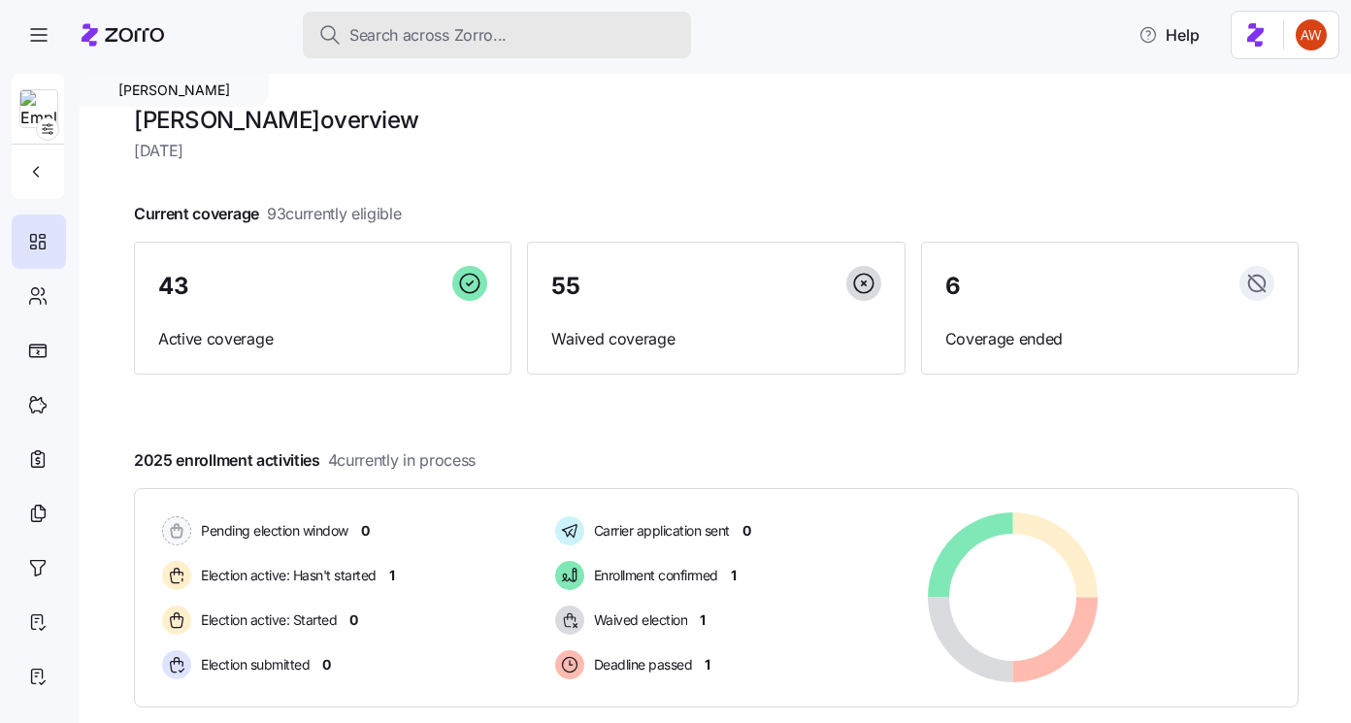
click at [469, 30] on span "Search across Zorro..." at bounding box center [427, 35] width 157 height 24
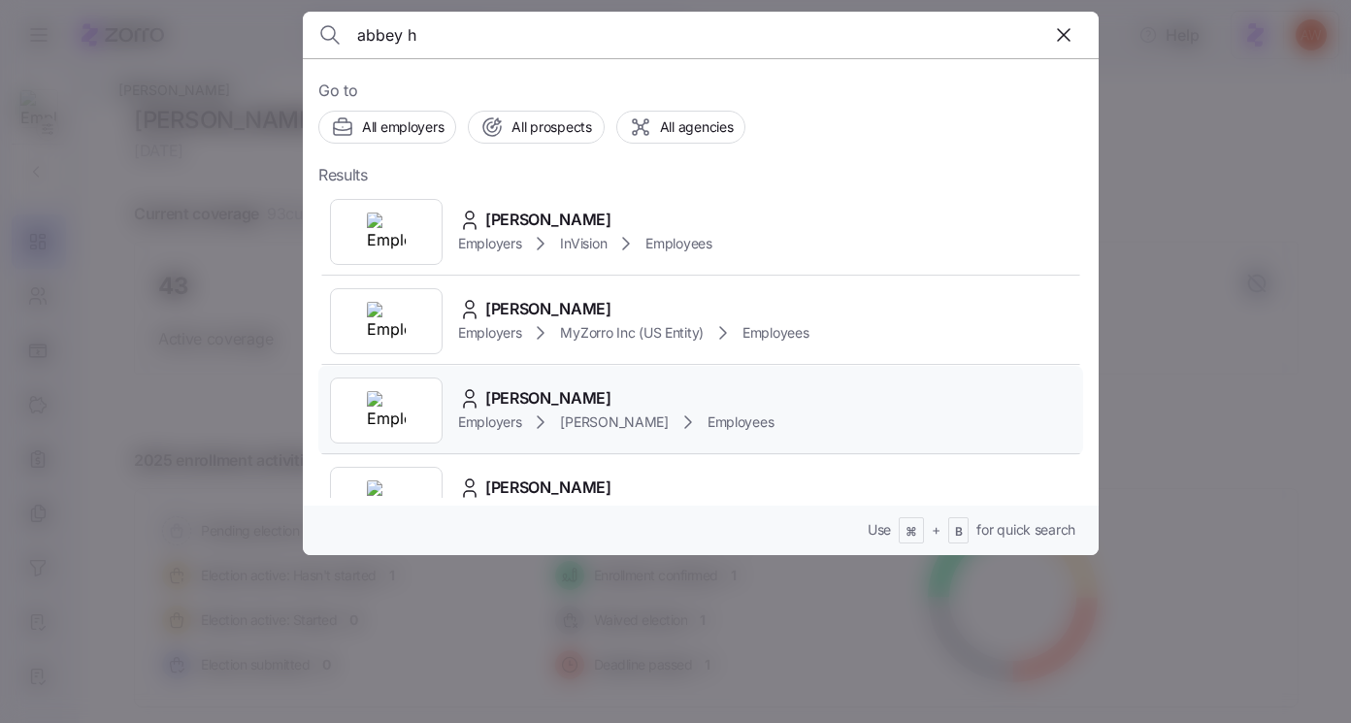
type input "abbey h"
click at [524, 391] on span "Abbey Hotchkiss" at bounding box center [548, 398] width 126 height 24
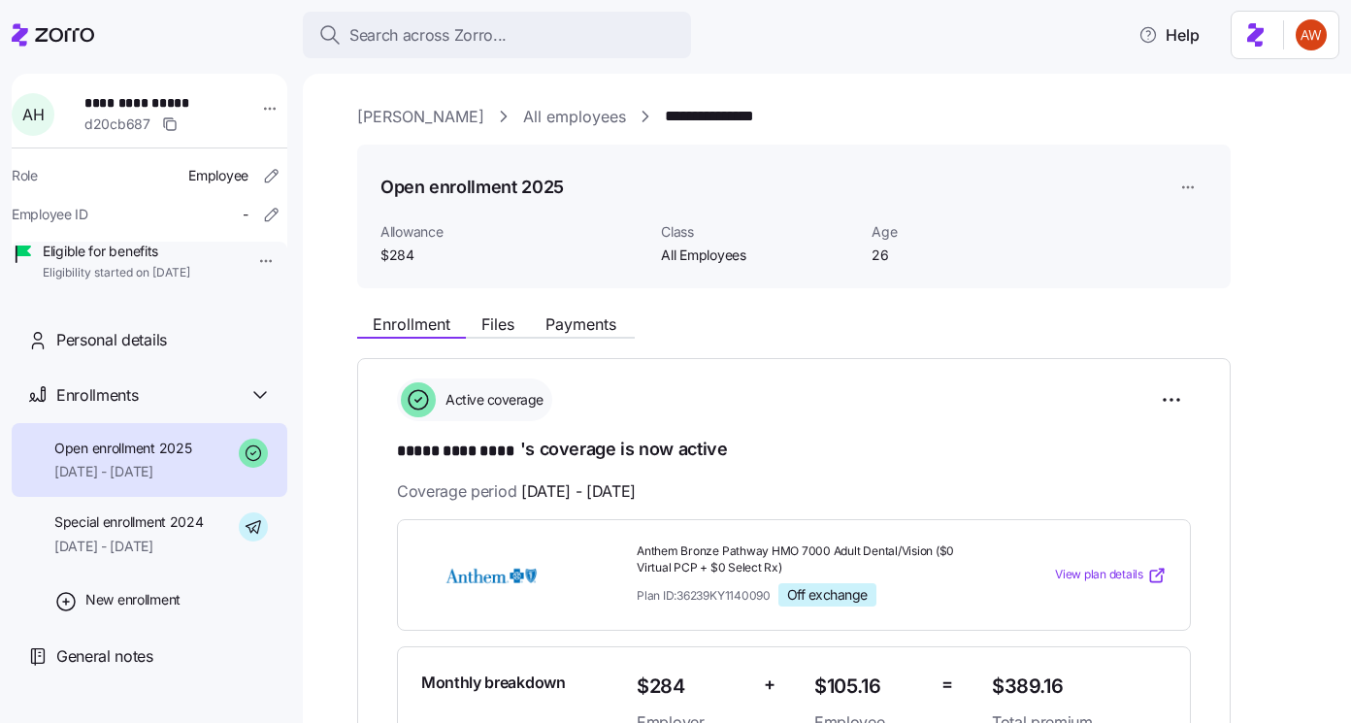
click at [523, 117] on link "All employees" at bounding box center [574, 117] width 103 height 24
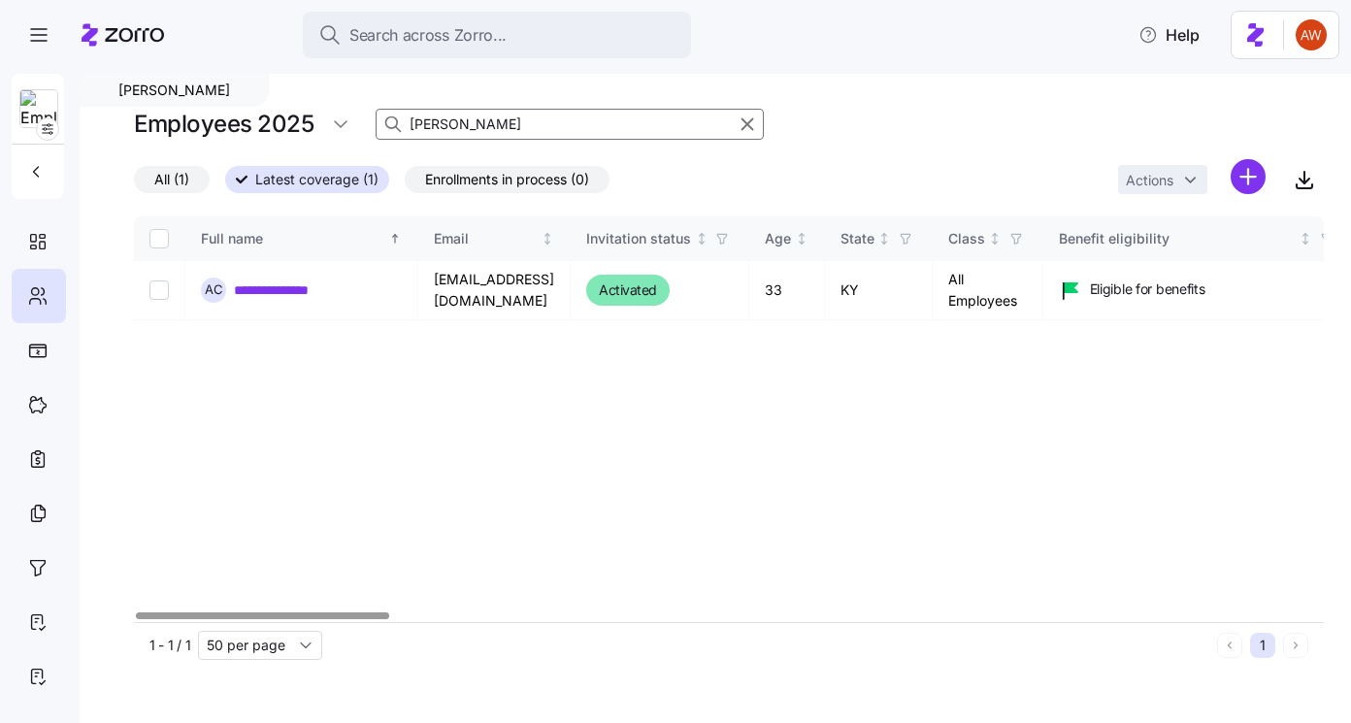
drag, startPoint x: 489, startPoint y: 122, endPoint x: 310, endPoint y: 115, distance: 179.6
click at [310, 115] on div "Employees 2025 angela" at bounding box center [729, 124] width 1190 height 39
type input "abbey"
click at [45, 281] on div at bounding box center [39, 296] width 54 height 54
click at [170, 162] on div "All (2) Latest coverage (1) Enrollments in process (1) Actions" at bounding box center [729, 180] width 1190 height 42
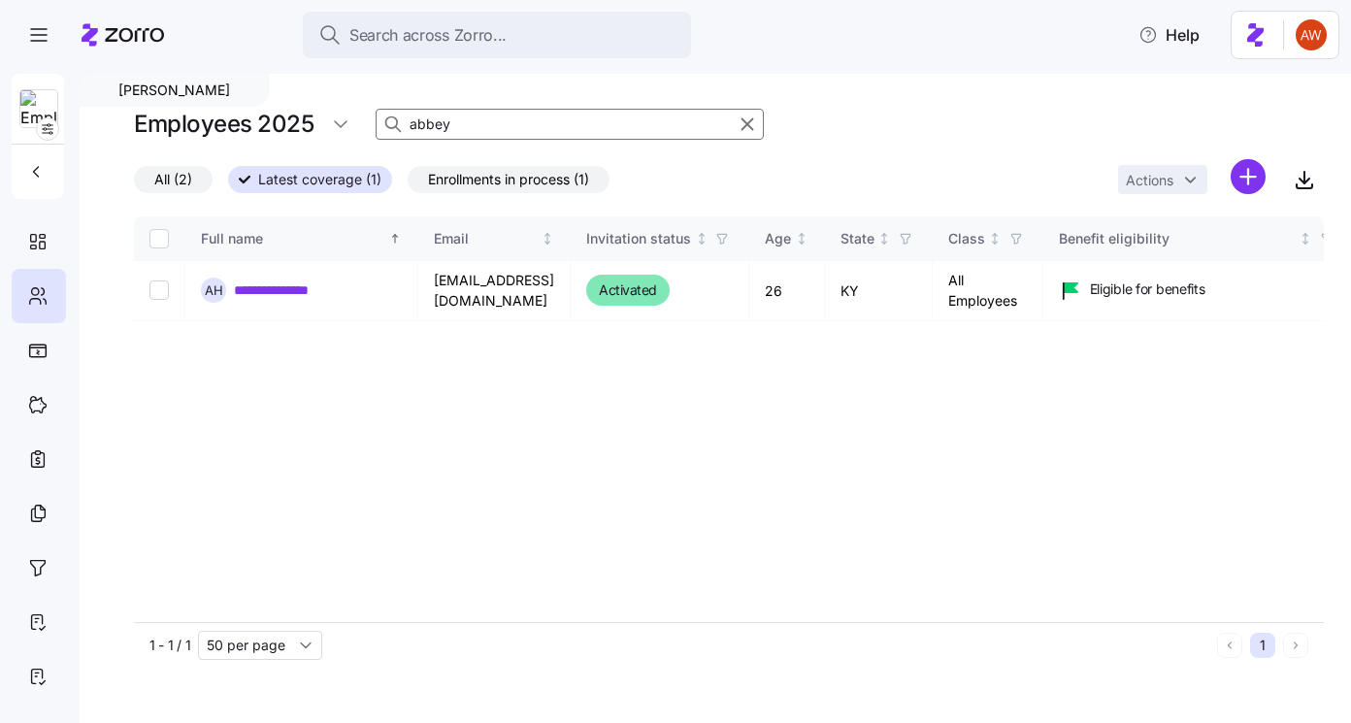
click at [180, 184] on span "All (2)" at bounding box center [173, 179] width 38 height 25
click at [134, 184] on input "All (2)" at bounding box center [134, 184] width 0 height 0
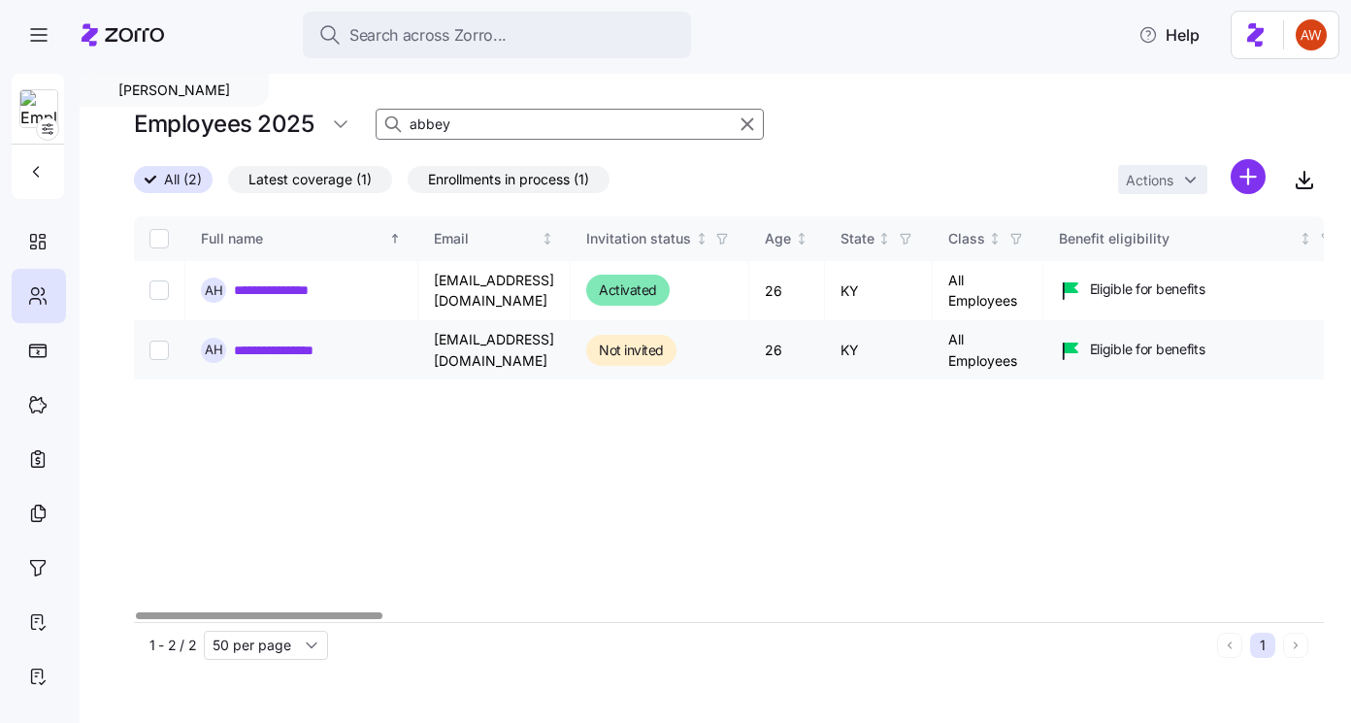
click at [309, 351] on link "**********" at bounding box center [291, 350] width 114 height 19
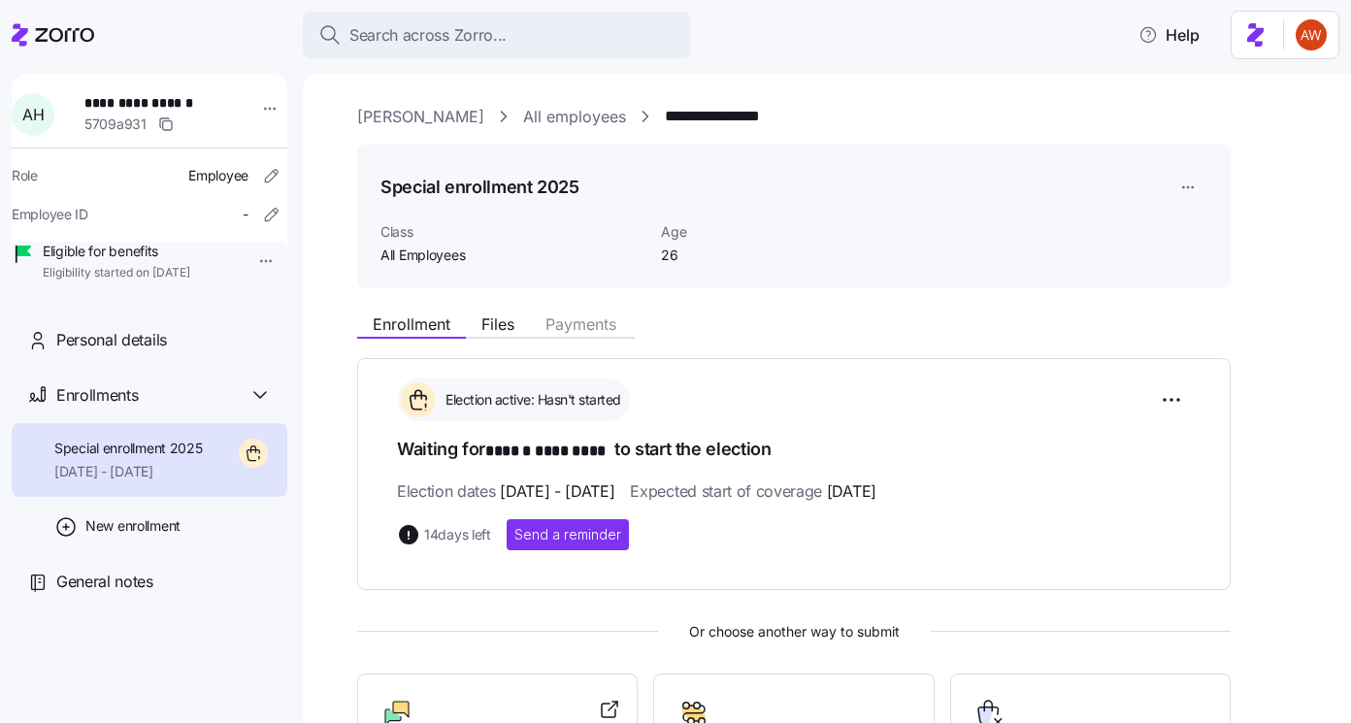
click at [1186, 182] on html "**********" at bounding box center [675, 355] width 1351 height 711
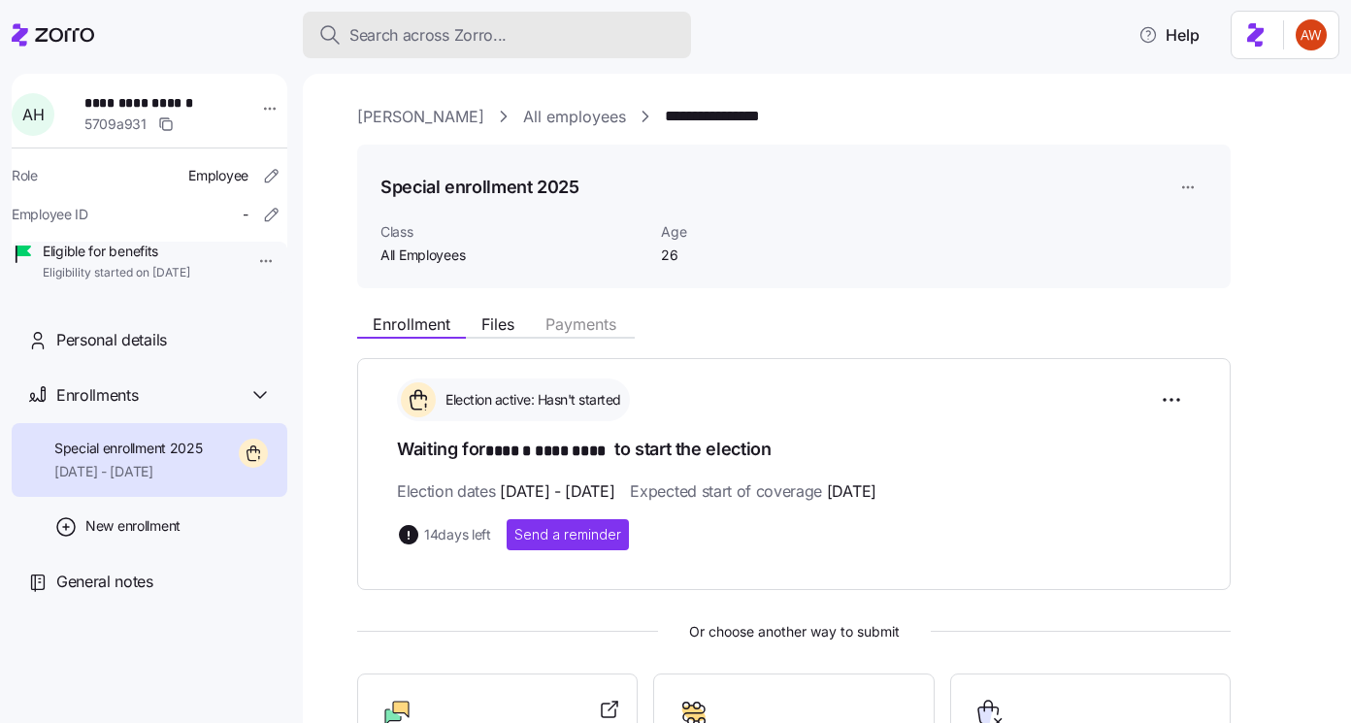
click at [399, 37] on html "**********" at bounding box center [675, 355] width 1351 height 711
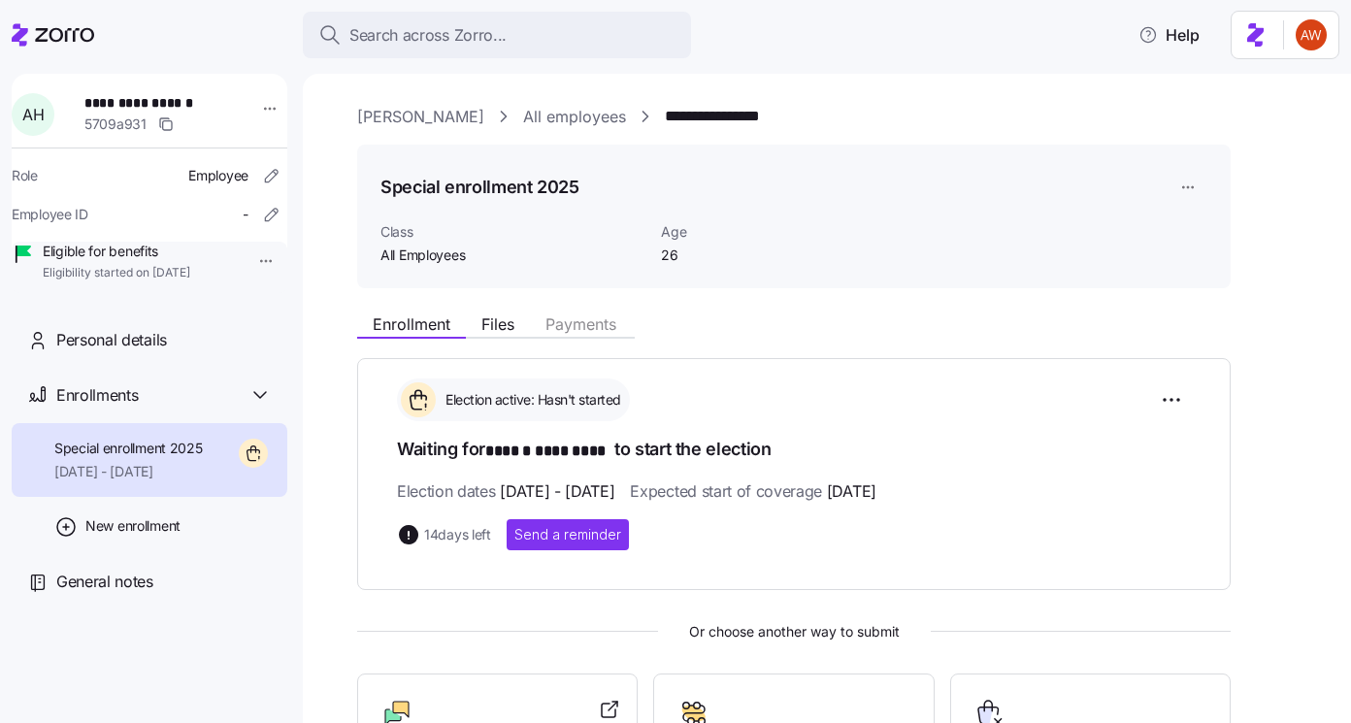
click at [523, 119] on link "All employees" at bounding box center [574, 117] width 103 height 24
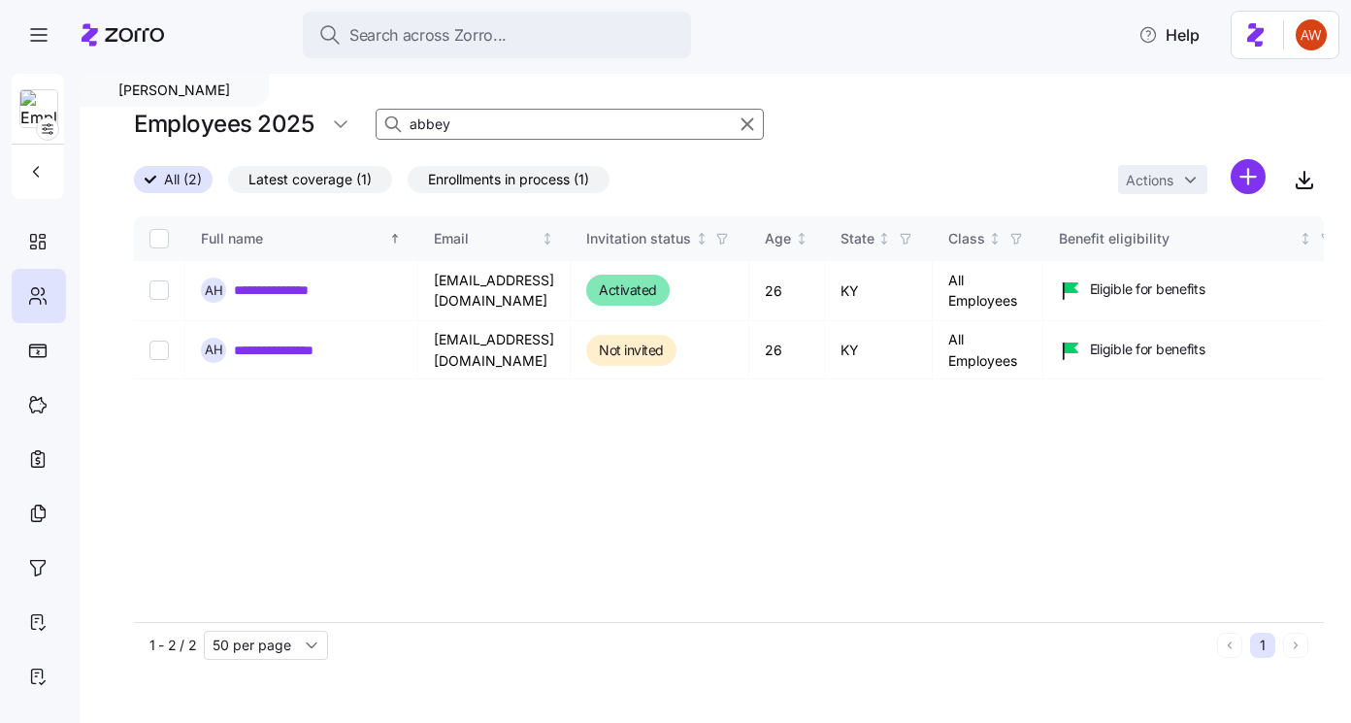
click at [180, 183] on span "All (2)" at bounding box center [183, 179] width 38 height 25
click at [134, 185] on input "All (2)" at bounding box center [134, 185] width 0 height 0
click at [739, 129] on icon "button" at bounding box center [746, 124] width 21 height 23
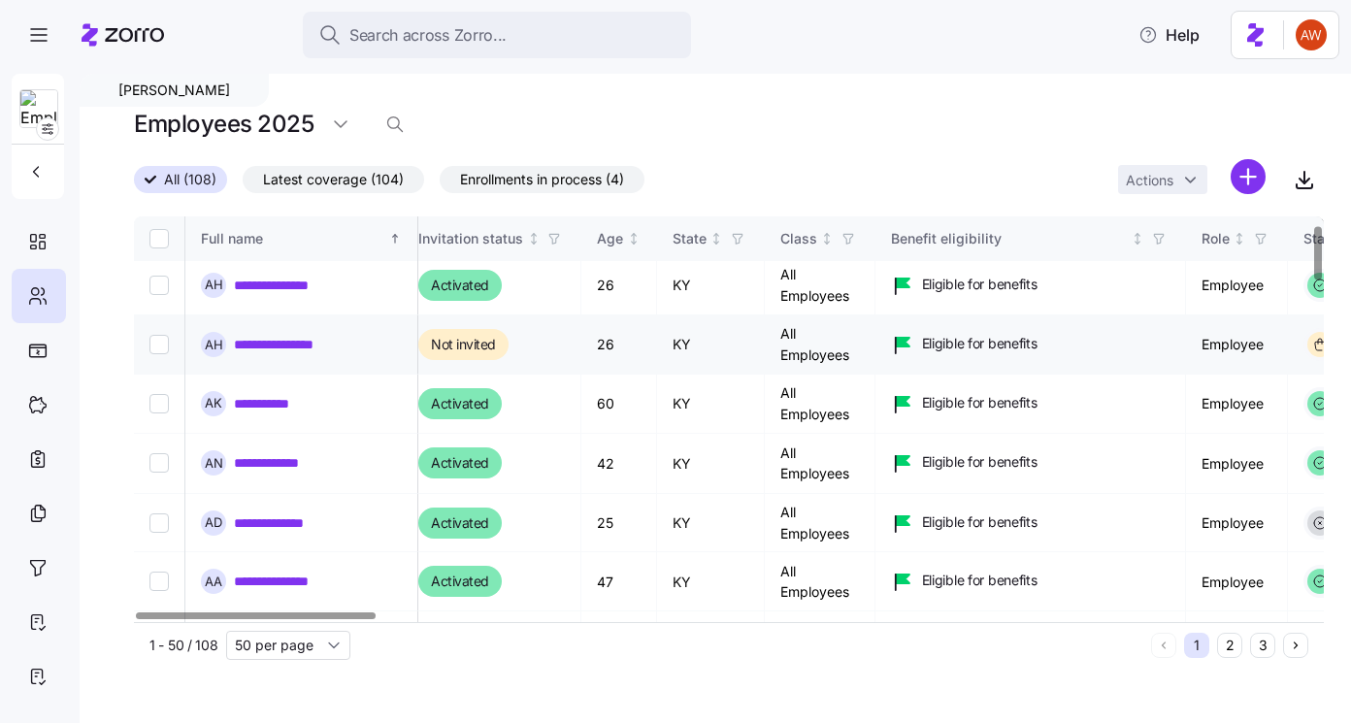
scroll to position [64, 0]
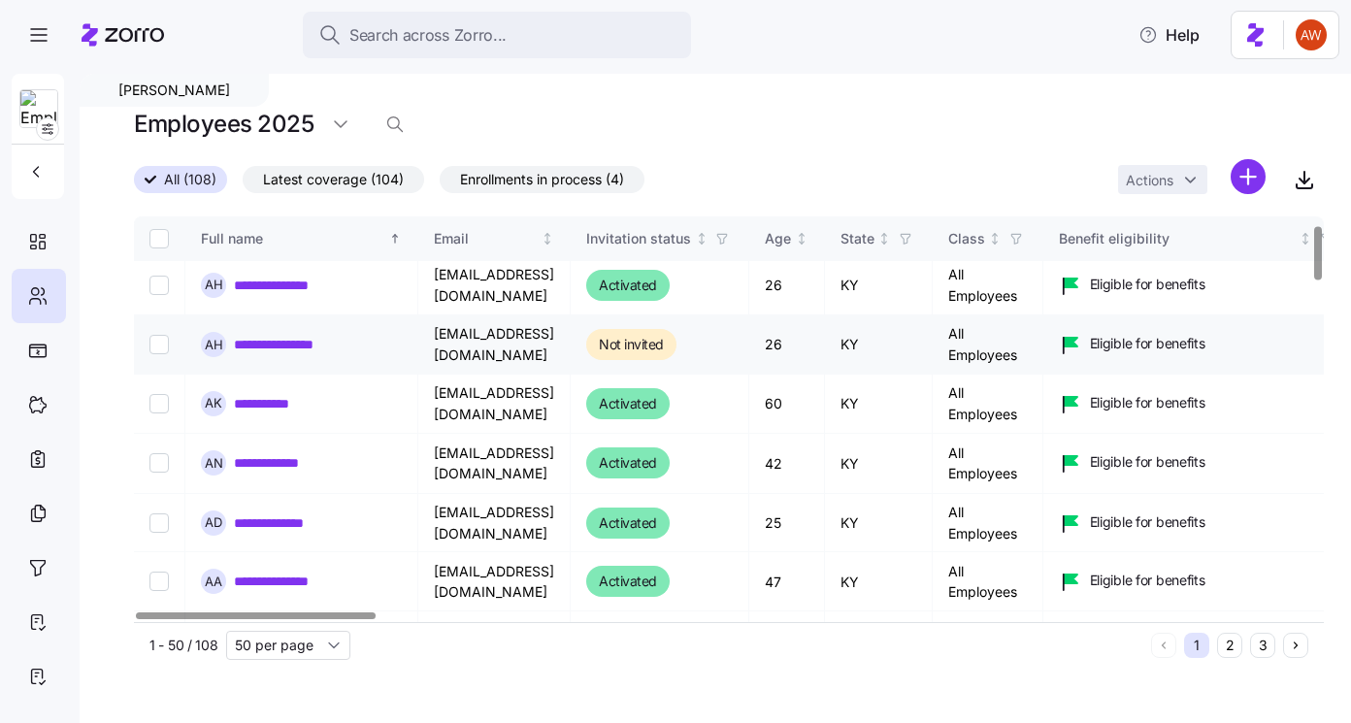
click at [295, 349] on link "**********" at bounding box center [291, 344] width 114 height 19
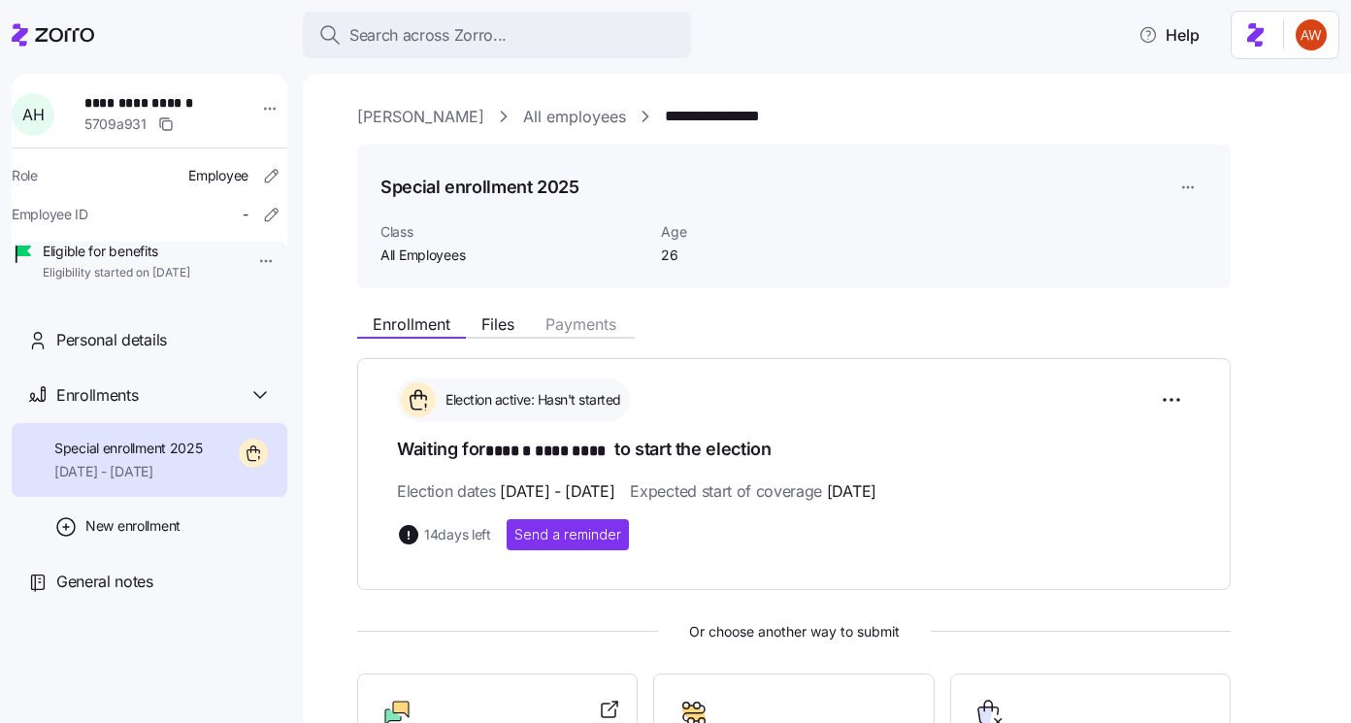
click at [1184, 179] on html "**********" at bounding box center [675, 355] width 1351 height 711
click at [1021, 321] on html "**********" at bounding box center [675, 355] width 1351 height 711
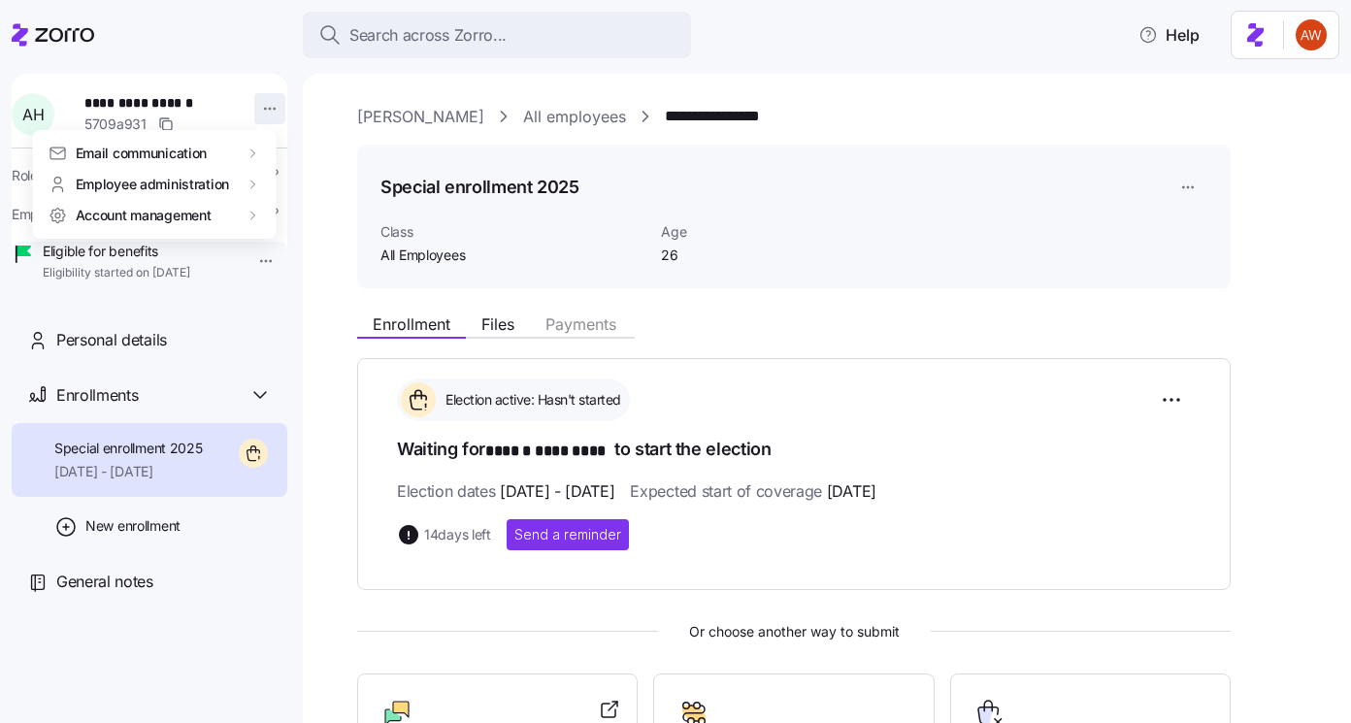
click at [256, 114] on html "**********" at bounding box center [675, 355] width 1351 height 711
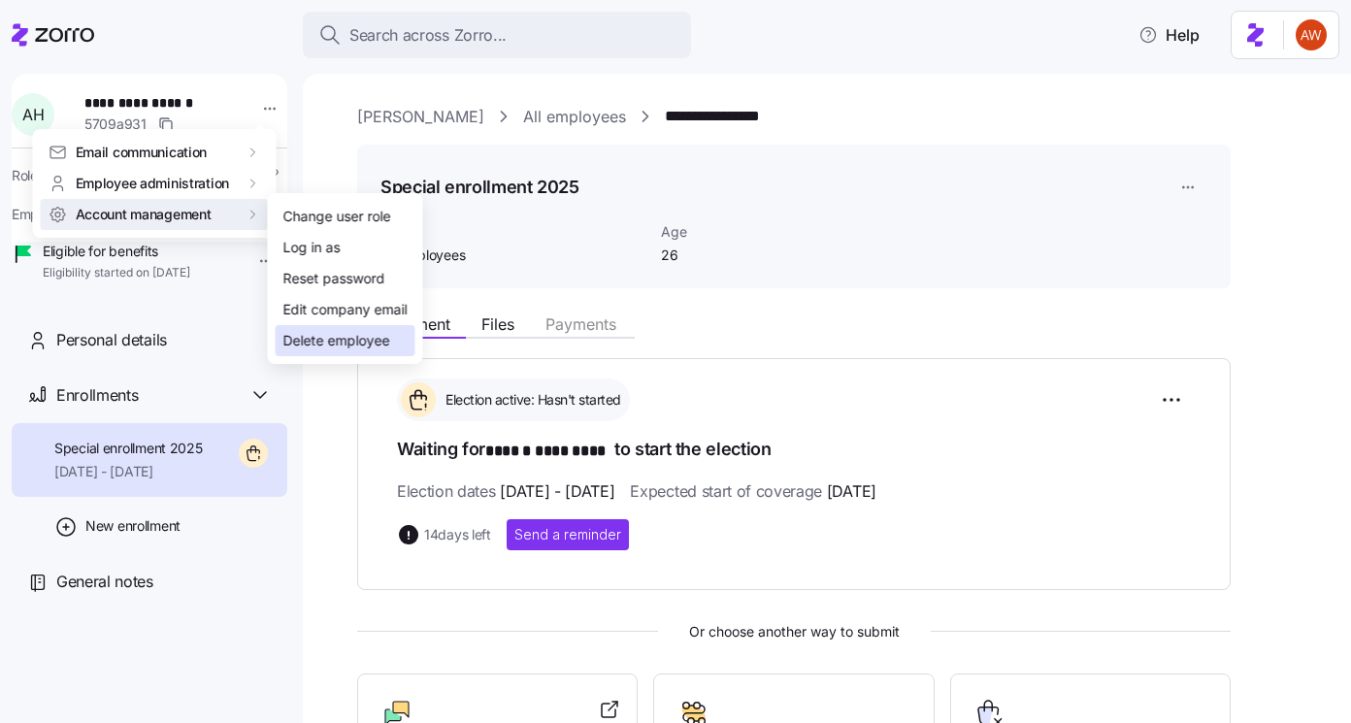
click at [309, 340] on div "Delete employee" at bounding box center [336, 340] width 107 height 21
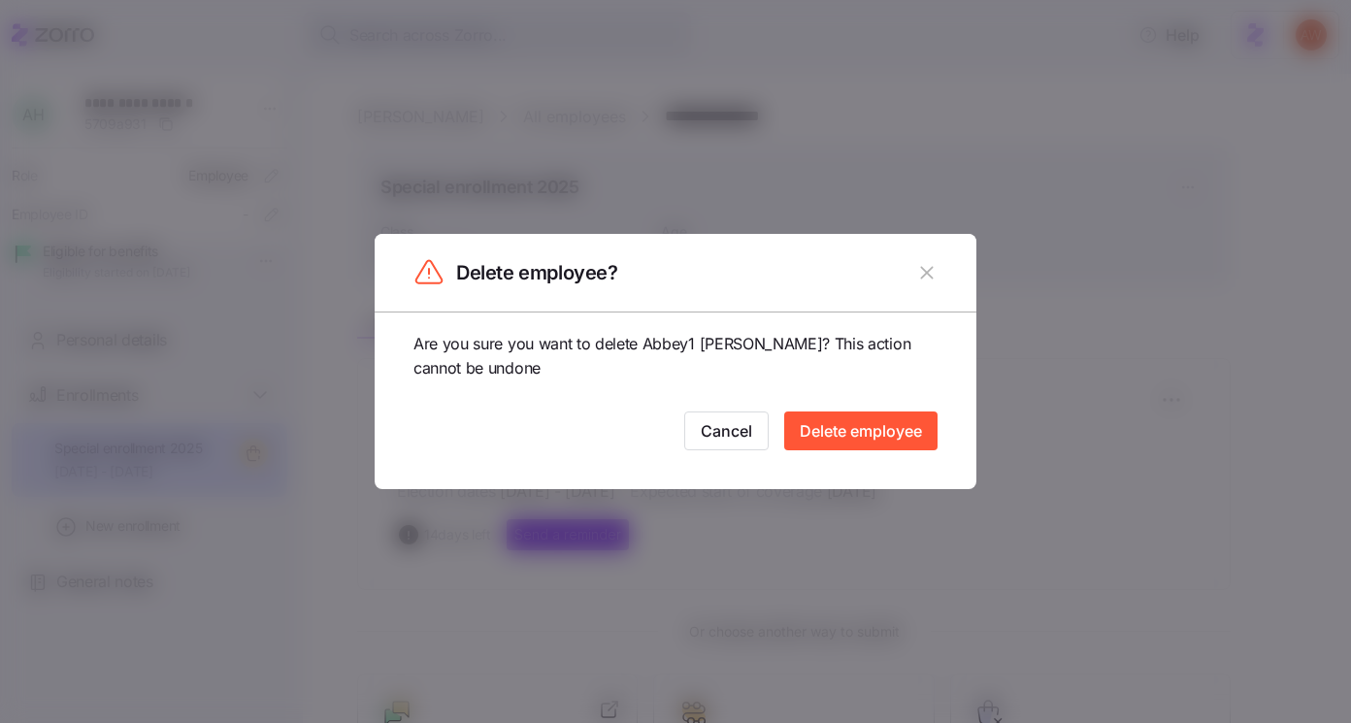
click at [880, 420] on span "Delete employee" at bounding box center [861, 430] width 122 height 23
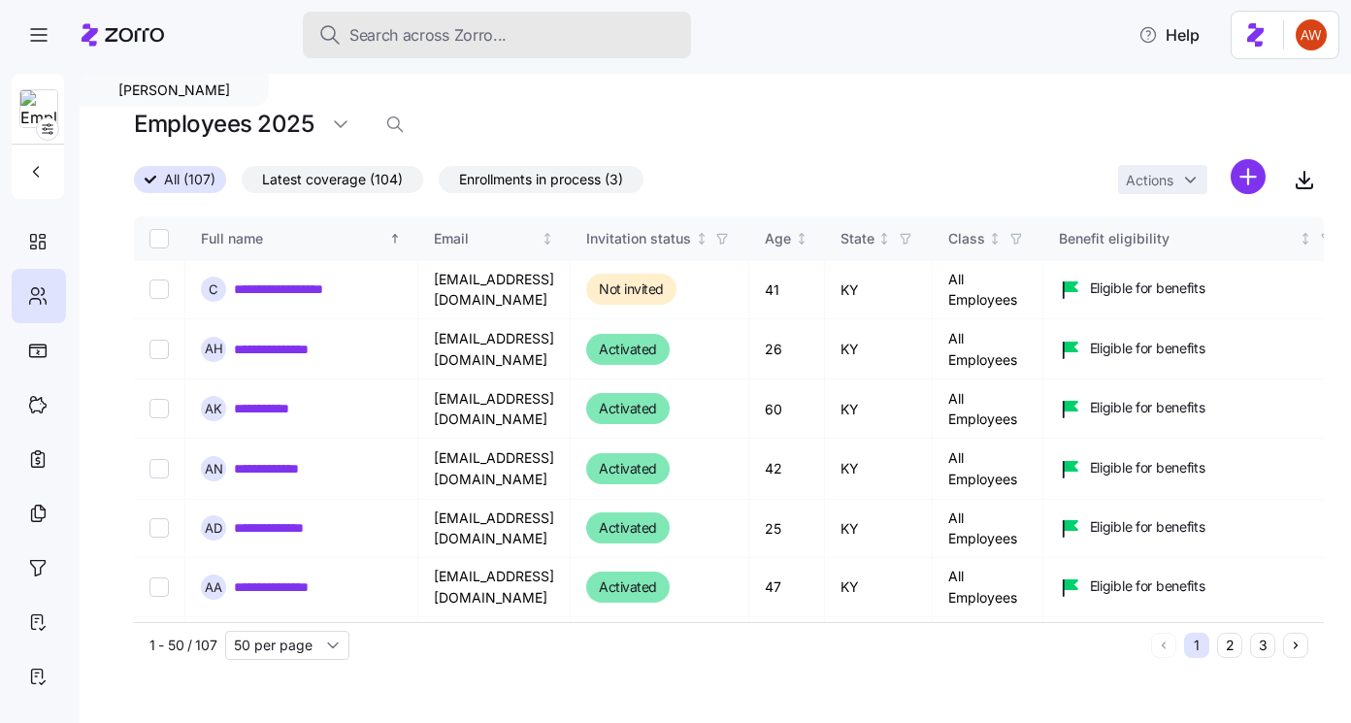
click at [457, 34] on span "Search across Zorro..." at bounding box center [427, 35] width 157 height 24
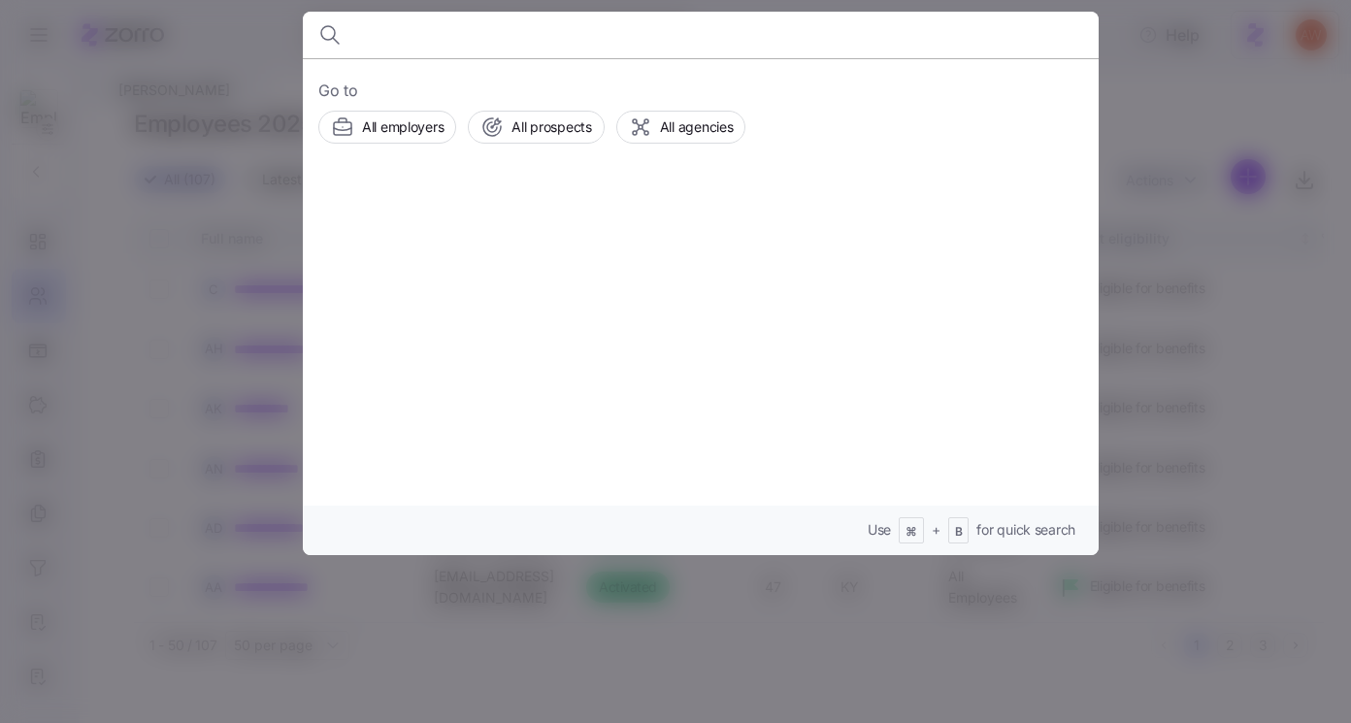
type input "april41314@gmail.com"
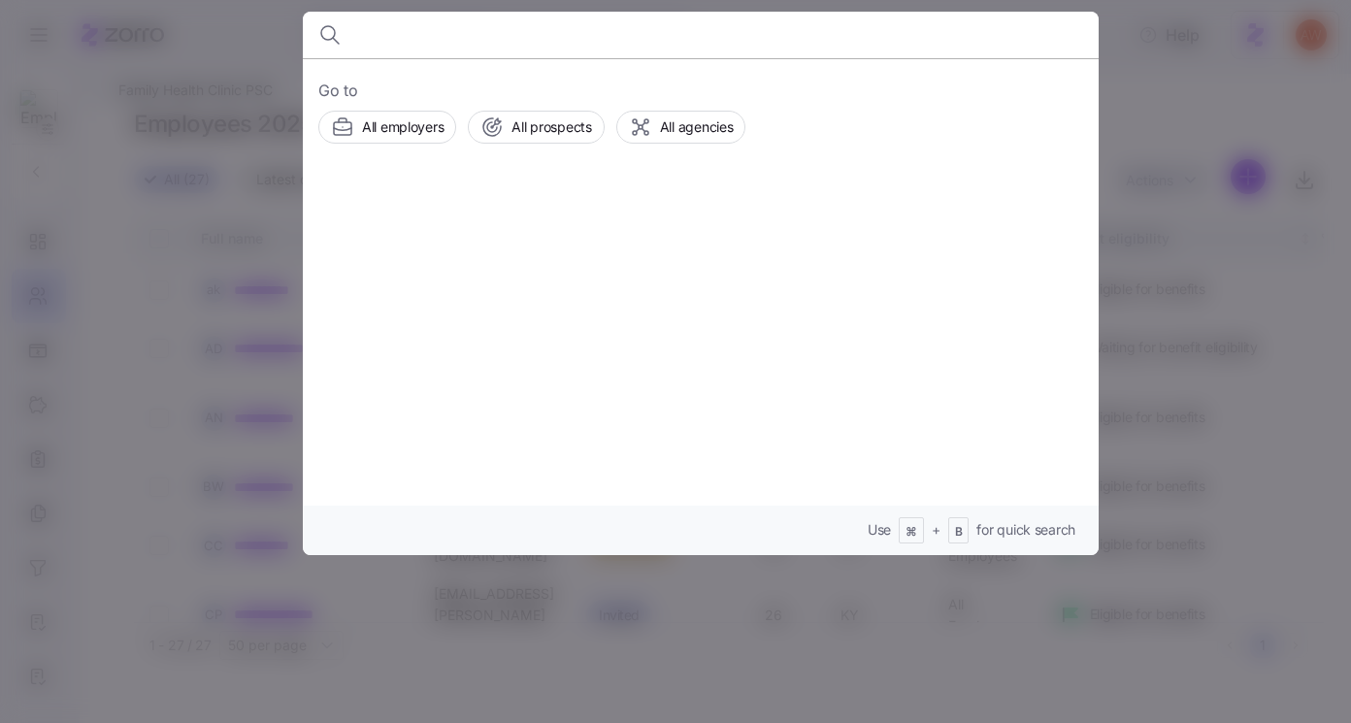
click at [256, 43] on div at bounding box center [675, 361] width 1351 height 723
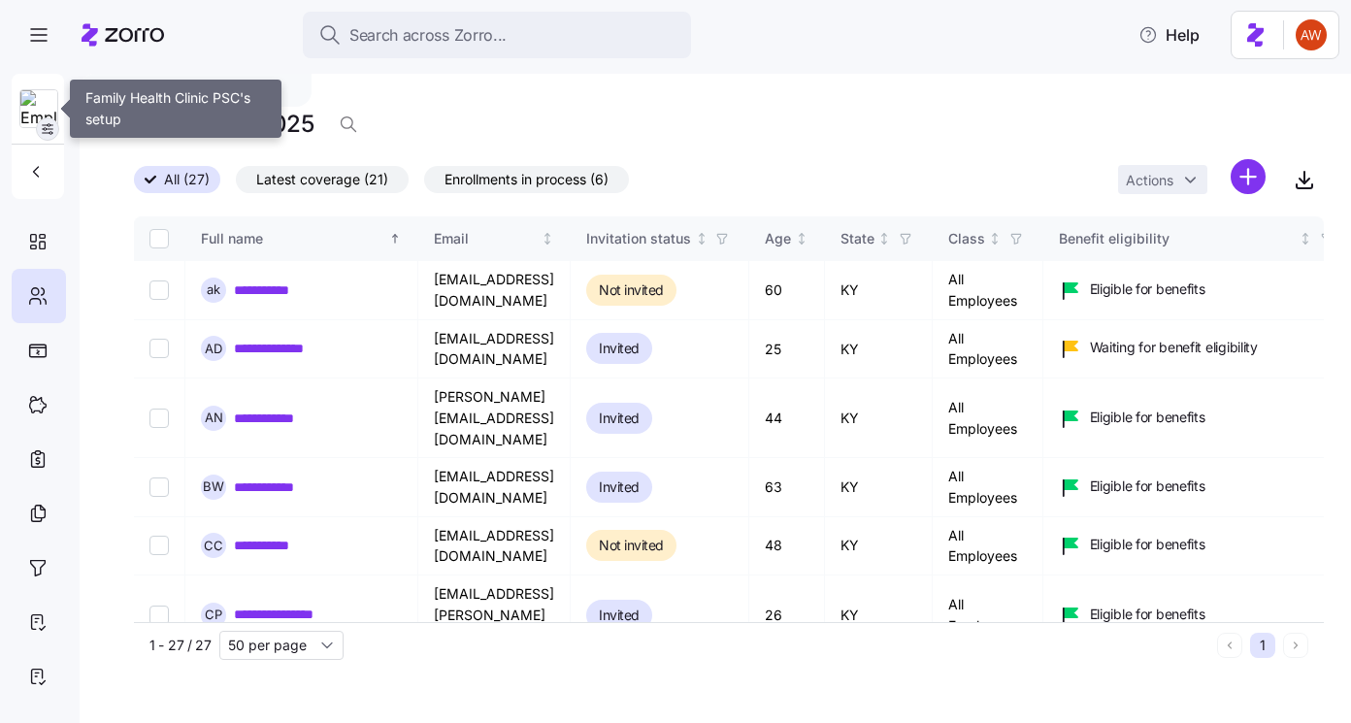
click at [49, 127] on icon "button" at bounding box center [48, 129] width 16 height 16
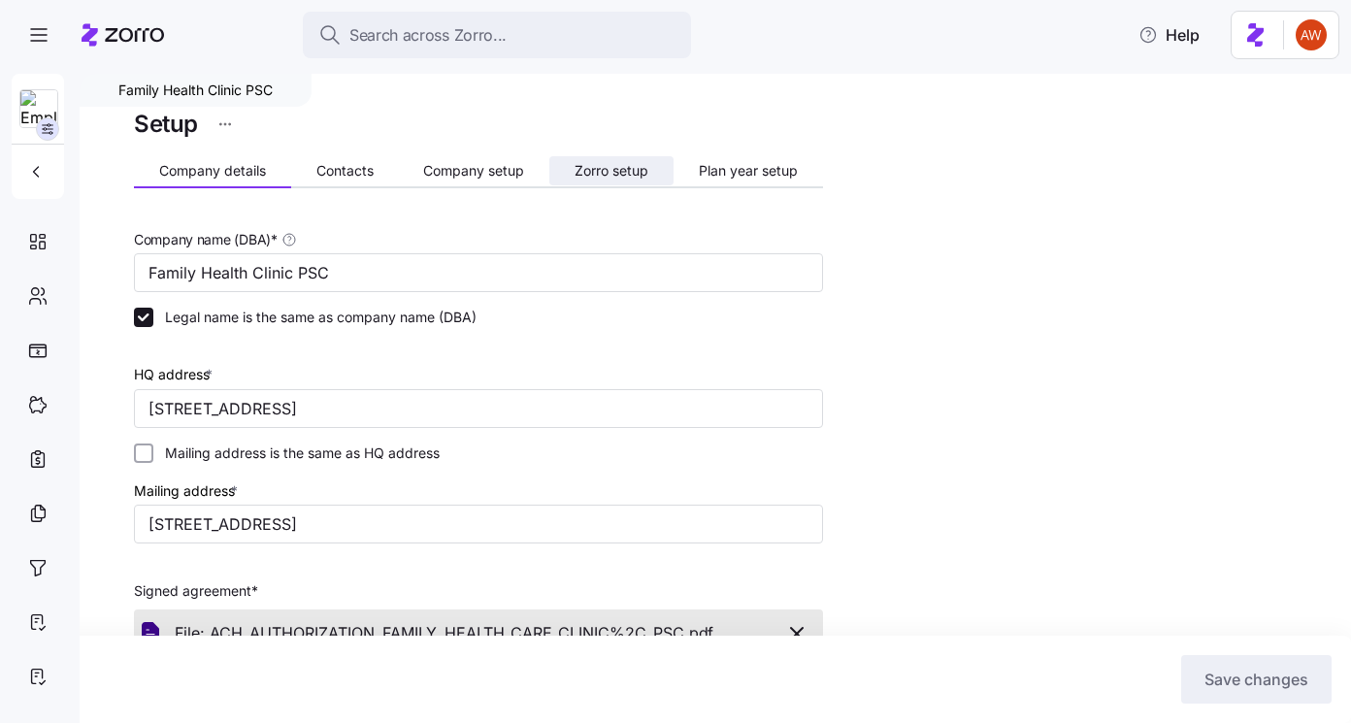
click at [642, 166] on span "Zorro setup" at bounding box center [611, 171] width 74 height 14
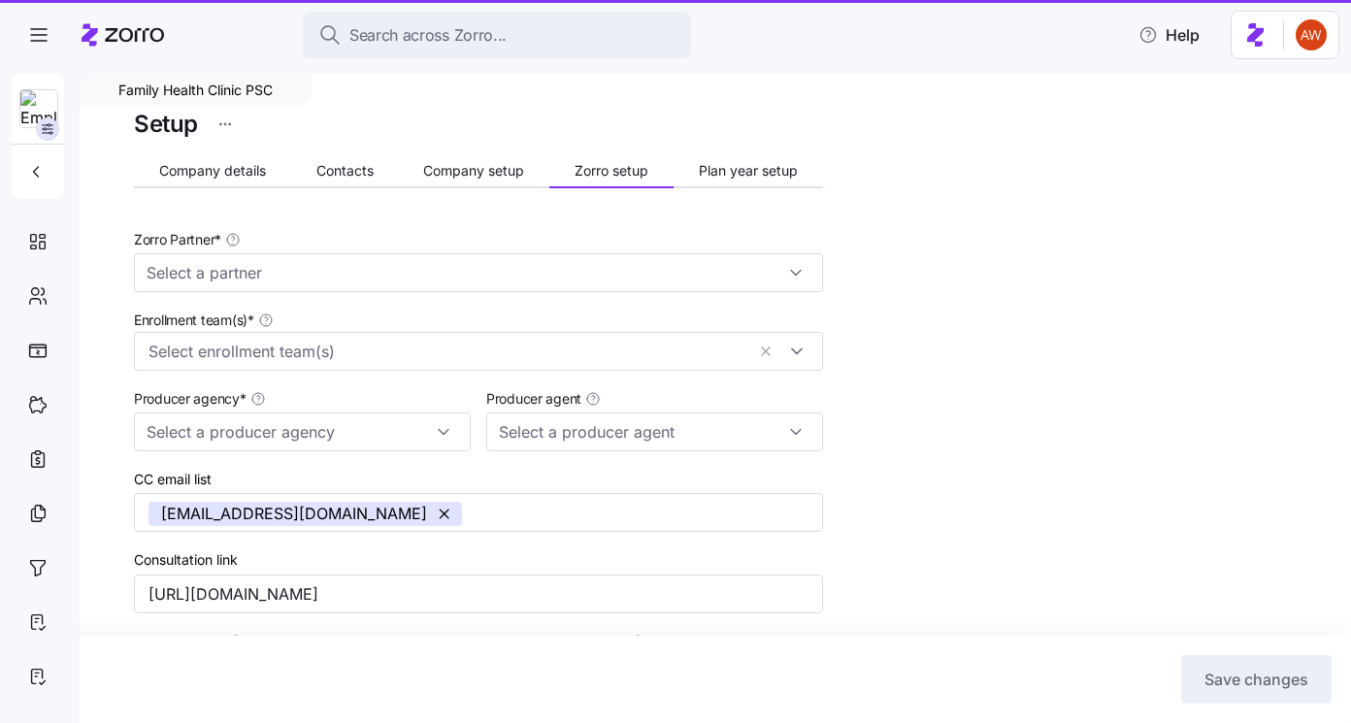
type input "[PERSON_NAME] ([PERSON_NAME][EMAIL_ADDRESS][DOMAIN_NAME])"
type input "Zorro"
type input "[PERSON_NAME] Benefit Group"
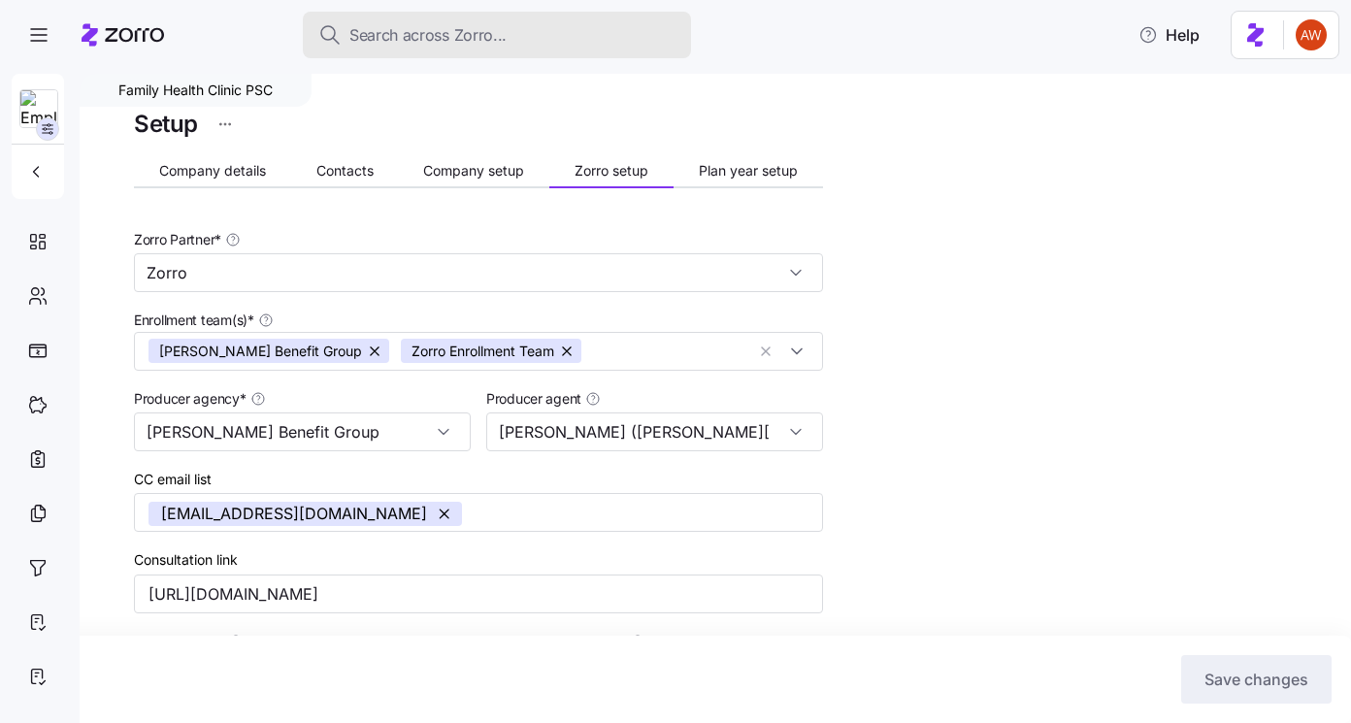
click at [408, 33] on span "Search across Zorro..." at bounding box center [427, 35] width 157 height 24
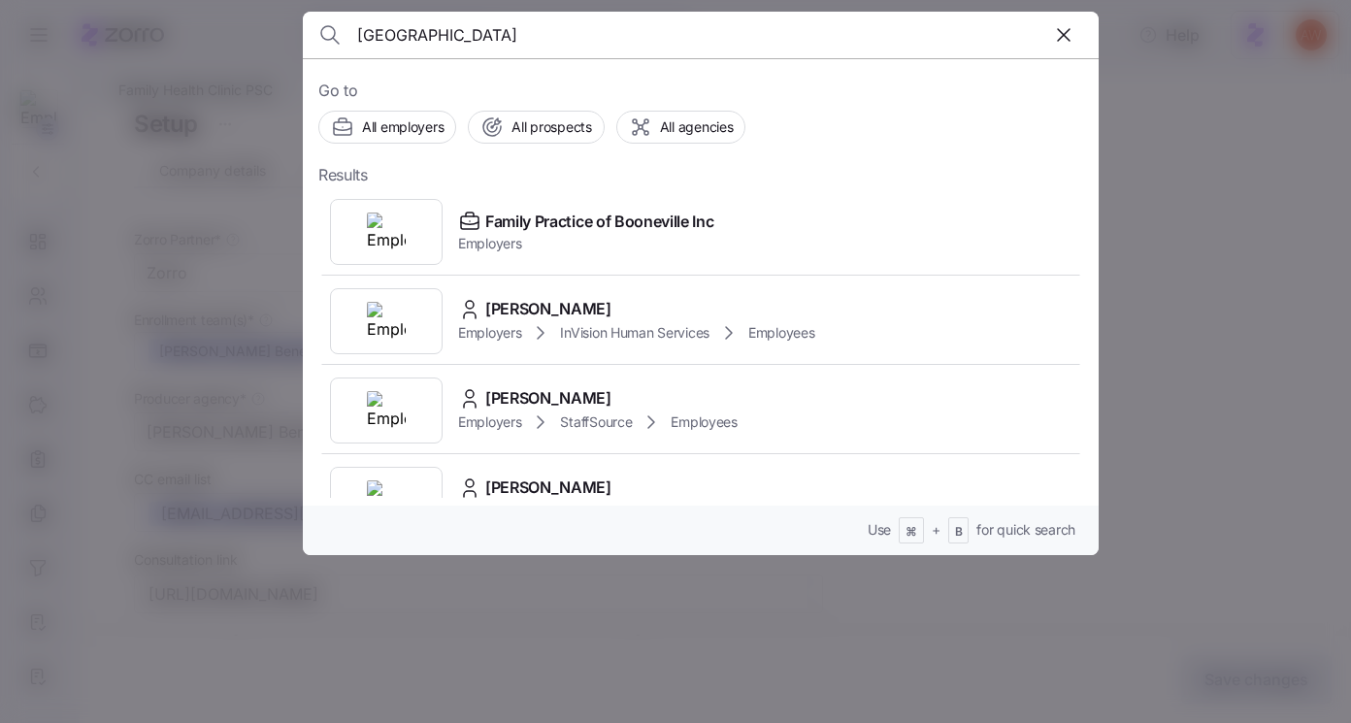
type input "booneville"
click at [556, 183] on div "Go to All employers All prospects All agencies Results Family Practice of Boone…" at bounding box center [701, 306] width 796 height 497
click at [558, 211] on span "Family Practice of Booneville Inc" at bounding box center [599, 222] width 228 height 24
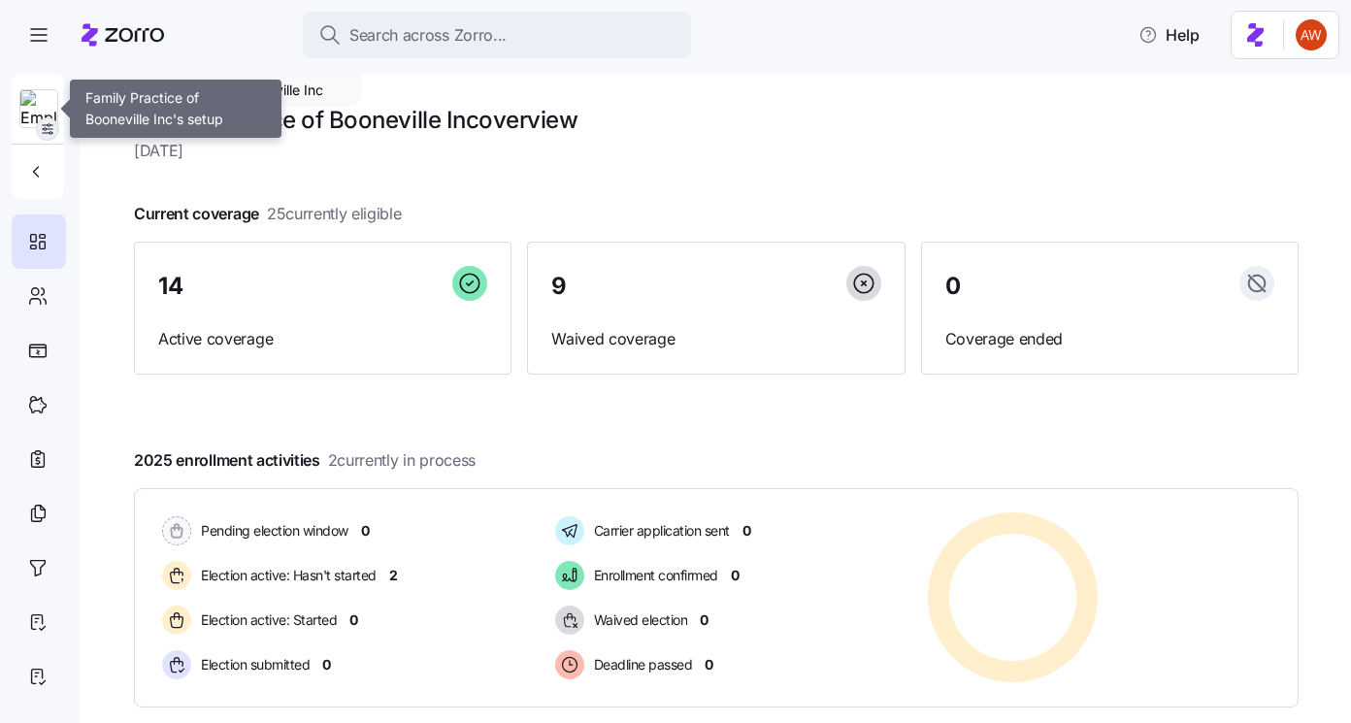
click at [48, 127] on icon "button" at bounding box center [48, 129] width 16 height 16
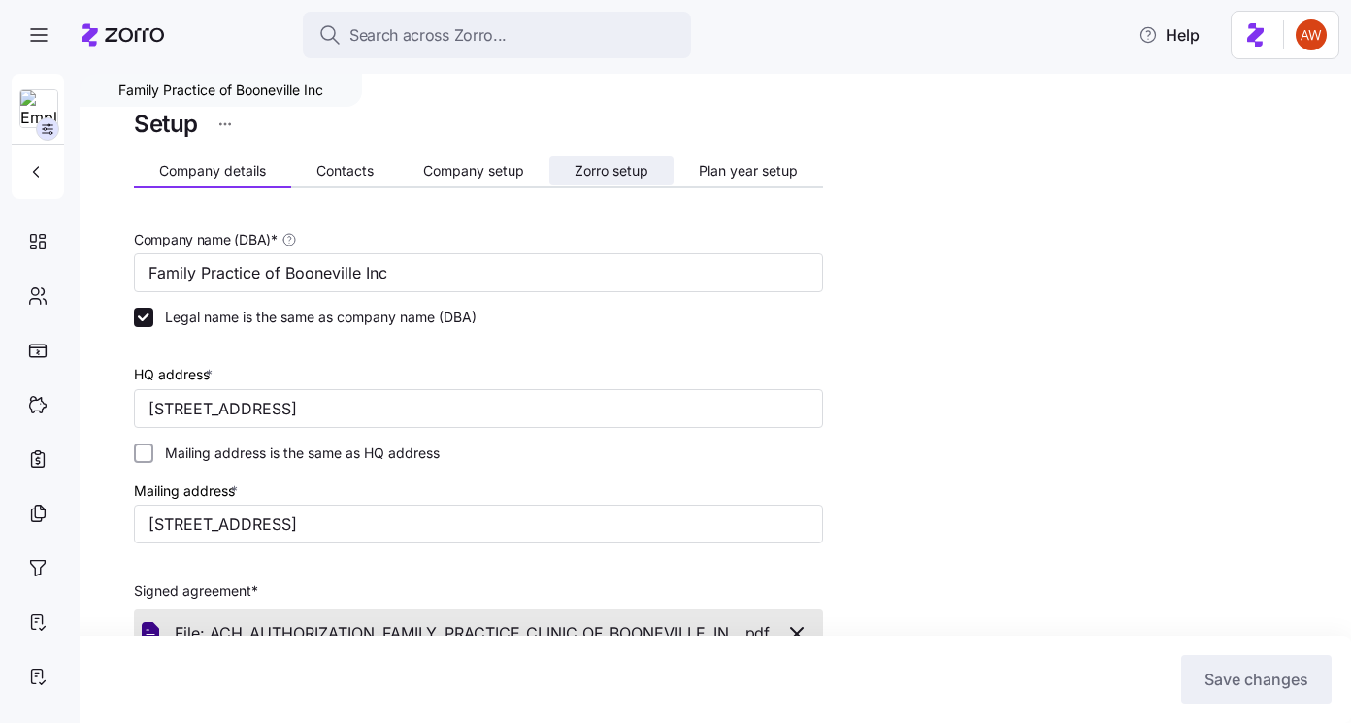
click at [608, 175] on span "Zorro setup" at bounding box center [611, 171] width 74 height 14
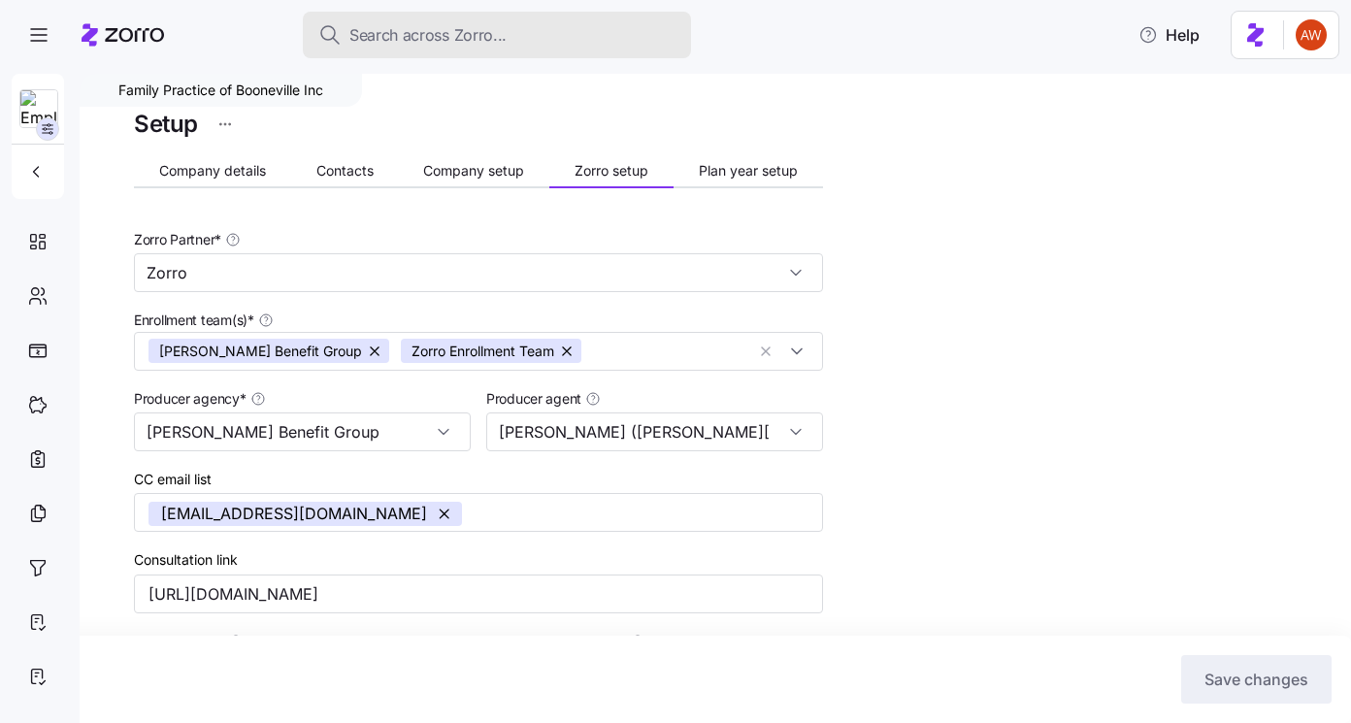
click at [457, 33] on span "Search across Zorro..." at bounding box center [427, 35] width 157 height 24
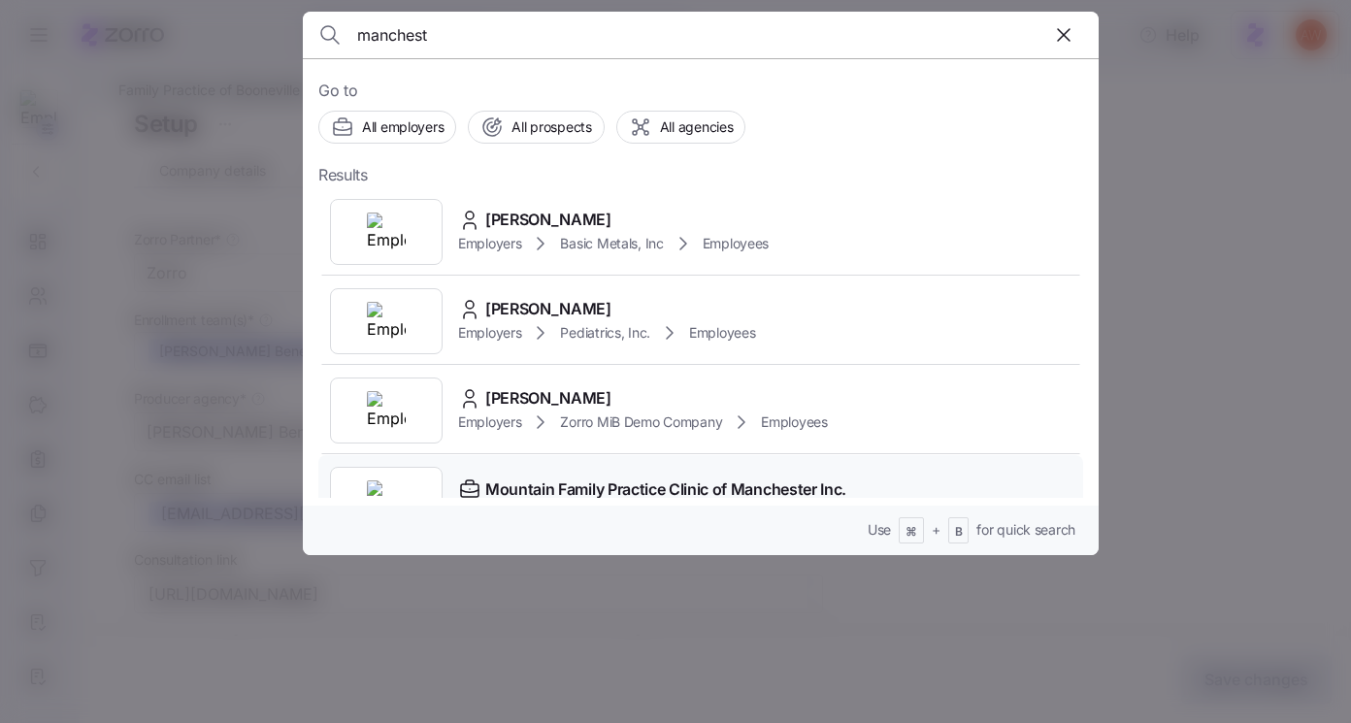
type input "manchest"
click at [509, 483] on span "Mountain Family Practice Clinic of Manchester Inc." at bounding box center [665, 489] width 361 height 24
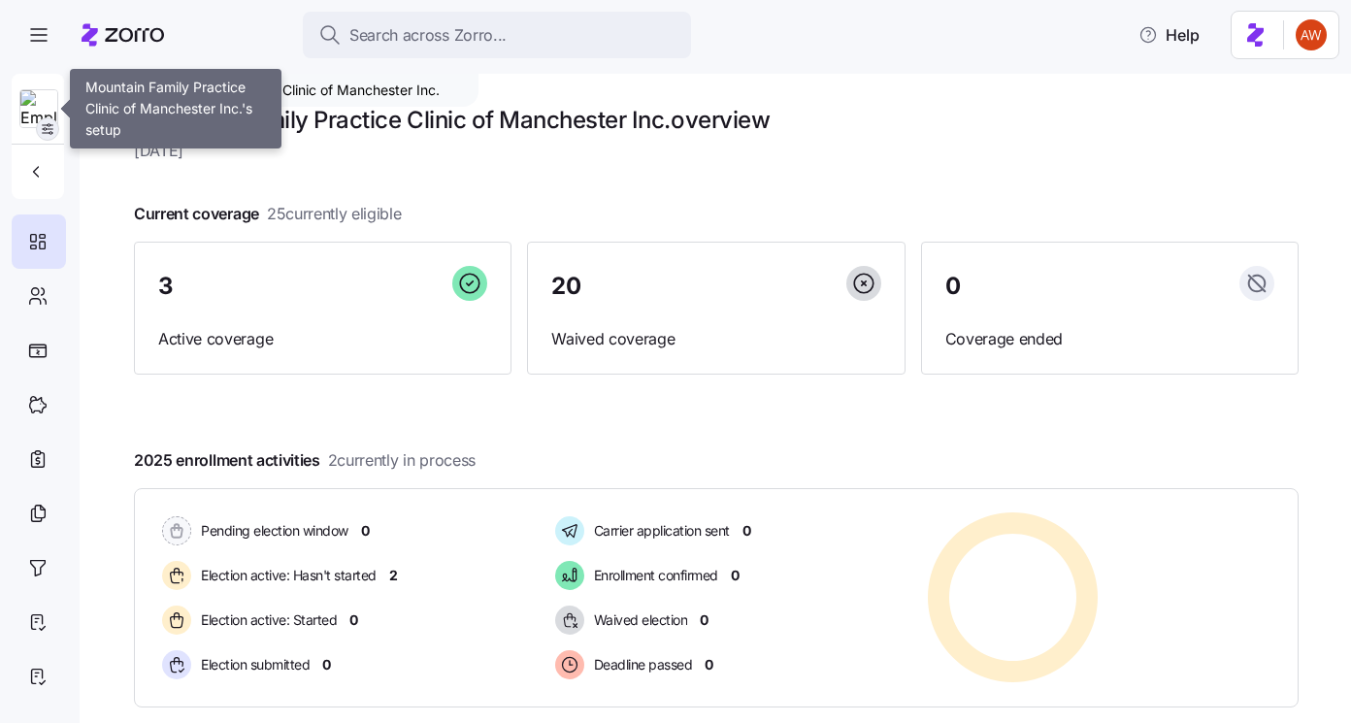
click at [52, 135] on icon "button" at bounding box center [48, 129] width 16 height 16
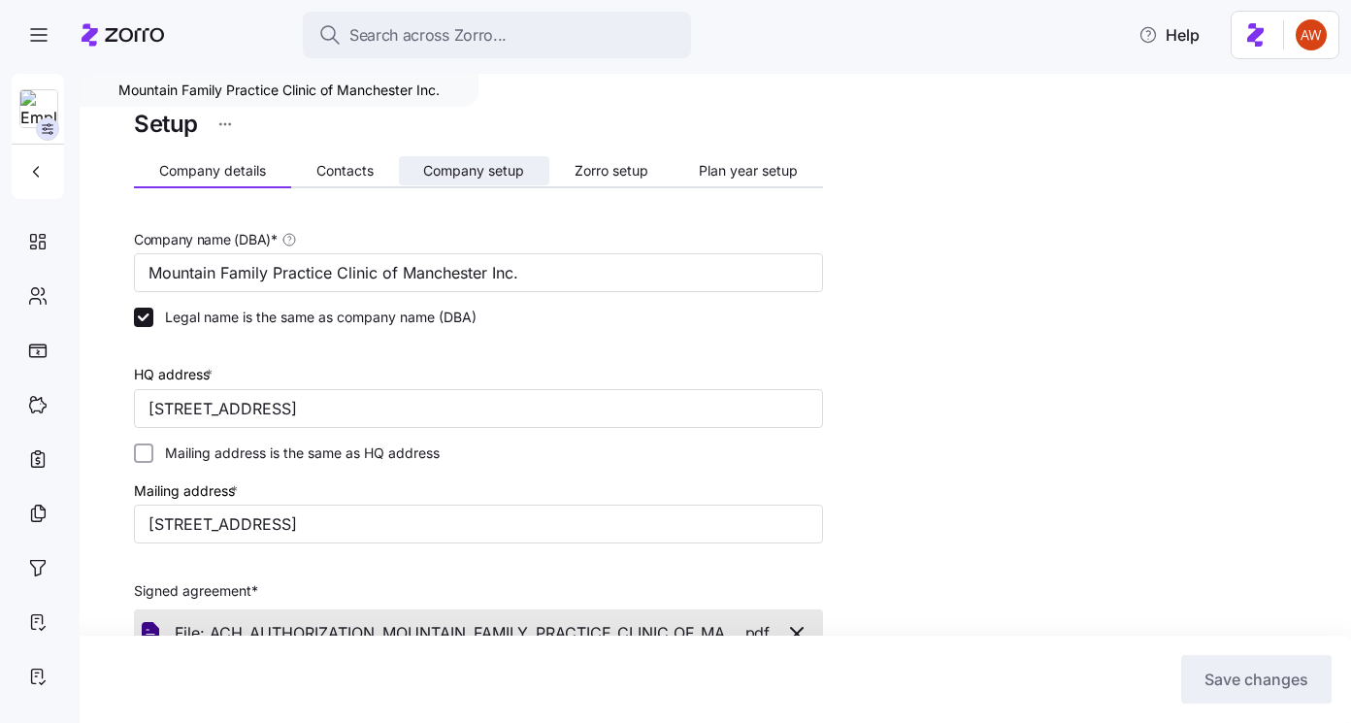
click at [496, 166] on span "Company setup" at bounding box center [473, 171] width 101 height 14
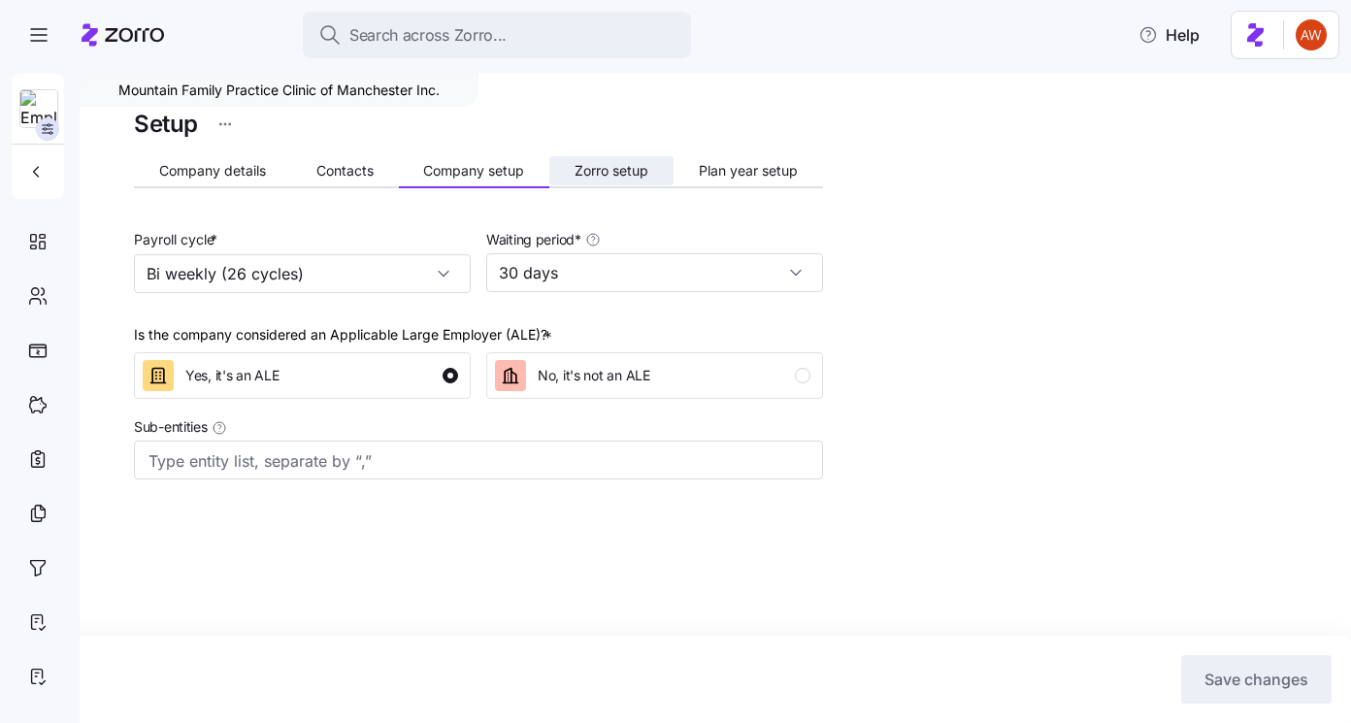
click at [619, 172] on span "Zorro setup" at bounding box center [611, 171] width 74 height 14
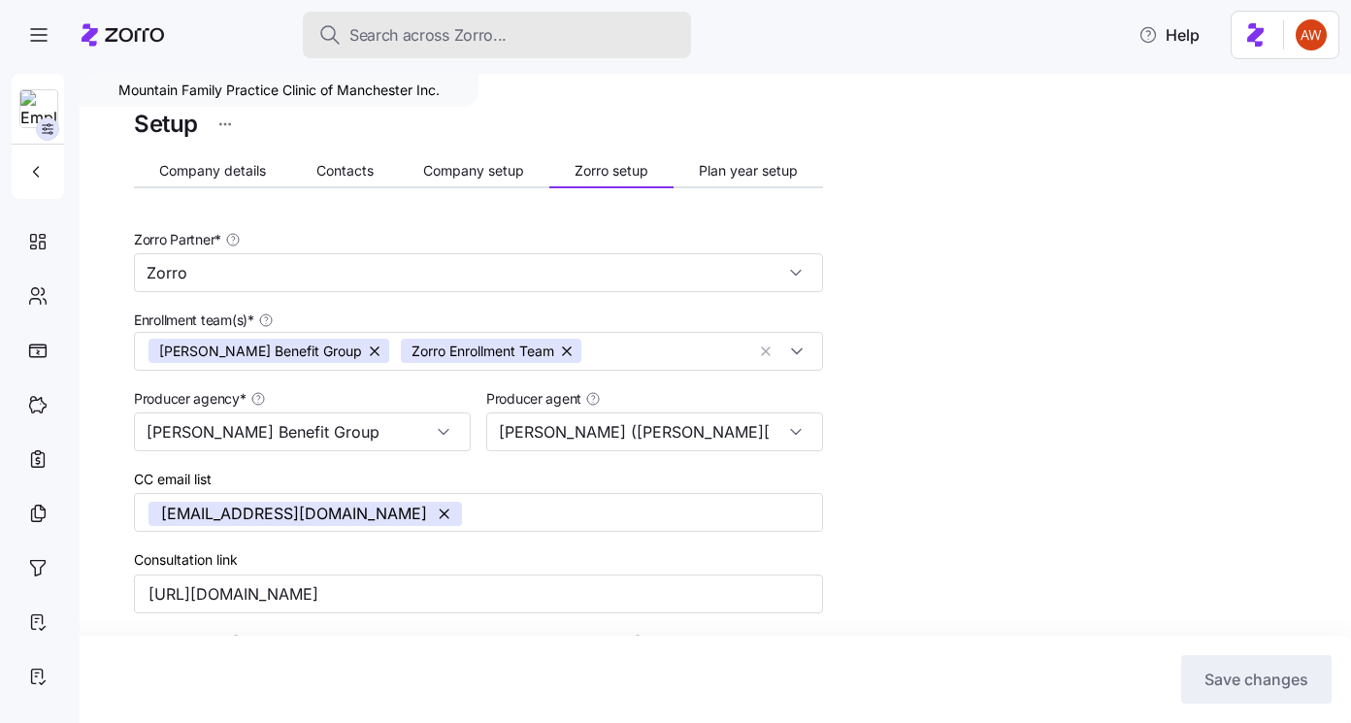
click at [512, 33] on div "Search across Zorro..." at bounding box center [496, 35] width 357 height 24
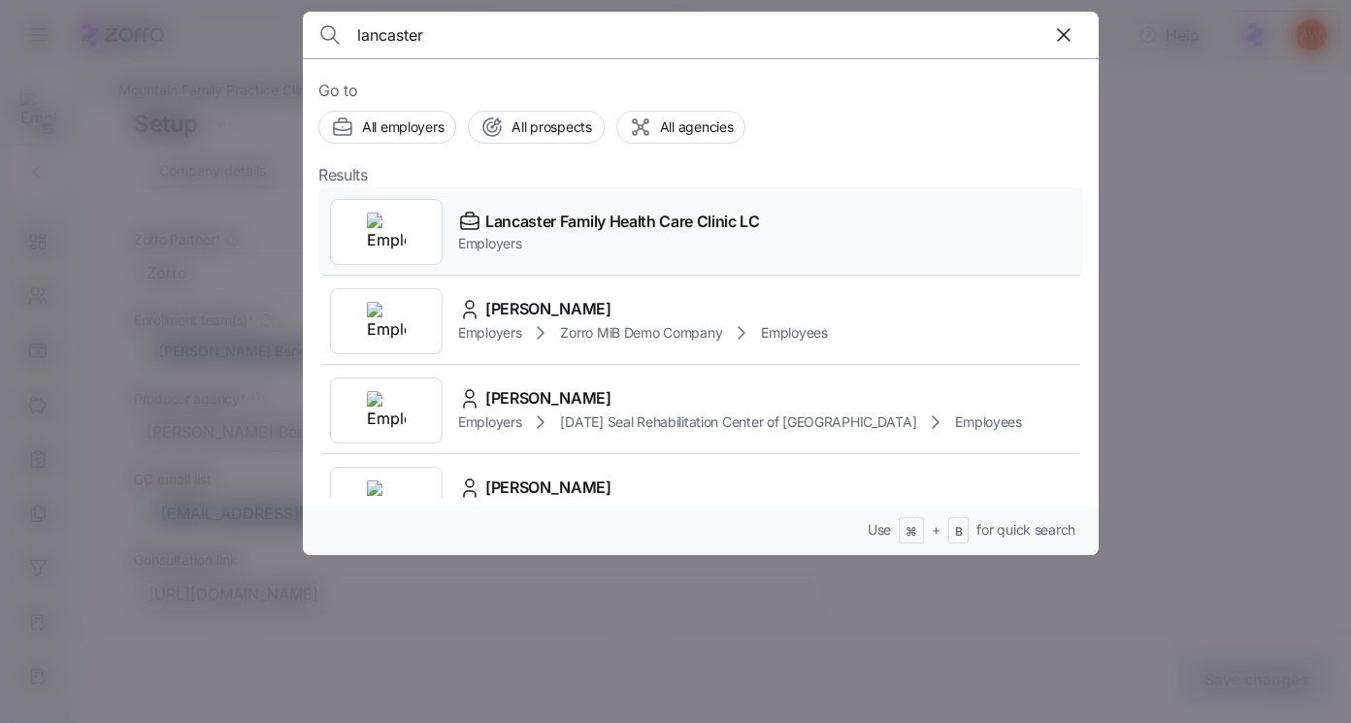
type input "lancaster"
click at [571, 221] on span "Lancaster Family Health Care Clinic LC" at bounding box center [622, 222] width 275 height 24
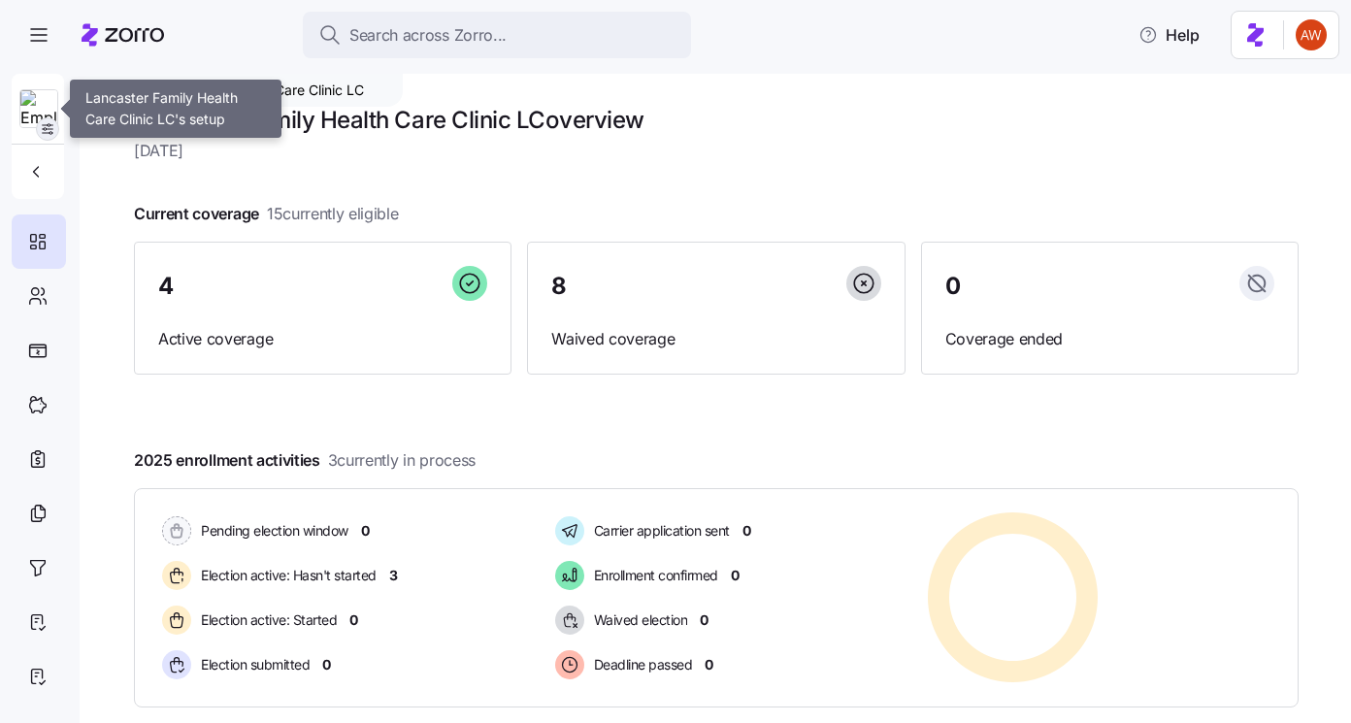
click at [51, 132] on icon "button" at bounding box center [48, 129] width 16 height 16
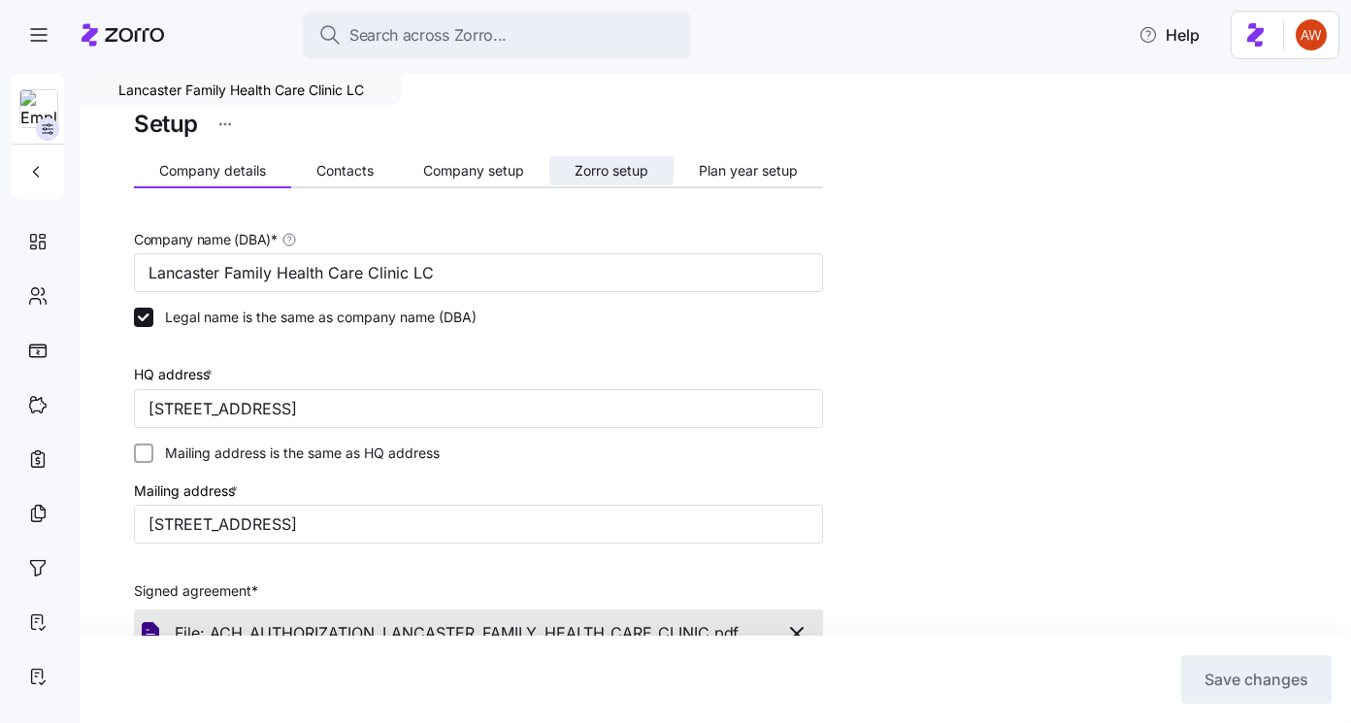
click at [595, 176] on span "Zorro setup" at bounding box center [611, 171] width 74 height 14
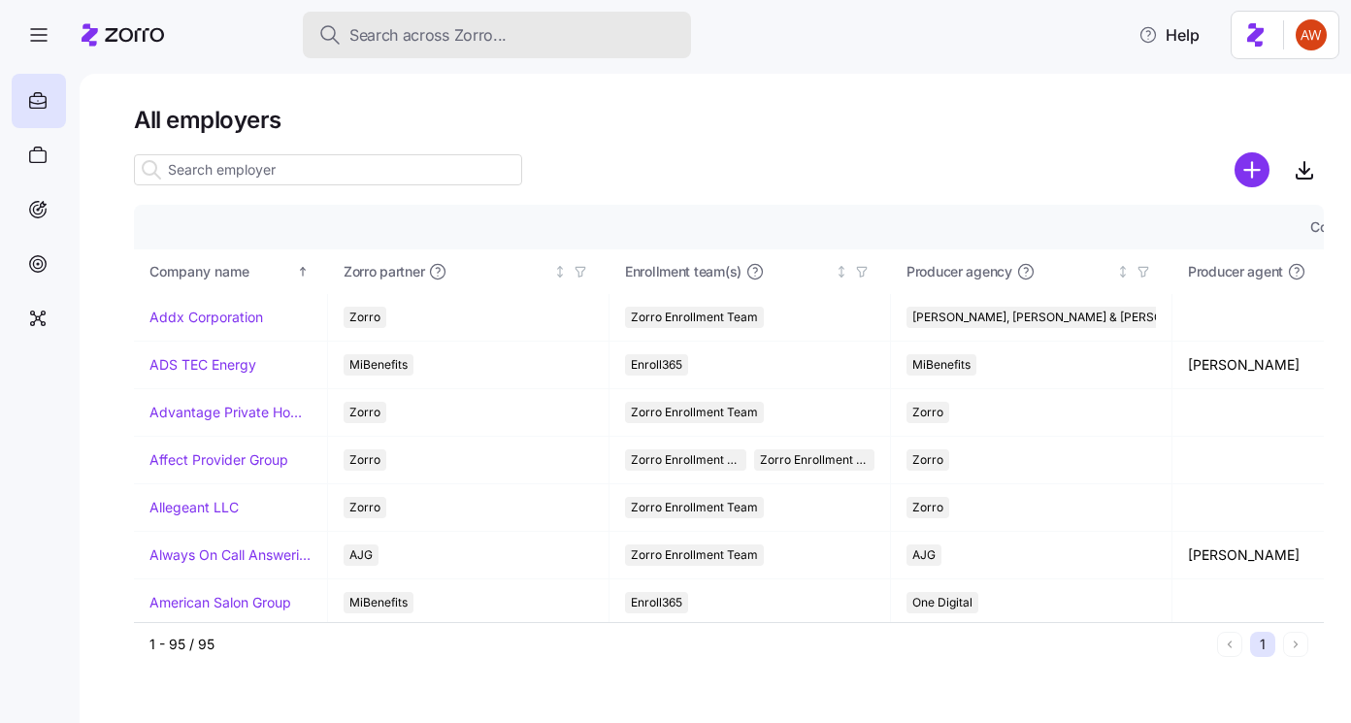
click at [374, 34] on span "Search across Zorro..." at bounding box center [427, 35] width 157 height 24
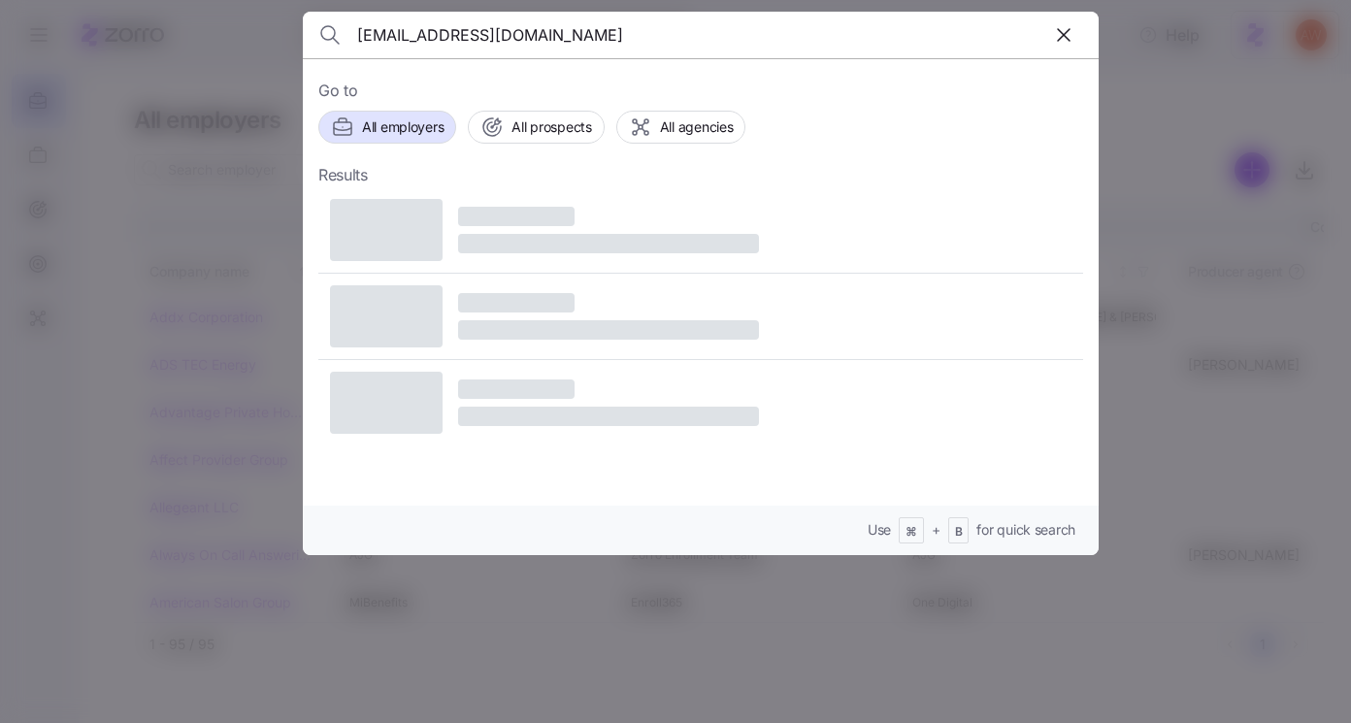
type input "[EMAIL_ADDRESS][DOMAIN_NAME]"
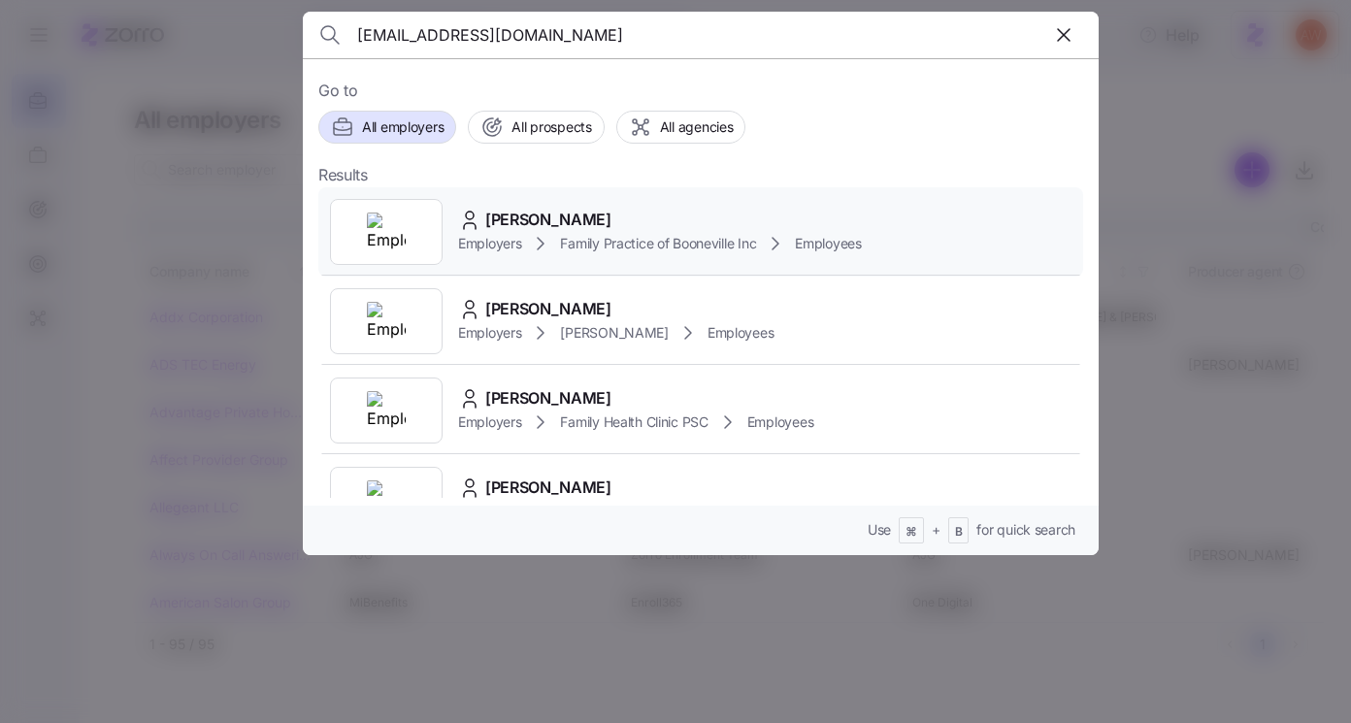
click at [503, 217] on span "April Bennett" at bounding box center [548, 220] width 126 height 24
